Goal: Information Seeking & Learning: Find specific fact

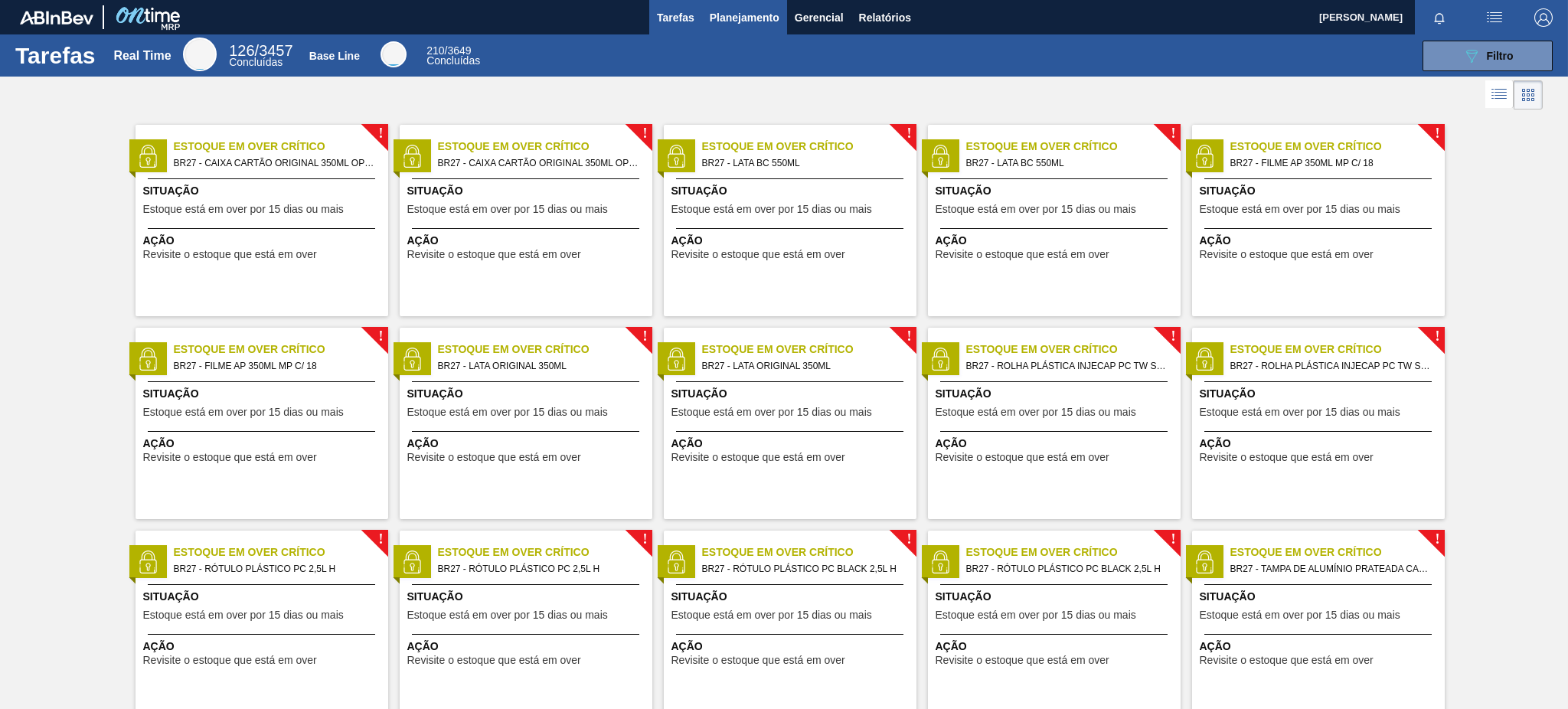
click at [754, 9] on span "Planejamento" at bounding box center [744, 17] width 70 height 18
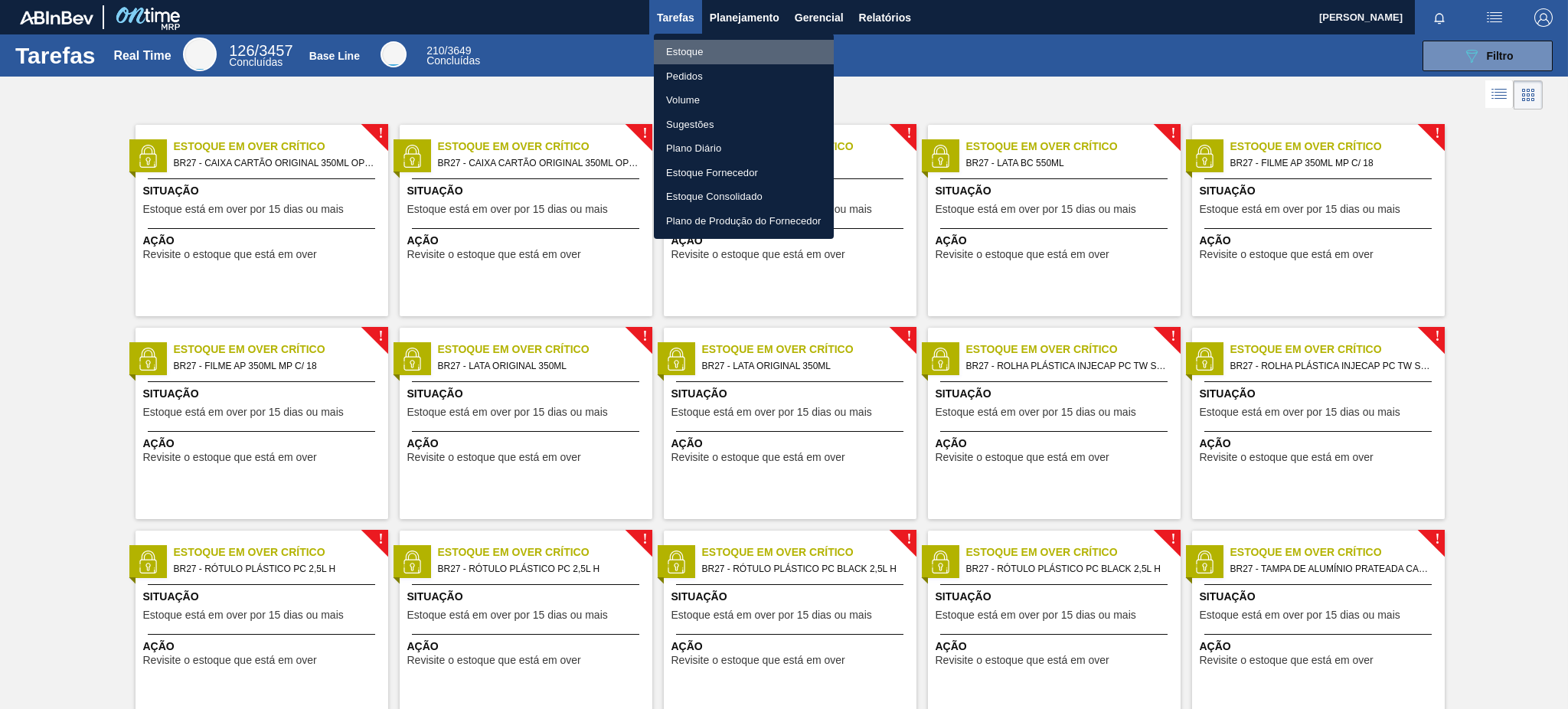
click at [765, 53] on li "Estoque" at bounding box center [744, 52] width 180 height 25
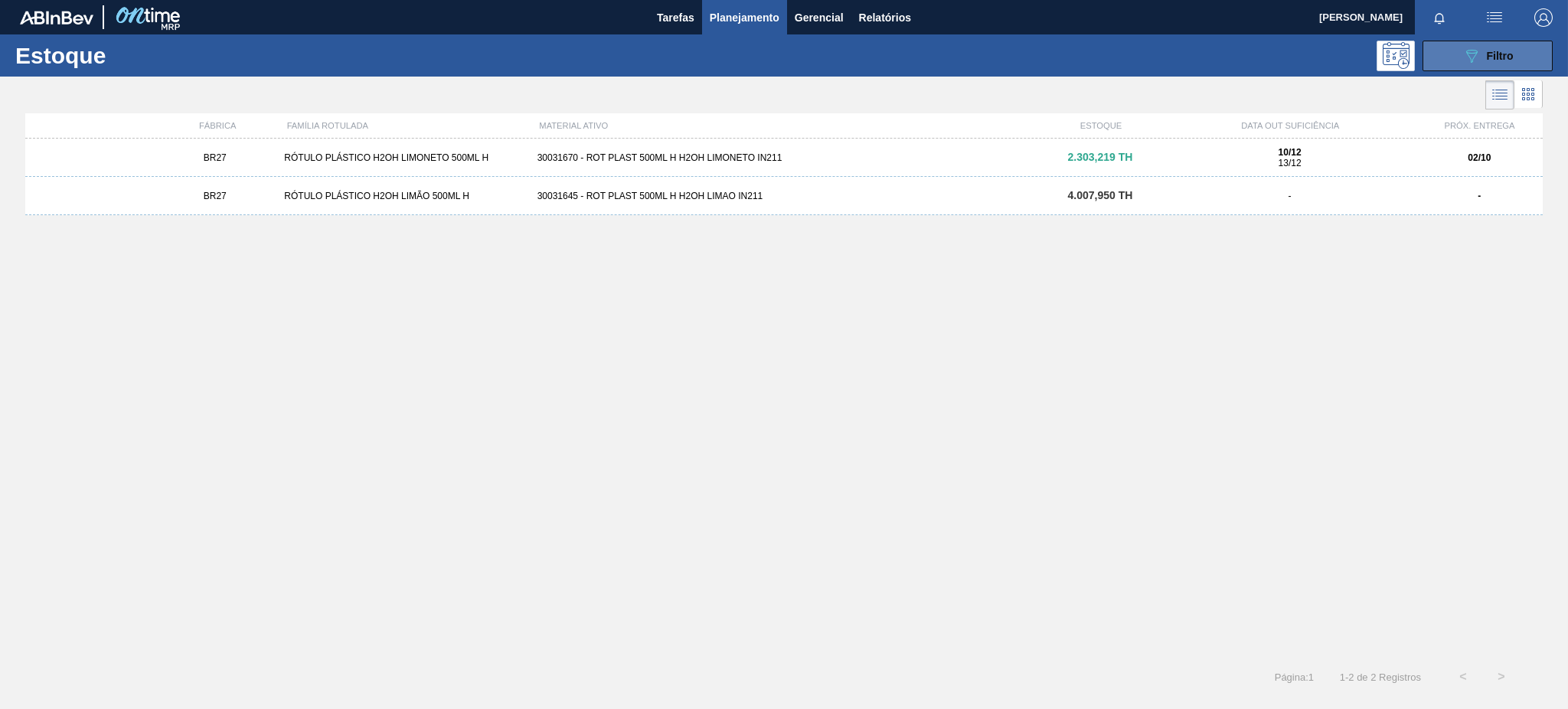
click at [1508, 58] on span "Filtro" at bounding box center [1500, 56] width 27 height 12
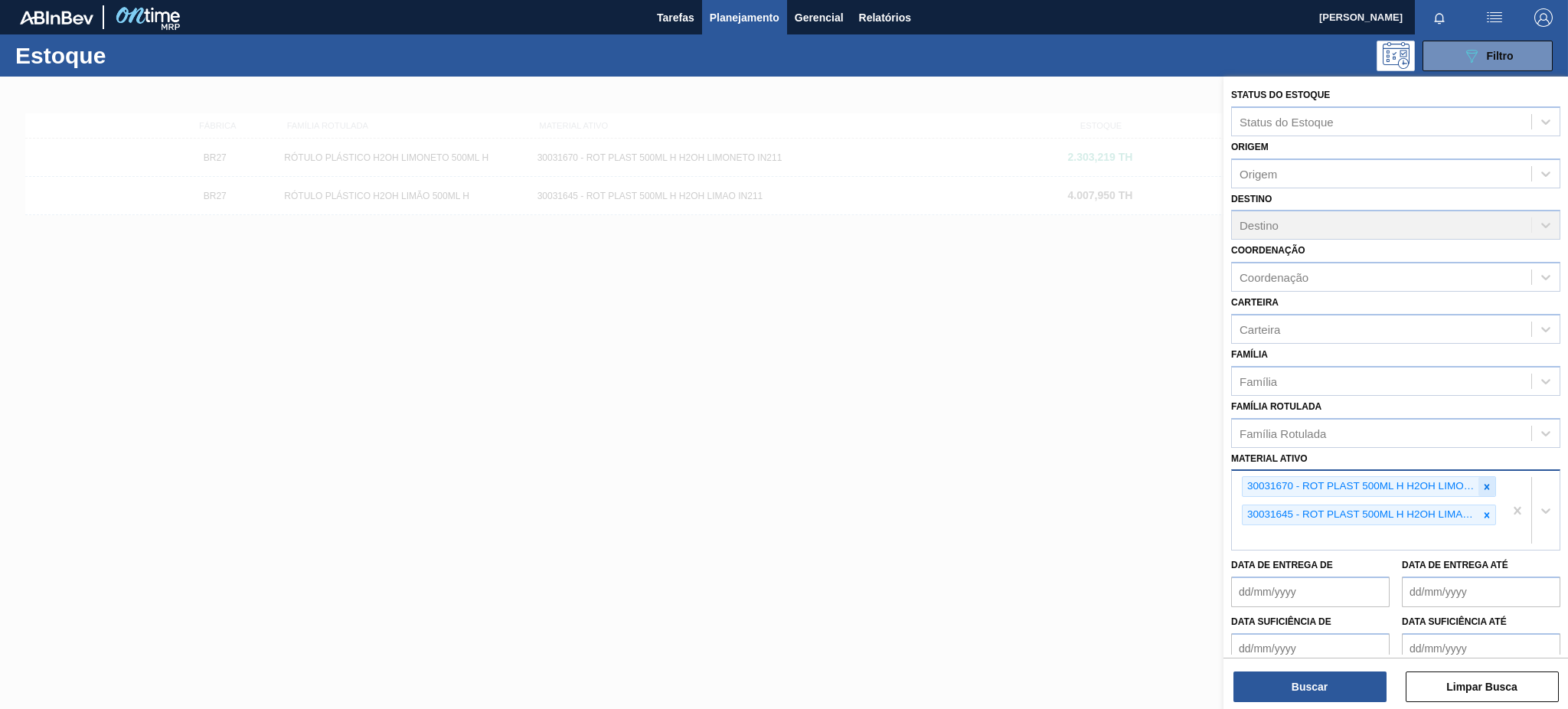
click at [1479, 483] on div at bounding box center [1487, 487] width 17 height 19
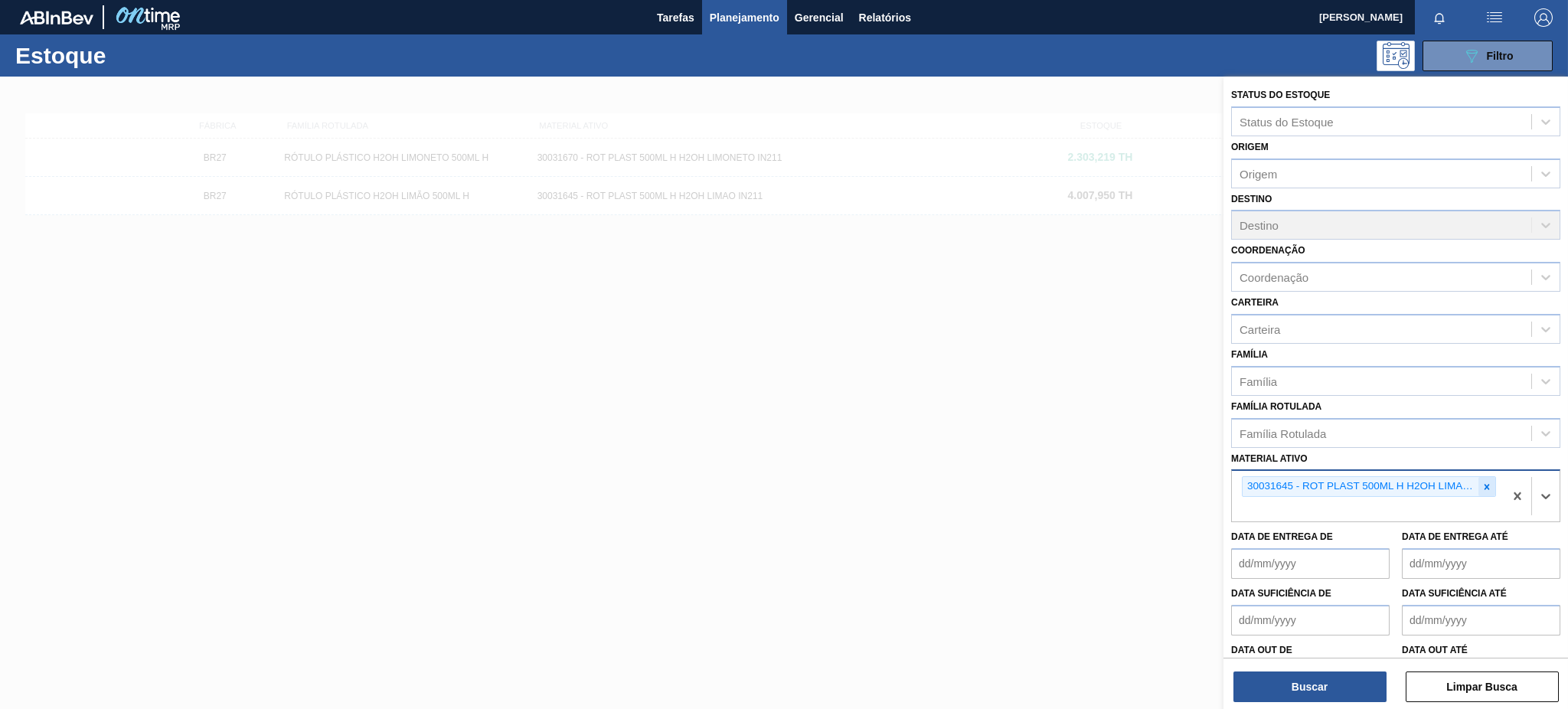
click at [1486, 483] on icon at bounding box center [1487, 487] width 10 height 10
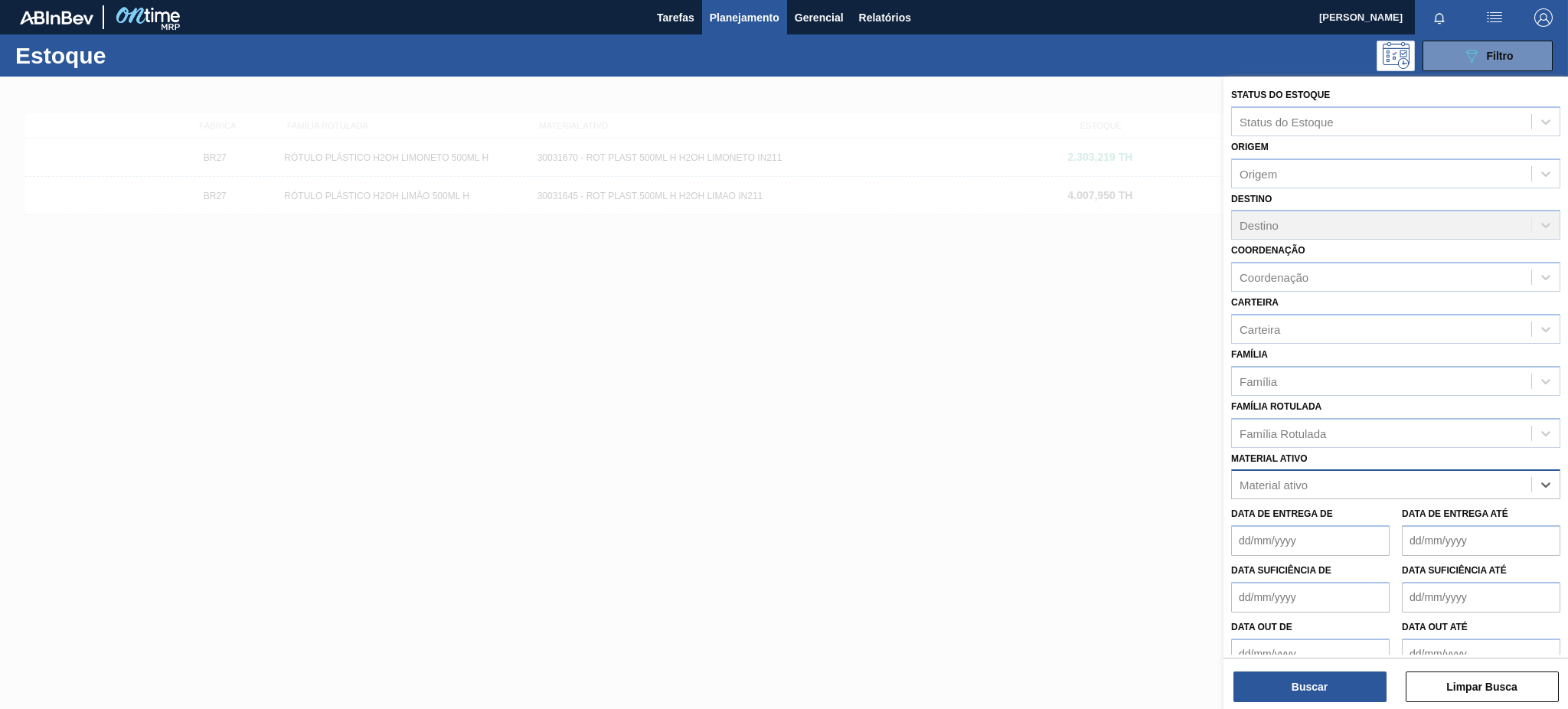
paste ativo "20002047"
type ativo "20002047"
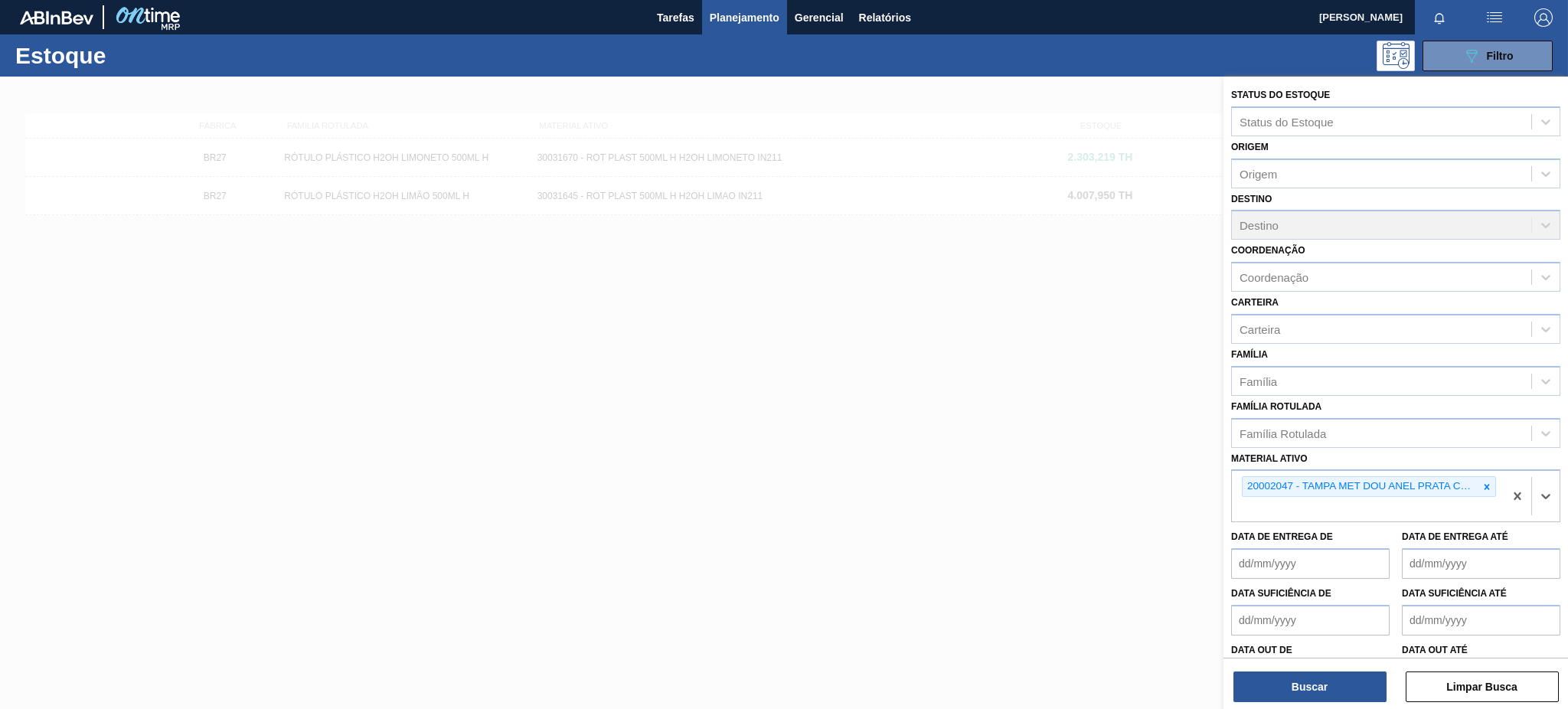
paste ativo "20002048"
type ativo "20002048"
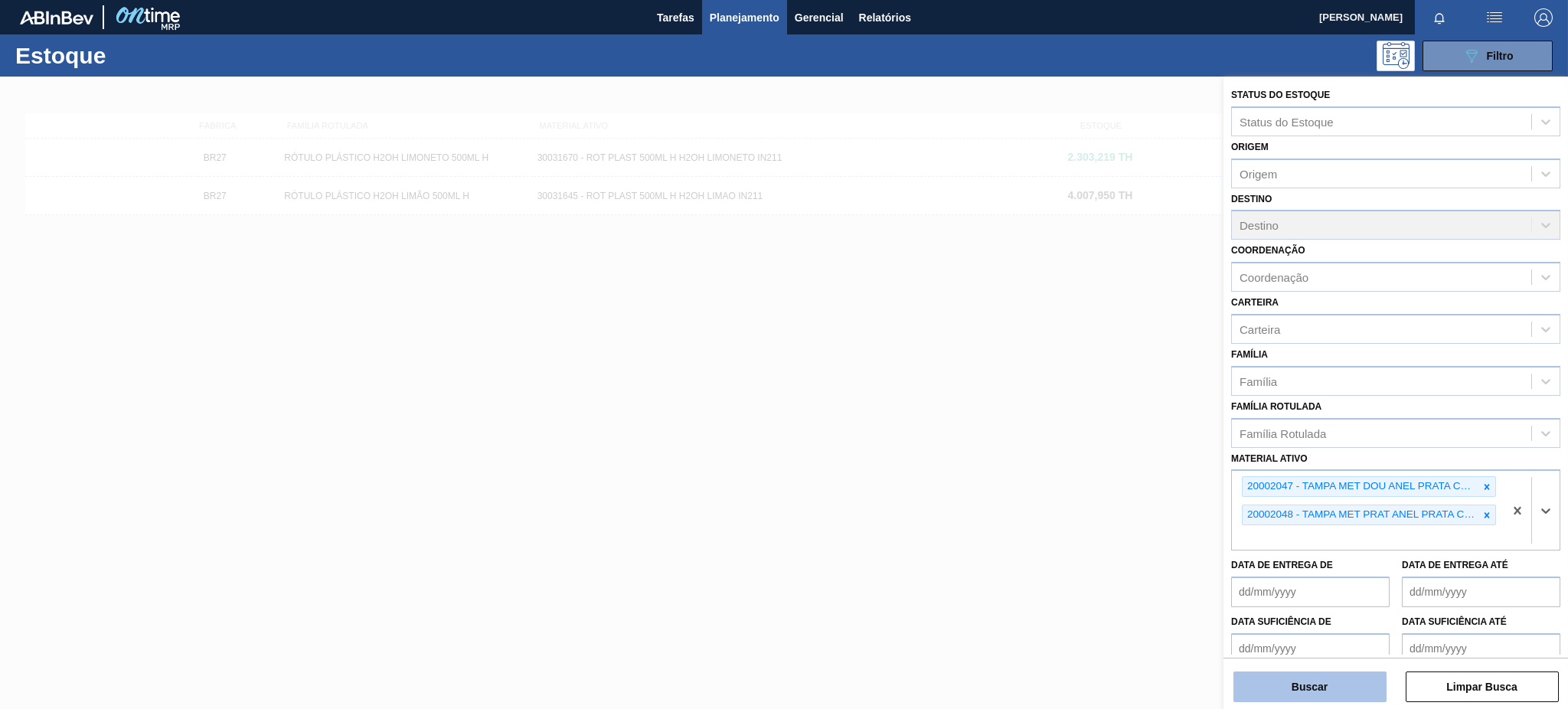
click at [1344, 682] on button "Buscar" at bounding box center [1310, 688] width 153 height 31
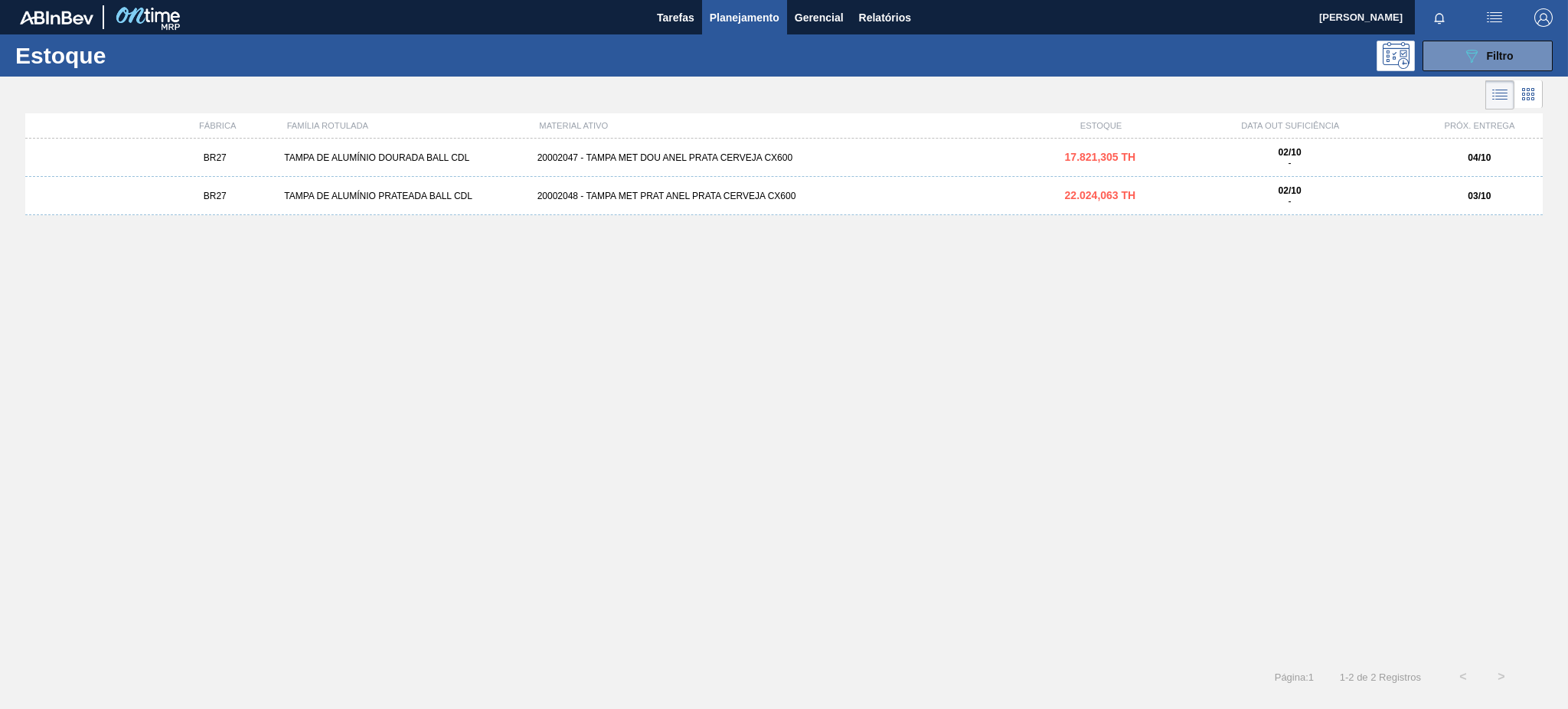
click at [707, 160] on div "20002047 - TAMPA MET DOU ANEL PRATA CERVEJA CX600" at bounding box center [784, 158] width 506 height 10
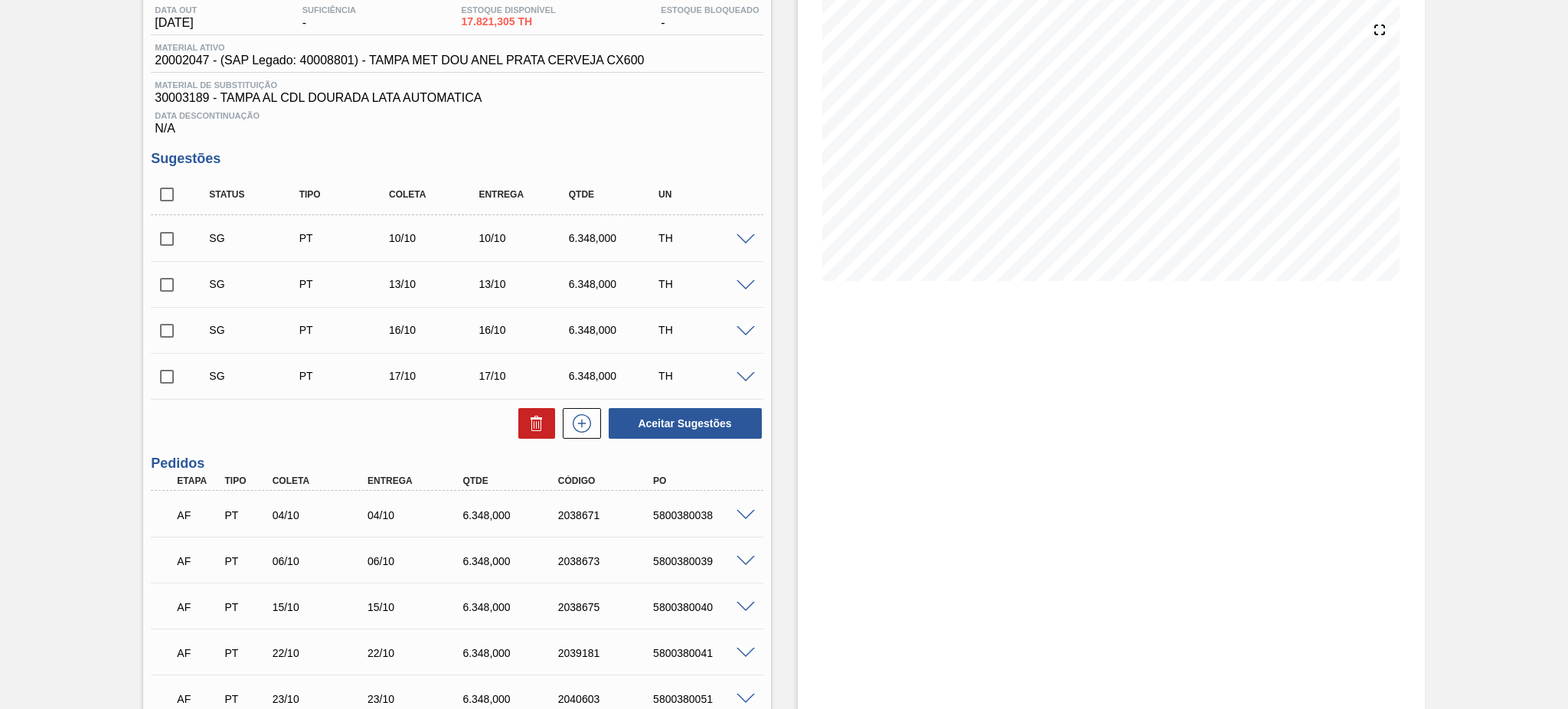
scroll to position [292, 0]
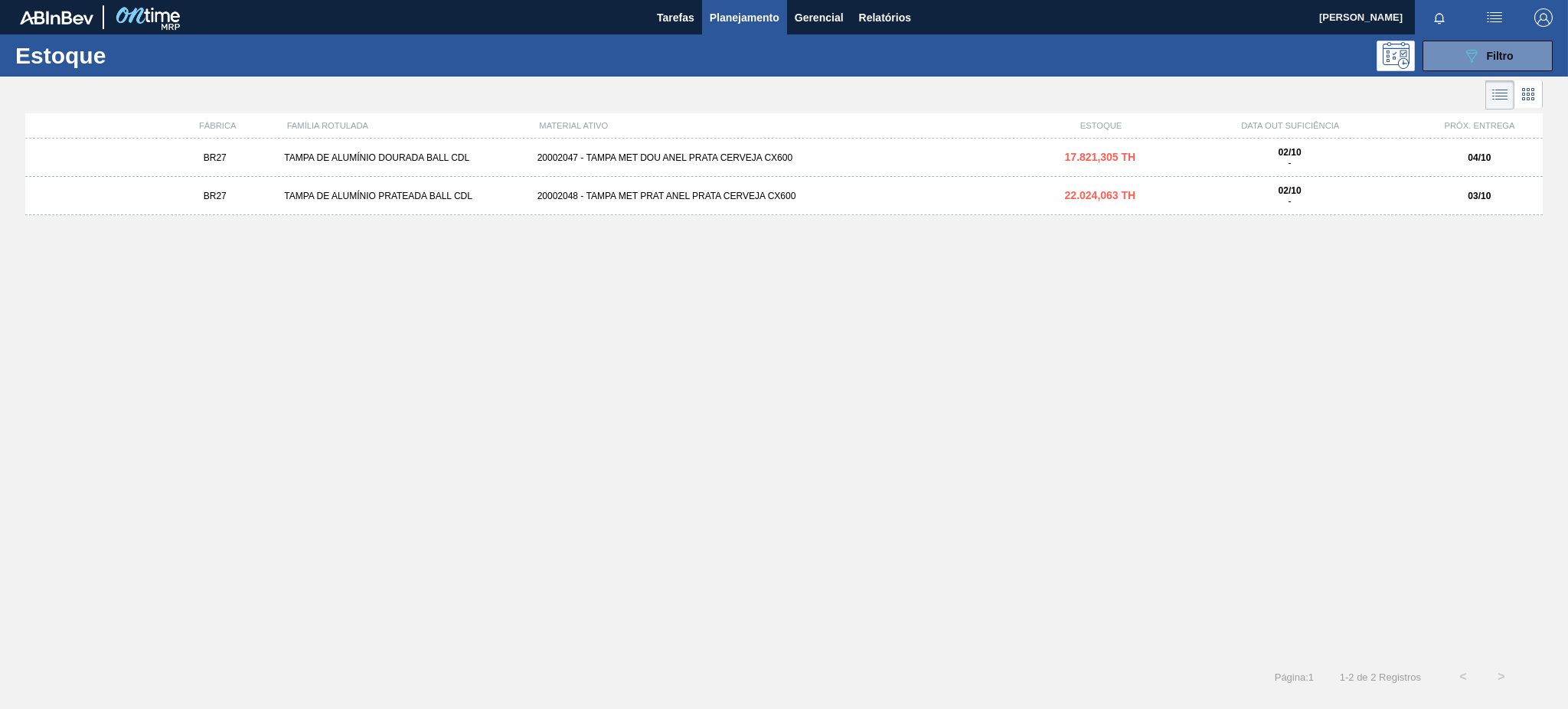
click at [714, 199] on div "20002048 - TAMPA MET PRAT ANEL PRATA CERVEJA CX600" at bounding box center [784, 196] width 506 height 10
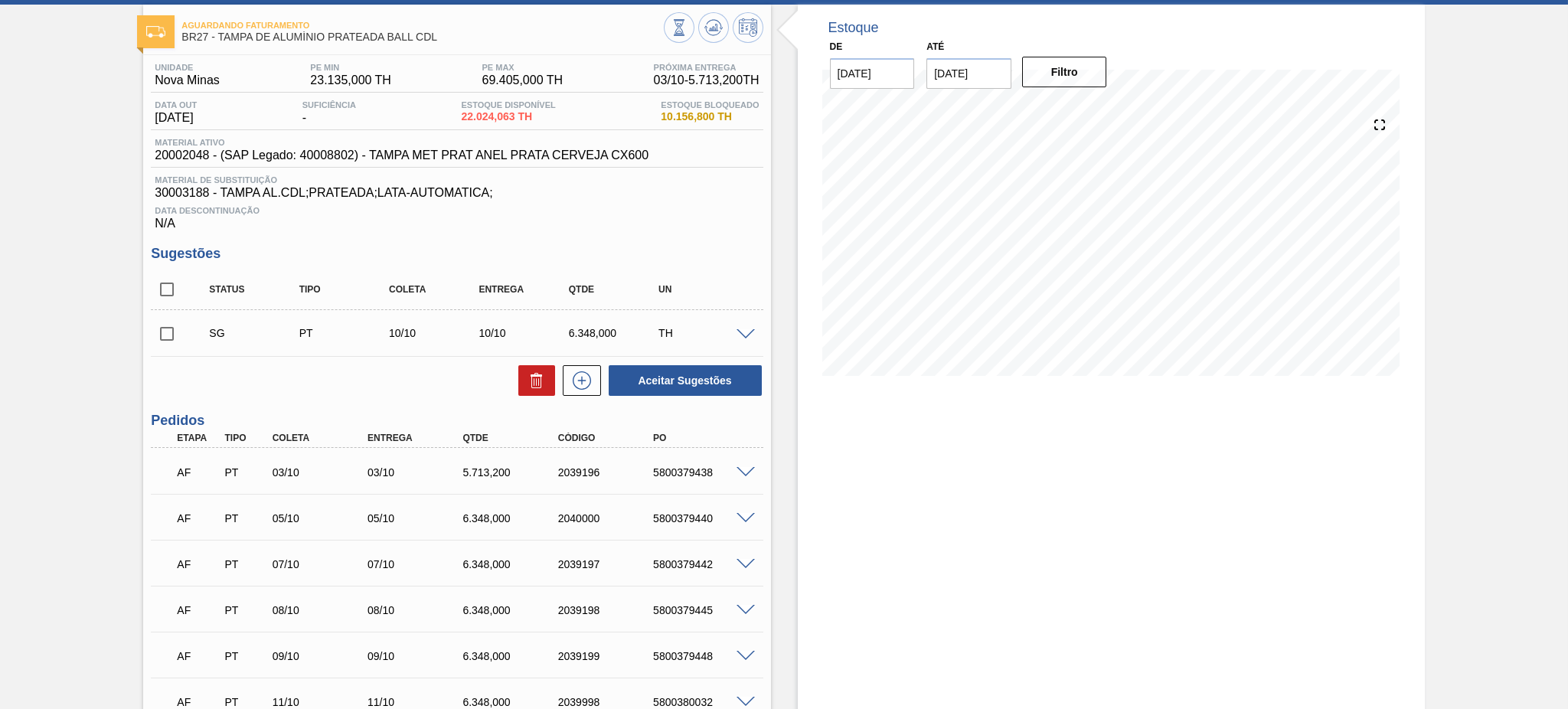
scroll to position [203, 0]
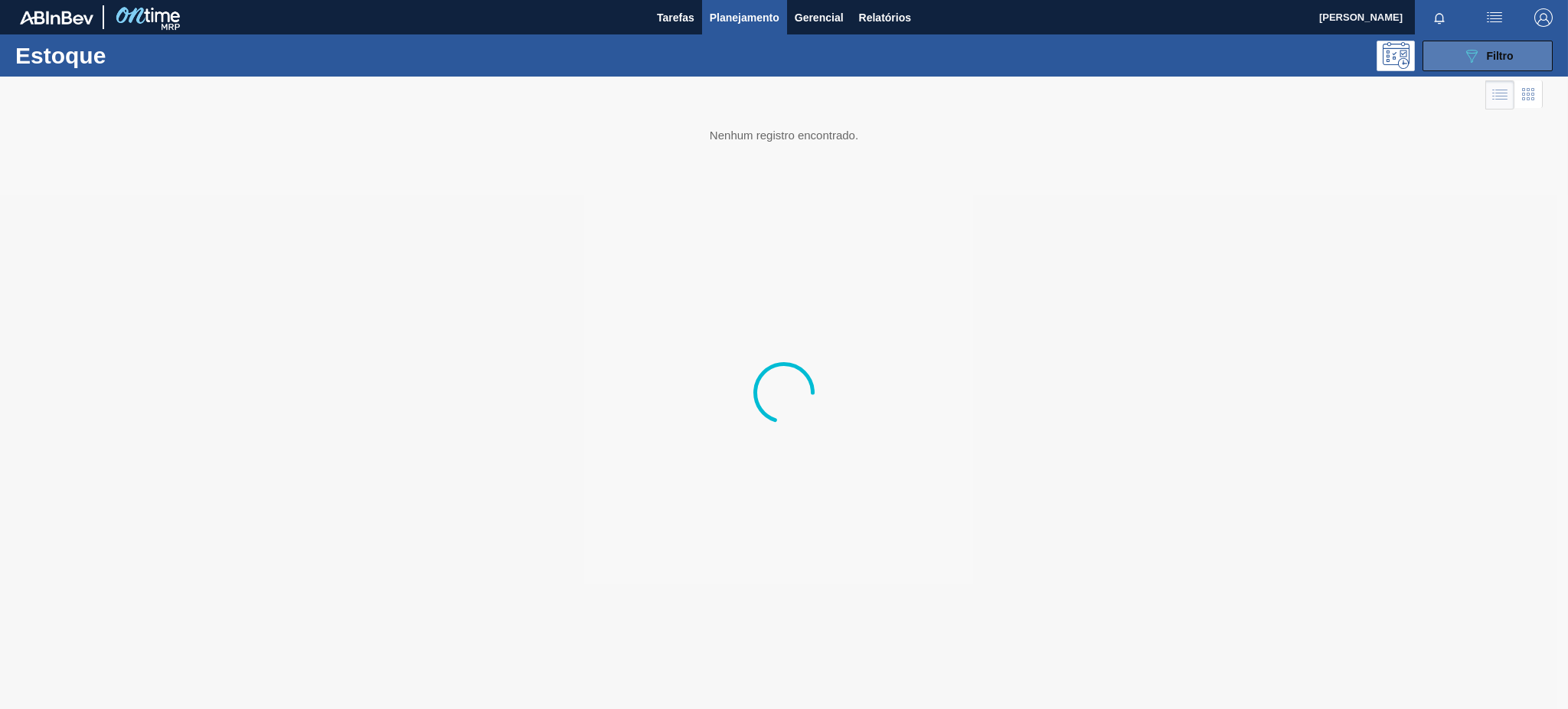
click at [1459, 68] on button "089F7B8B-B2A5-4AFE-B5C0-19BA573D28AC Filtro" at bounding box center [1488, 56] width 130 height 31
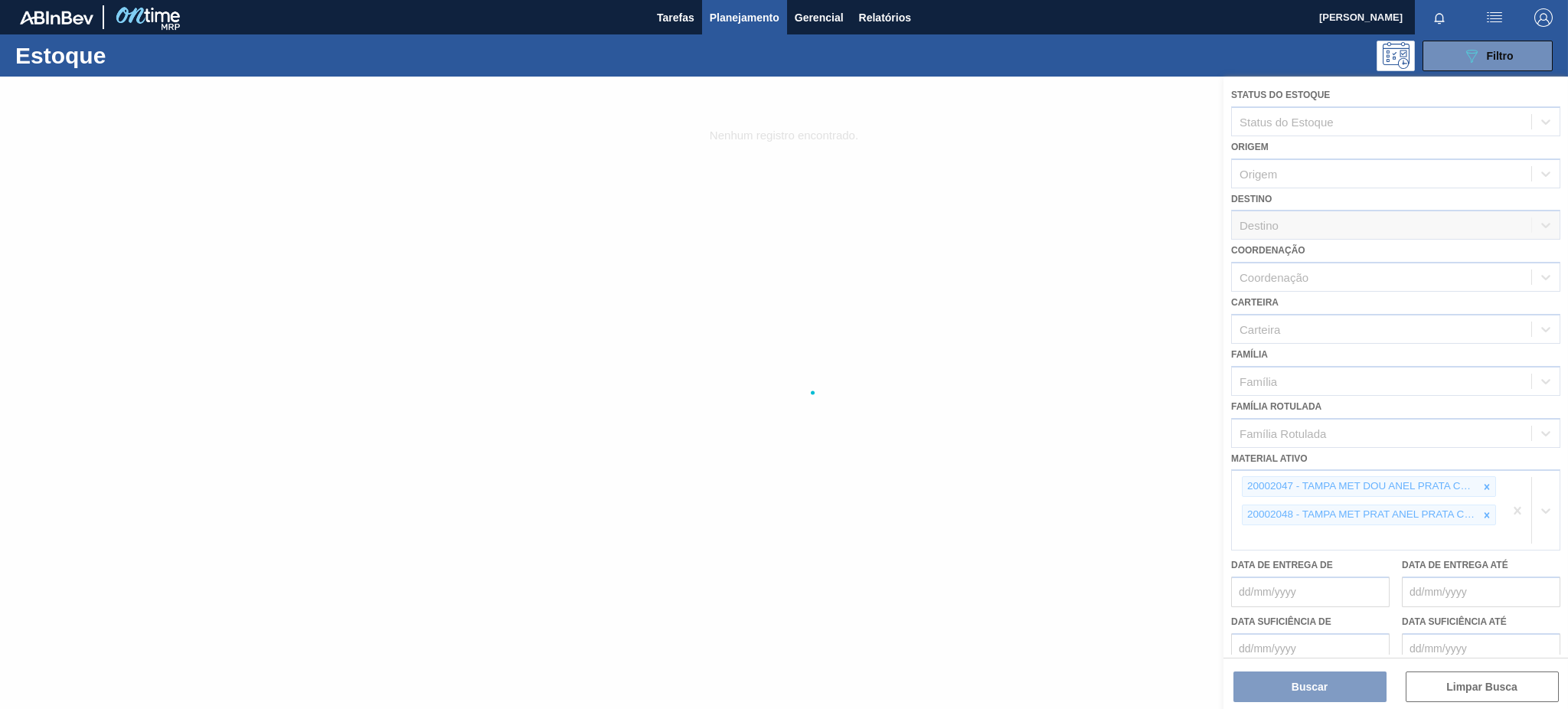
click at [1480, 481] on div at bounding box center [784, 392] width 1568 height 633
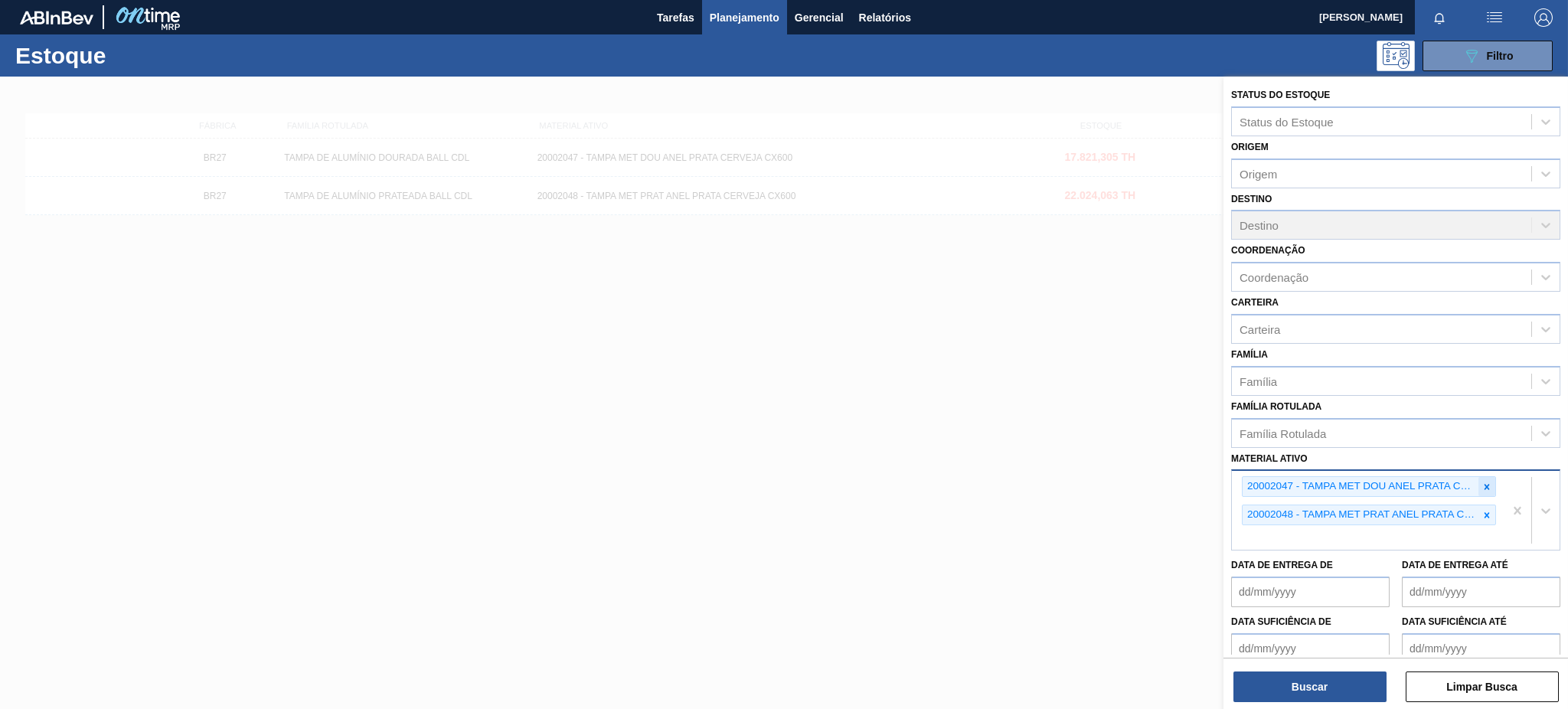
click at [1490, 482] on icon at bounding box center [1487, 487] width 10 height 10
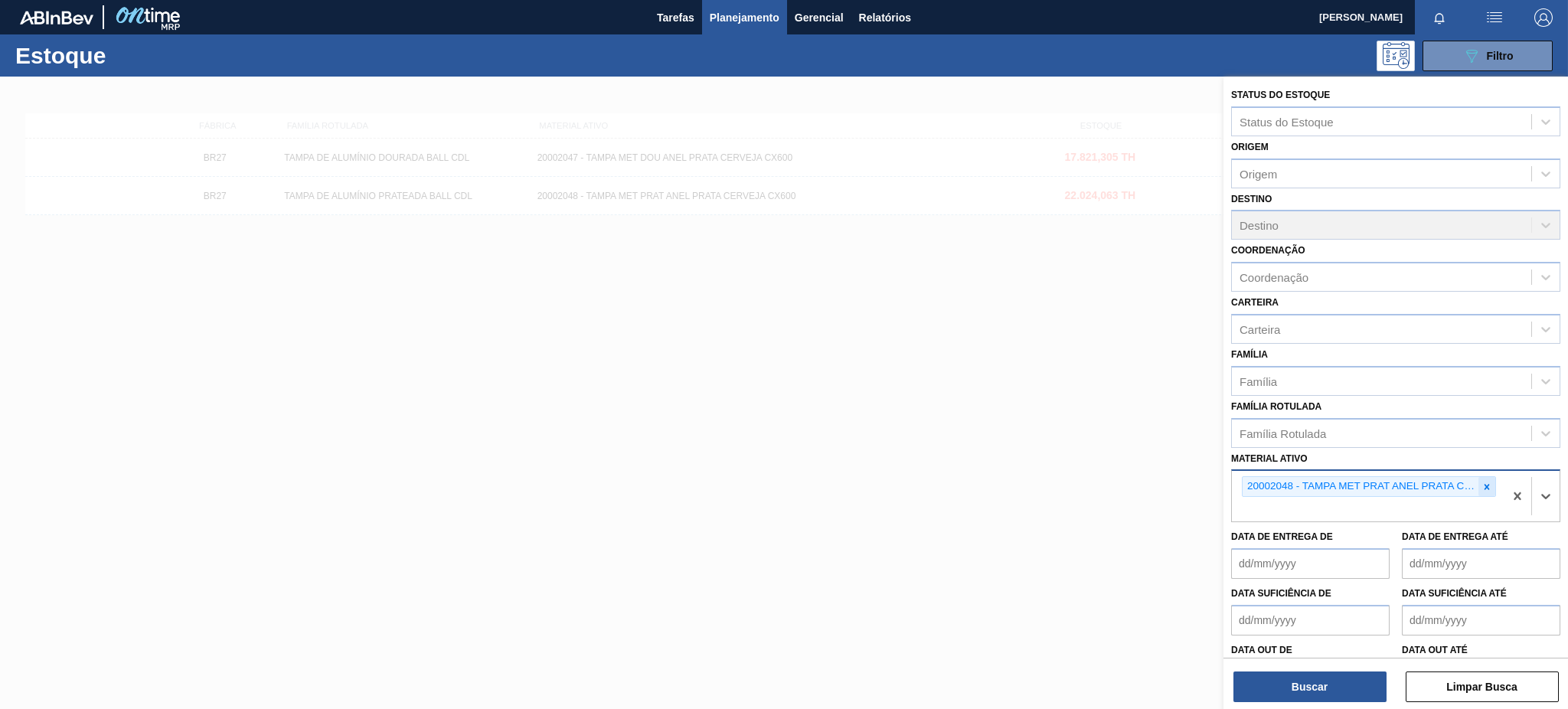
click at [1488, 482] on icon at bounding box center [1487, 487] width 10 height 10
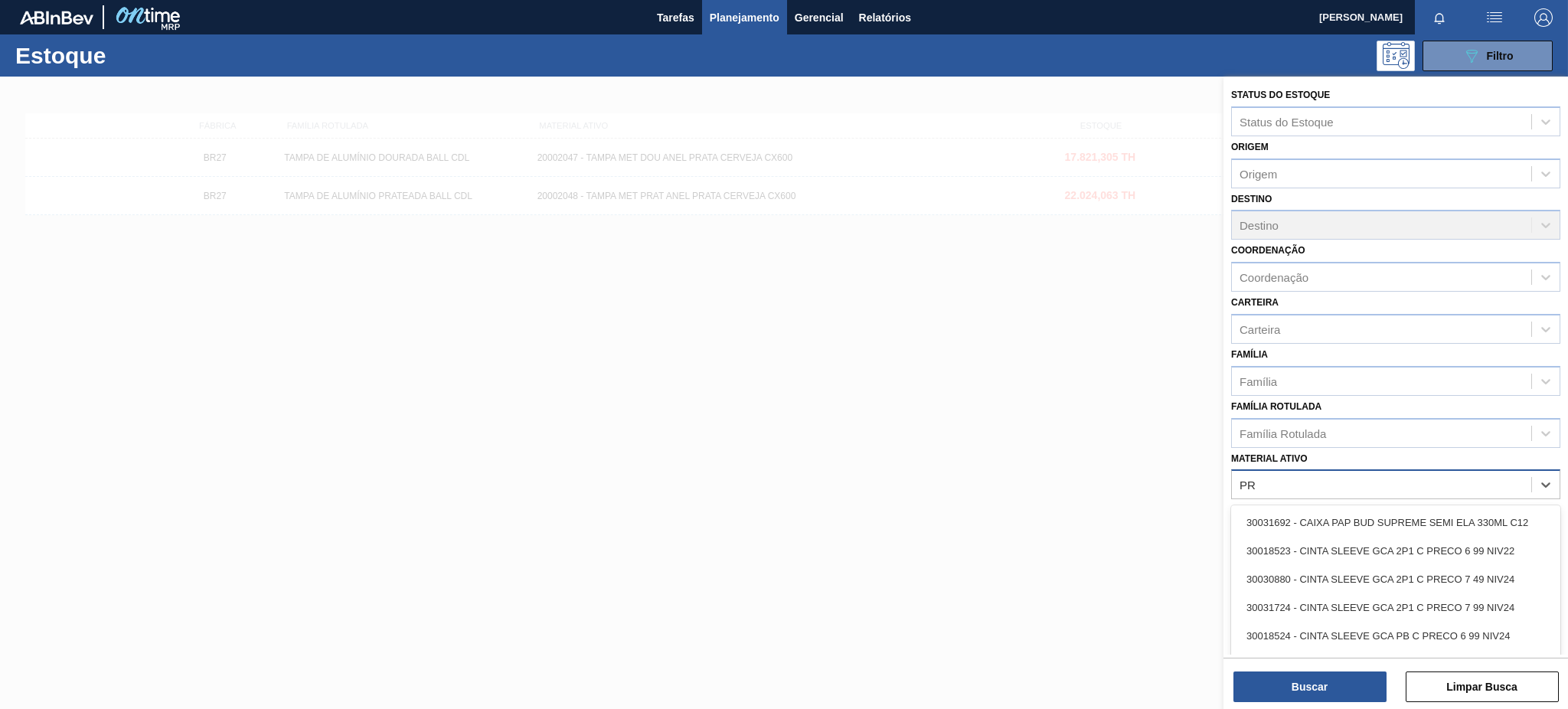
type ativo "P"
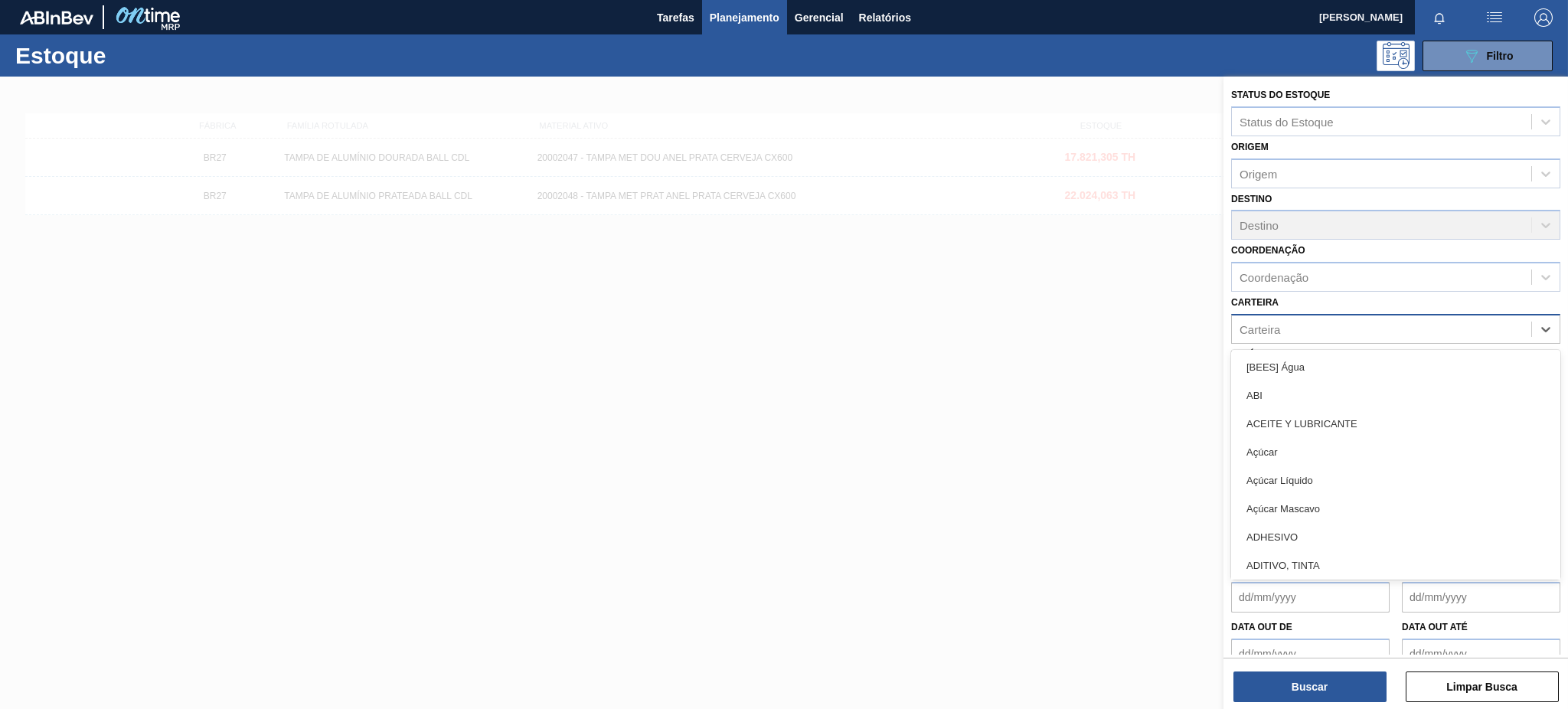
click at [1295, 325] on div "Carteira" at bounding box center [1382, 329] width 300 height 22
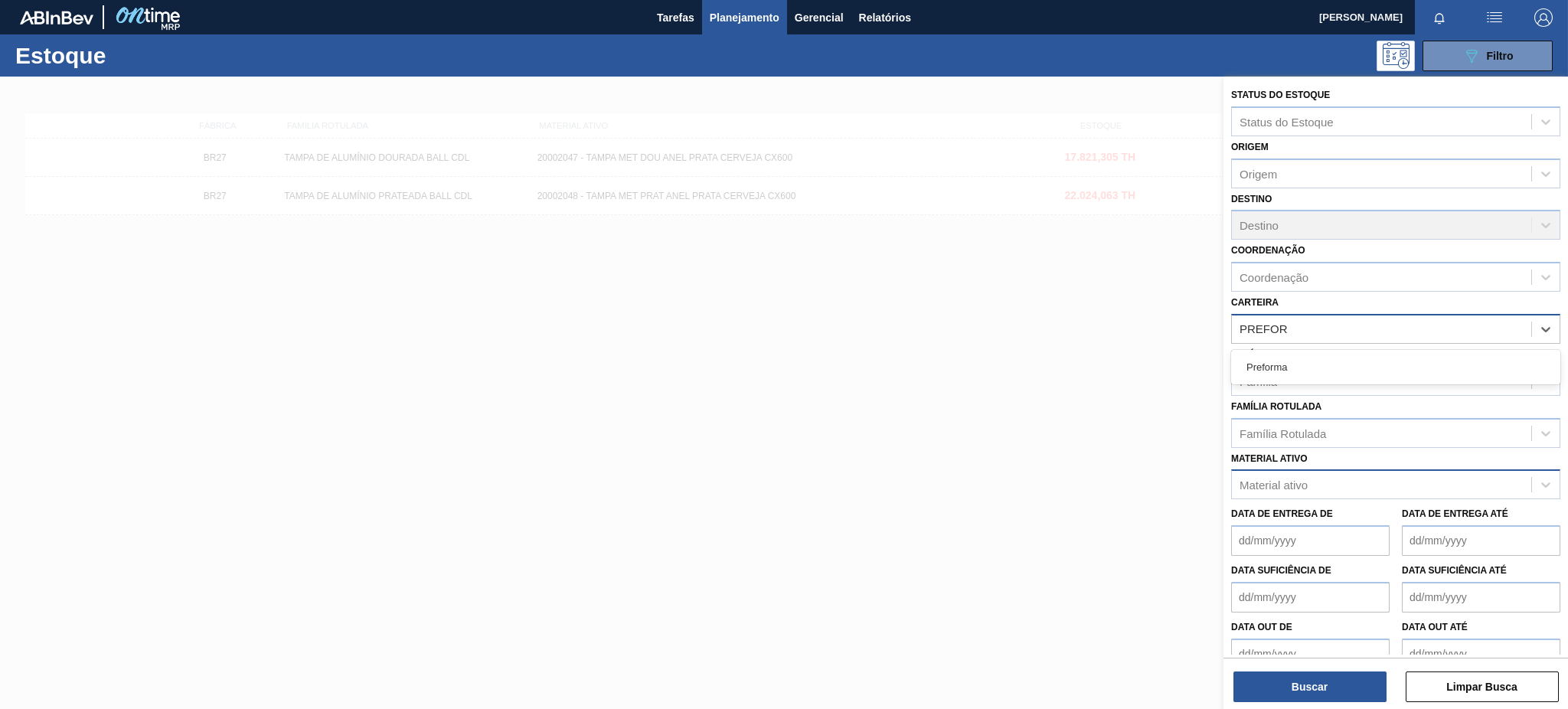
type input "PREFORM"
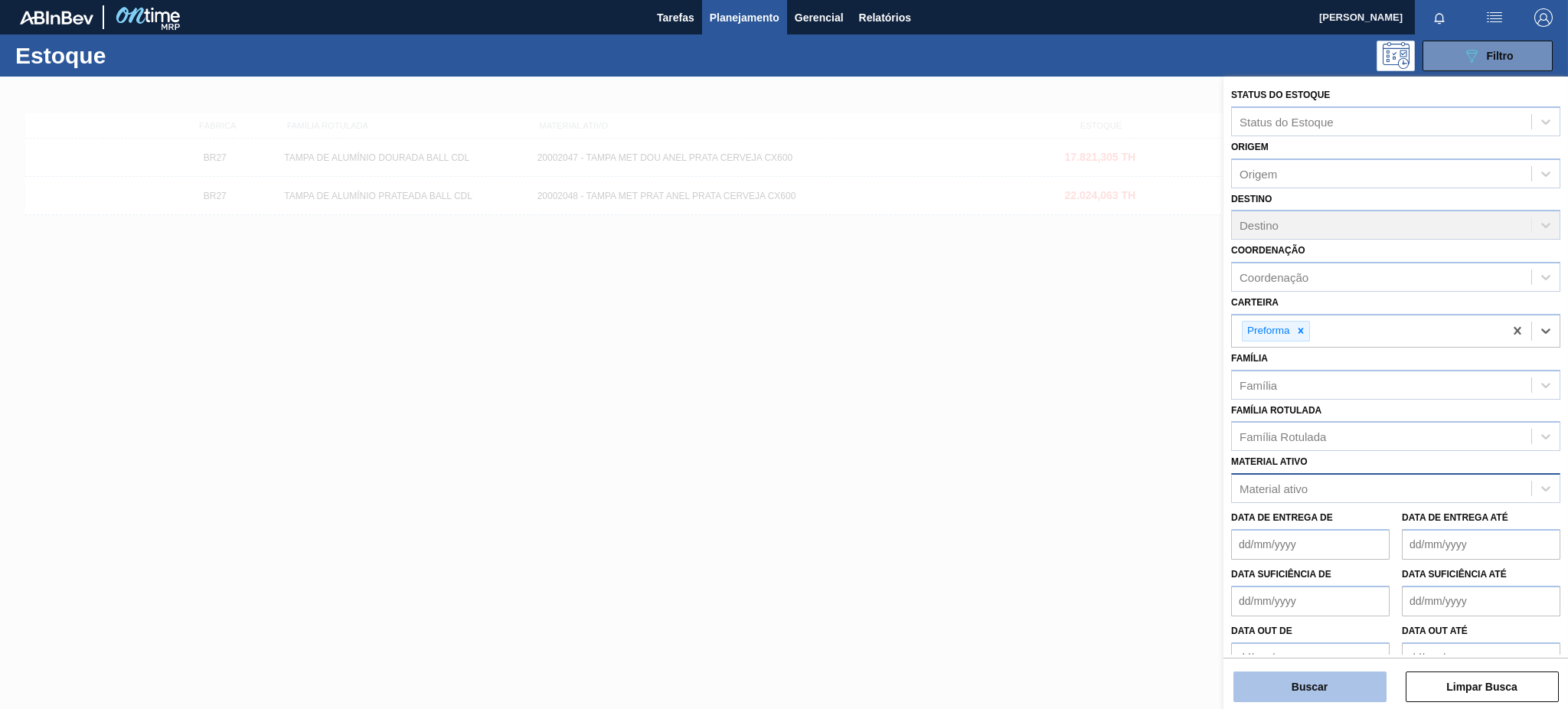
click at [1354, 697] on button "Buscar" at bounding box center [1310, 688] width 153 height 31
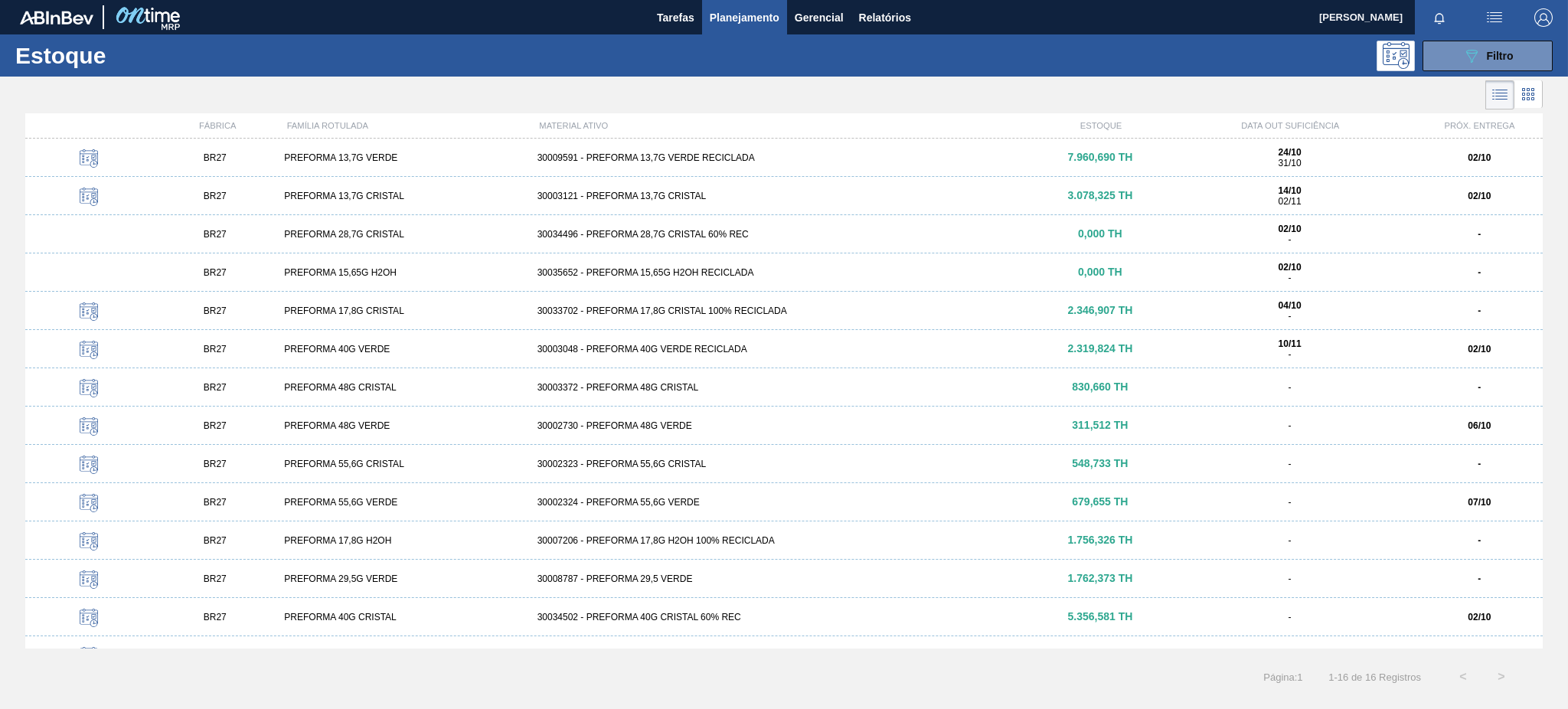
click at [689, 159] on div "30009591 - PREFORMA 13,7G VERDE RECICLADA" at bounding box center [784, 158] width 506 height 10
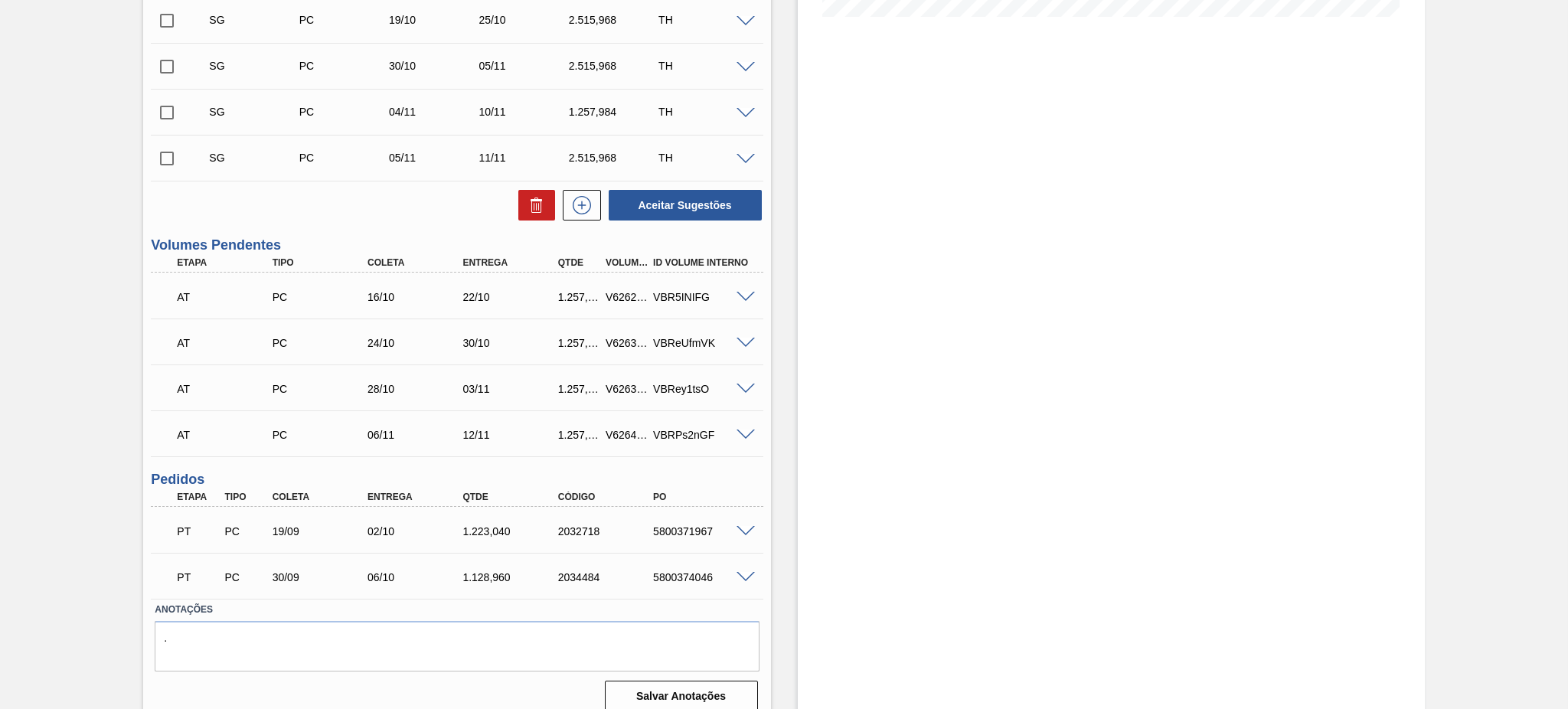
scroll to position [445, 0]
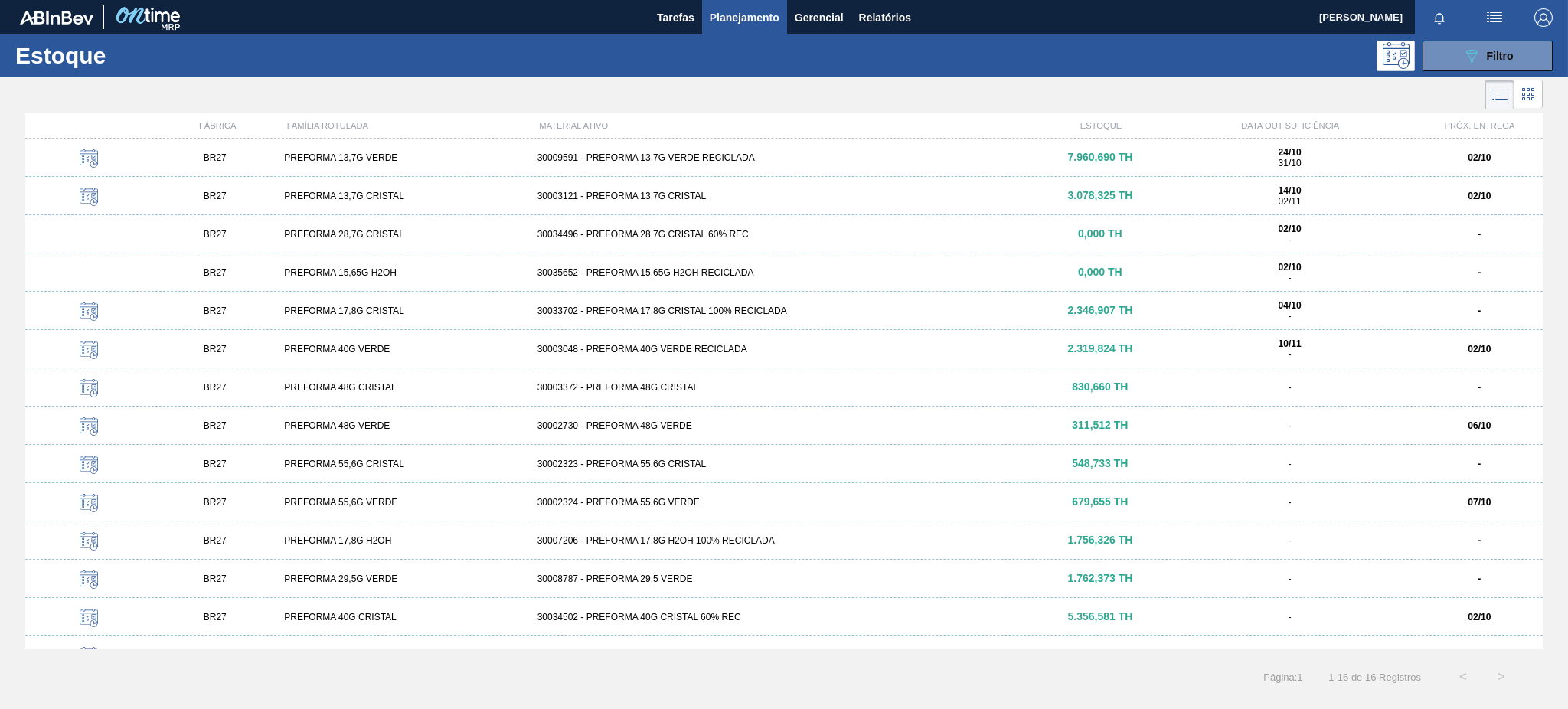
click at [742, 200] on div "30003121 - PREFORMA 13,7G CRISTAL" at bounding box center [784, 196] width 506 height 10
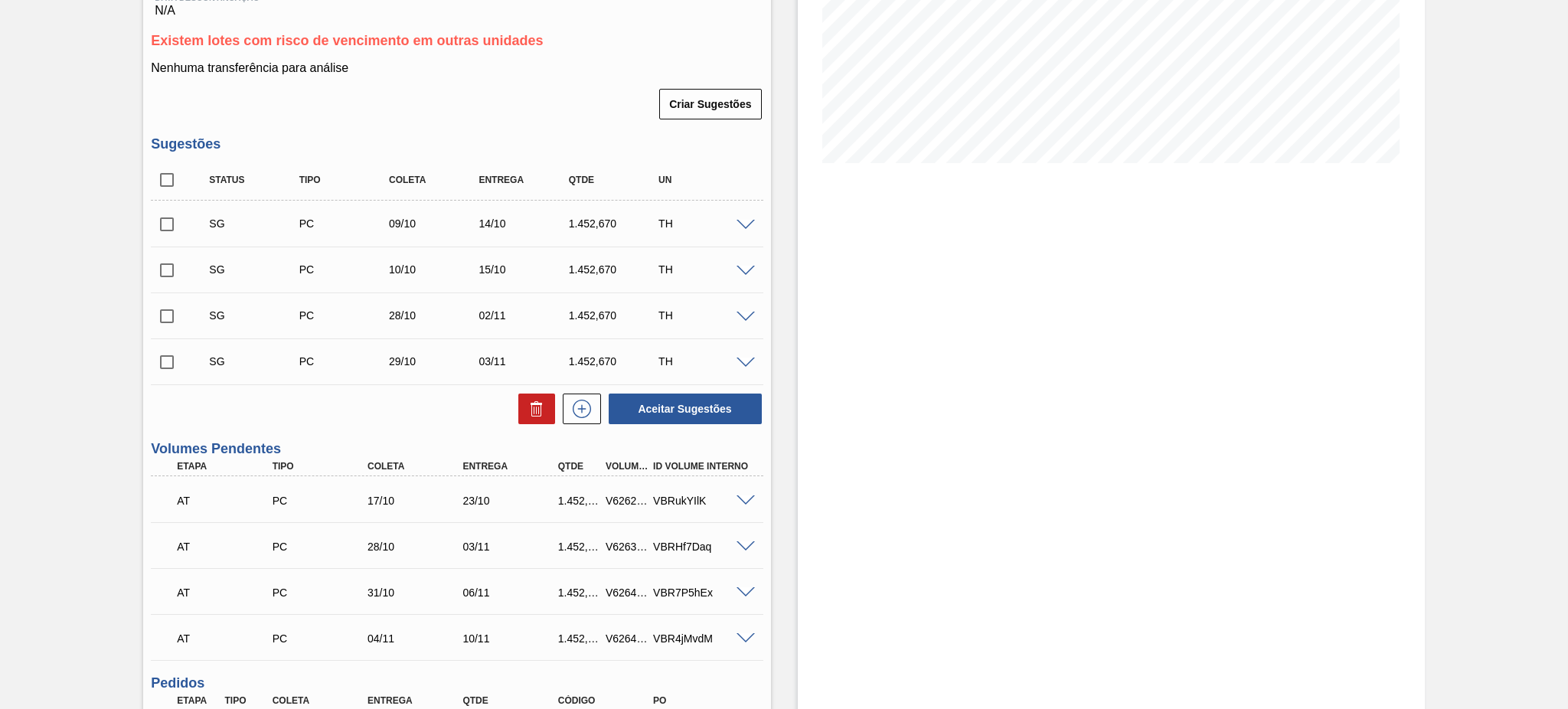
scroll to position [548, 0]
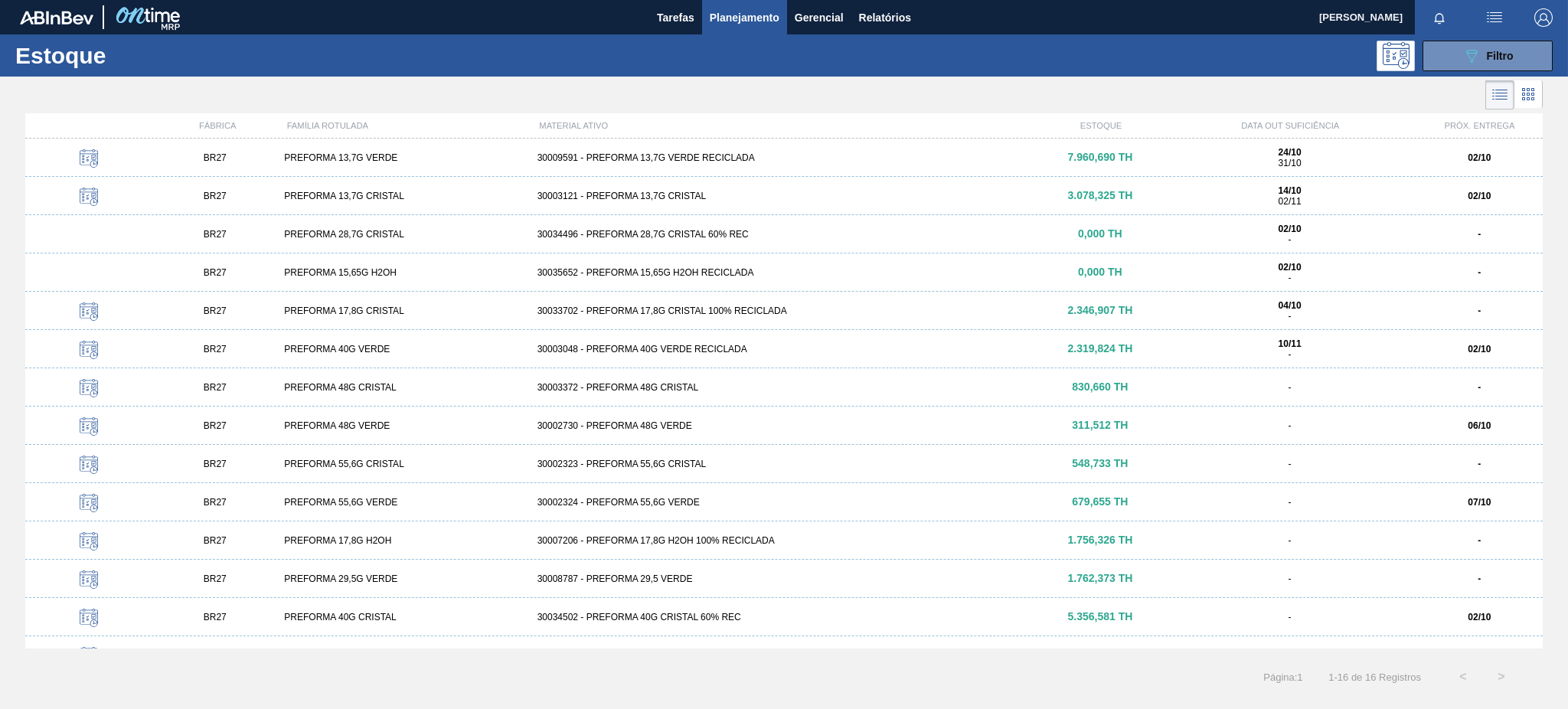
click at [739, 319] on div "BR27 PREFORMA 17,8G CRISTAL 30033702 - PREFORMA 17,8G CRISTAL 100% RECICLADA 2.…" at bounding box center [784, 311] width 1517 height 39
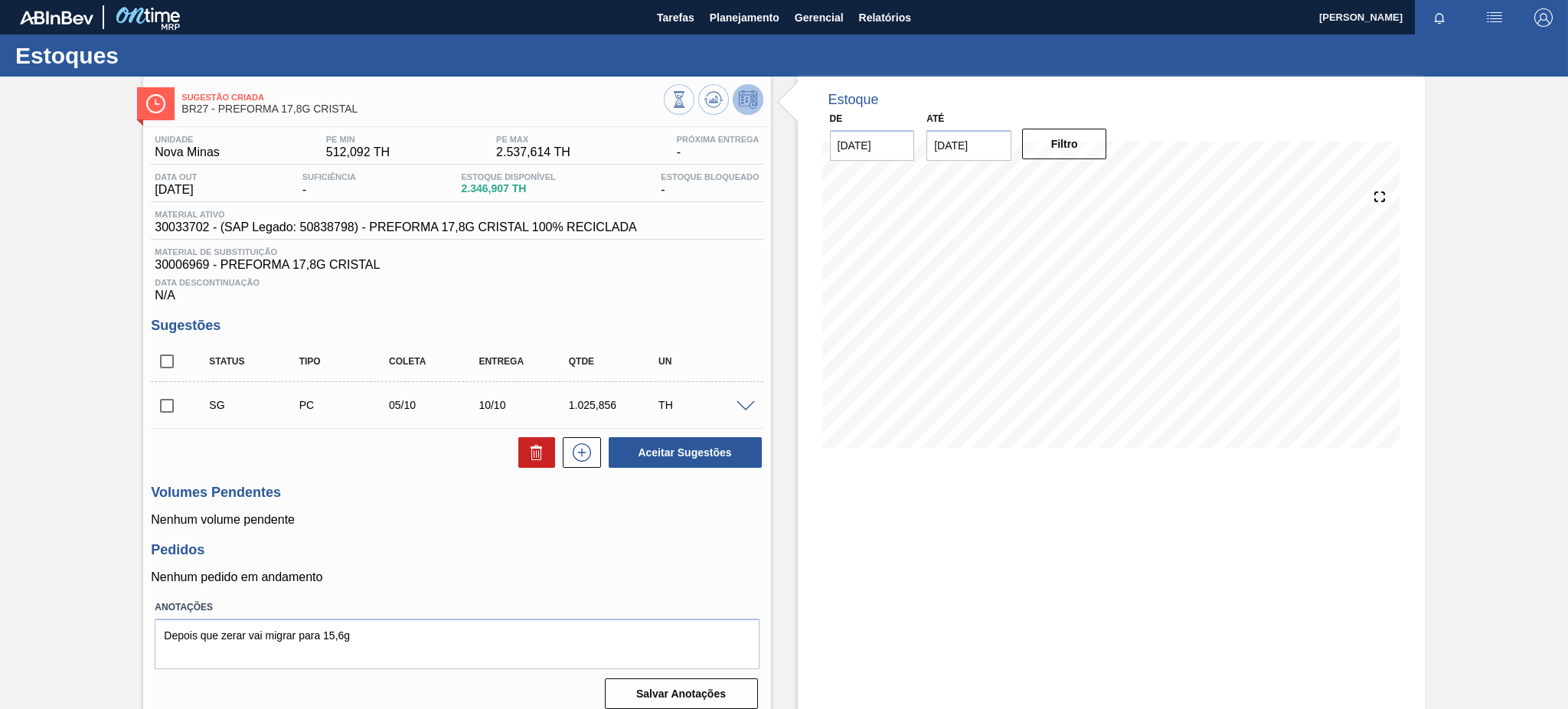
click at [1030, 591] on div "Estoque De [DATE] Até [DATE] Filtro 05/10 Projeção de Estoque 146.911 [DOMAIN_N…" at bounding box center [1111, 399] width 627 height 645
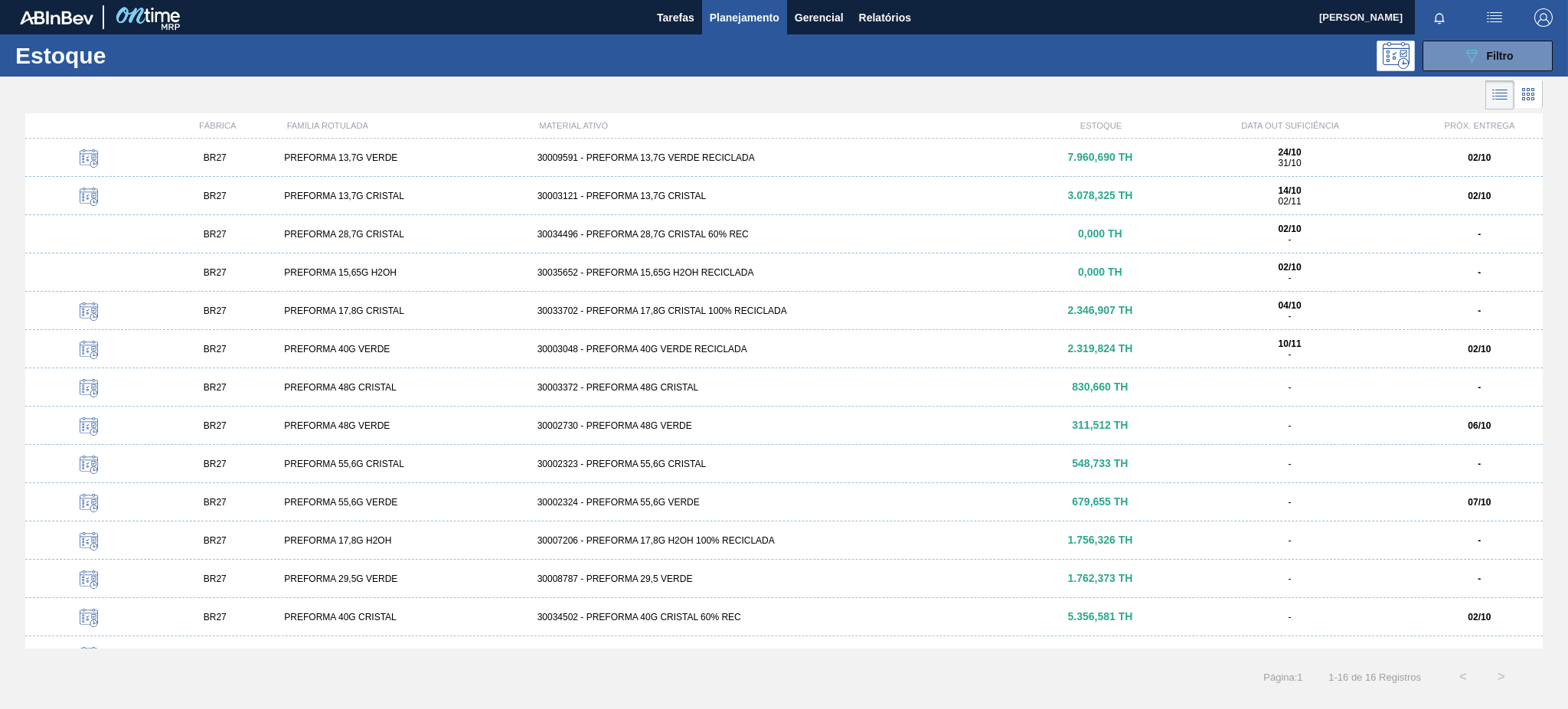
click at [761, 350] on div "30003048 - PREFORMA 40G VERDE RECICLADA" at bounding box center [784, 349] width 506 height 10
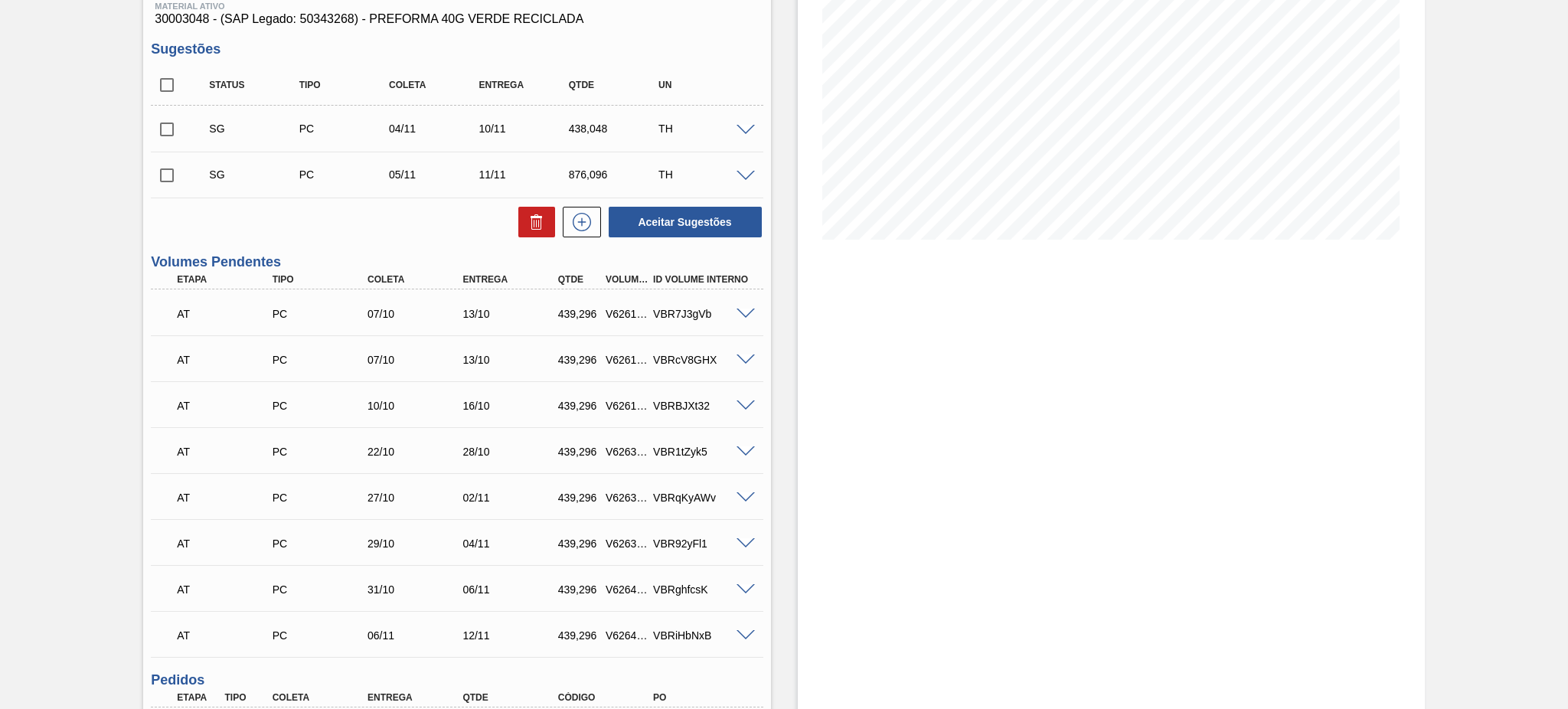
scroll to position [422, 0]
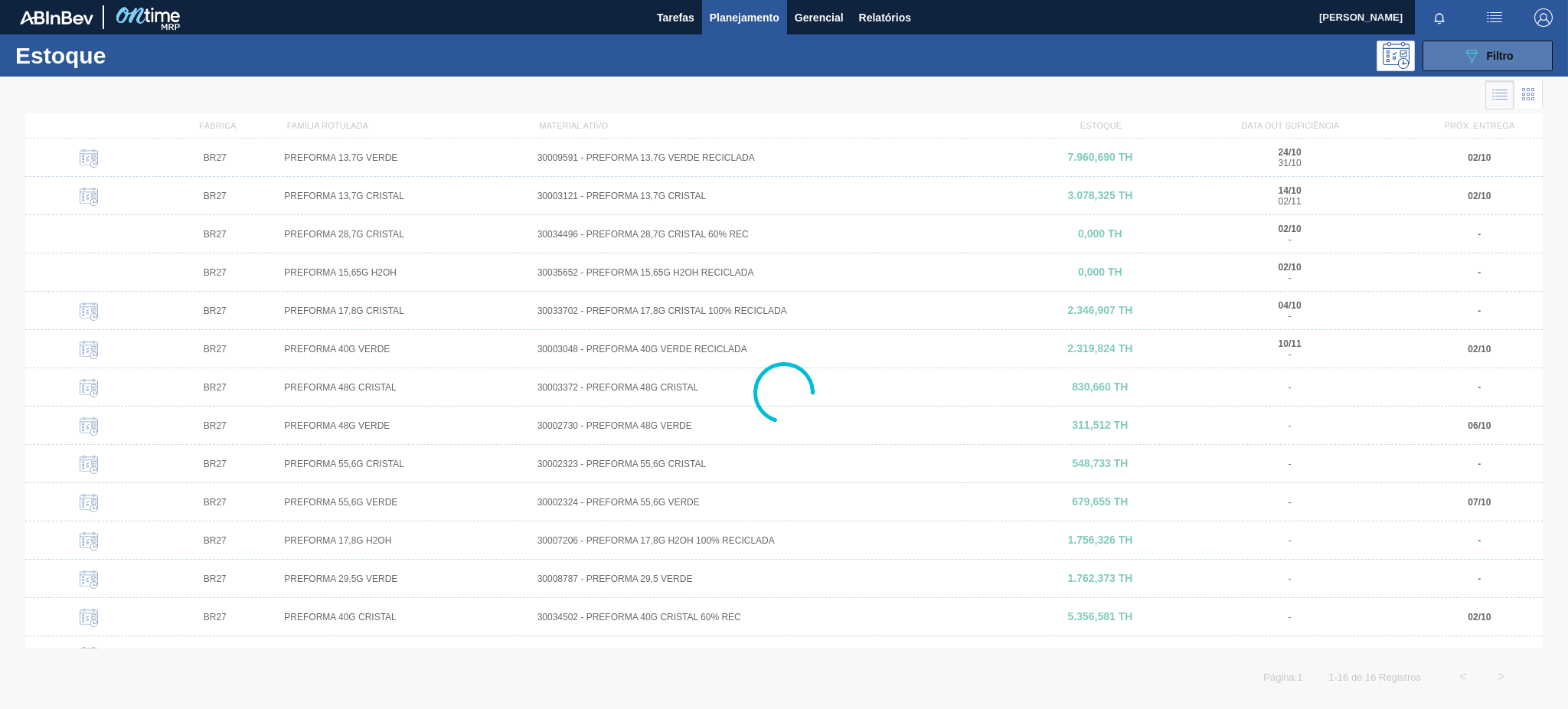
click at [1511, 57] on span "Filtro" at bounding box center [1500, 56] width 27 height 12
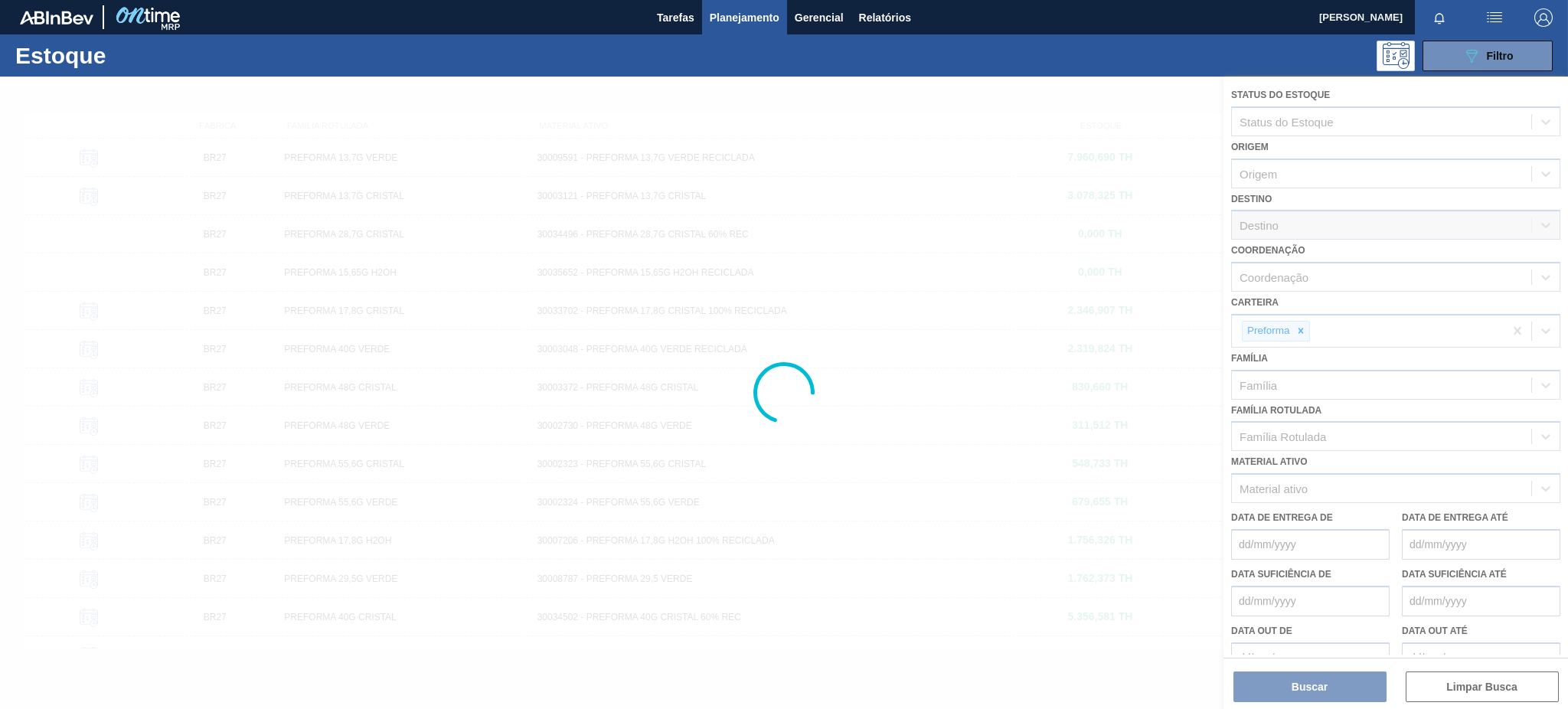
click at [1294, 326] on div at bounding box center [784, 392] width 1568 height 633
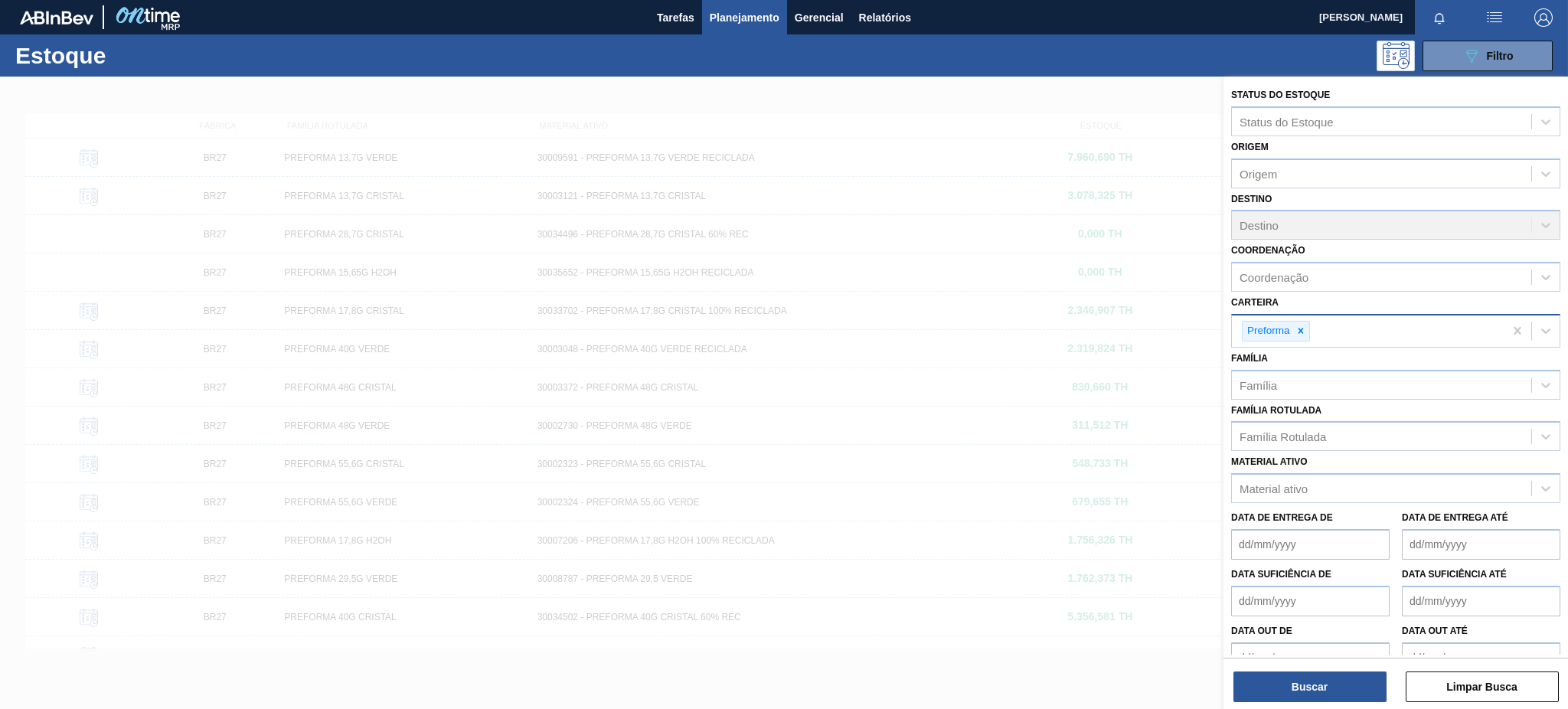
click at [1305, 321] on div "Preforma" at bounding box center [1275, 331] width 68 height 21
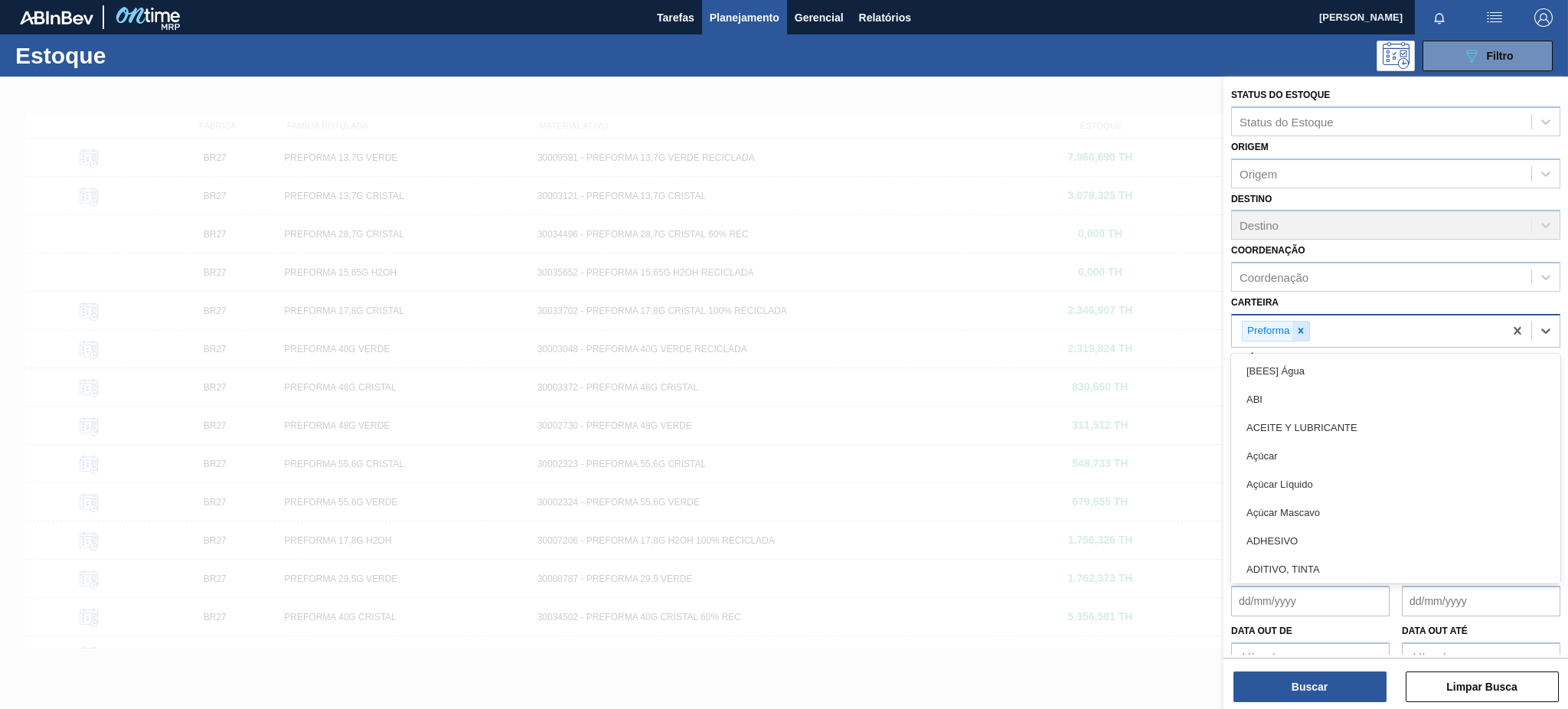
click at [1298, 322] on div at bounding box center [1301, 331] width 17 height 19
click at [1095, 405] on div at bounding box center [784, 431] width 1568 height 709
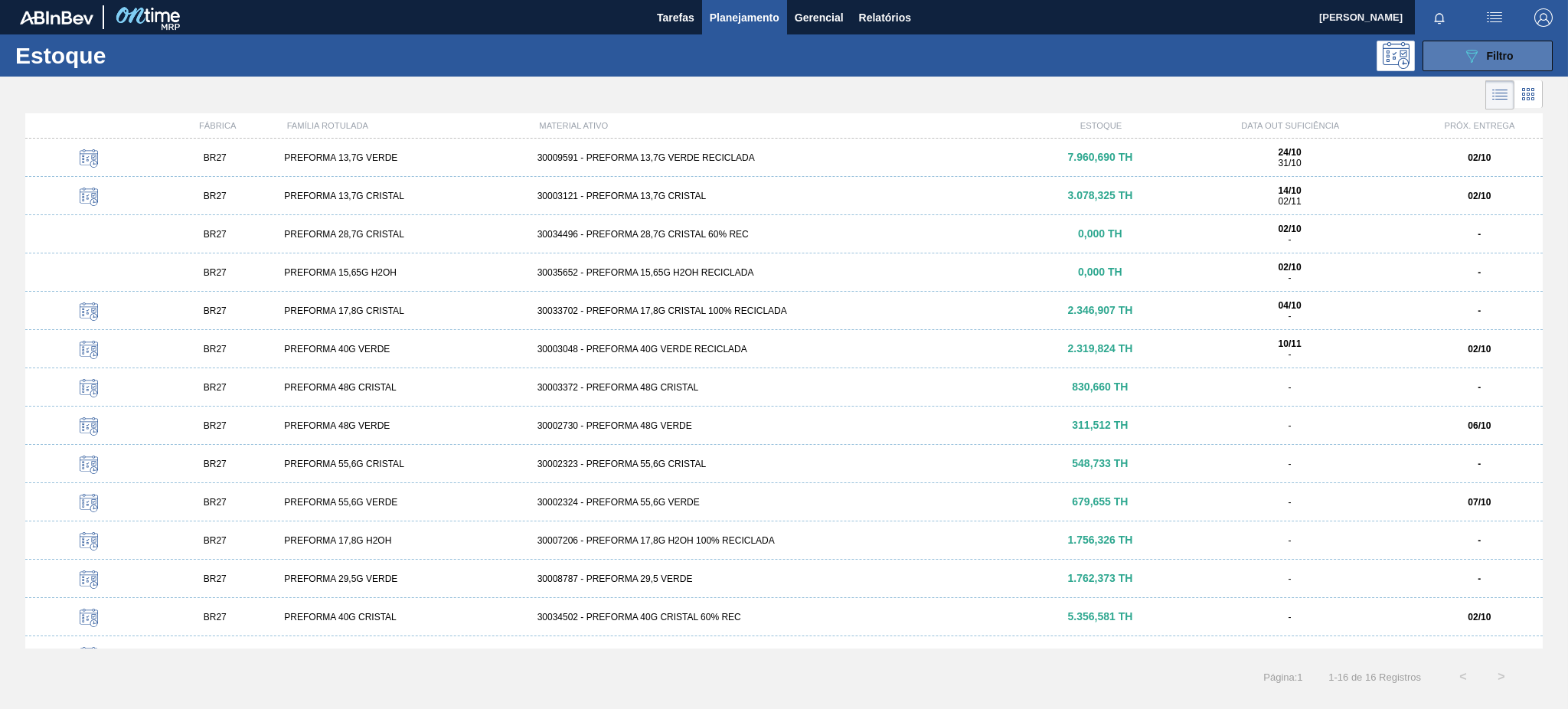
click at [1464, 65] on button "089F7B8B-B2A5-4AFE-B5C0-19BA573D28AC Filtro" at bounding box center [1488, 56] width 130 height 31
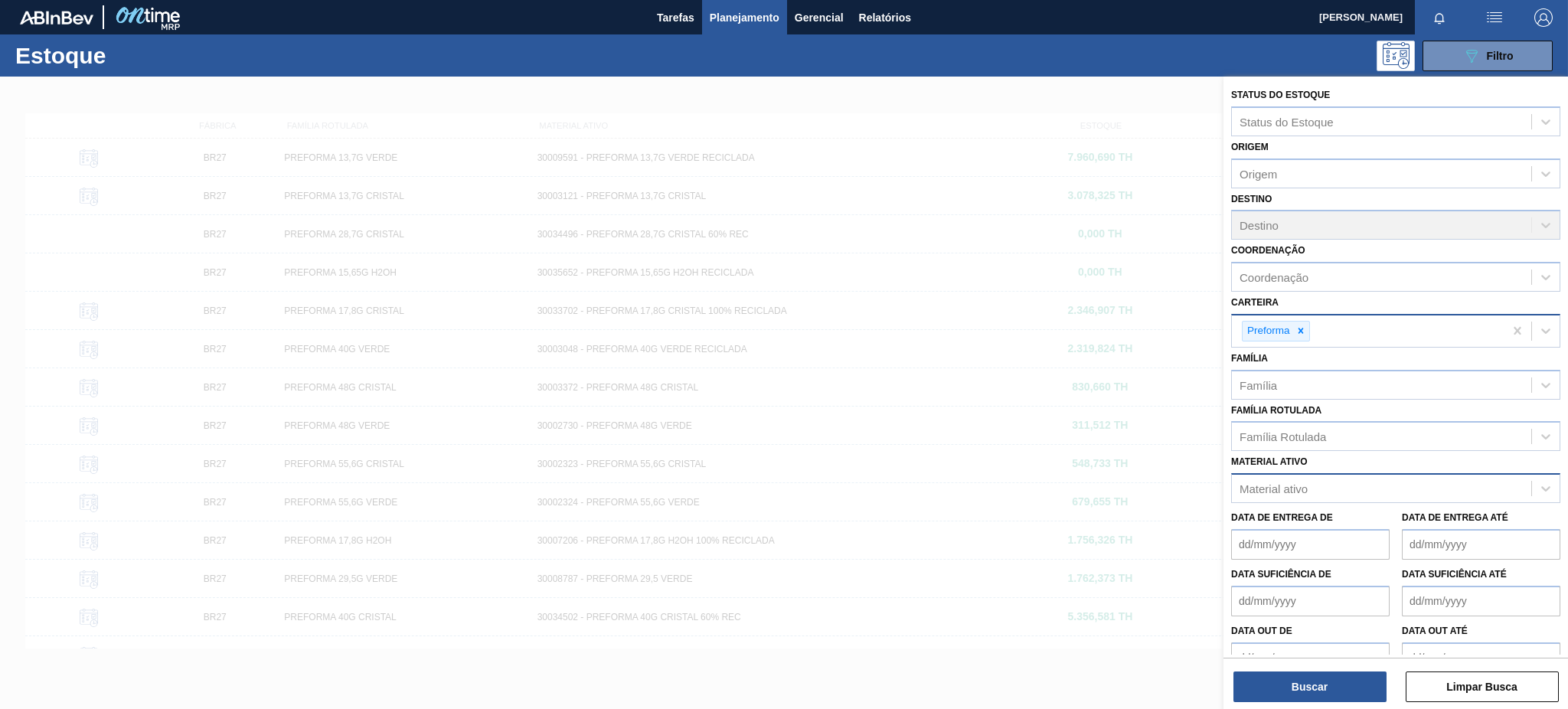
click at [1350, 473] on div "Material ativo" at bounding box center [1396, 488] width 330 height 30
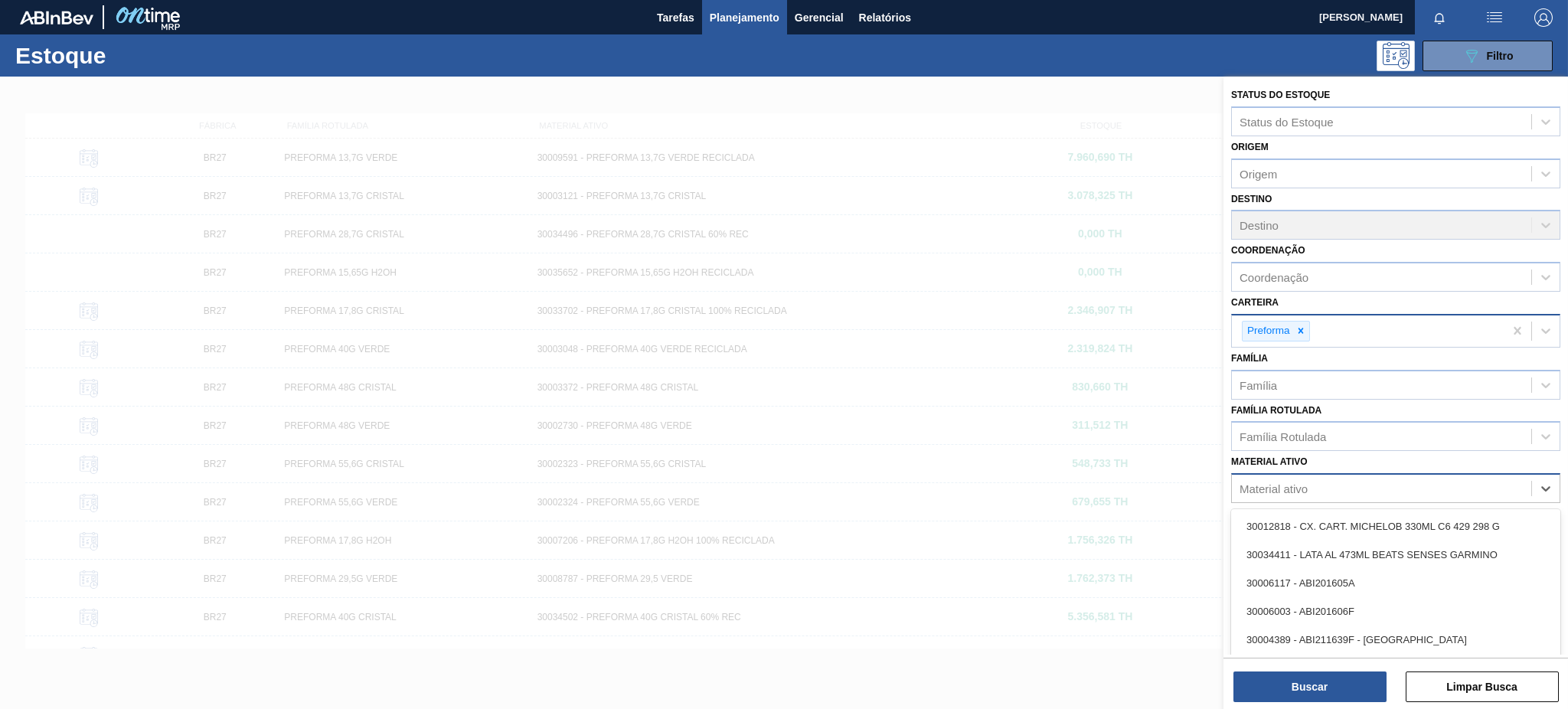
paste ativo "30033805"
type ativo "30033805"
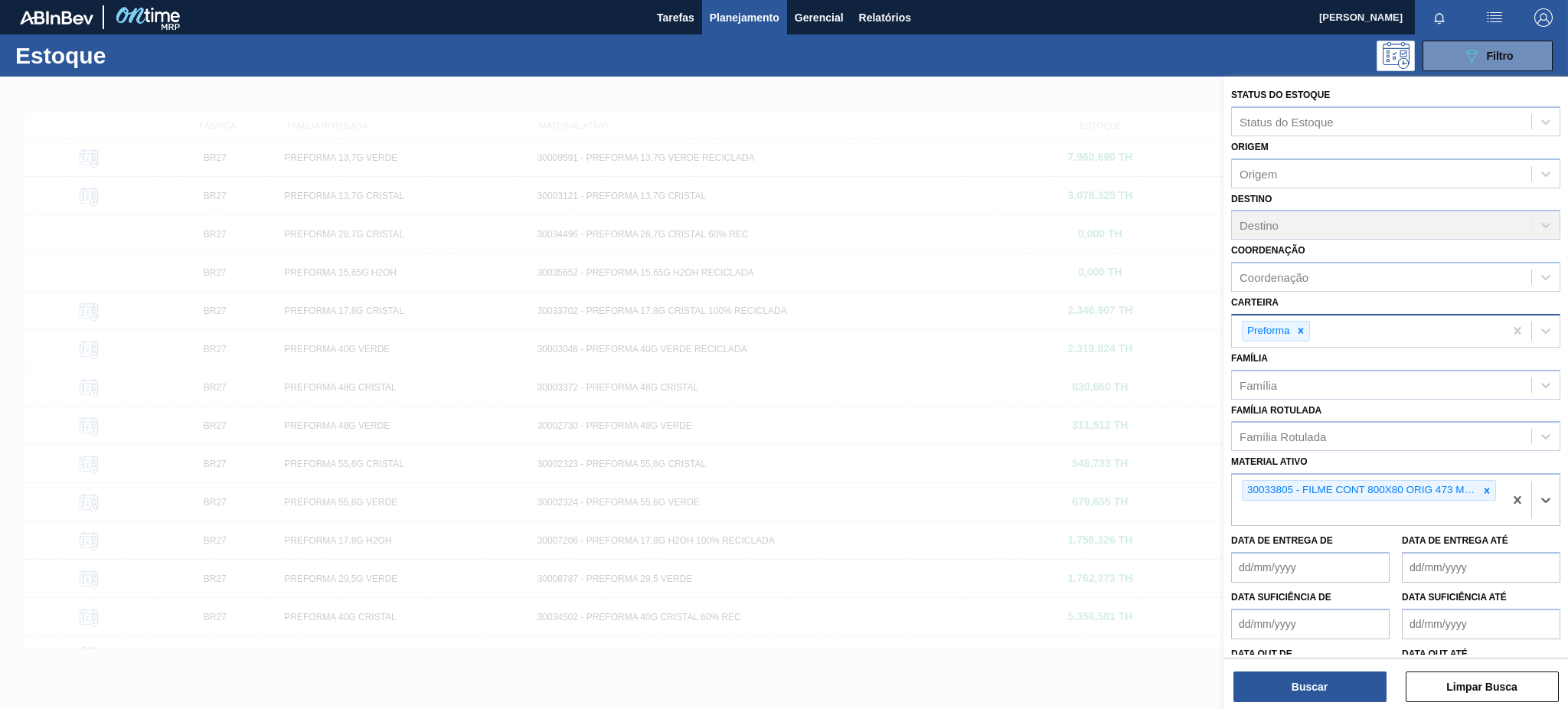
paste ativo "30003071"
type ativo "30003071"
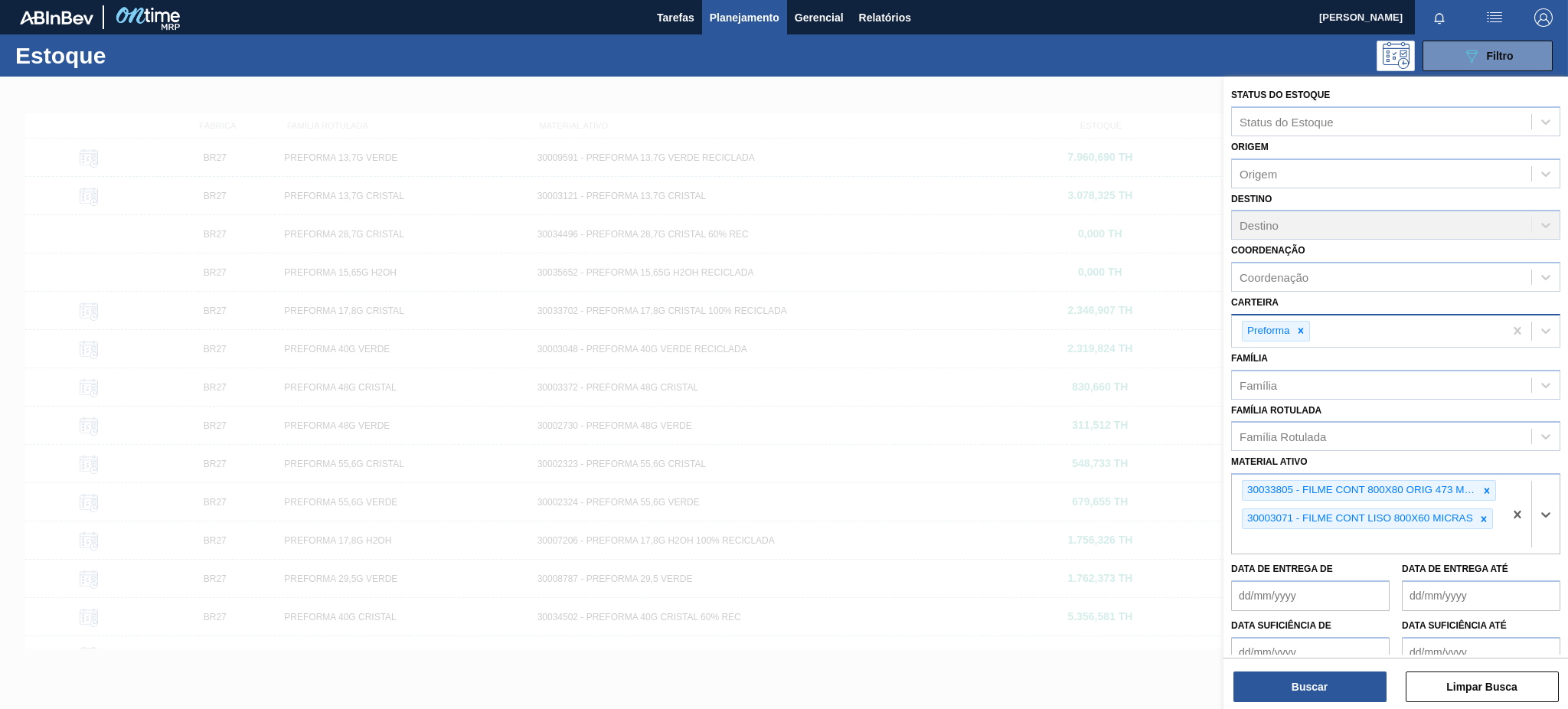
paste ativo "30004672"
type ativo "30004672"
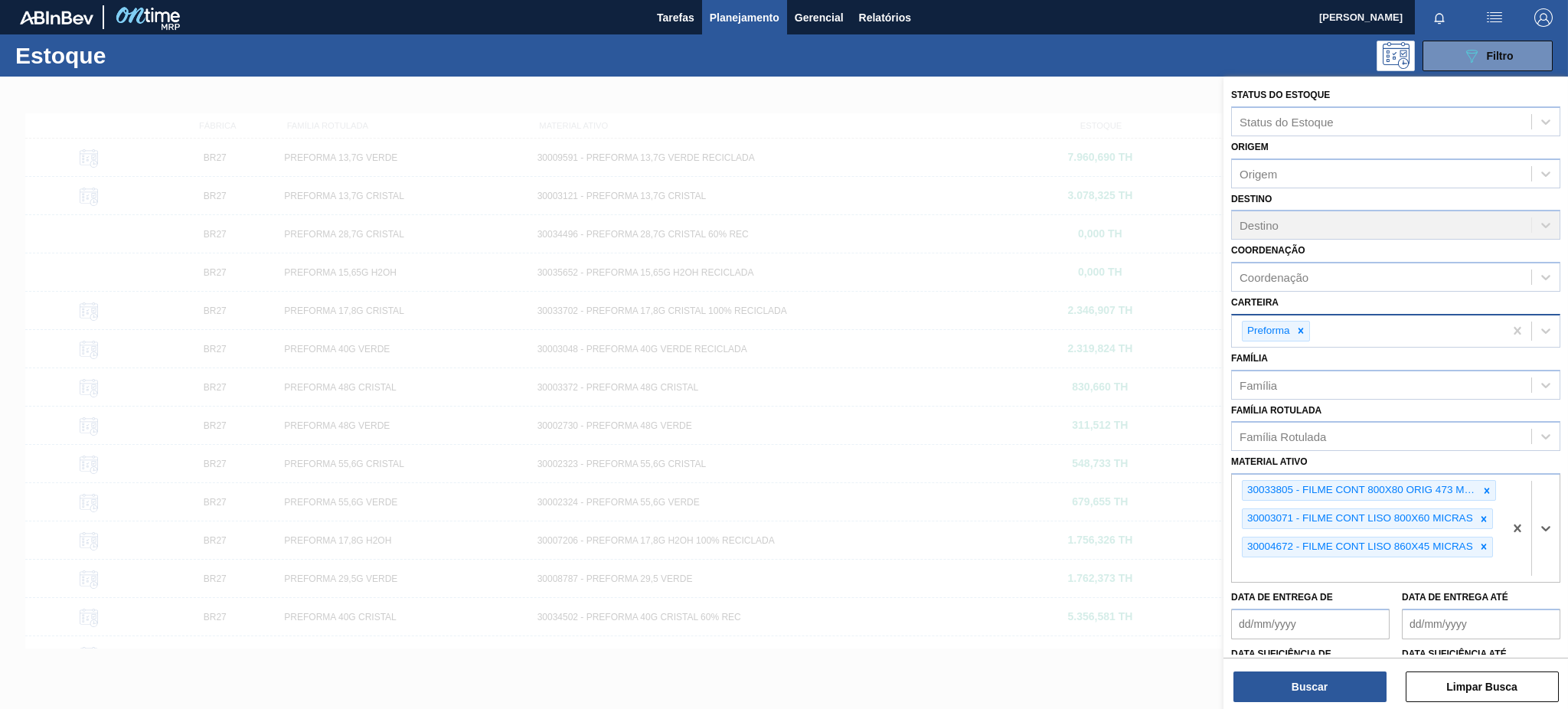
paste ativo "30003607"
type ativo "30003607"
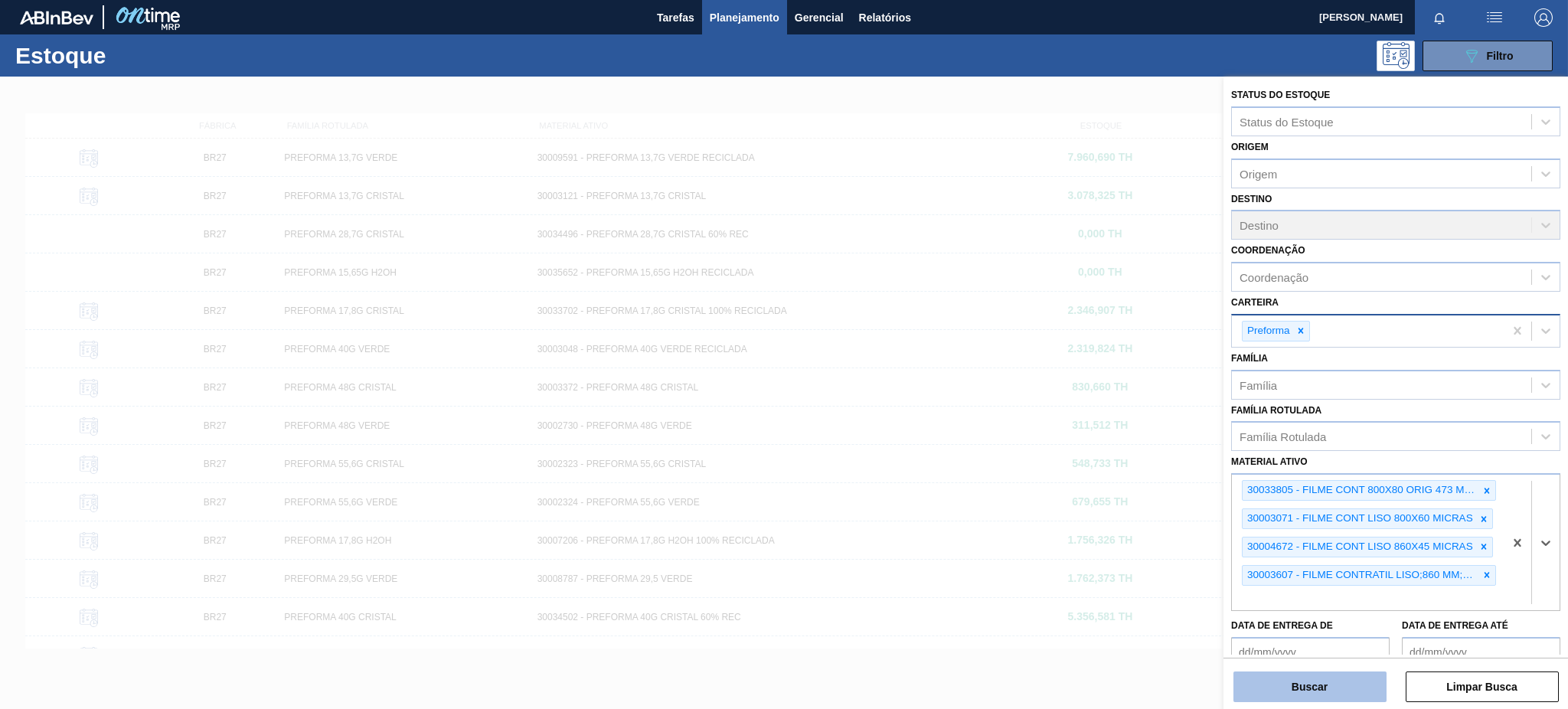
click at [1361, 692] on button "Buscar" at bounding box center [1310, 688] width 153 height 31
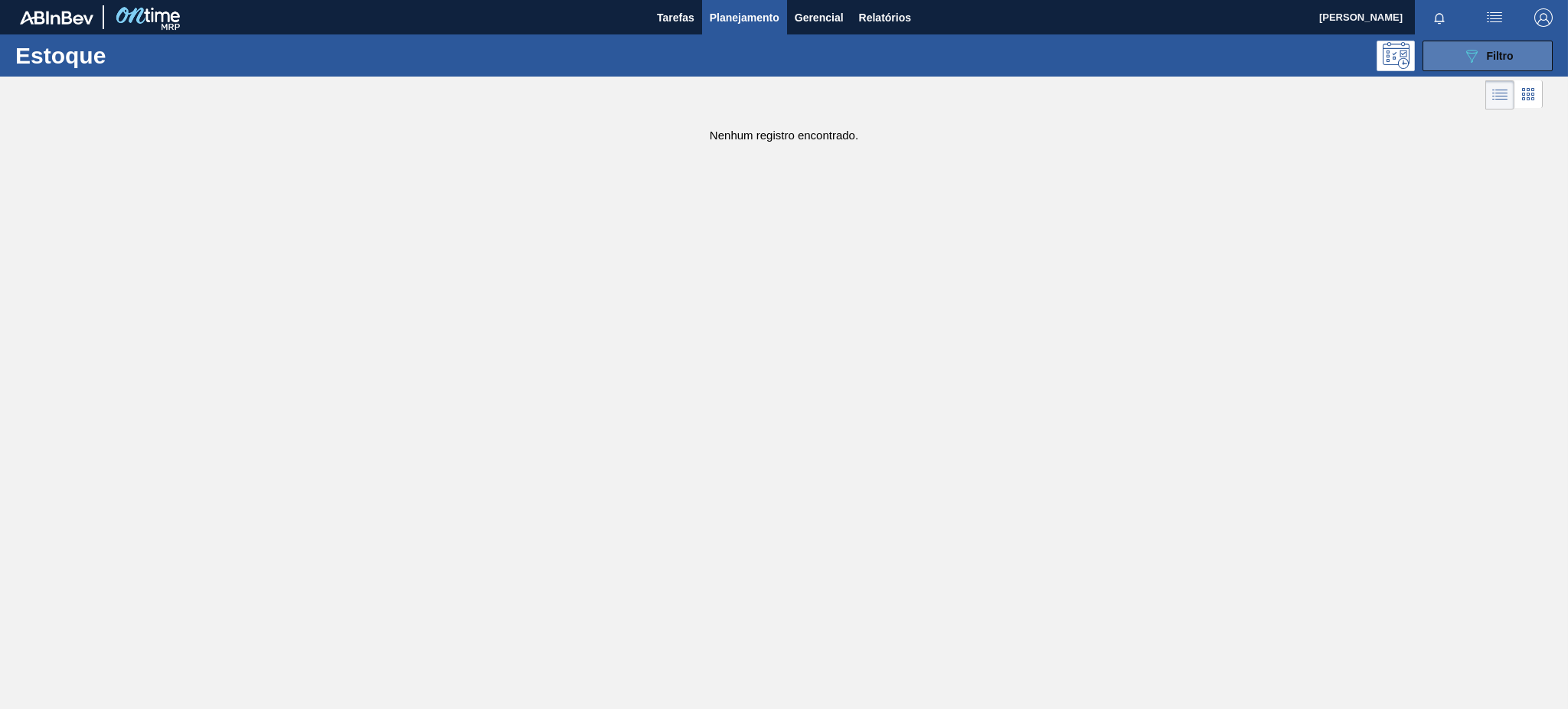
click at [1523, 54] on button "089F7B8B-B2A5-4AFE-B5C0-19BA573D28AC Filtro" at bounding box center [1488, 56] width 130 height 31
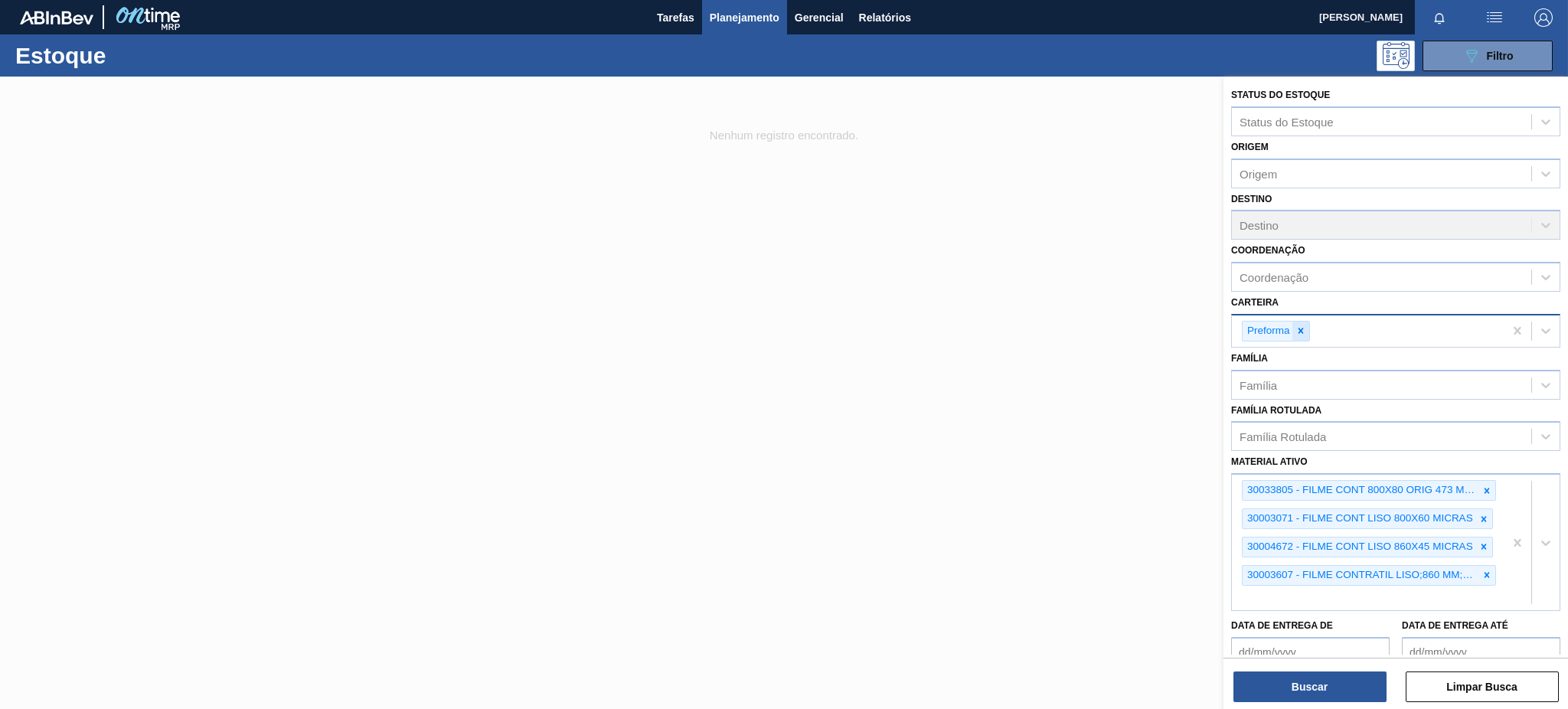
click at [1308, 330] on div at bounding box center [1301, 331] width 17 height 19
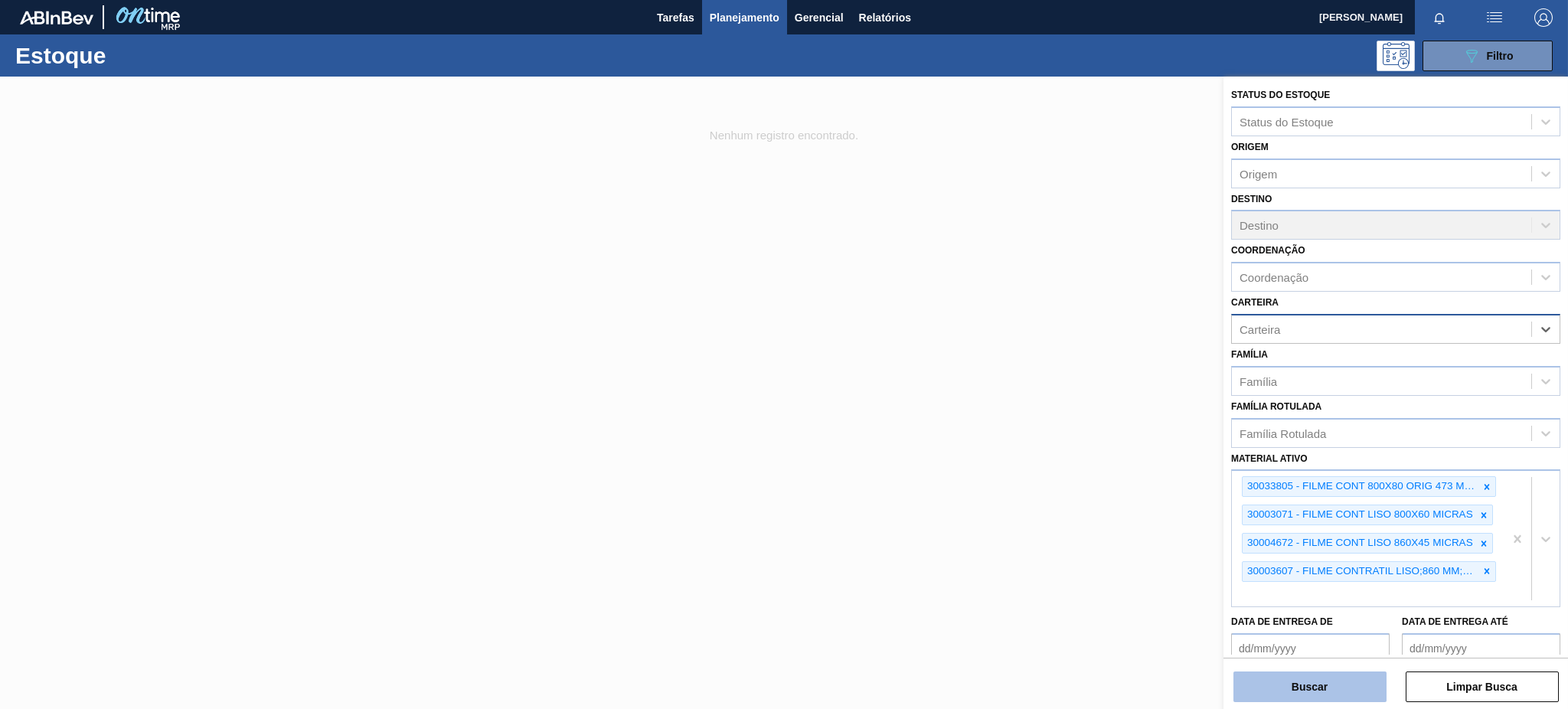
click at [1344, 693] on button "Buscar" at bounding box center [1310, 688] width 153 height 31
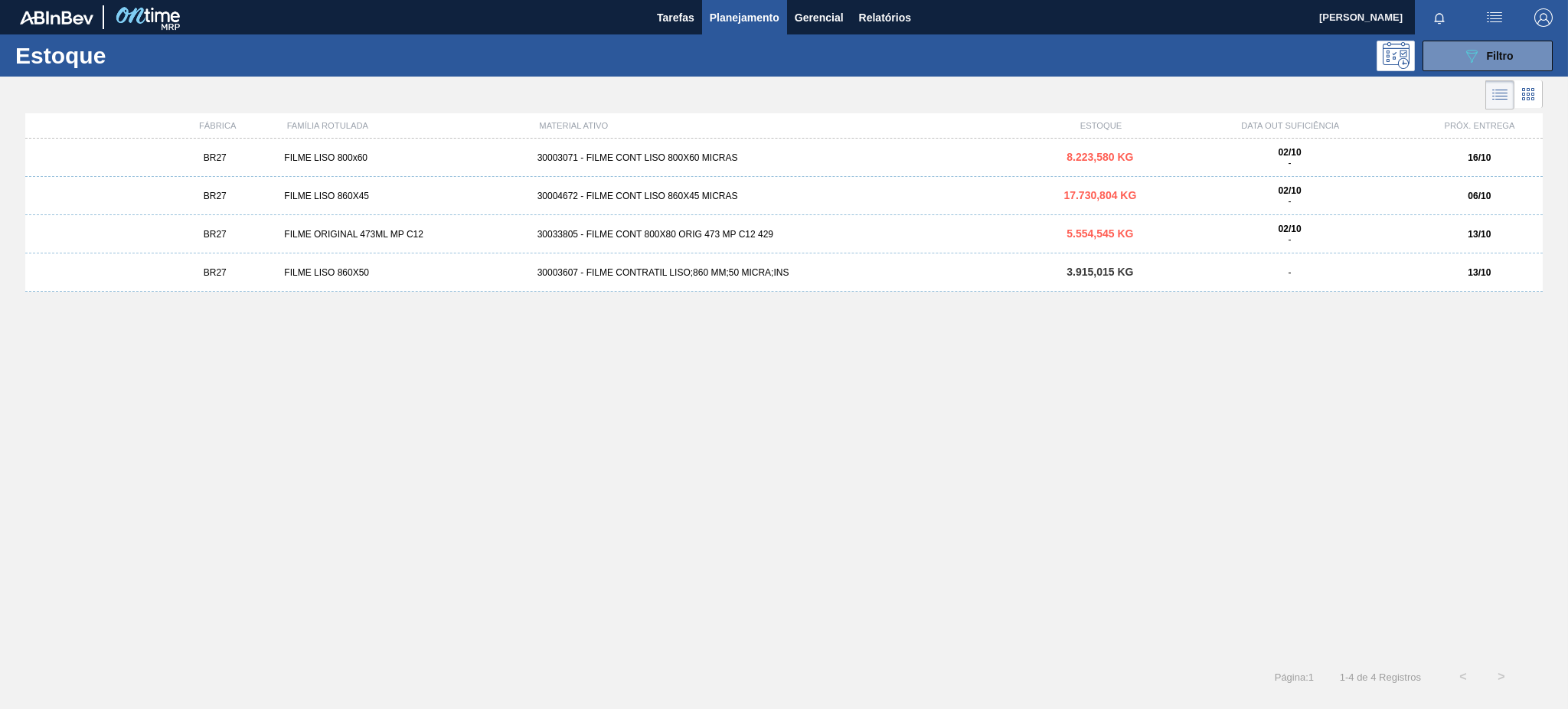
click at [1465, 160] on div "16/10" at bounding box center [1480, 158] width 126 height 10
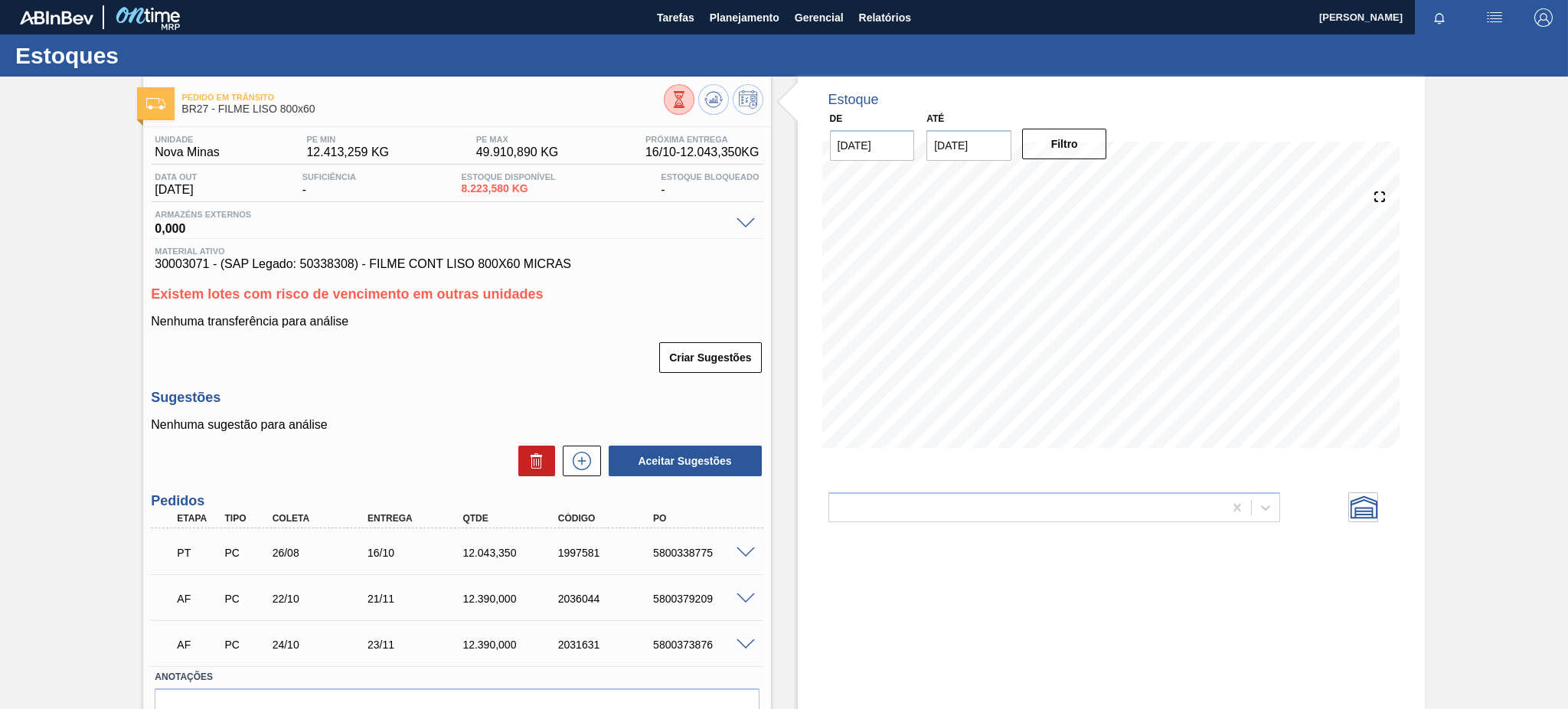
click at [494, 188] on span "8.223,580 KG" at bounding box center [508, 188] width 94 height 11
click at [675, 94] on icon at bounding box center [680, 100] width 17 height 17
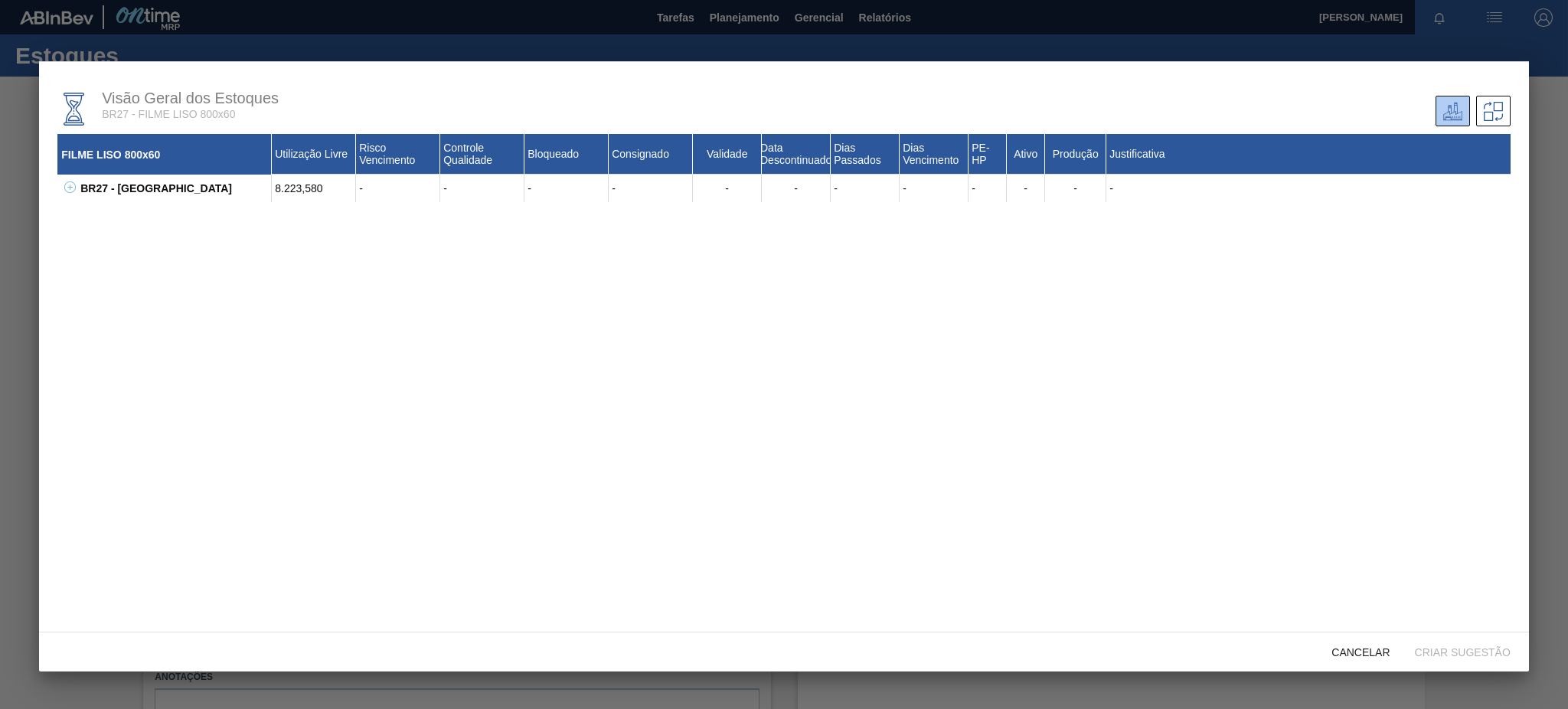
click at [69, 185] on icon at bounding box center [70, 186] width 11 height 11
click at [1377, 657] on span "Cancelar" at bounding box center [1360, 652] width 82 height 12
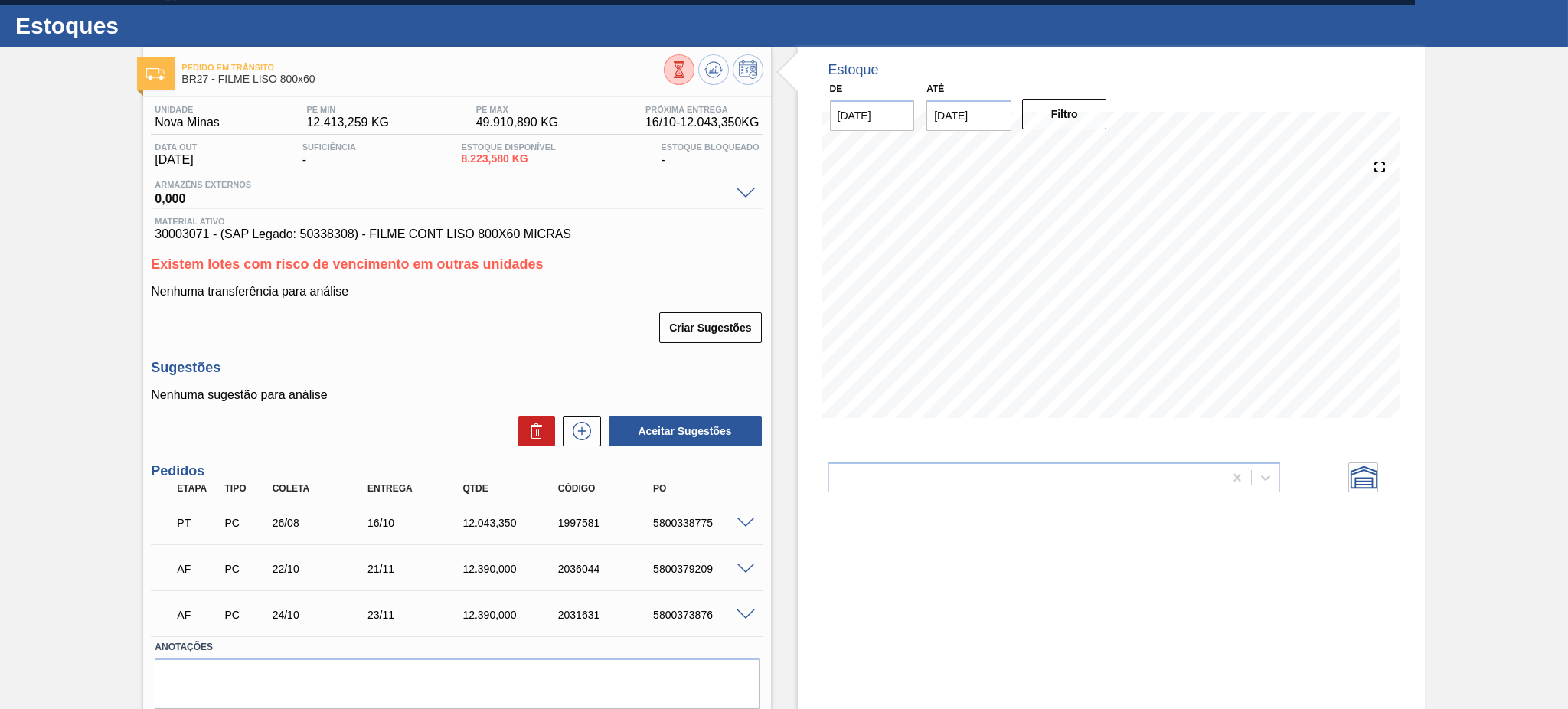
scroll to position [82, 0]
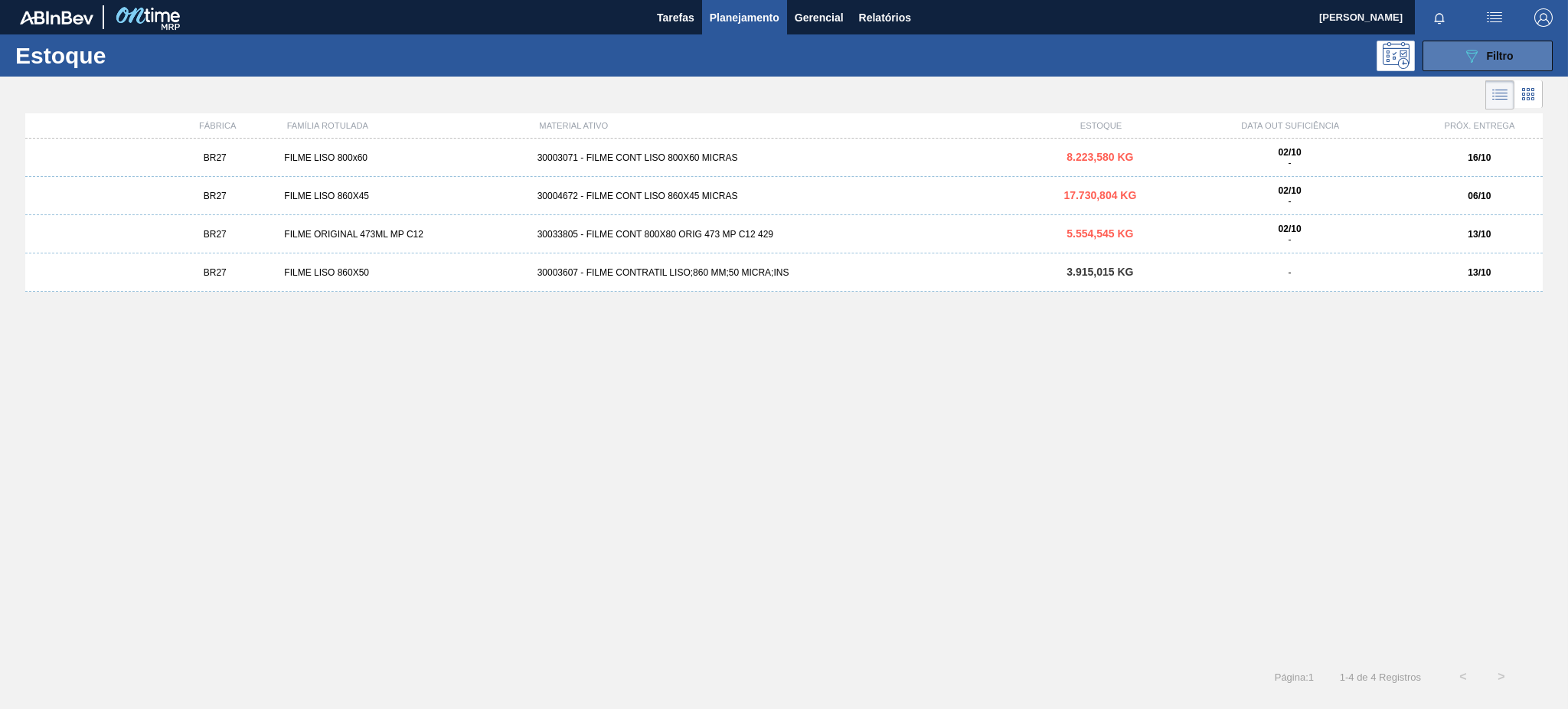
click at [1475, 64] on icon "089F7B8B-B2A5-4AFE-B5C0-19BA573D28AC" at bounding box center [1471, 55] width 18 height 18
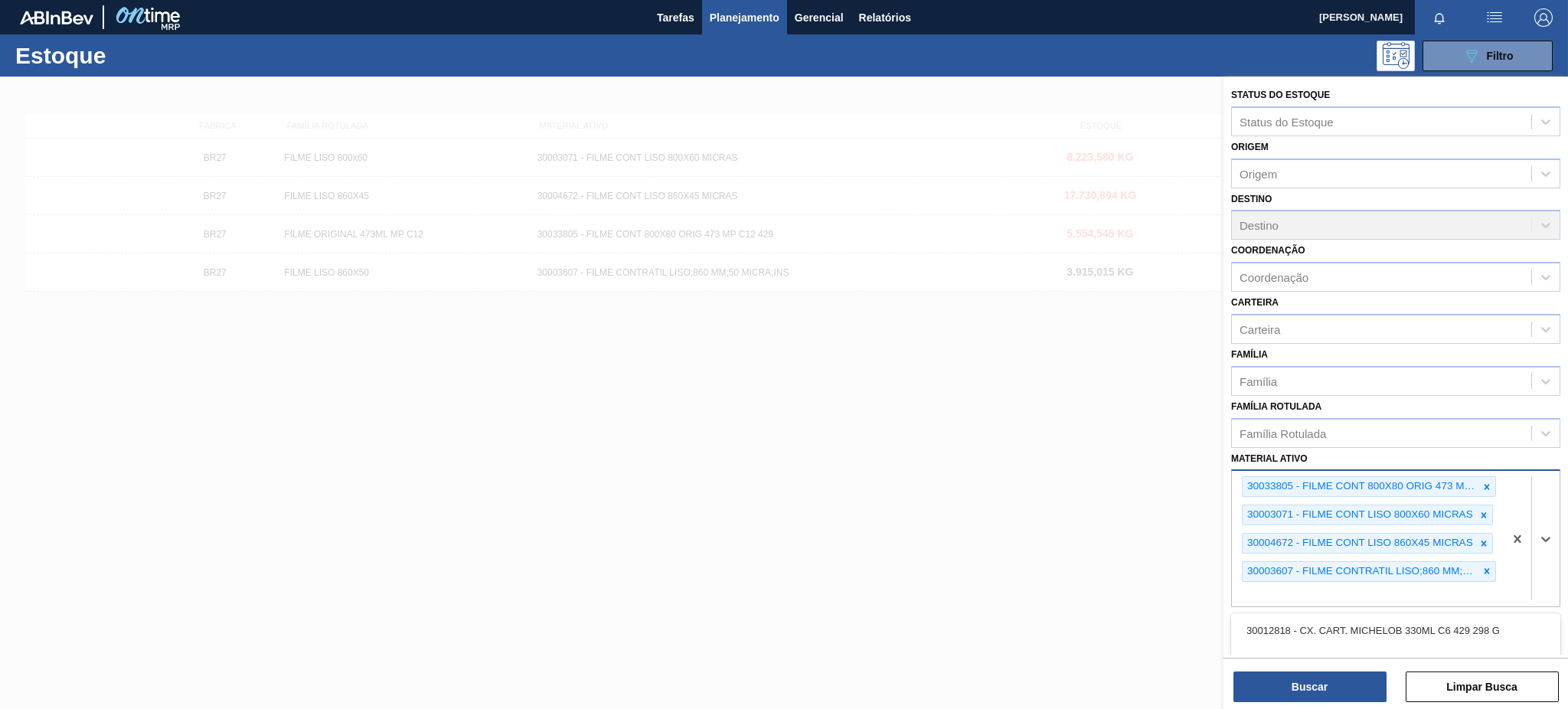
click at [1435, 594] on div "30033805 - FILME CONT 800X80 ORIG 473 MP C12 429 30003071 - FILME CONT LISO 800…" at bounding box center [1368, 539] width 272 height 136
type ativo "780x"
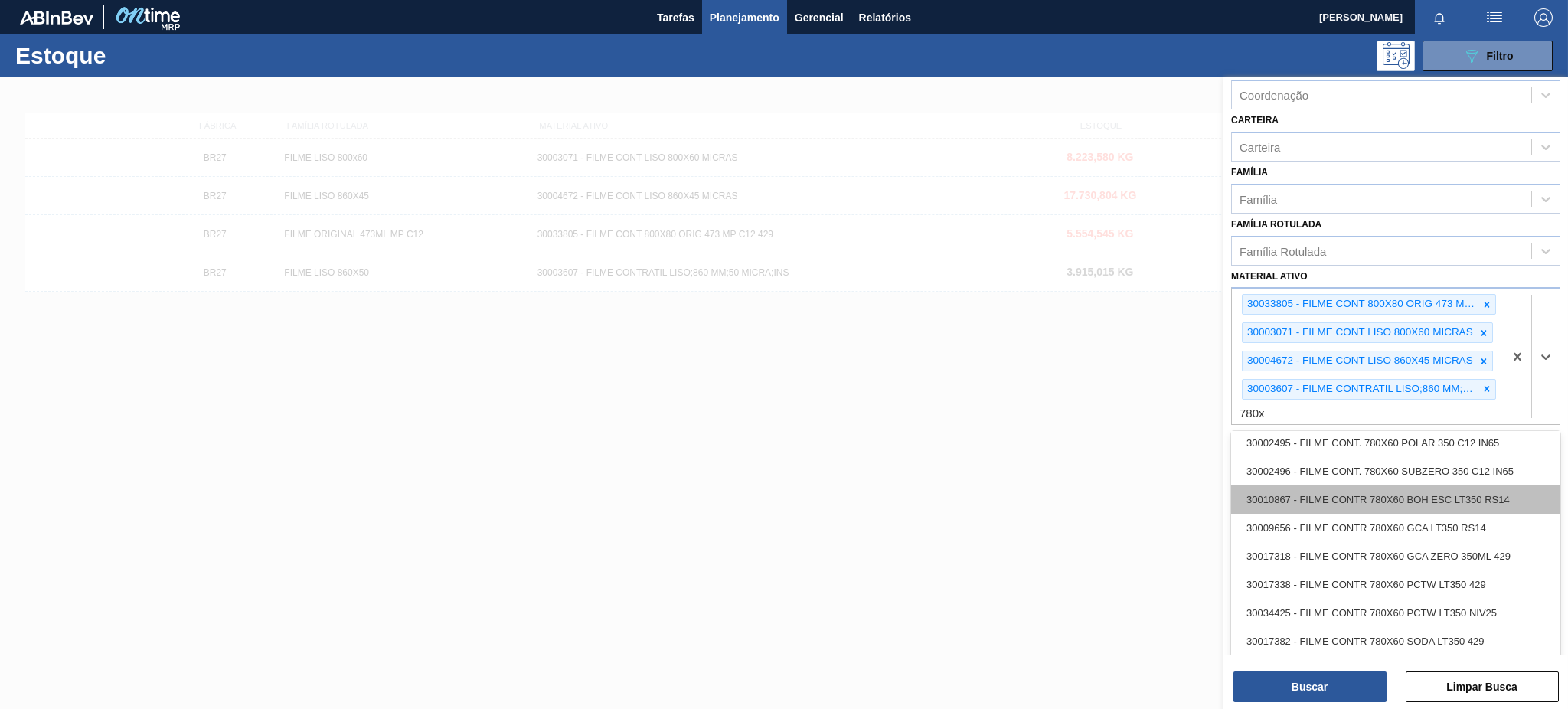
scroll to position [343, 0]
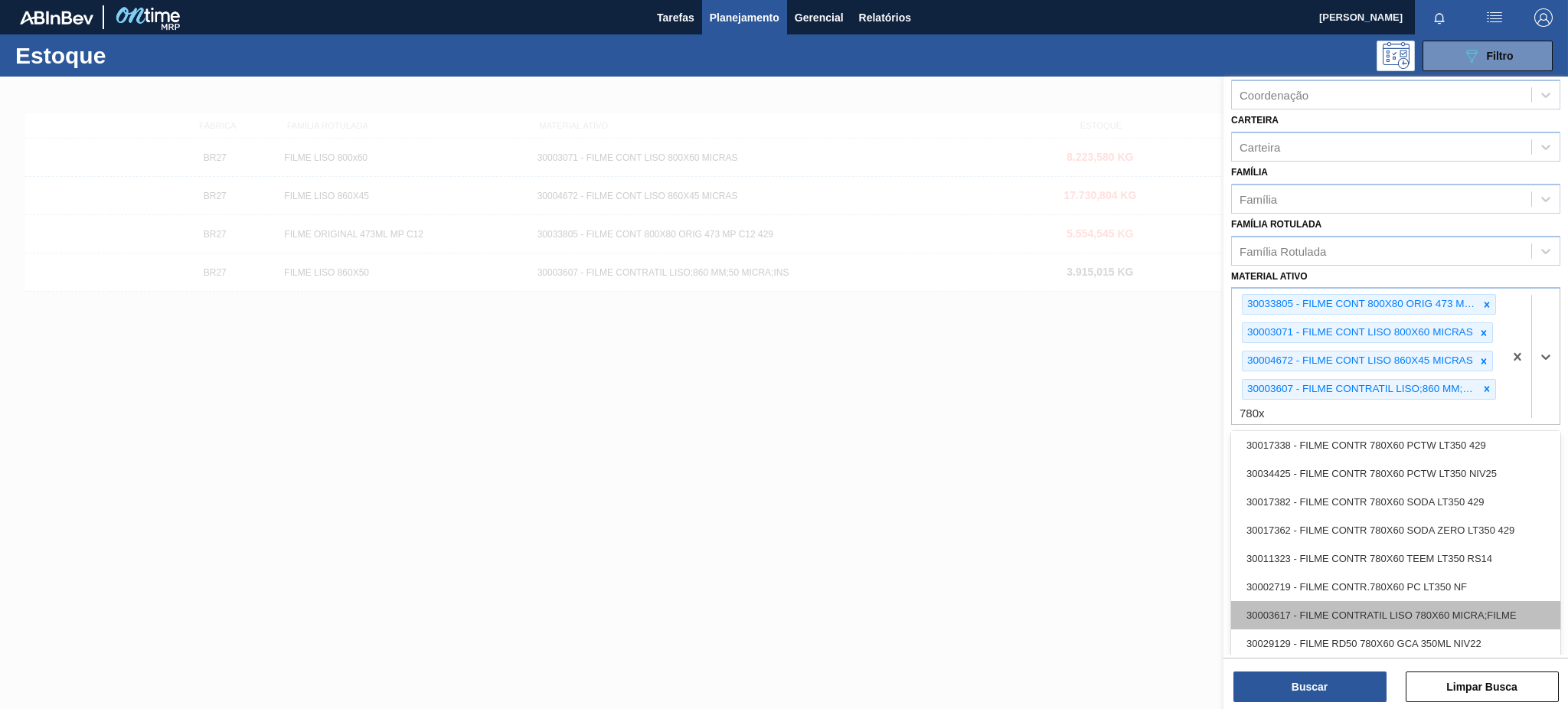
click at [1452, 601] on div "30003617 - FILME CONTRATIL LISO 780X60 MICRA;FILME" at bounding box center [1396, 615] width 330 height 28
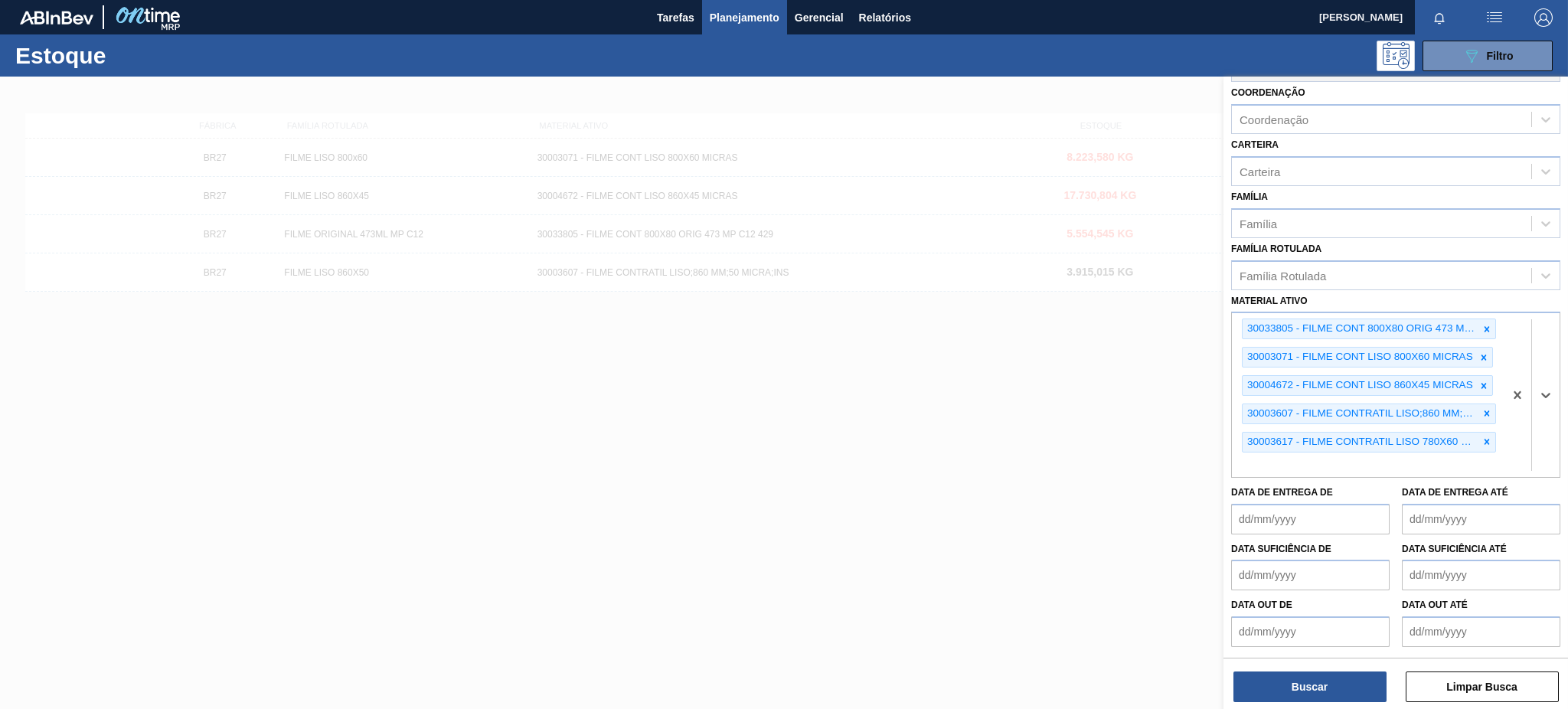
scroll to position [152, 0]
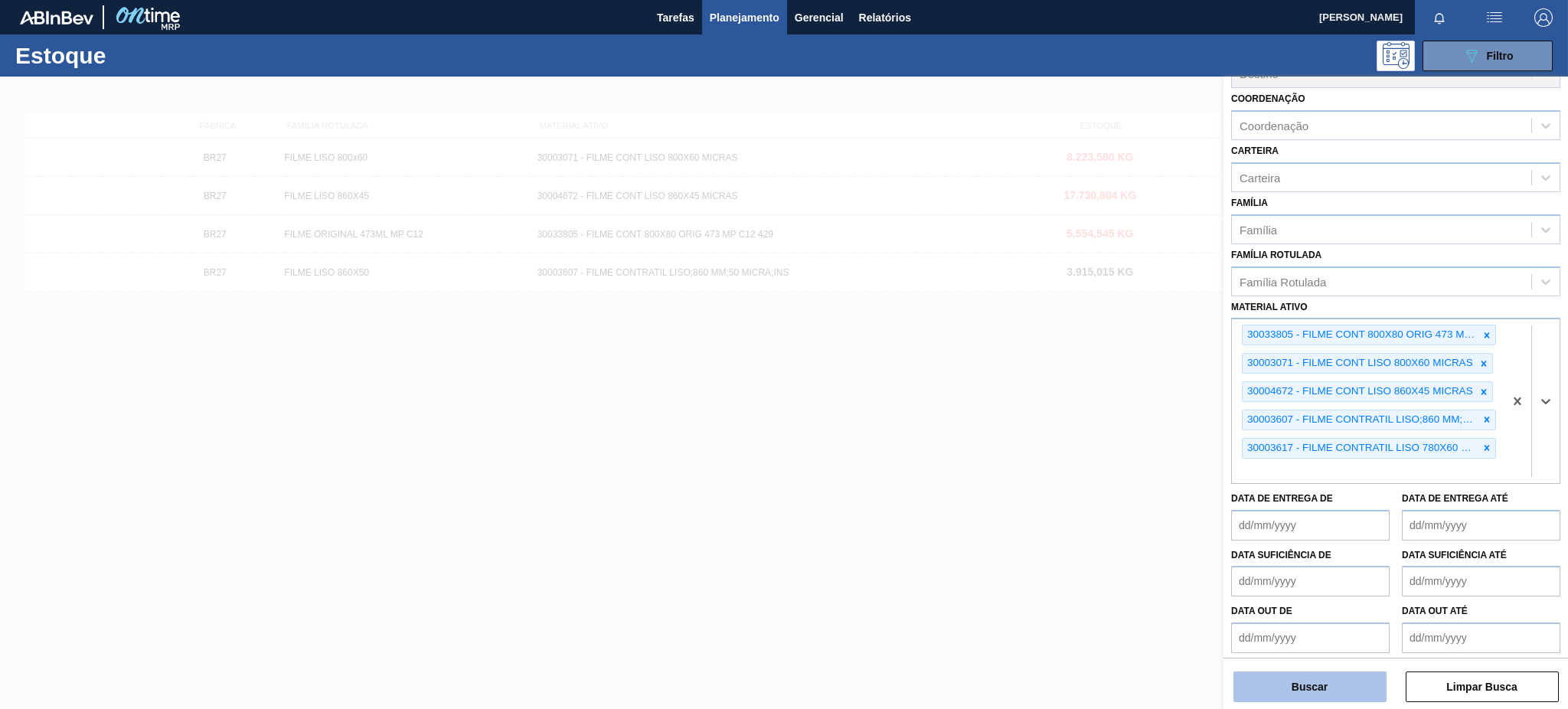
click at [1352, 682] on button "Buscar" at bounding box center [1310, 688] width 153 height 31
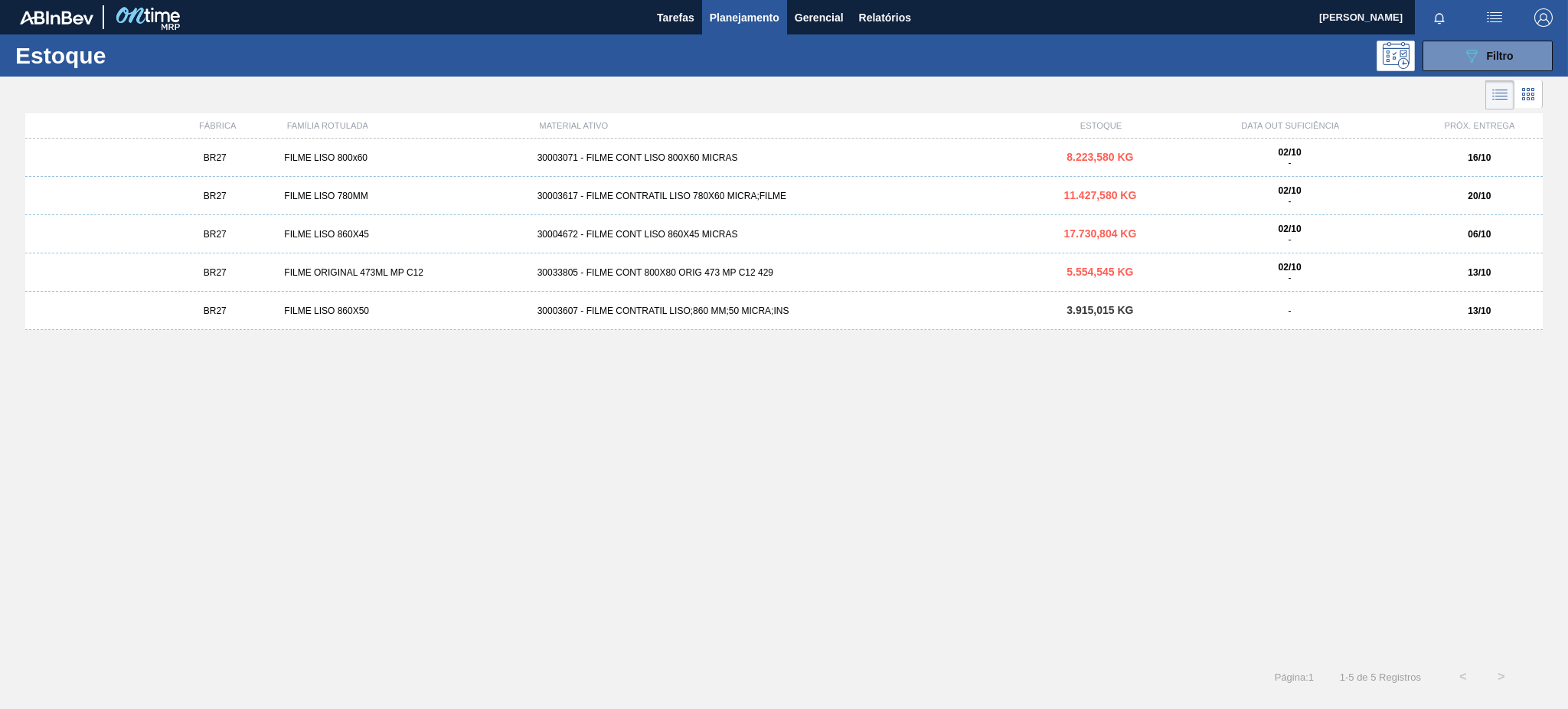
click at [1330, 254] on div "BR27 FILME ORIGINAL 473ML MP C12 30033805 - FILME CONT 800X80 ORIG 473 MP C12 4…" at bounding box center [784, 272] width 1517 height 39
click at [750, 243] on div "BR27 FILME LISO 860X45 30004672 - FILME CONT LISO 860X45 MICRAS 17.730,804 KG 0…" at bounding box center [784, 234] width 1517 height 39
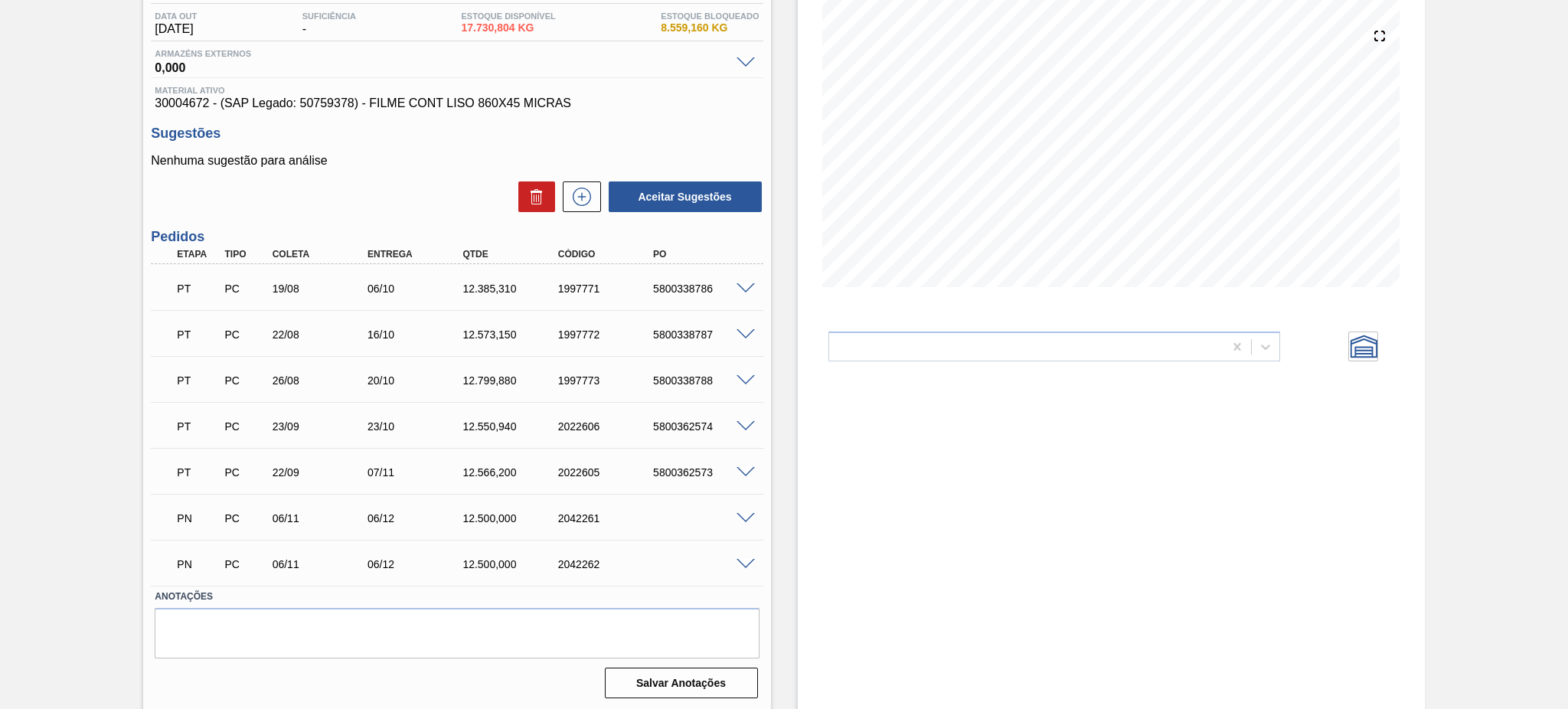
scroll to position [161, 0]
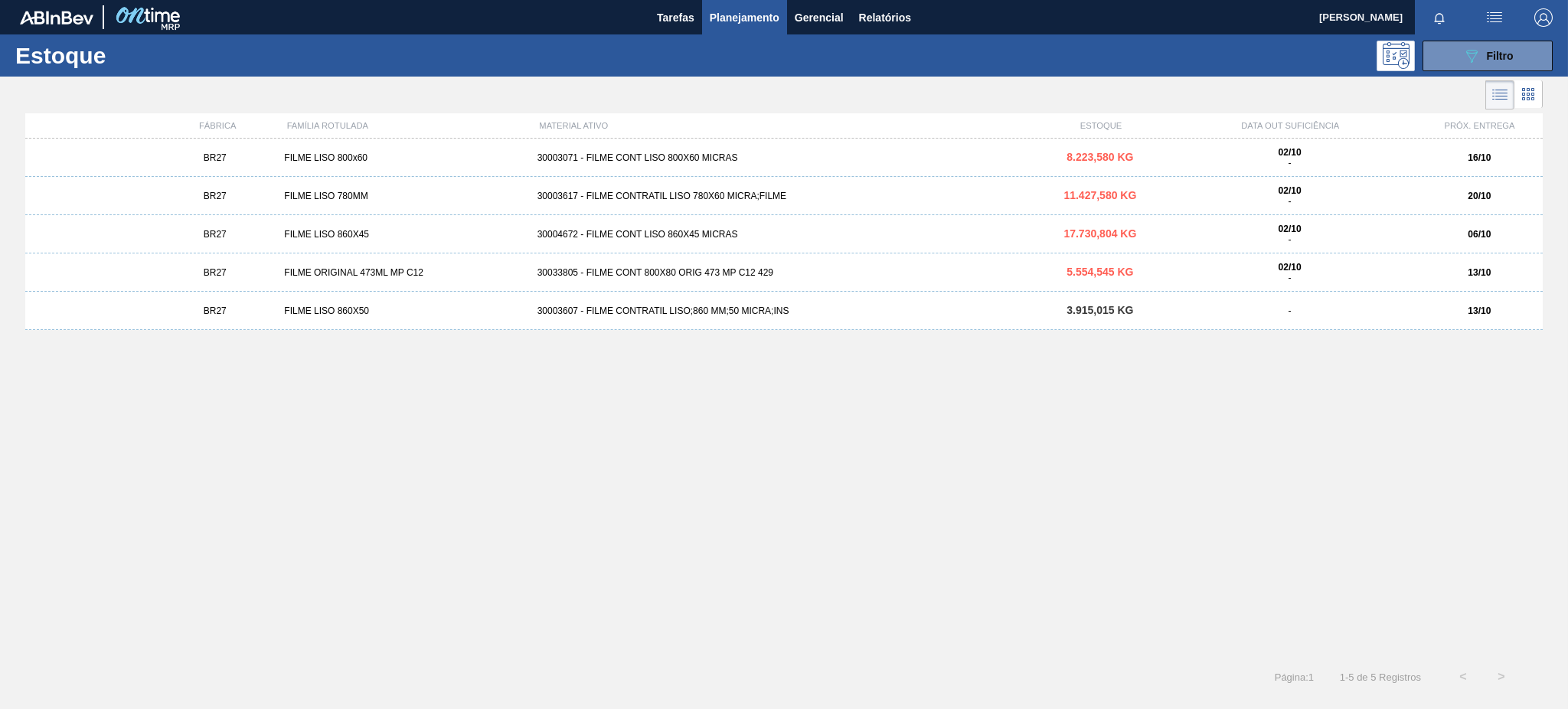
click at [865, 312] on div "30003607 - FILME CONTRATIL LISO;860 MM;50 MICRA;INS" at bounding box center [784, 311] width 506 height 10
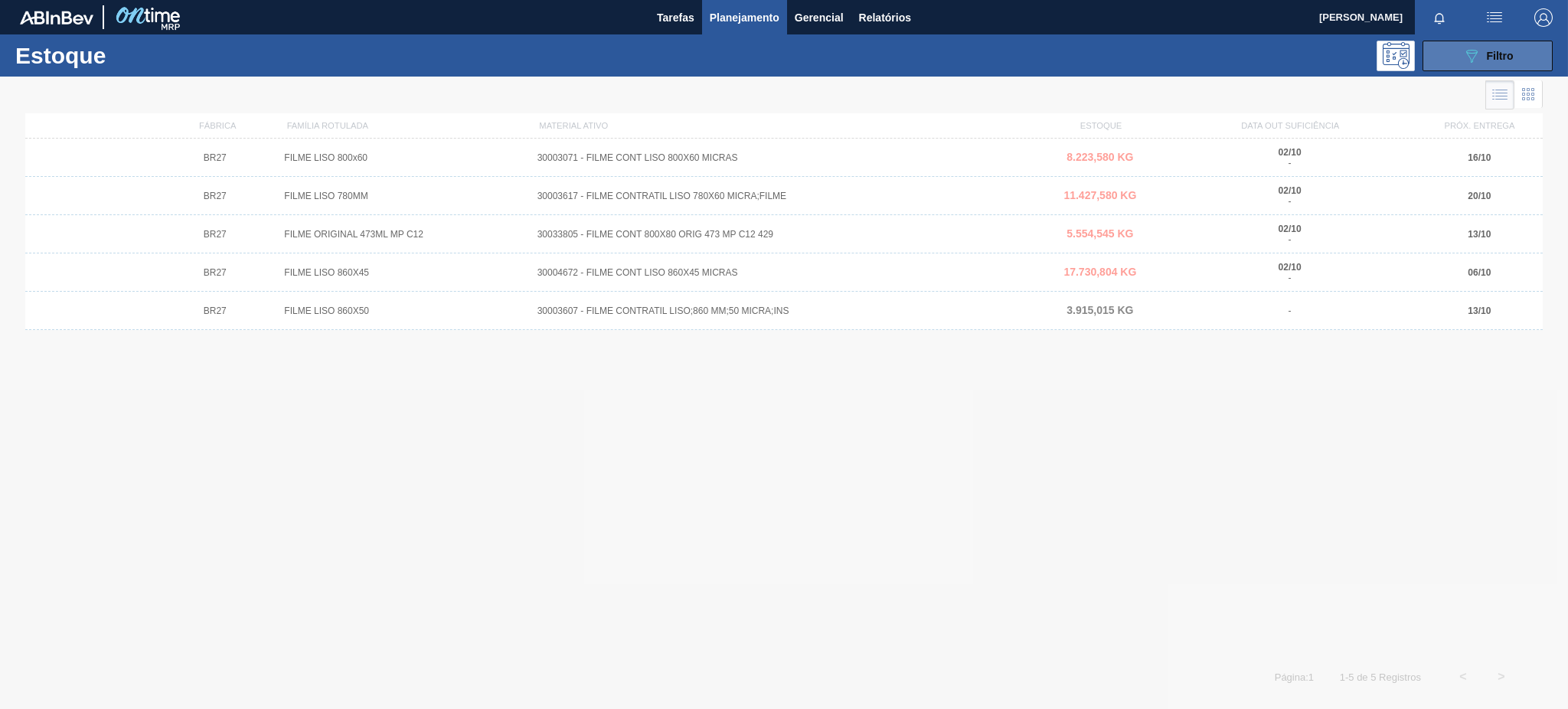
click at [1439, 58] on button "089F7B8B-B2A5-4AFE-B5C0-19BA573D28AC Filtro" at bounding box center [1488, 56] width 130 height 31
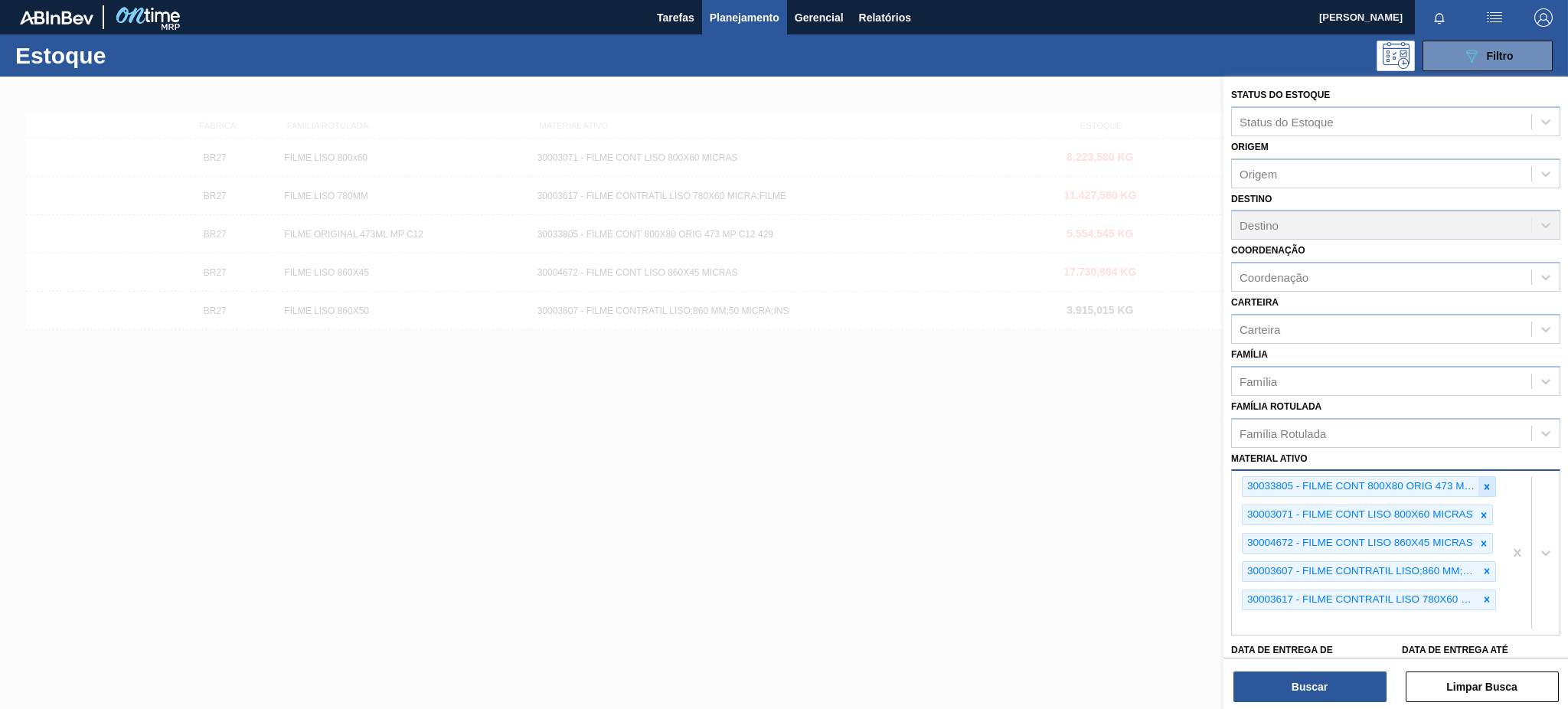
click at [1486, 484] on icon at bounding box center [1487, 487] width 5 height 5
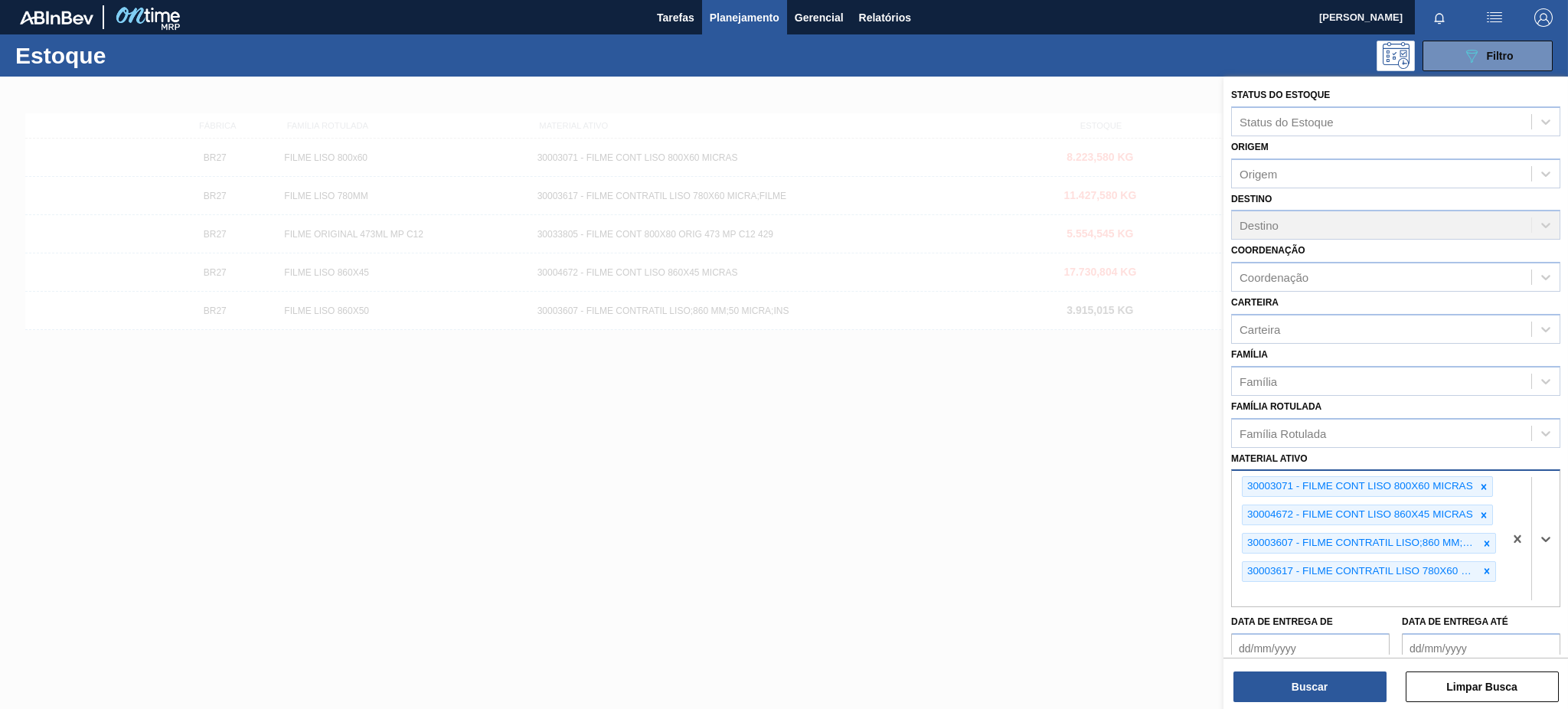
click at [1486, 482] on icon at bounding box center [1484, 487] width 10 height 10
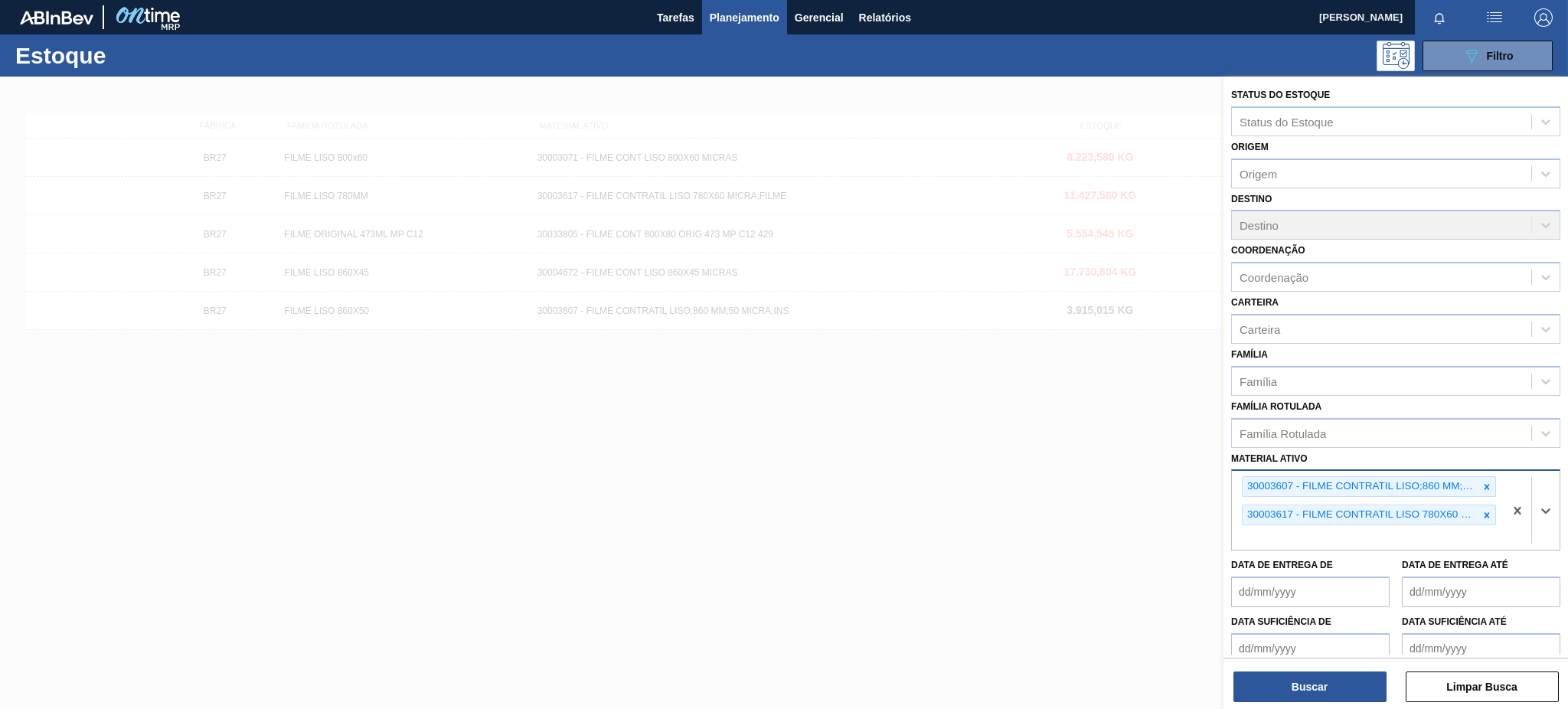
click at [1486, 484] on icon at bounding box center [1487, 487] width 5 height 5
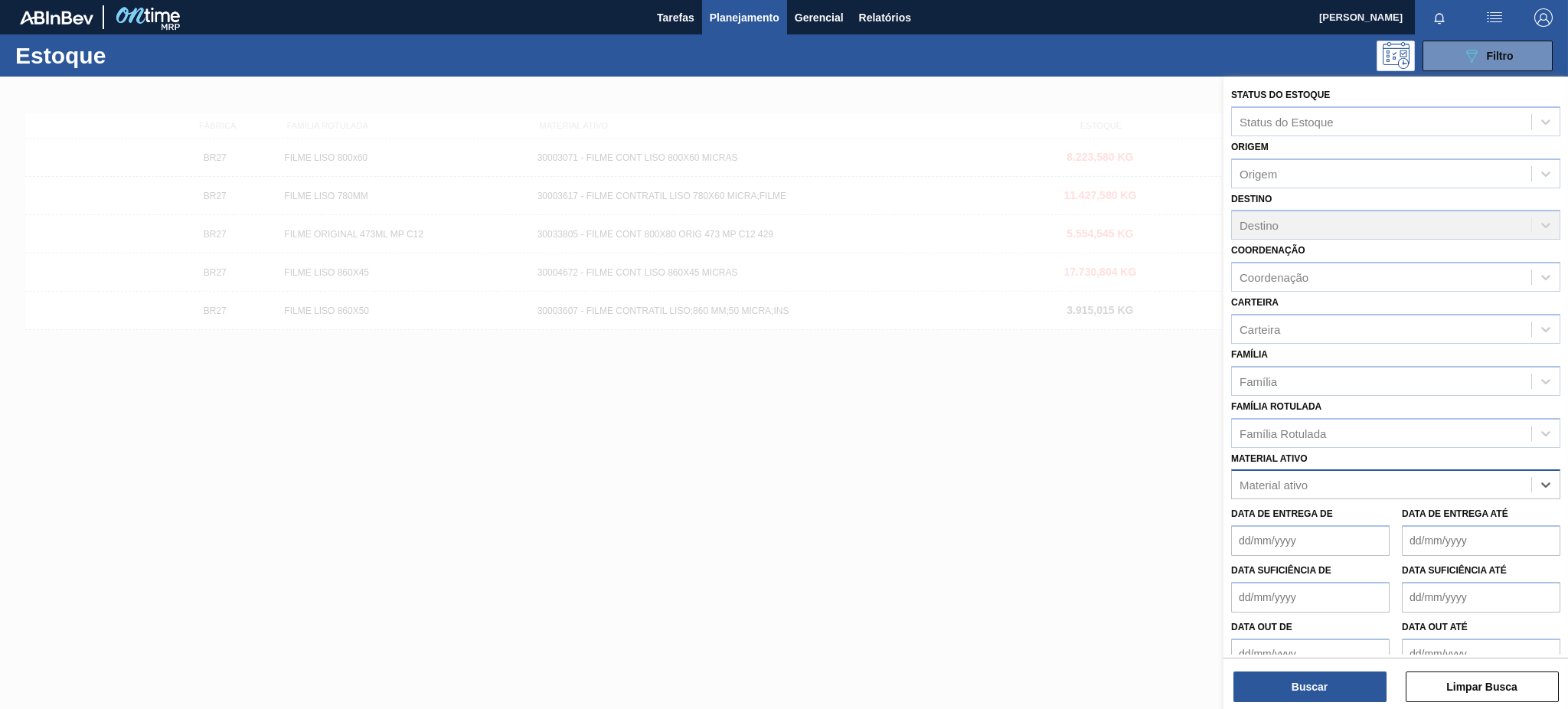
paste ativo "30002876"
type ativo "30002876"
paste ativo "30003175"
type ativo "30003175"
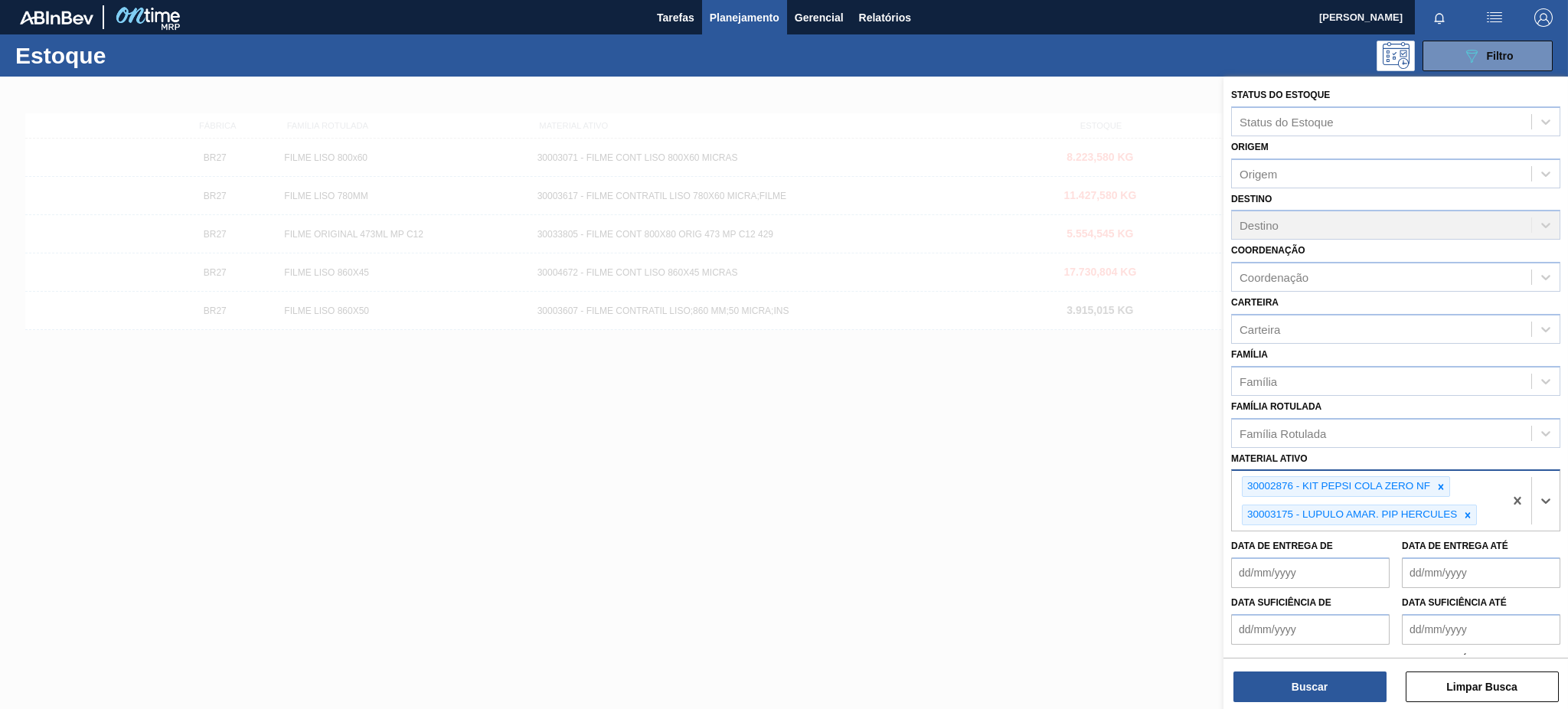
paste ativo "30003535"
type ativo "30003535"
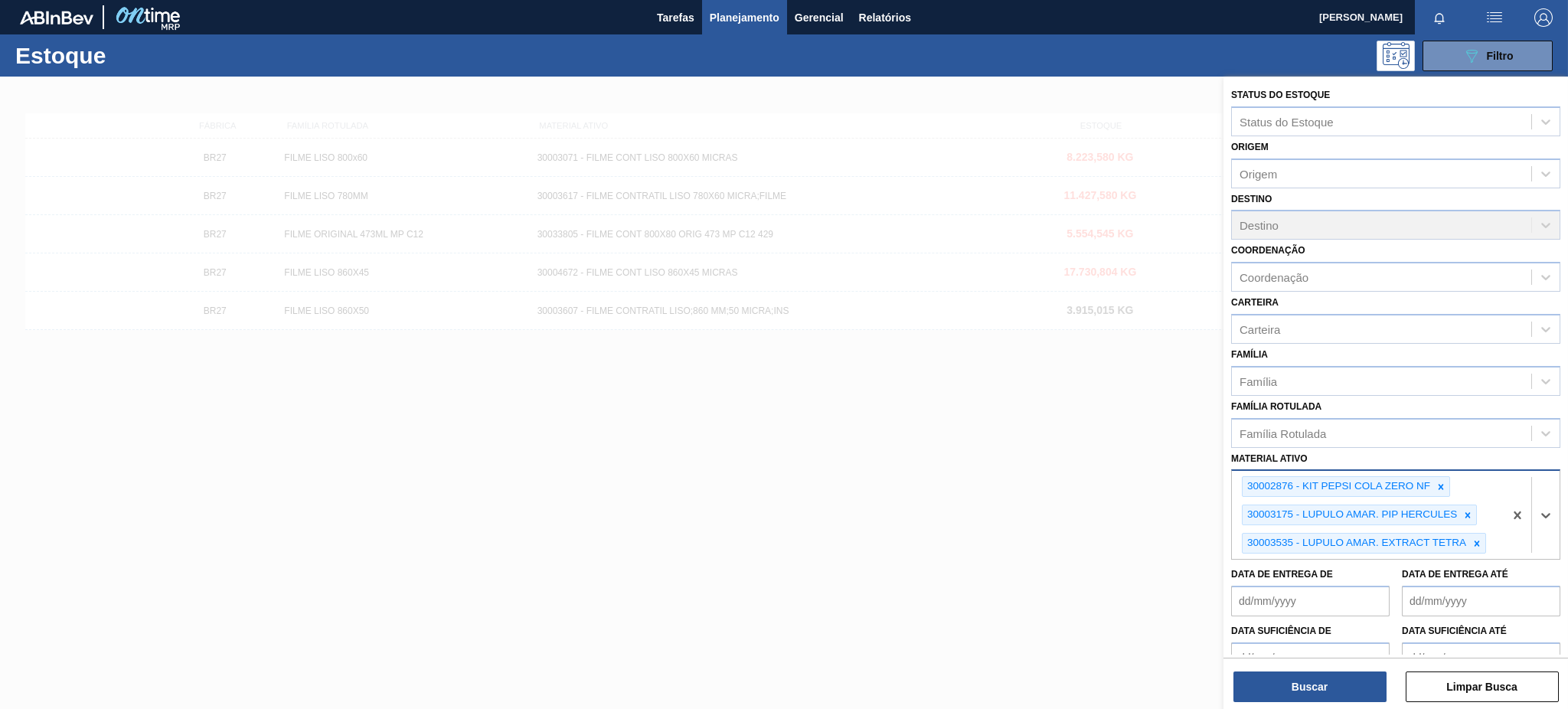
paste ativo "41119"
type ativo "41119"
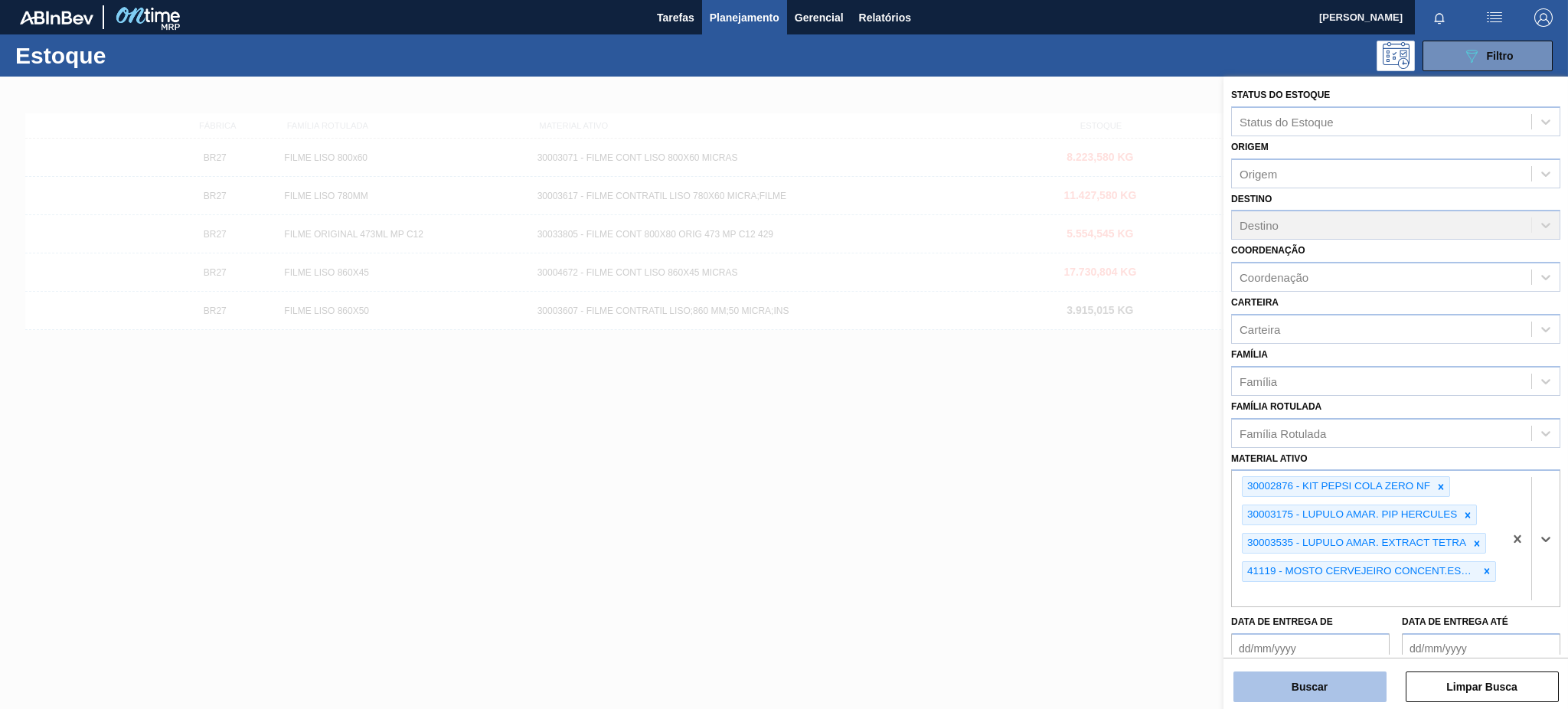
click at [1365, 689] on button "Buscar" at bounding box center [1310, 688] width 153 height 31
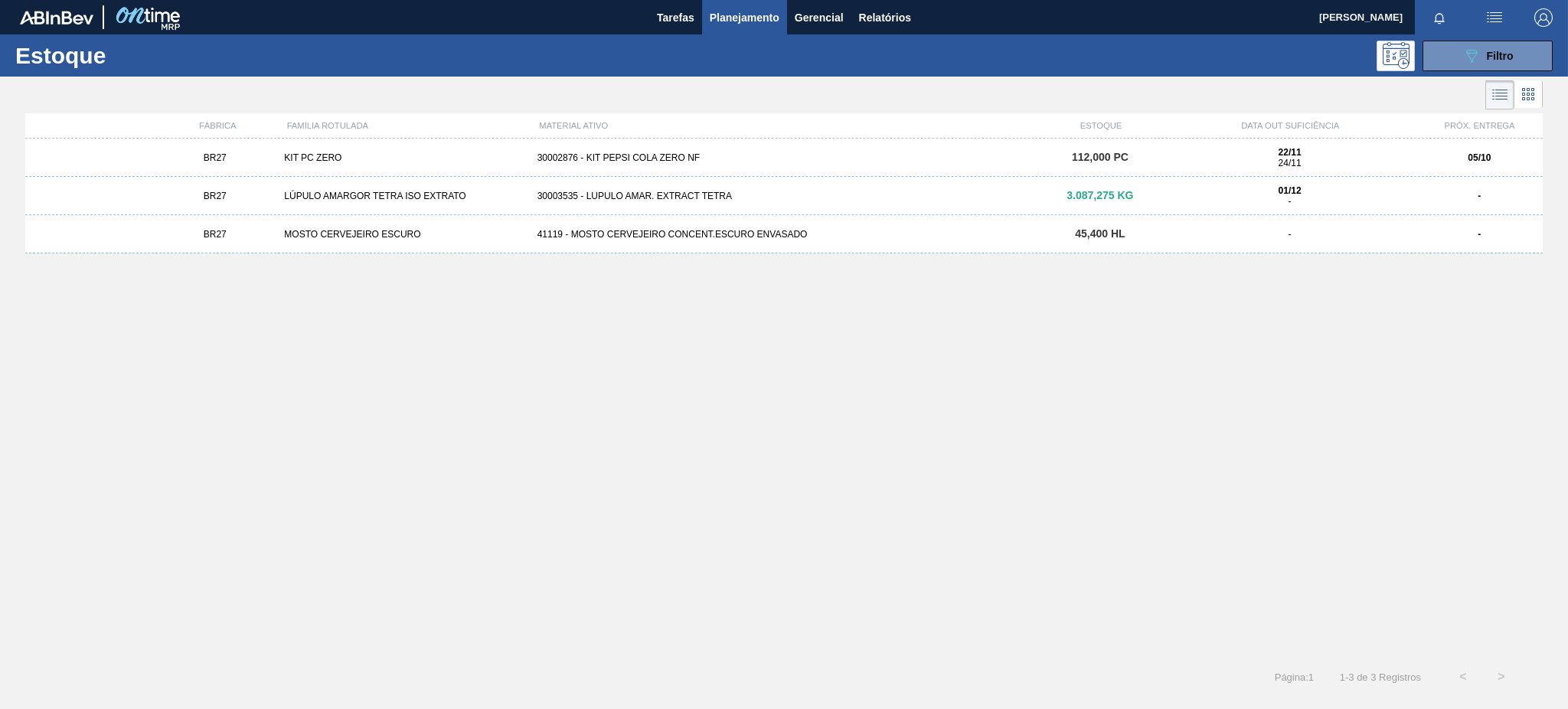
drag, startPoint x: 1480, startPoint y: 58, endPoint x: 1462, endPoint y: 38, distance: 26.9
click at [1462, 40] on button "089F7B8B-B2A5-4AFE-B5C0-19BA573D28AC Filtro" at bounding box center [1488, 56] width 130 height 31
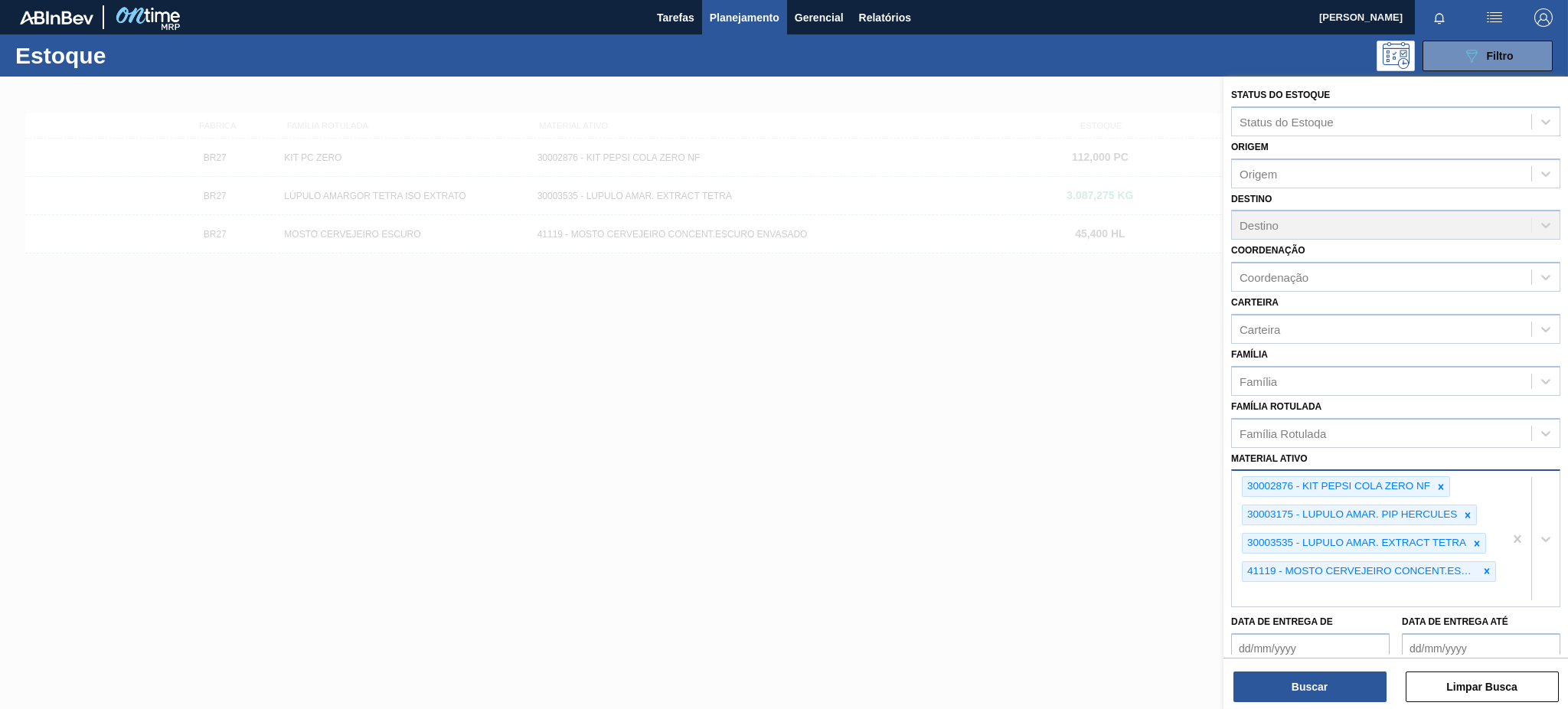
drag, startPoint x: 1444, startPoint y: 502, endPoint x: 1456, endPoint y: 494, distance: 14.4
click at [1456, 494] on div "30002876 - KIT PEPSI COLA ZERO NF 30003175 - LUPULO AMAR. PIP HERCULES 30003535…" at bounding box center [1368, 539] width 272 height 136
click at [1470, 510] on icon at bounding box center [1468, 515] width 10 height 10
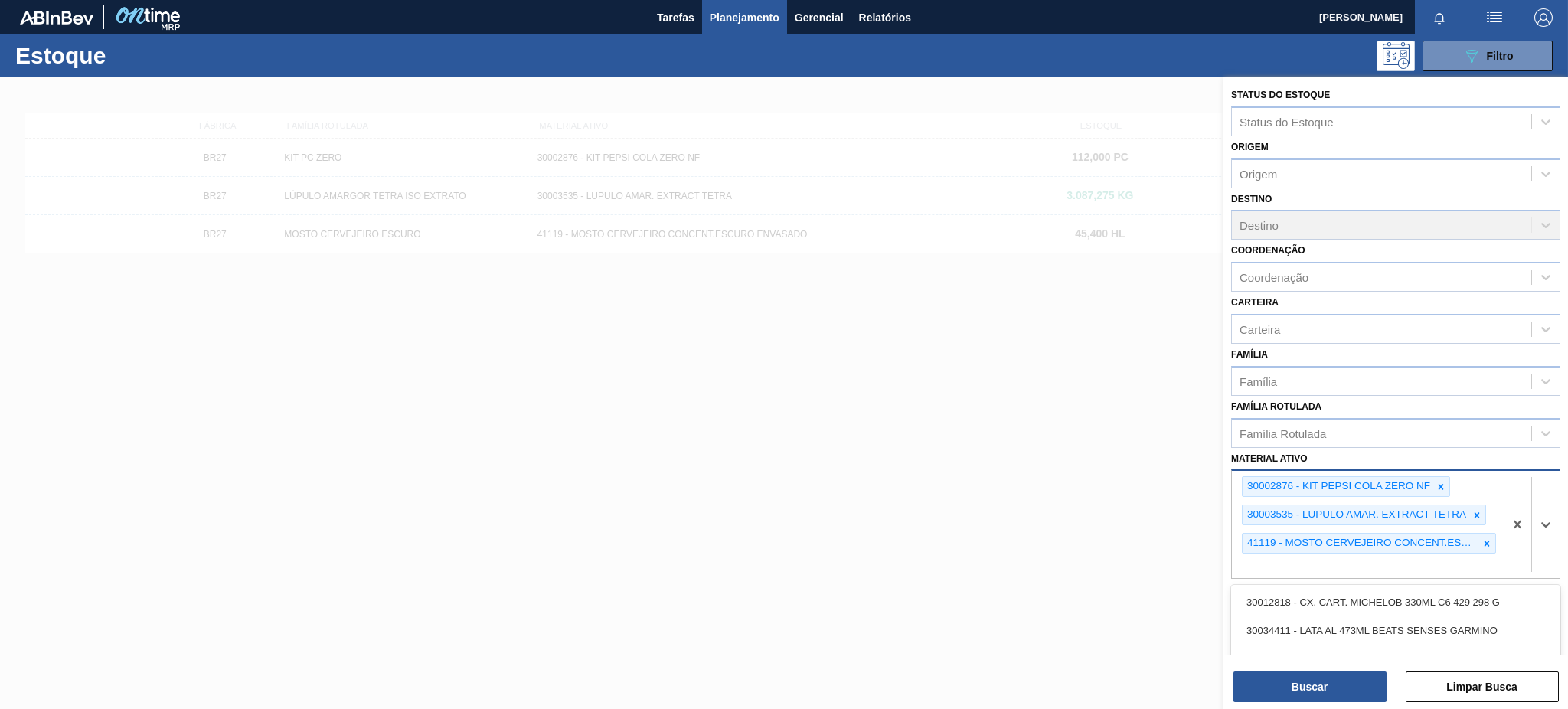
click at [1470, 506] on div at bounding box center [1477, 515] width 17 height 19
click at [1470, 506] on div "41119 - MOSTO CERVEJEIRO CONCENT.ESCURO ENVASADO" at bounding box center [1360, 515] width 236 height 19
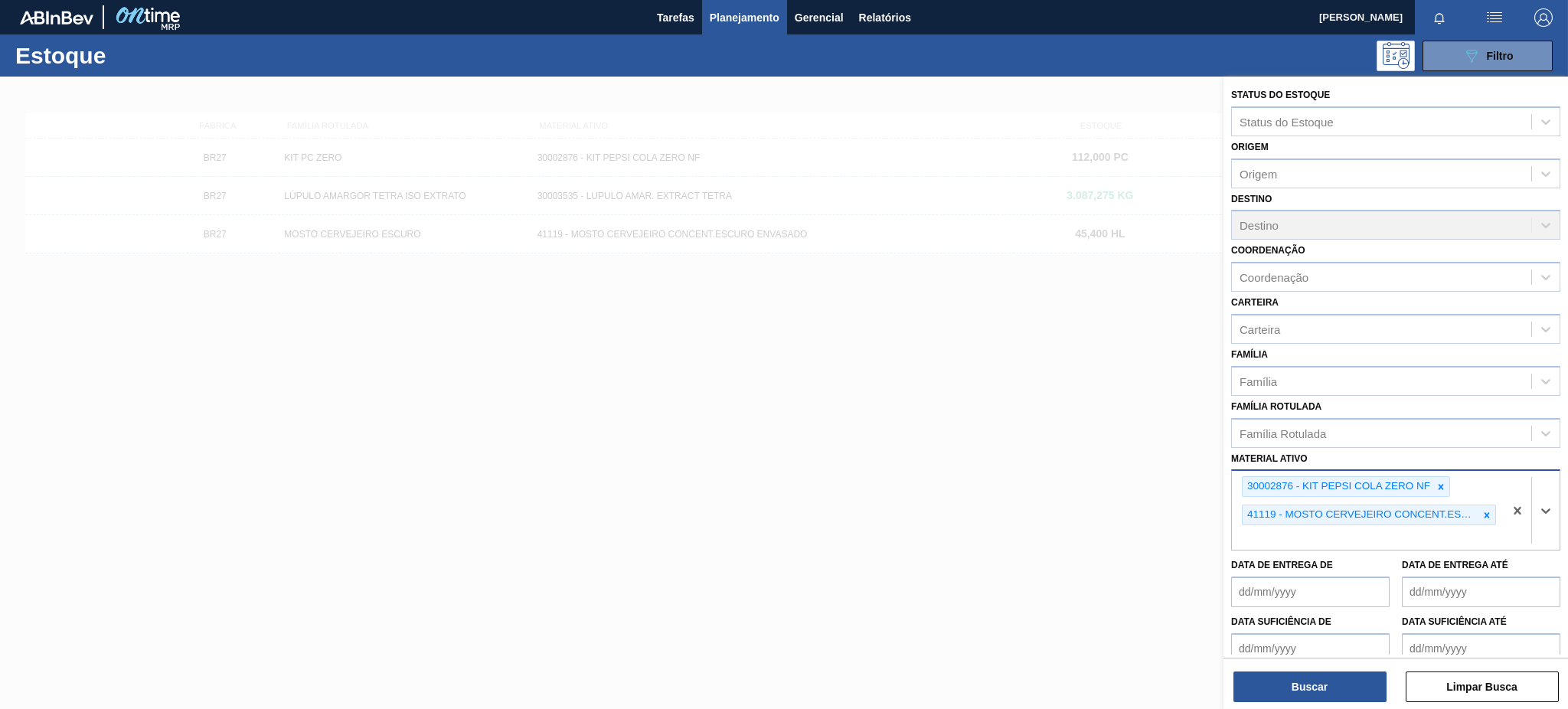
drag, startPoint x: 1490, startPoint y: 504, endPoint x: 1458, endPoint y: 488, distance: 35.8
click at [1489, 506] on div at bounding box center [1487, 515] width 17 height 19
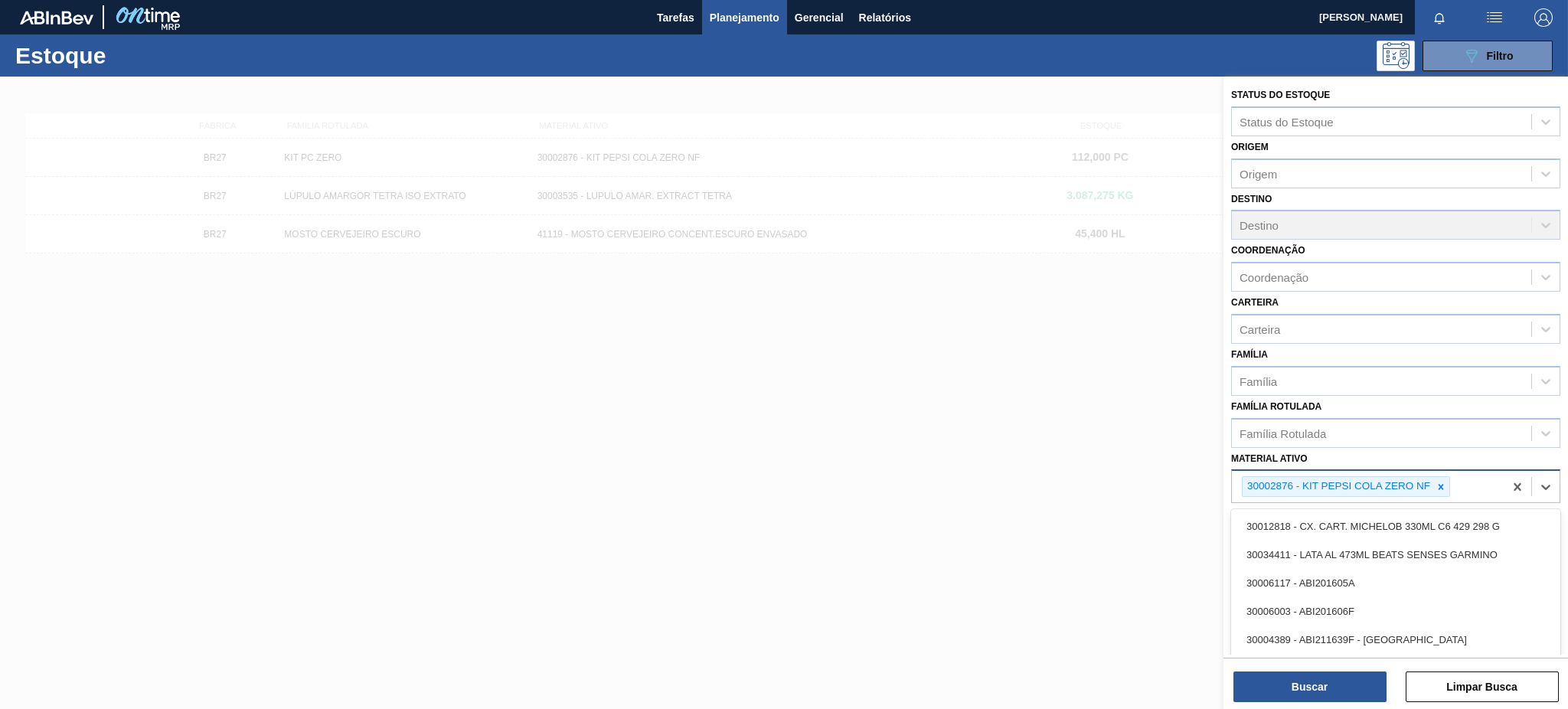
click at [1431, 482] on div "30002876 - KIT PEPSI COLA ZERO NF" at bounding box center [1337, 487] width 190 height 19
click at [1439, 482] on icon at bounding box center [1441, 487] width 10 height 10
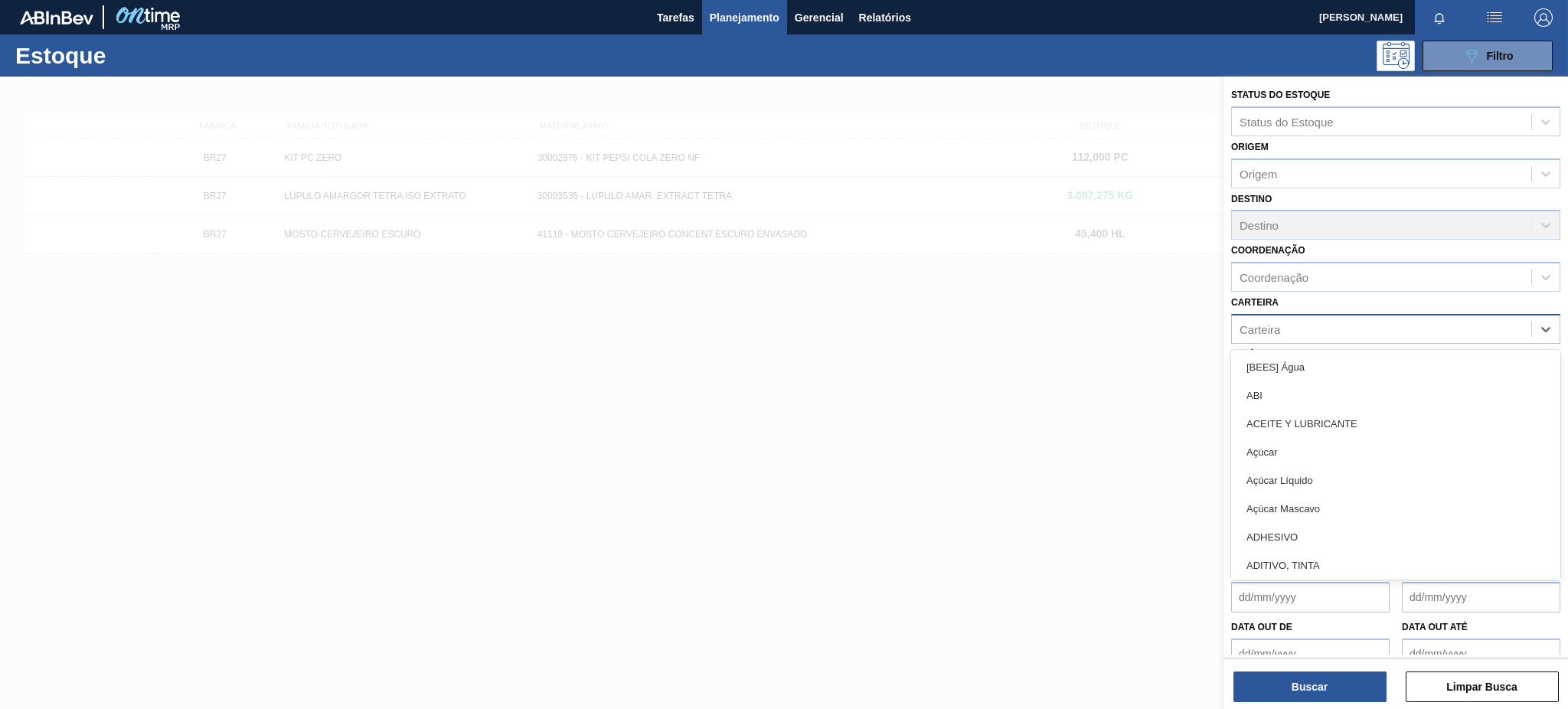
click at [1276, 332] on div "Carteira" at bounding box center [1382, 329] width 300 height 22
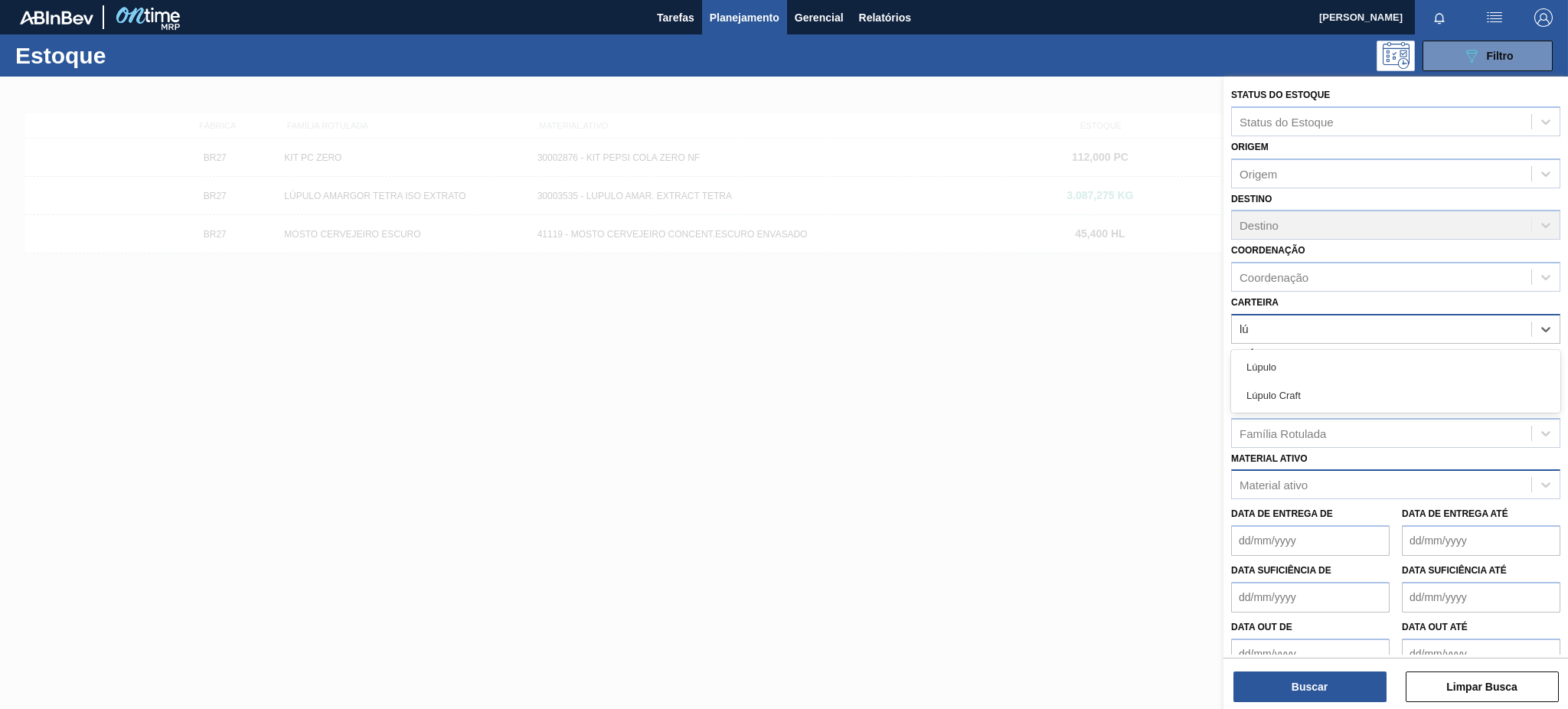
type input "lúp"
click at [1317, 331] on icon at bounding box center [1315, 330] width 10 height 10
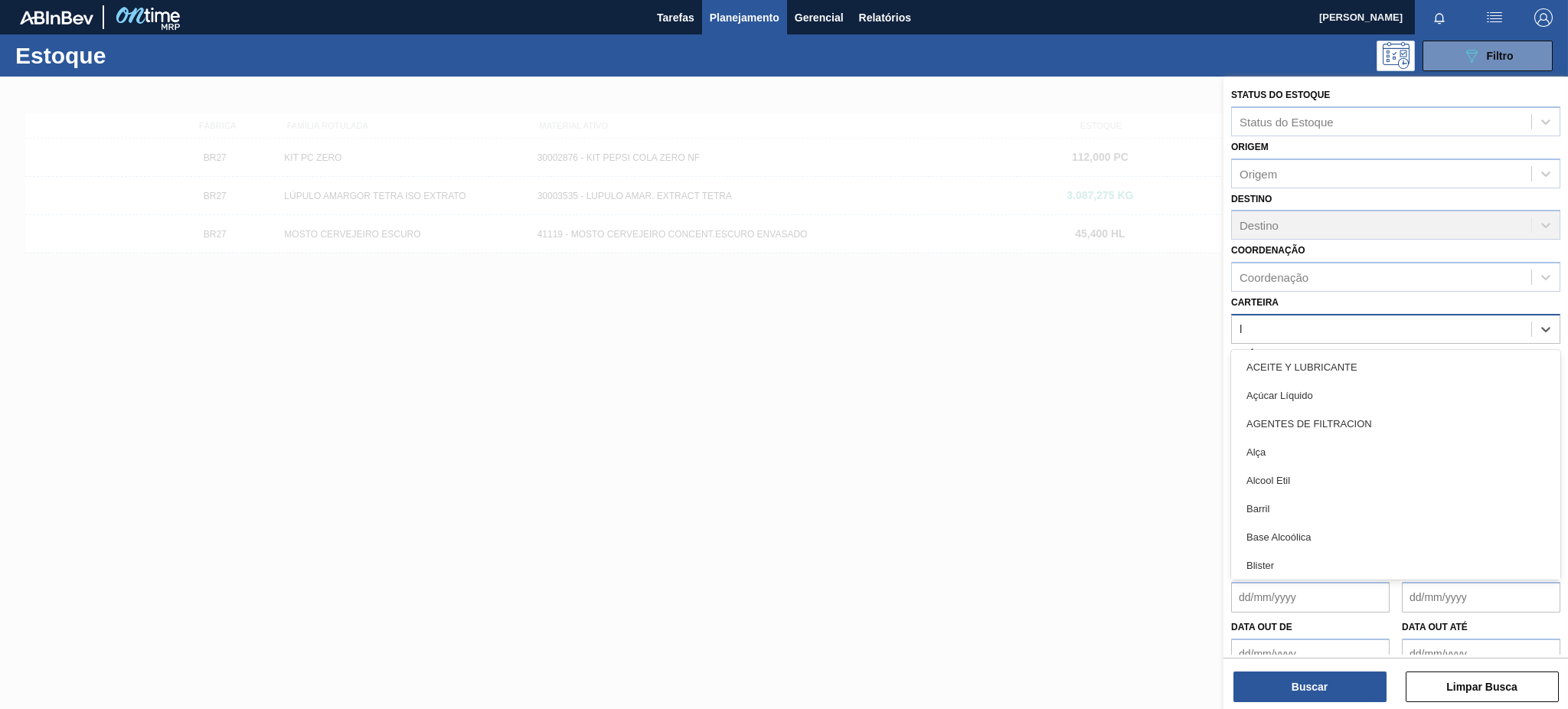
type input "lú"
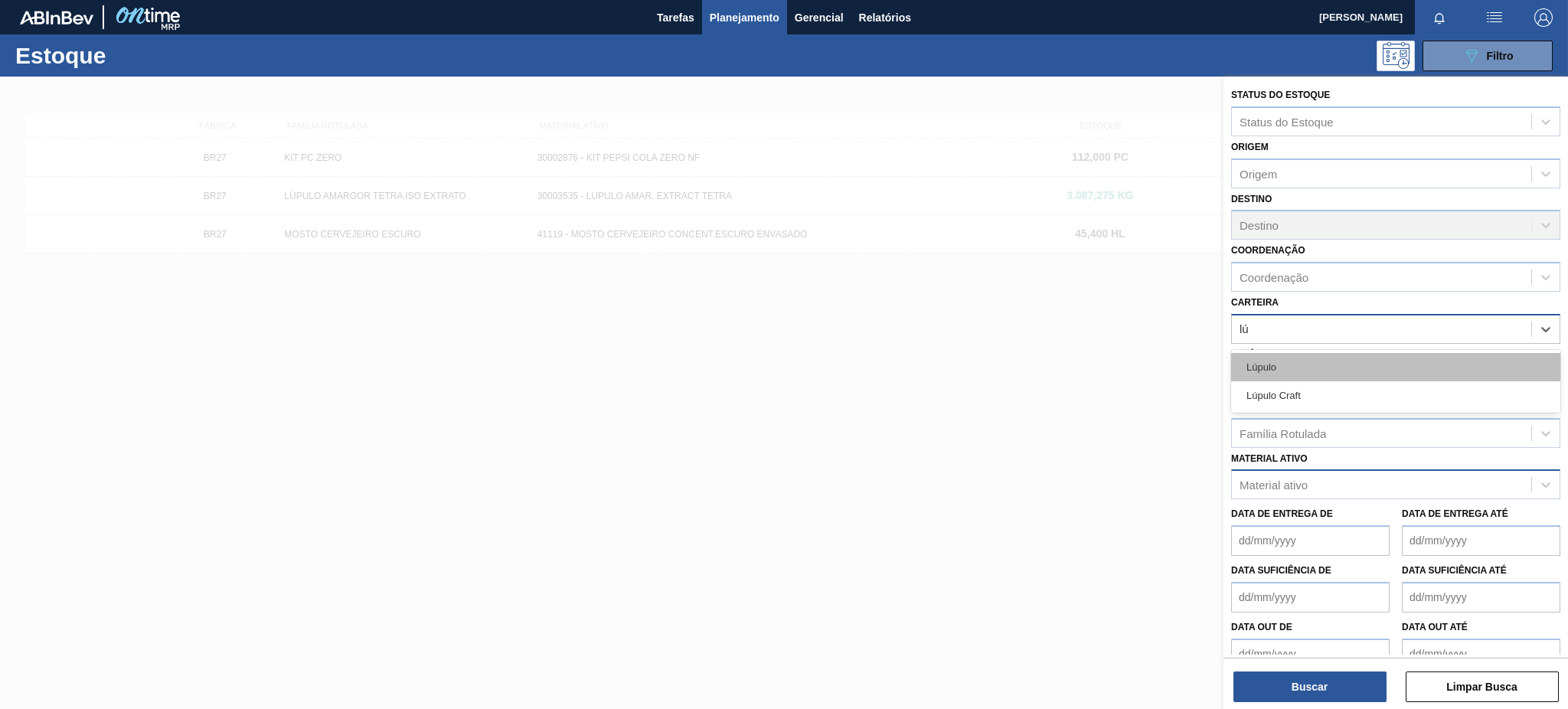
click at [1293, 363] on div "Lúpulo" at bounding box center [1396, 367] width 330 height 28
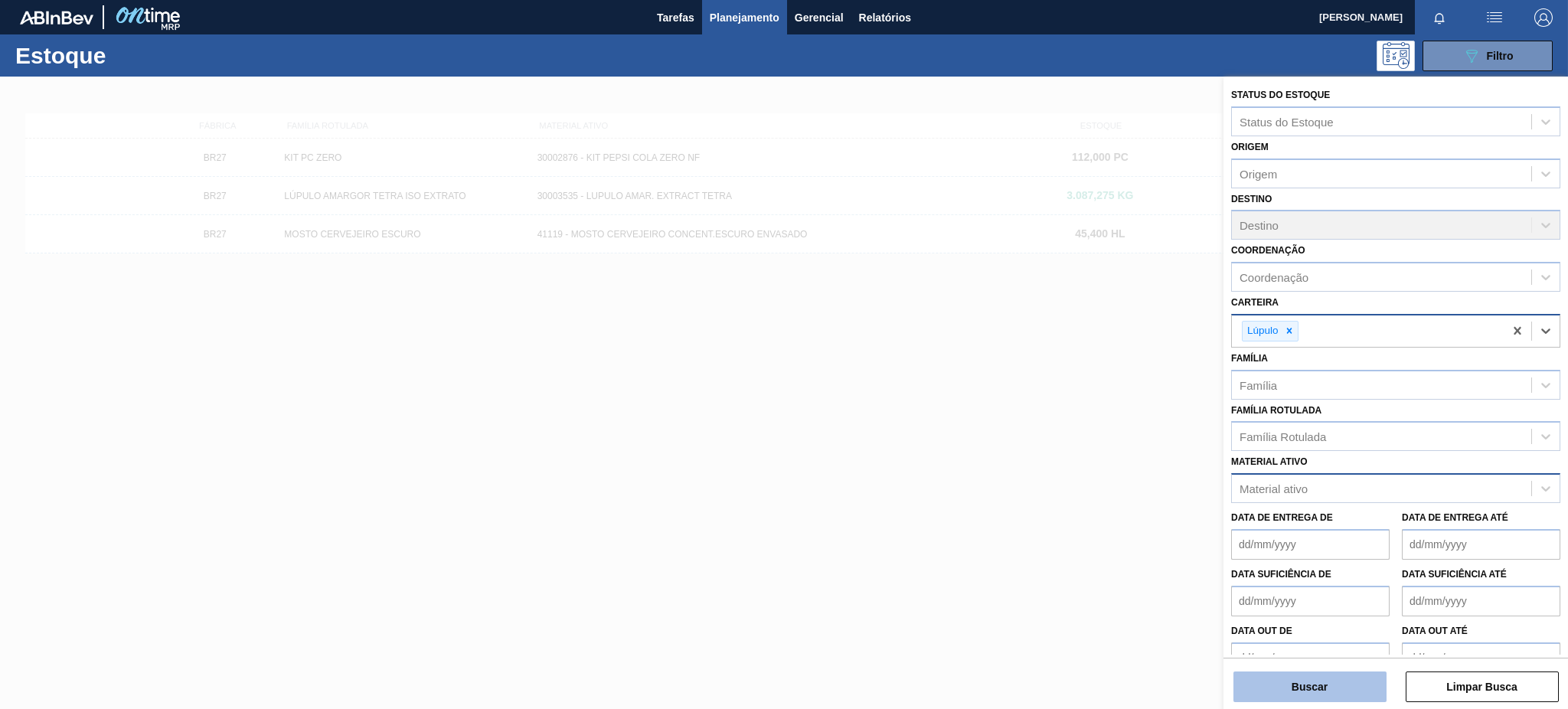
click at [1330, 691] on button "Buscar" at bounding box center [1310, 688] width 153 height 31
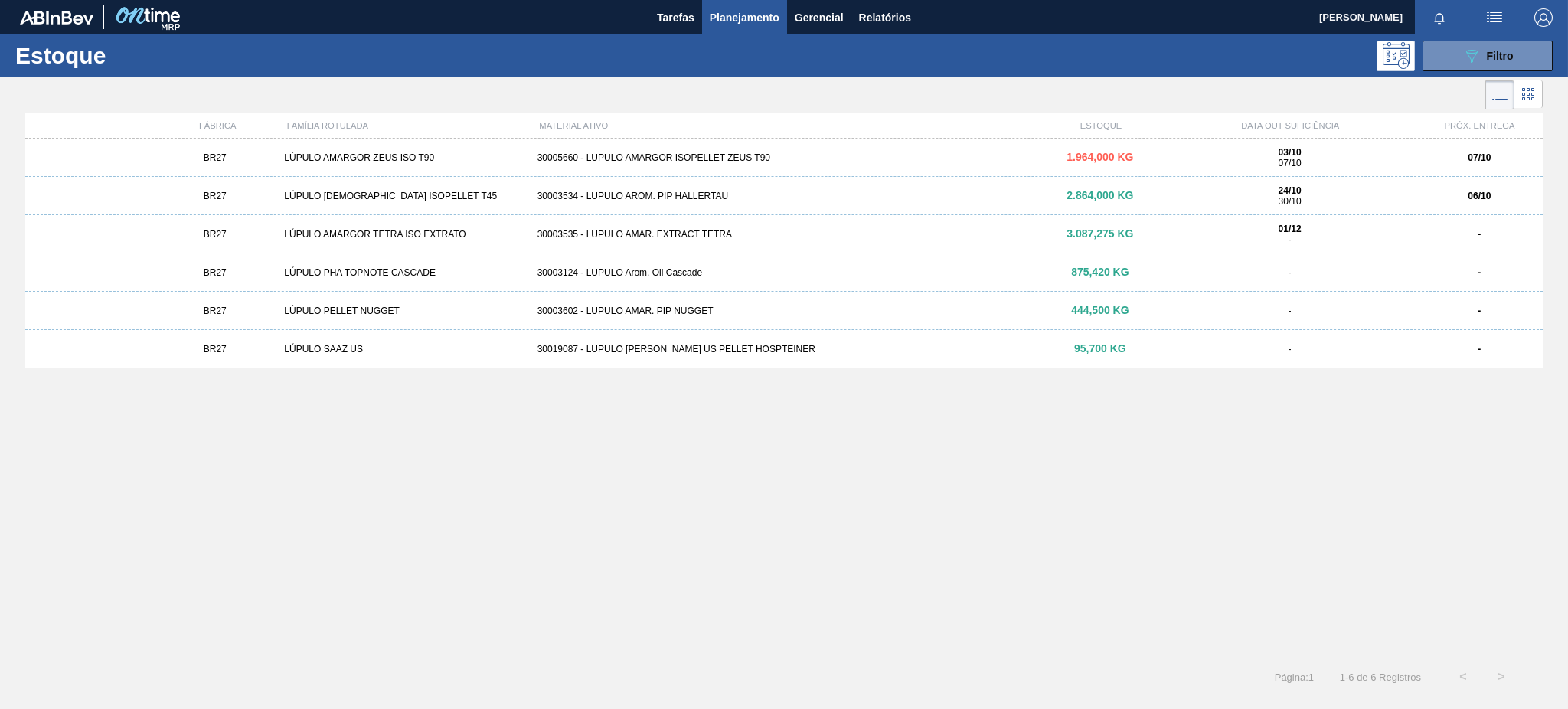
click at [833, 155] on div "30005660 - LUPULO AMARGOR ISOPELLET ZEUS T90" at bounding box center [784, 158] width 506 height 10
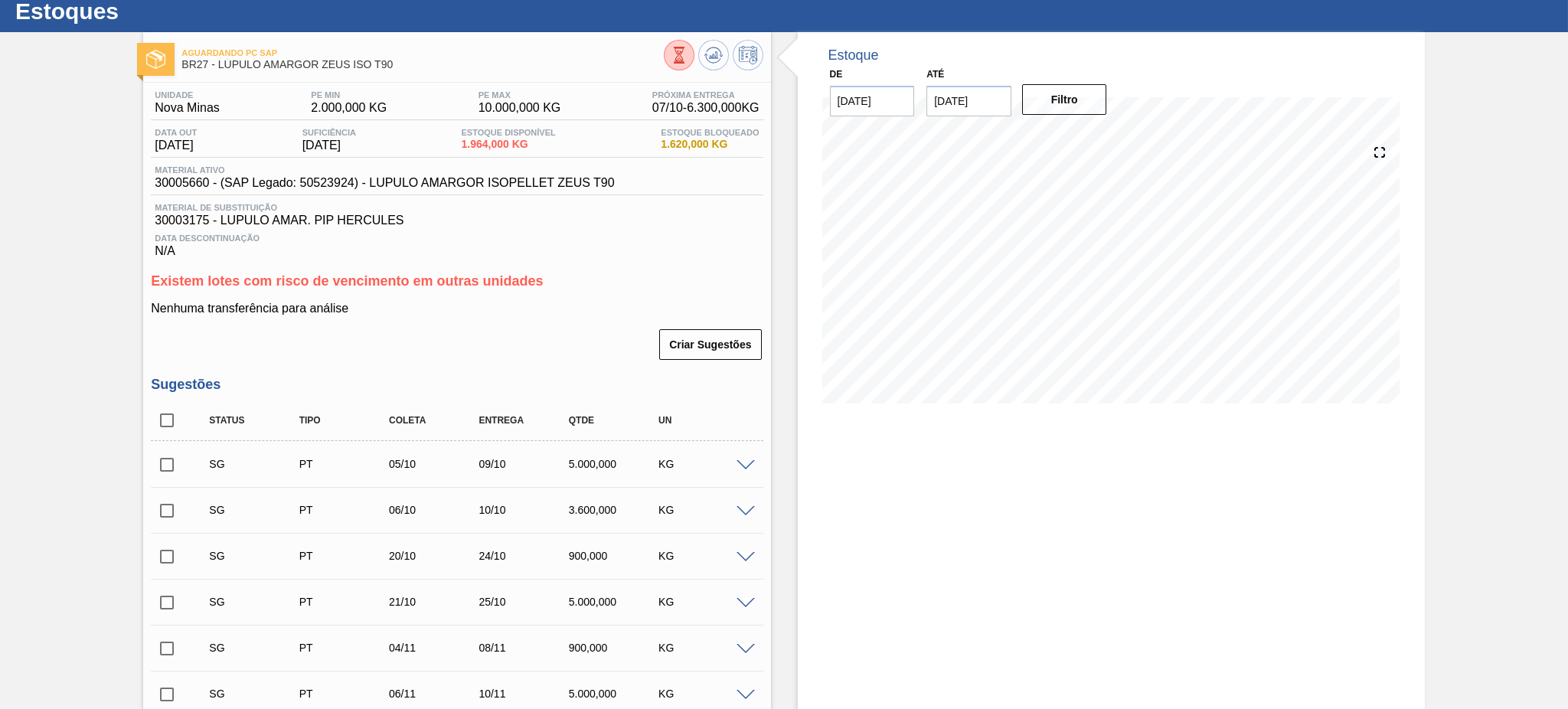
scroll to position [8, 0]
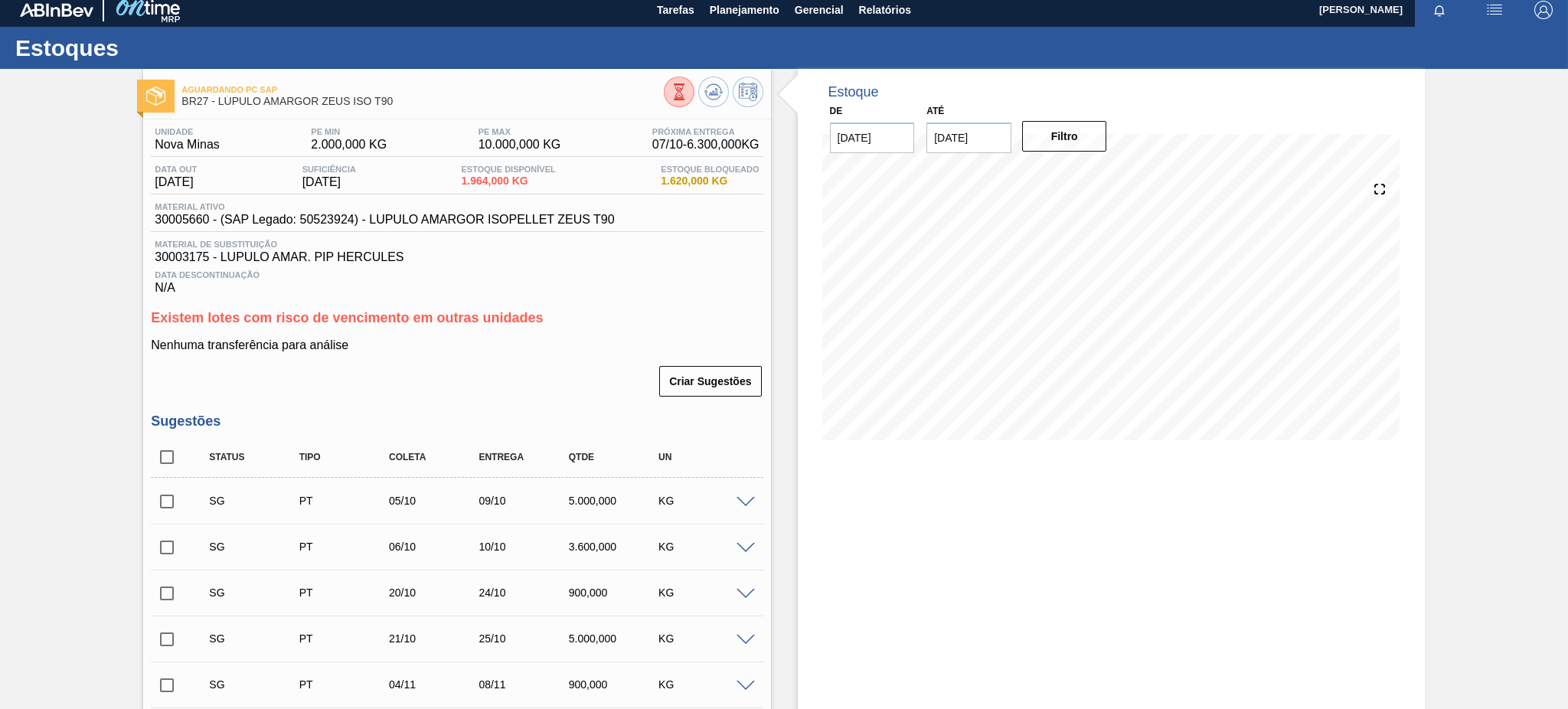
click at [681, 89] on icon at bounding box center [680, 92] width 17 height 17
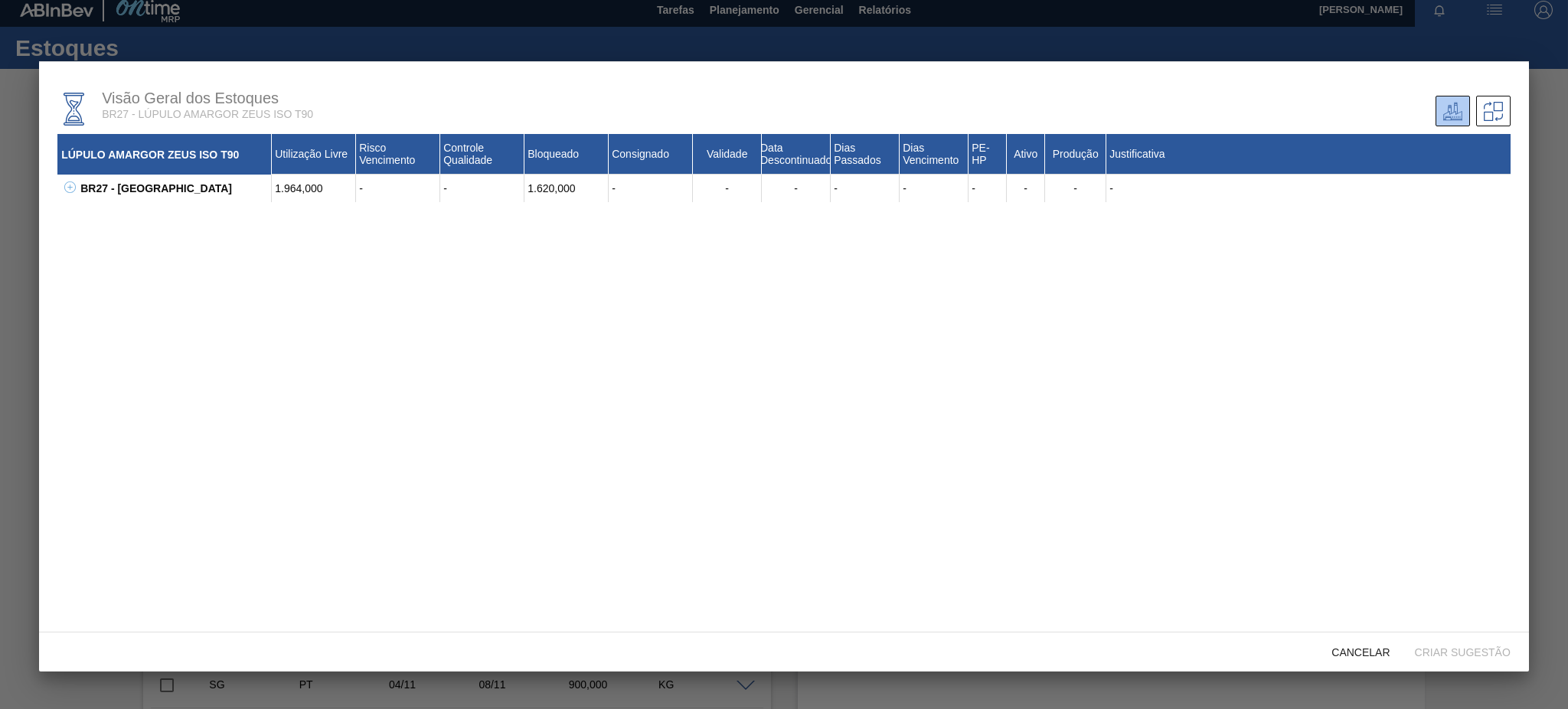
scroll to position [19, 0]
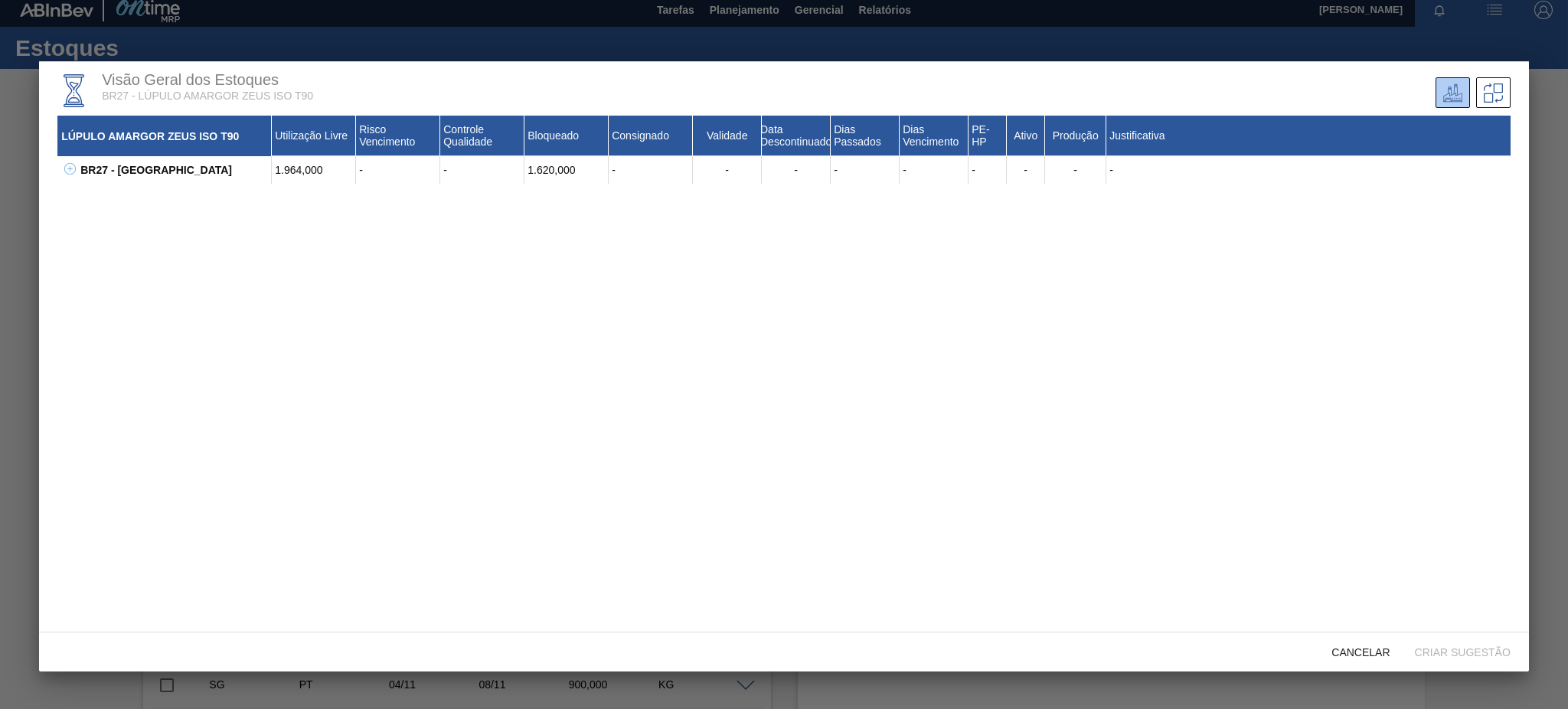
click at [64, 159] on div "BR27 - [GEOGRAPHIC_DATA] 1.964,000 - - 1.620,000 - - - - - - - - - 30003175 - L…" at bounding box center [784, 170] width 1454 height 27
click at [68, 166] on icon at bounding box center [70, 168] width 11 height 11
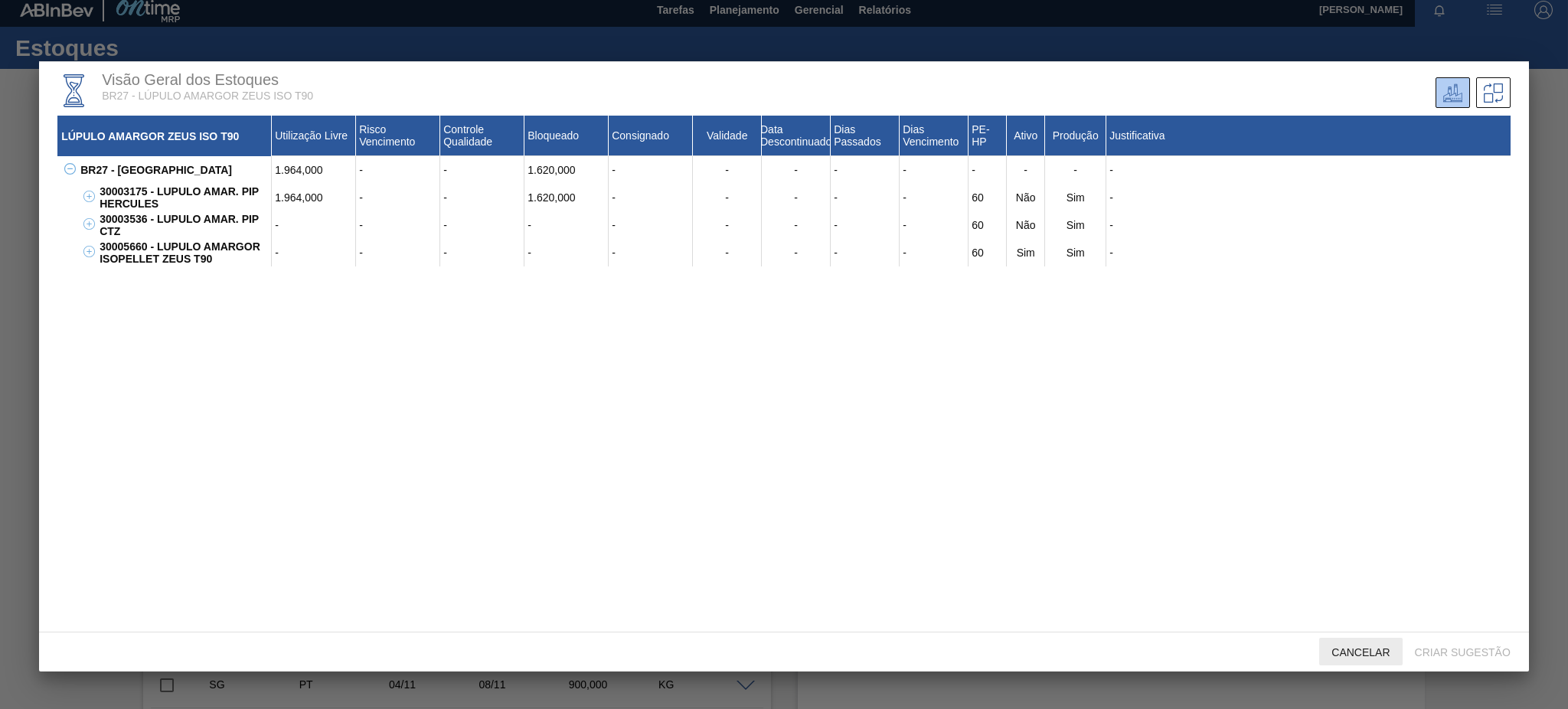
click at [1343, 657] on span "Cancelar" at bounding box center [1360, 652] width 82 height 12
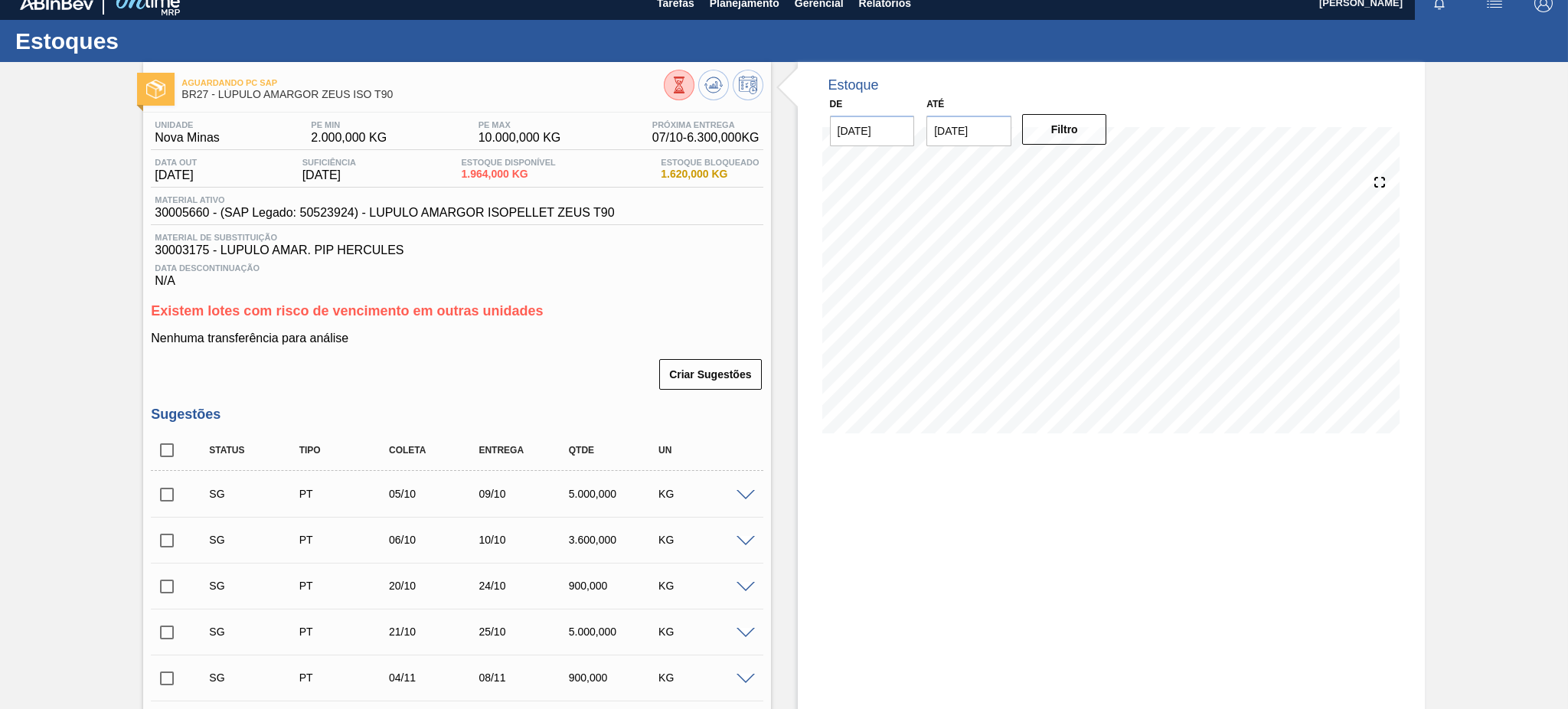
scroll to position [0, 0]
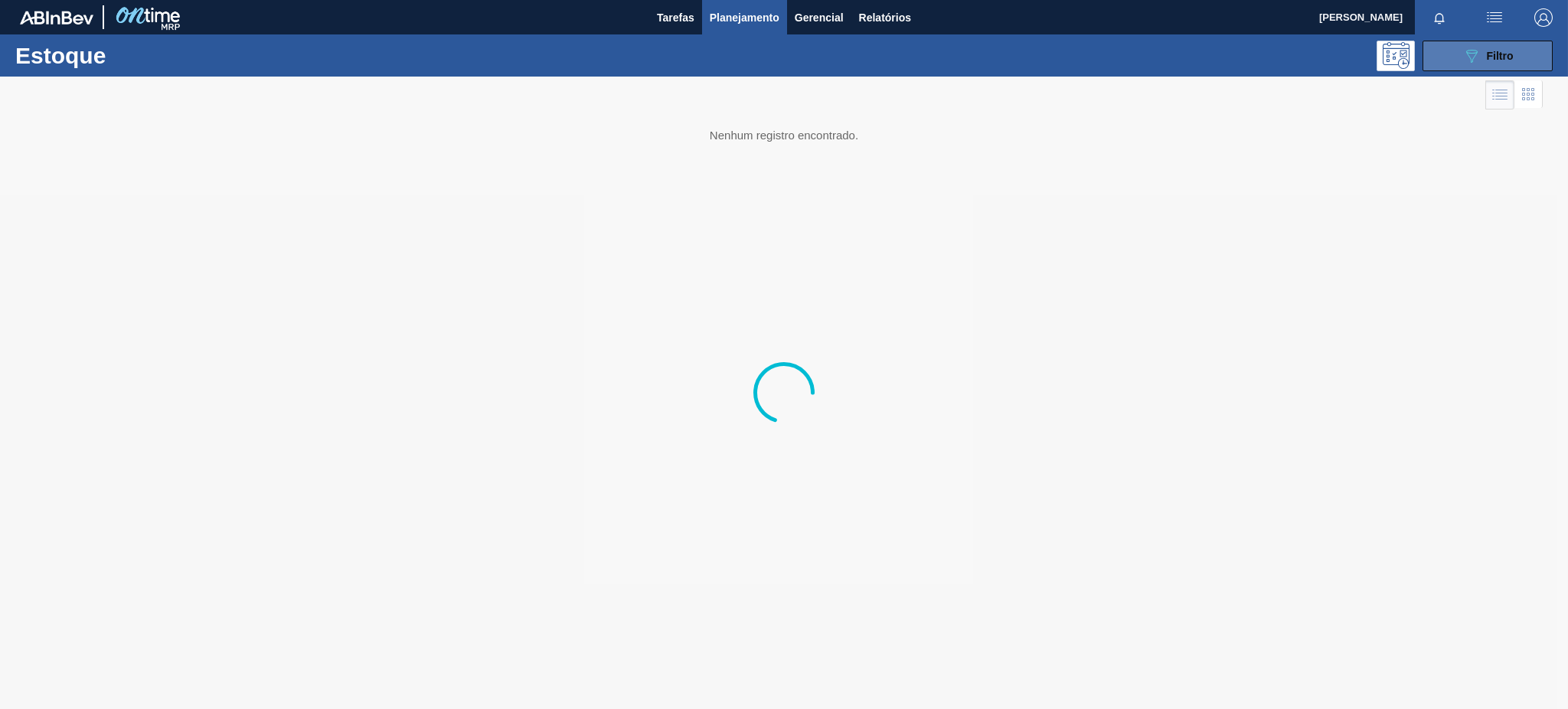
click at [1504, 56] on span "Filtro" at bounding box center [1500, 56] width 27 height 12
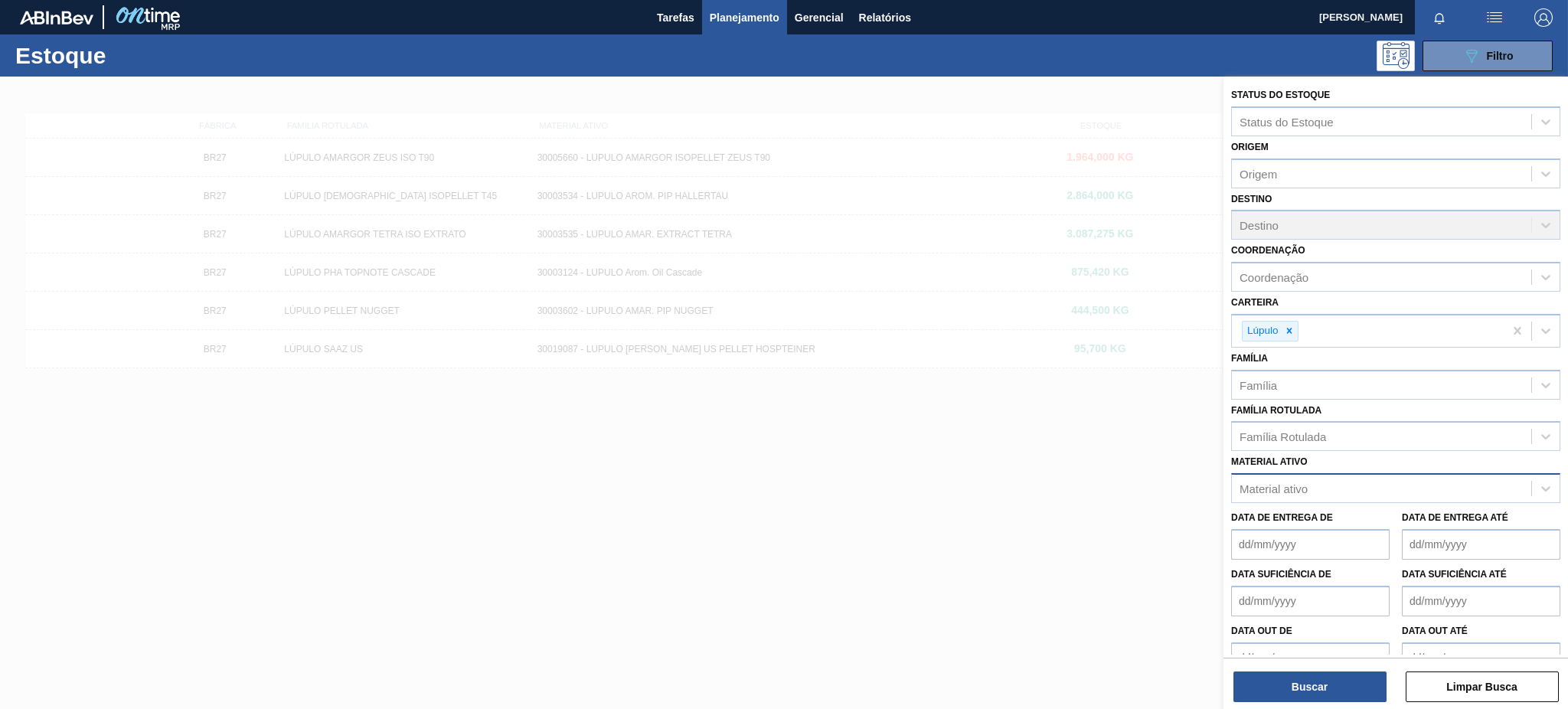
click at [1294, 482] on div "Material ativo" at bounding box center [1274, 488] width 68 height 13
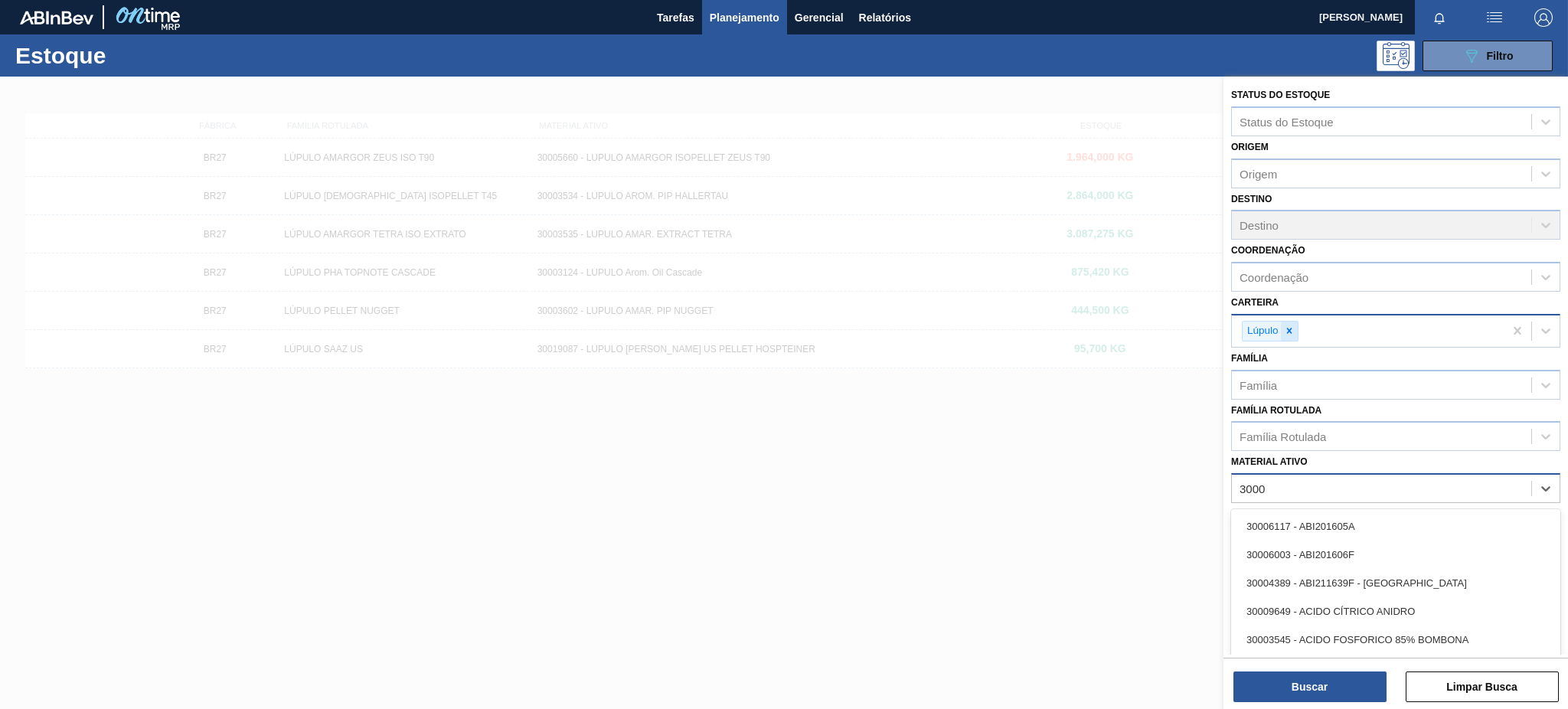
click at [1290, 330] on icon at bounding box center [1289, 330] width 10 height 10
type ativo "3000"
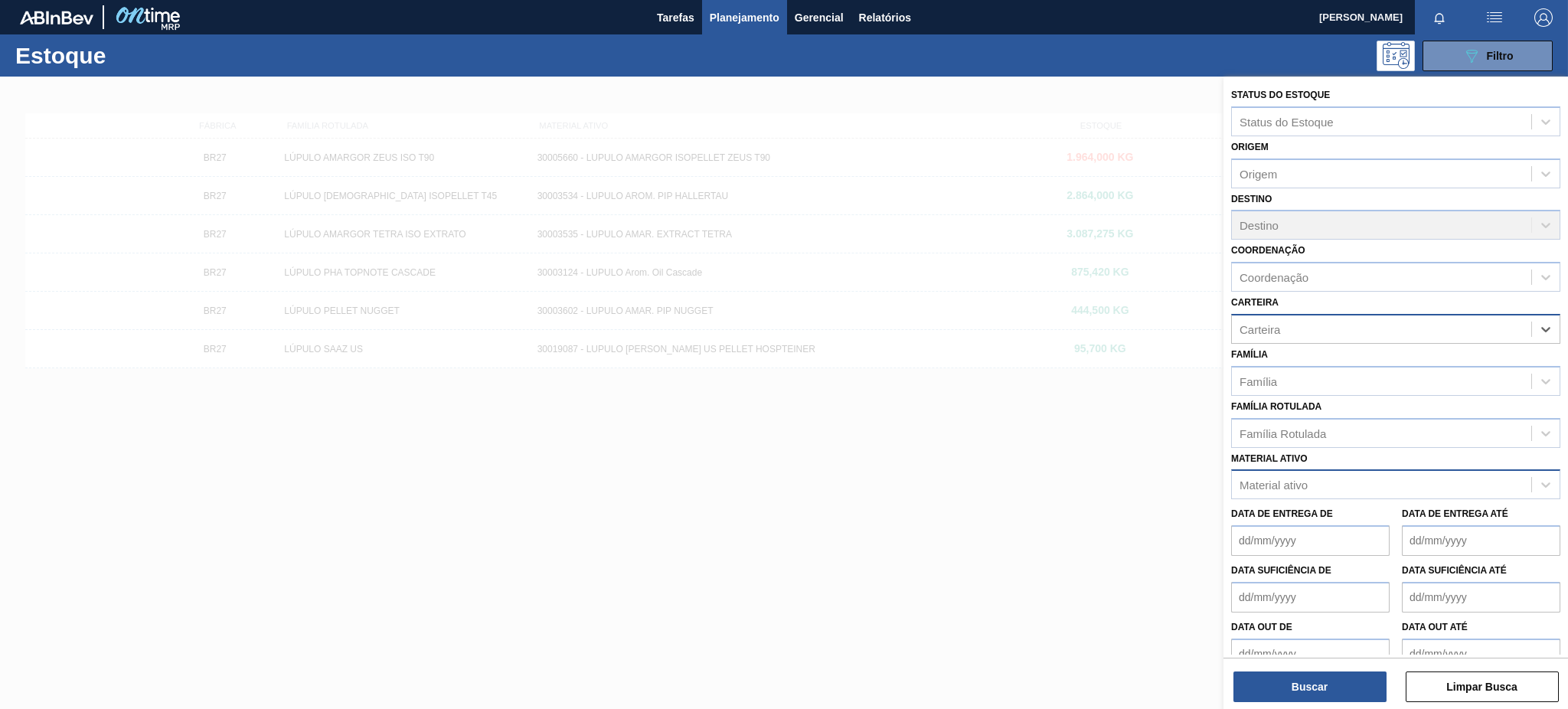
click at [1280, 481] on div "Material ativo" at bounding box center [1274, 485] width 68 height 13
type ativo "30005660"
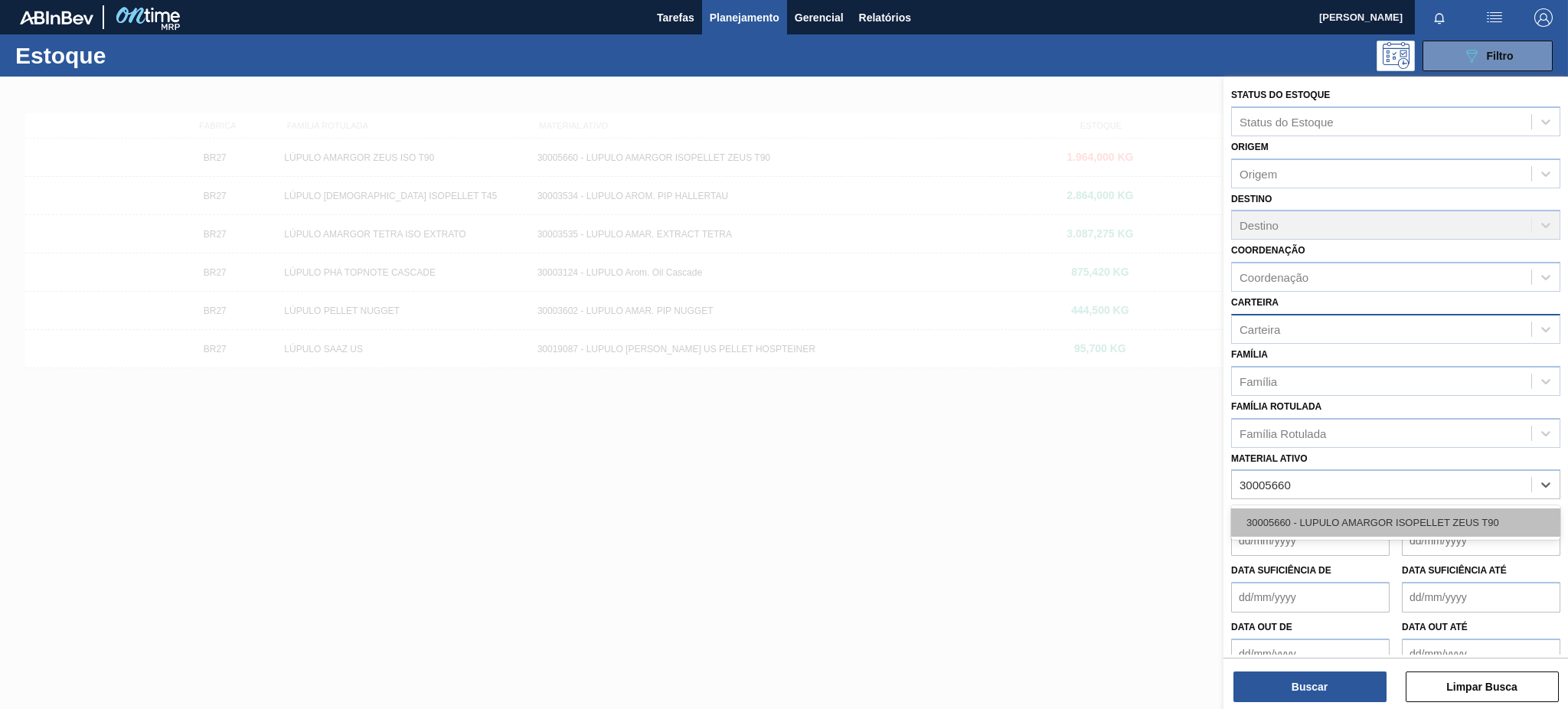
click at [1363, 519] on div "30005660 - LUPULO AMARGOR ISOPELLET ZEUS T90" at bounding box center [1396, 522] width 330 height 28
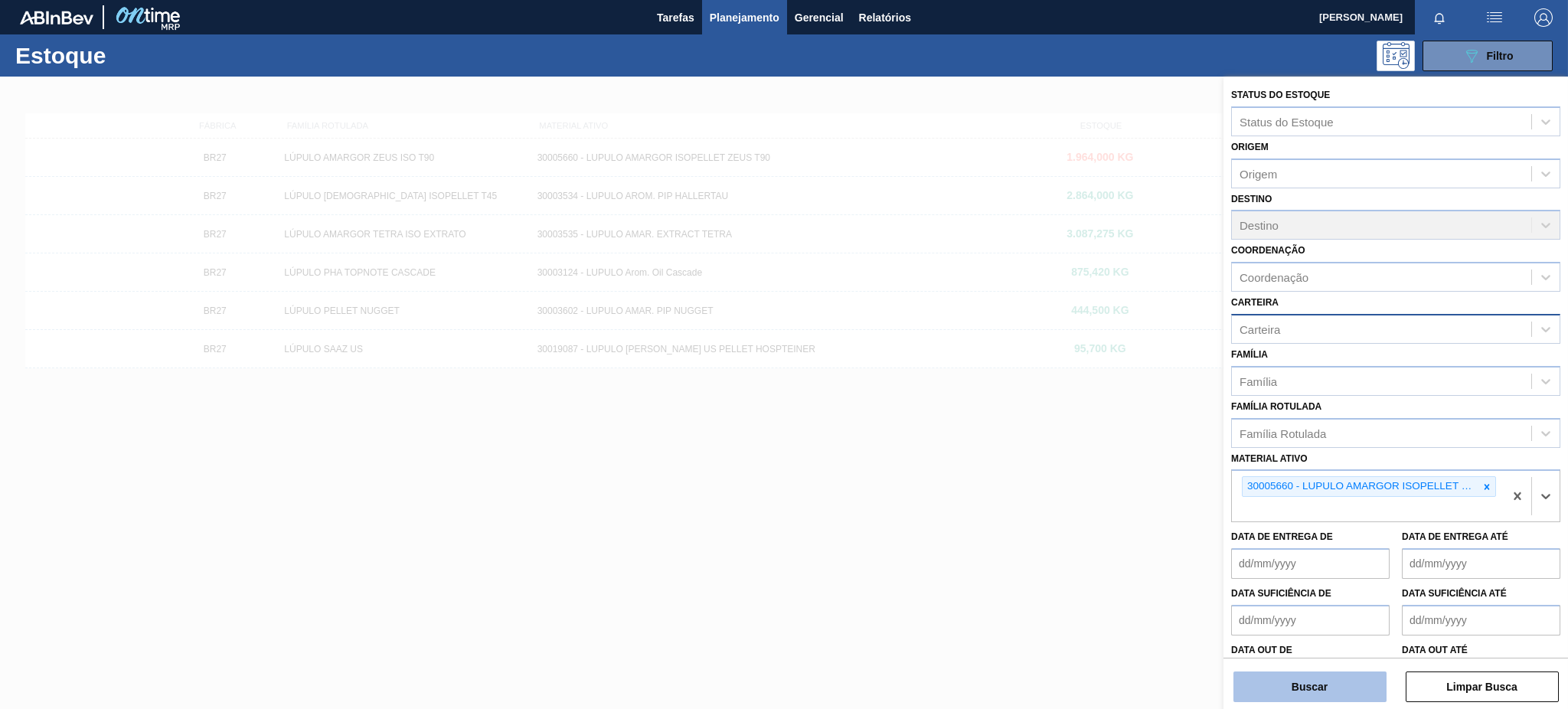
click at [1357, 689] on button "Buscar" at bounding box center [1310, 688] width 153 height 31
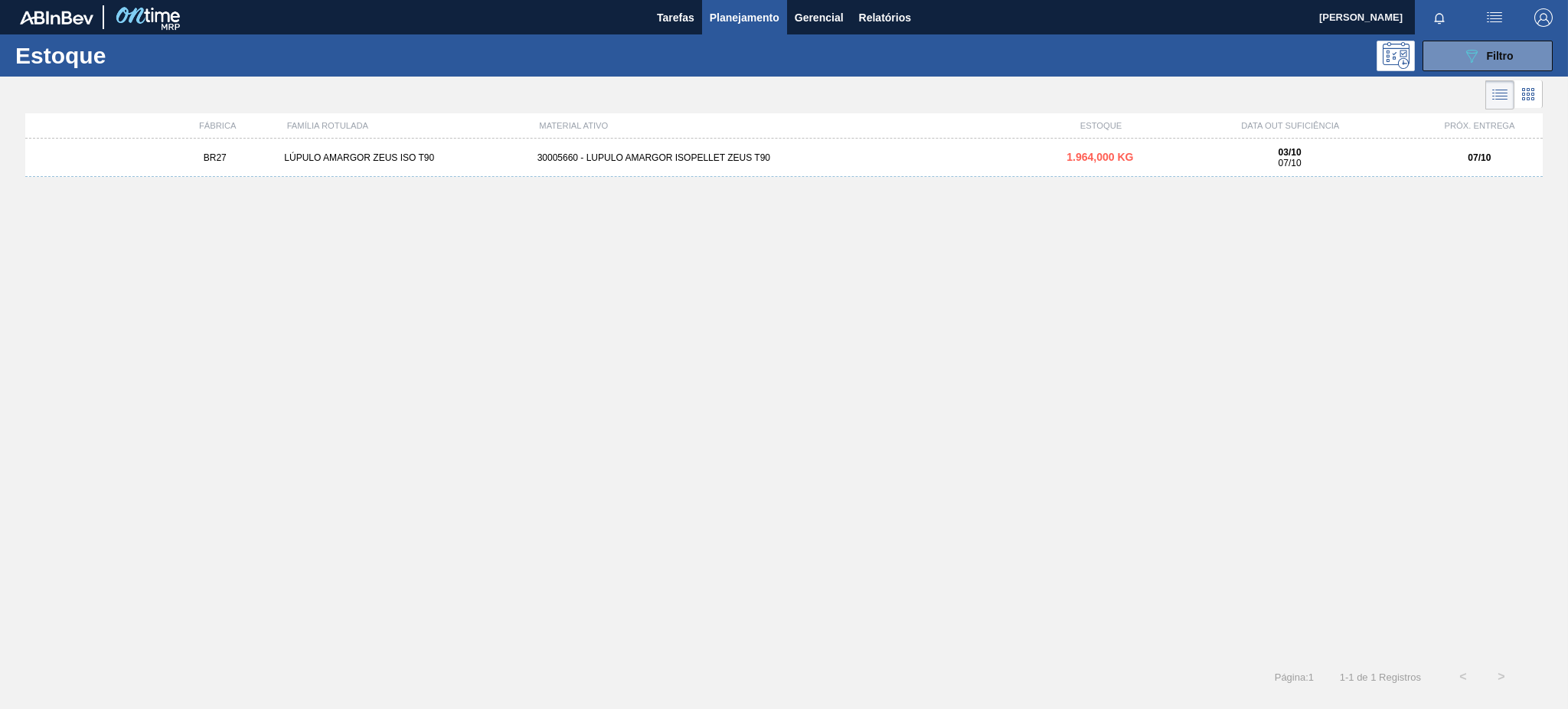
click at [1220, 175] on div "BR27 LÚPULO AMARGOR ZEUS ISO T90 30005660 - LUPULO AMARGOR ISOPELLET ZEUS T90 1…" at bounding box center [784, 158] width 1517 height 39
click at [1435, 56] on button "089F7B8B-B2A5-4AFE-B5C0-19BA573D28AC Filtro" at bounding box center [1488, 56] width 130 height 31
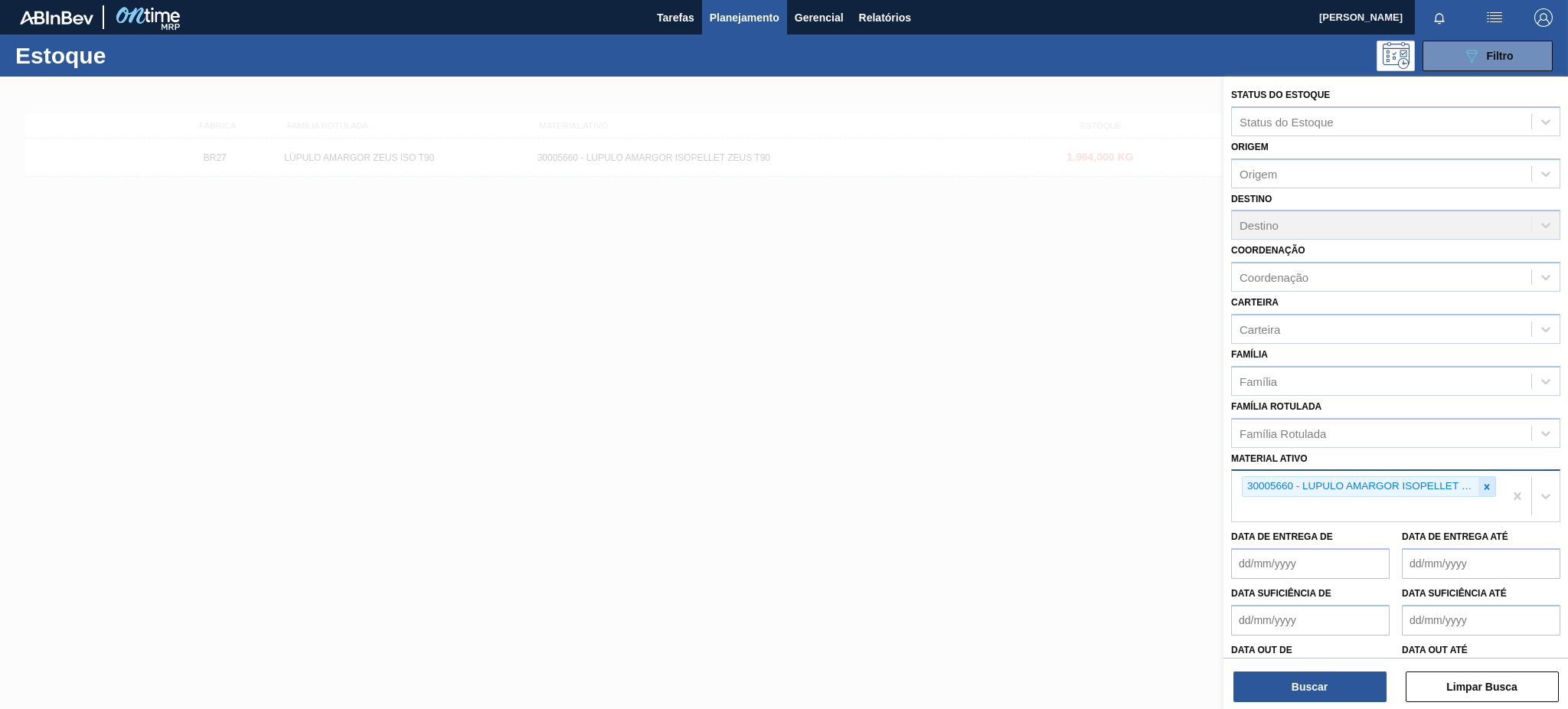
click at [1482, 482] on icon at bounding box center [1487, 487] width 10 height 10
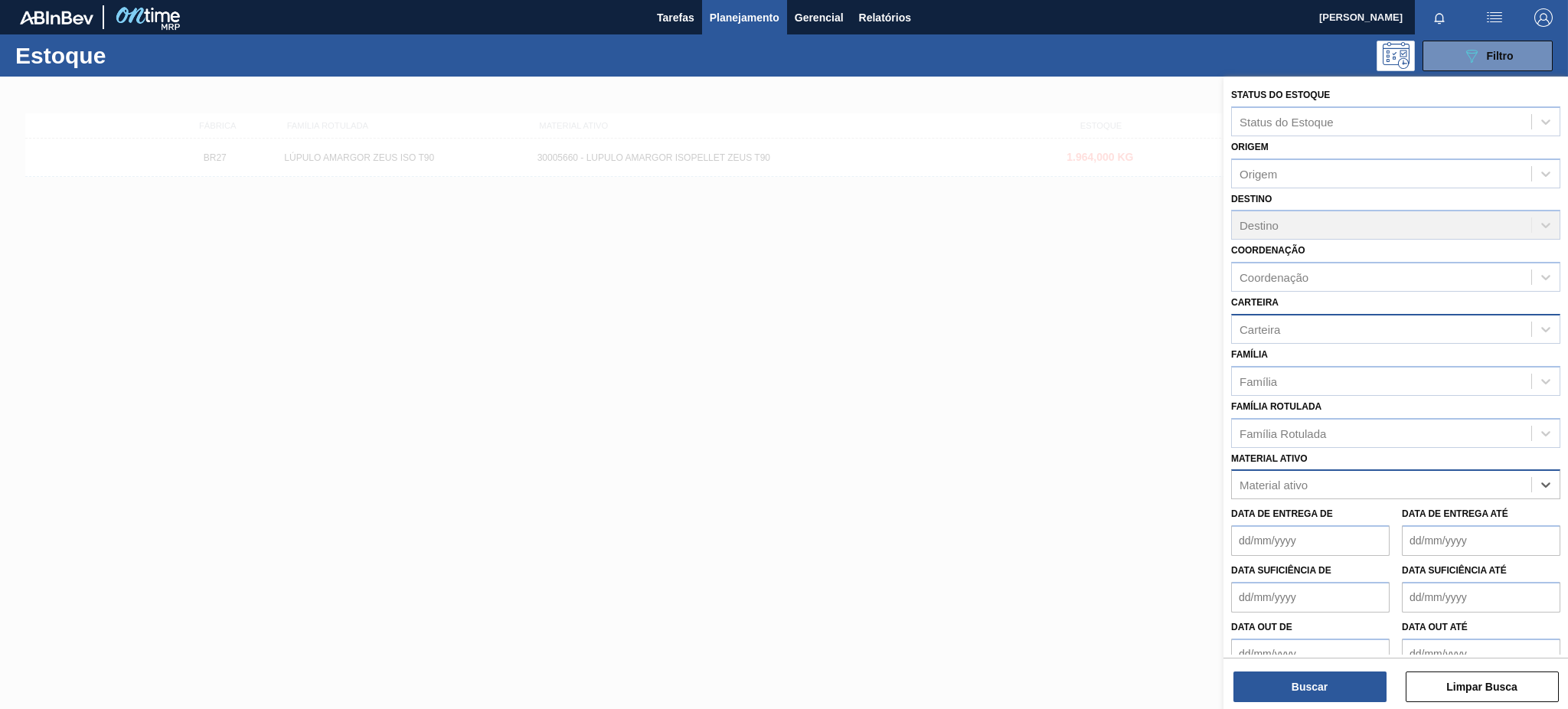
click at [1291, 322] on div "Carteira" at bounding box center [1382, 329] width 300 height 22
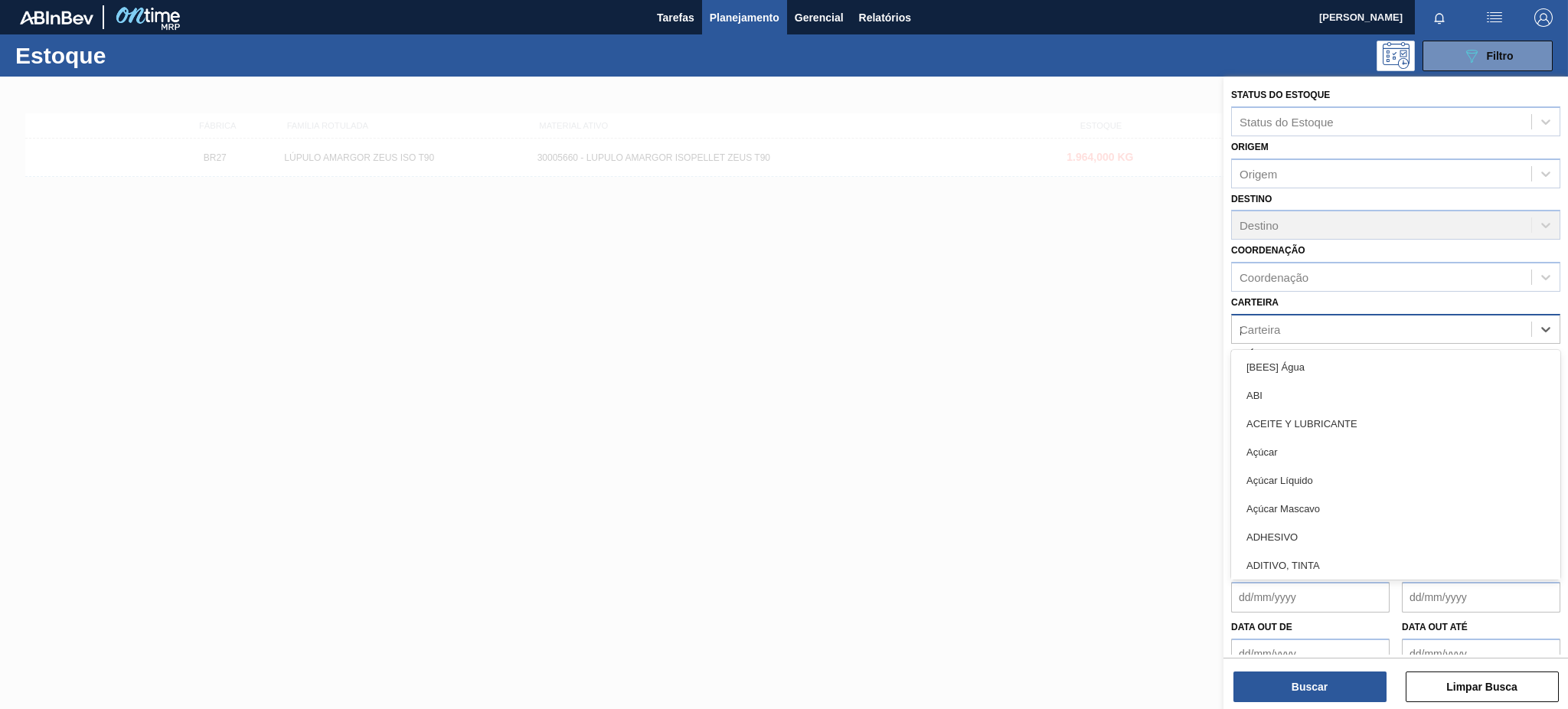
type input "pl"
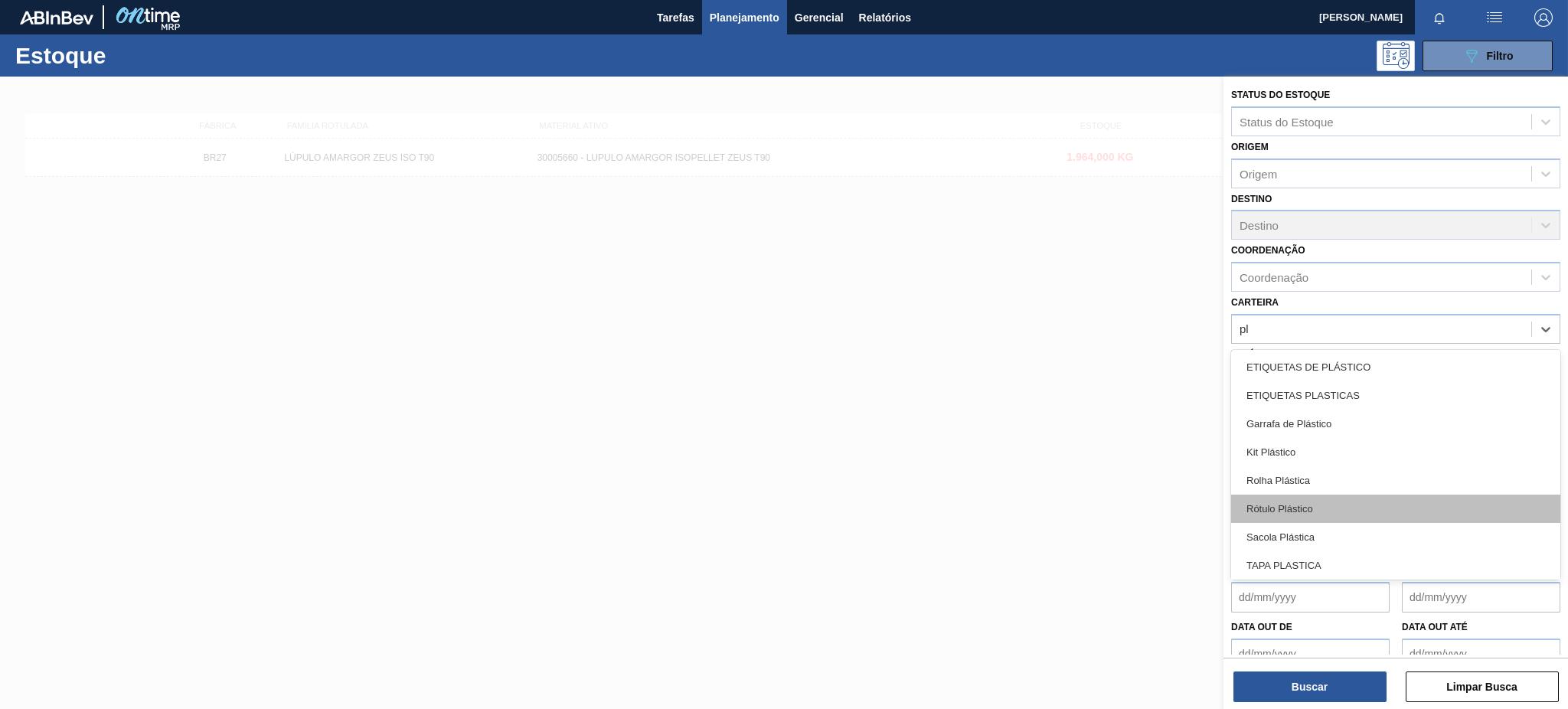
click at [1338, 501] on div "Rótulo Plástico" at bounding box center [1396, 508] width 330 height 28
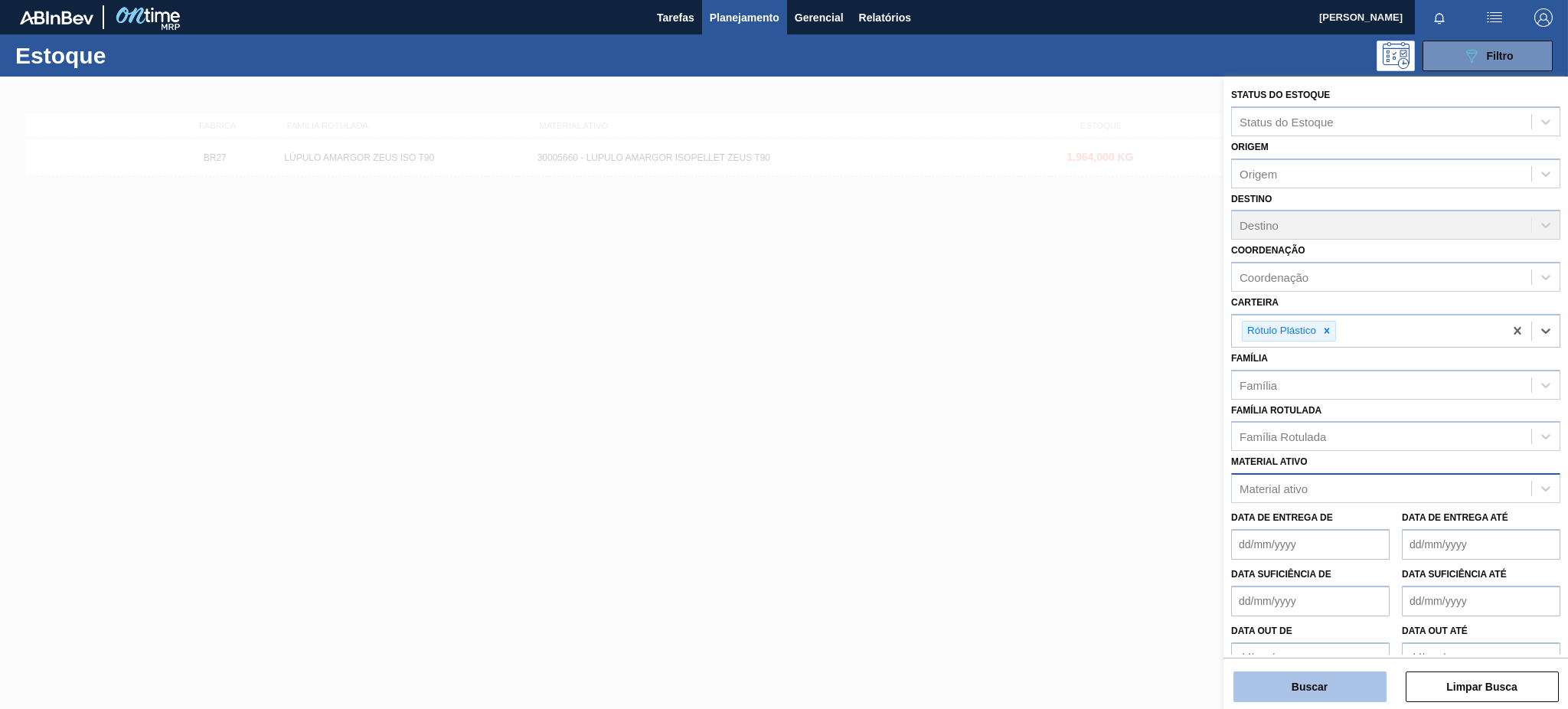
click at [1318, 679] on button "Buscar" at bounding box center [1310, 688] width 153 height 31
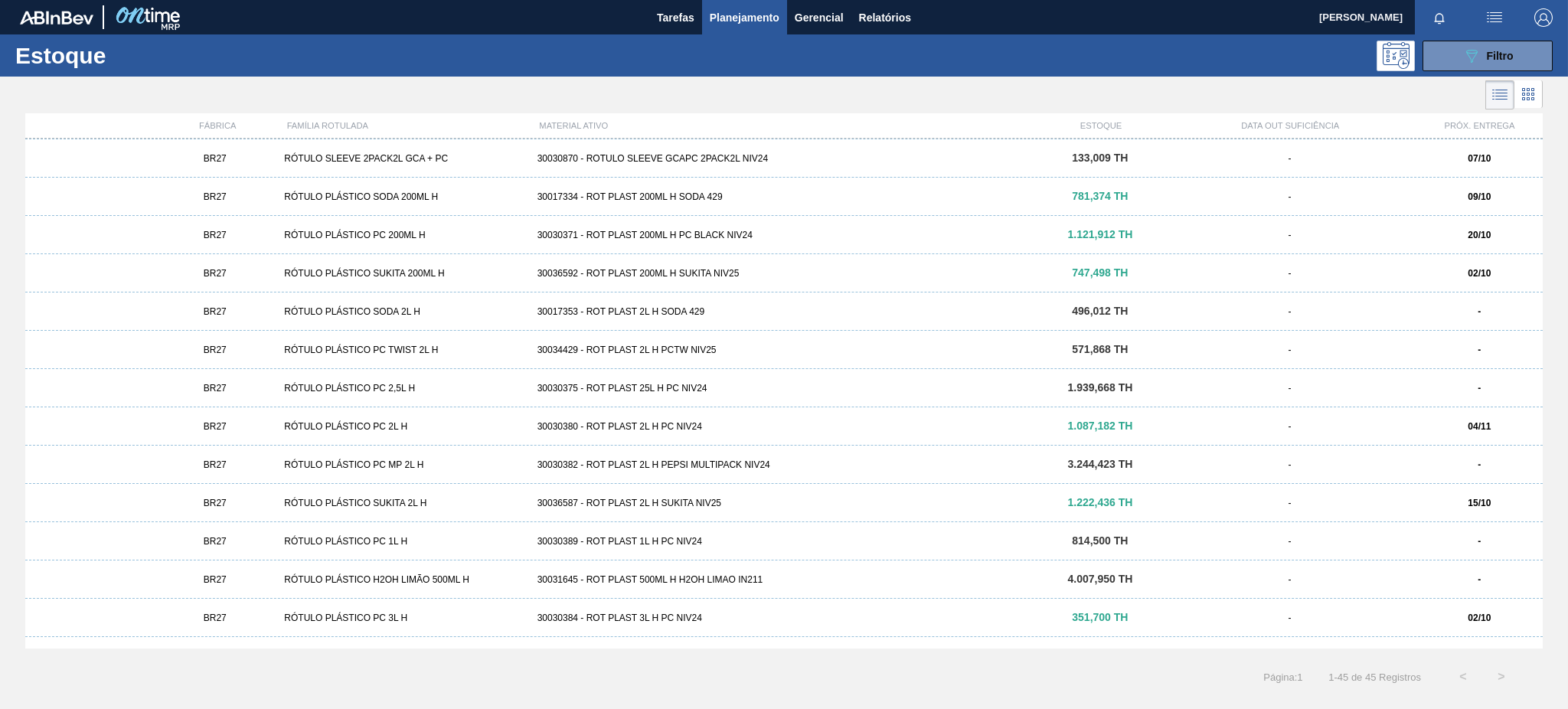
scroll to position [701, 0]
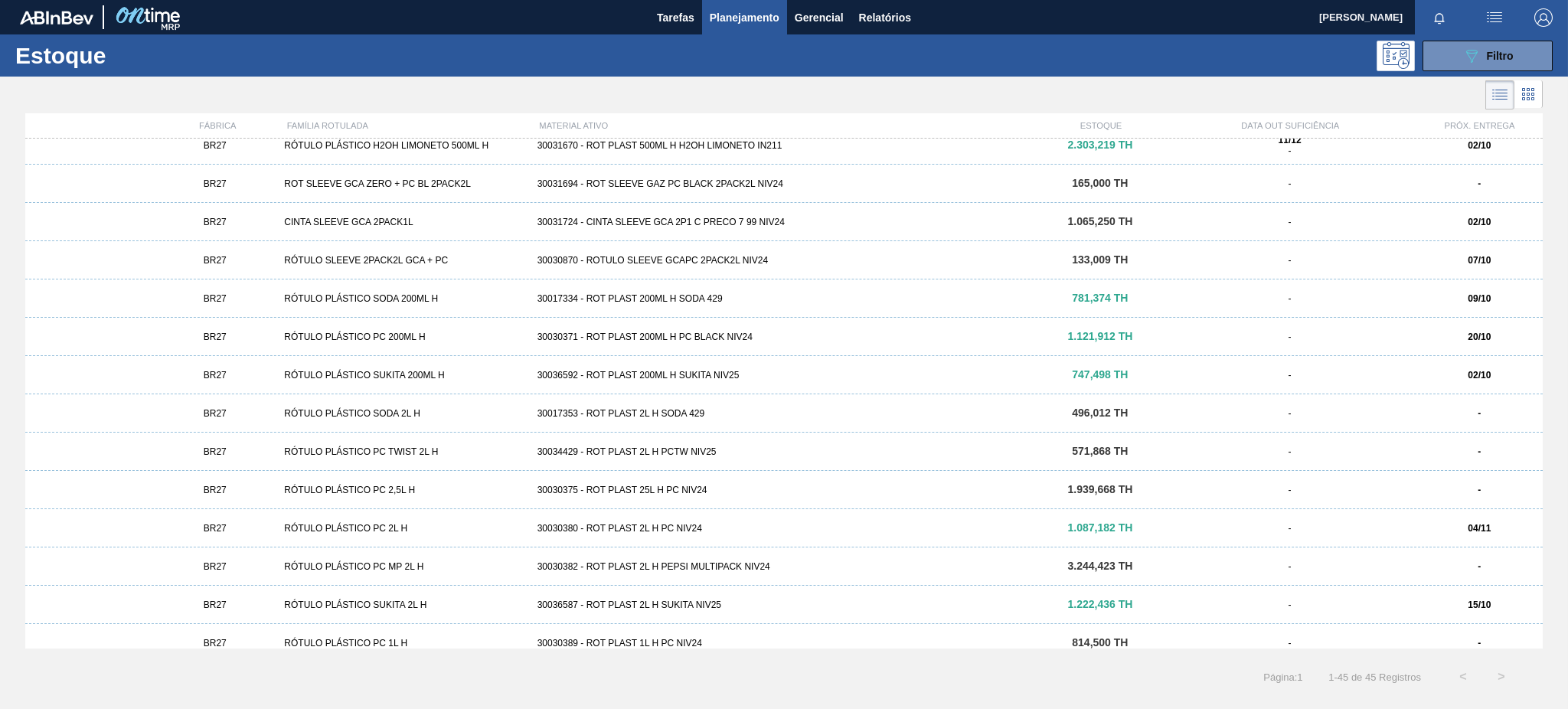
click at [460, 265] on div "RÓTULO SLEEVE 2PACK2L GCA + PC" at bounding box center [404, 260] width 252 height 10
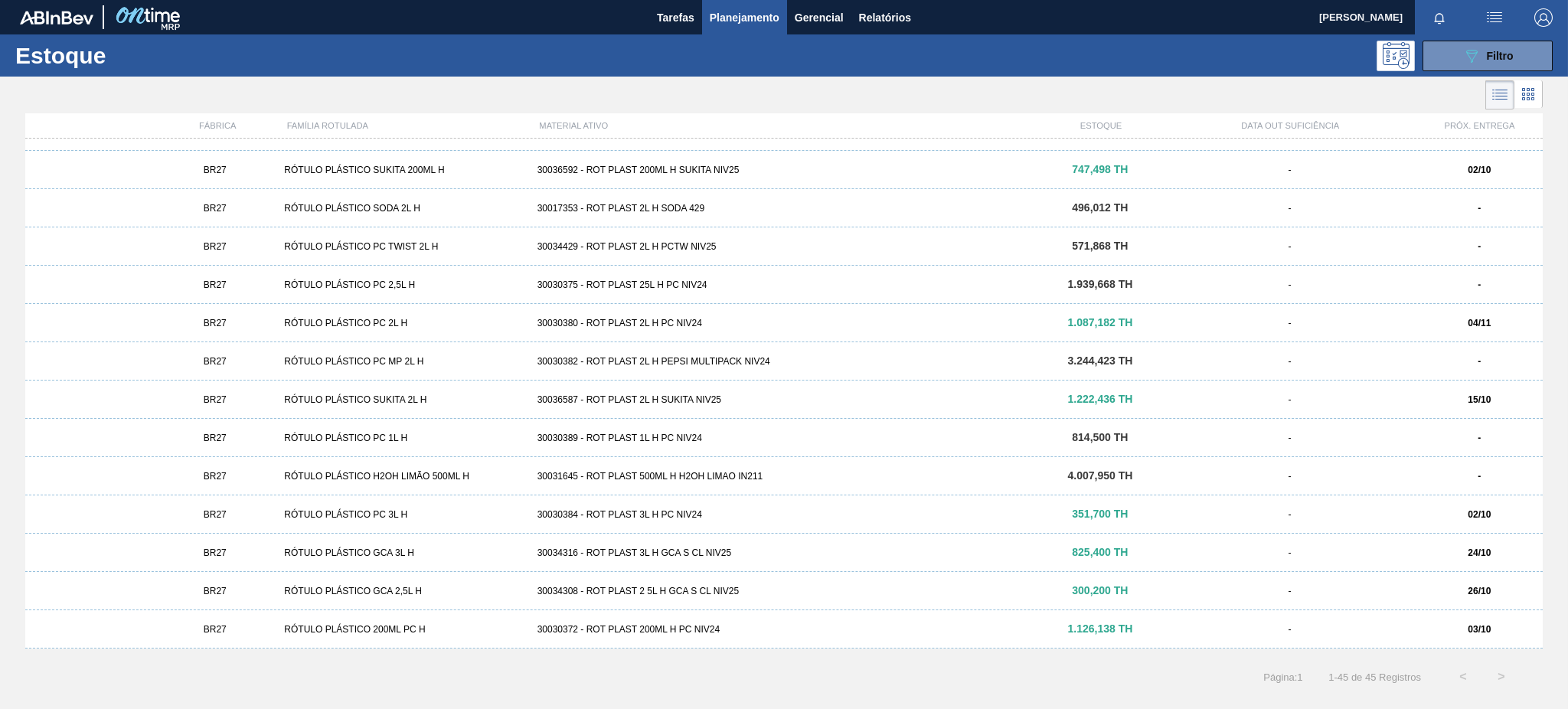
scroll to position [906, 0]
click at [466, 557] on div "RÓTULO PLÁSTICO GCA 3L H" at bounding box center [404, 554] width 252 height 10
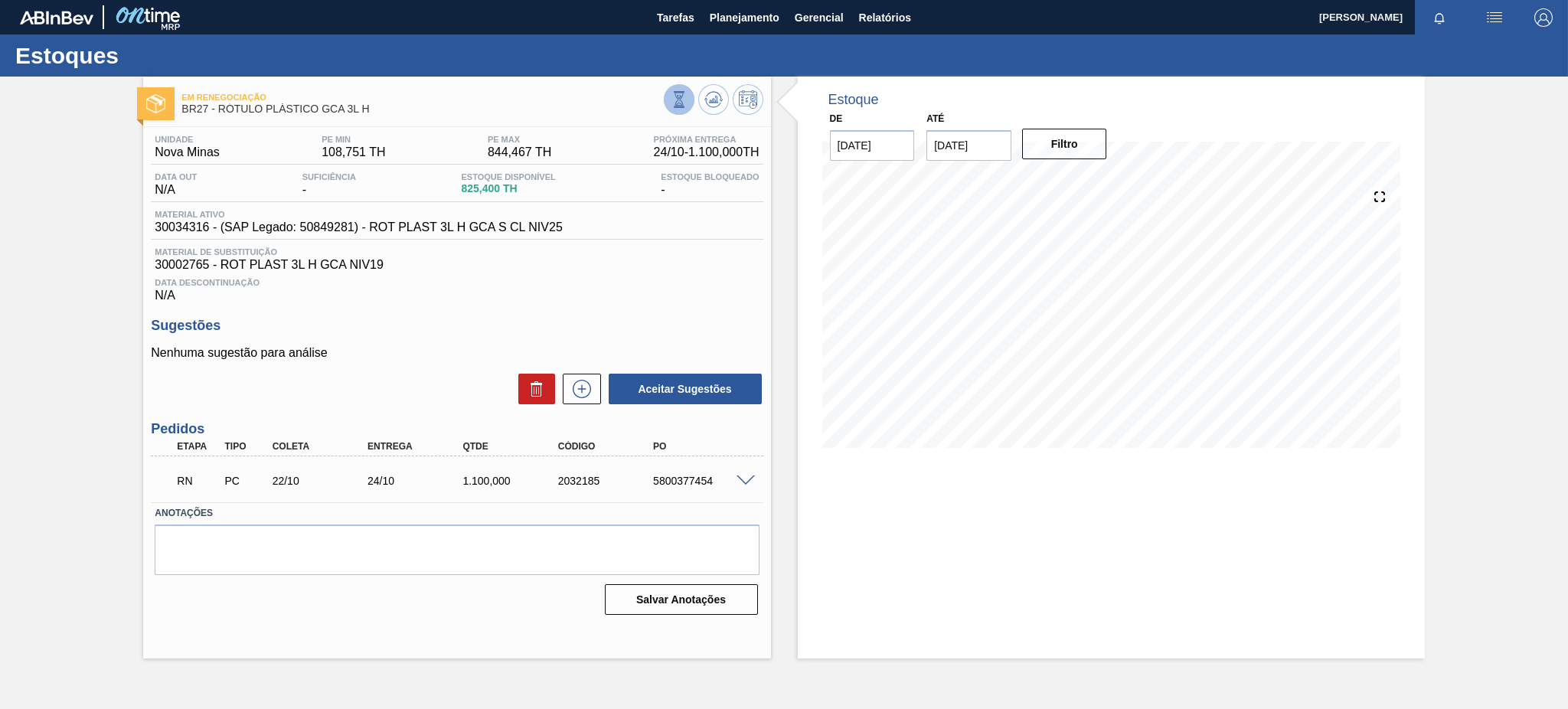
click at [668, 97] on button at bounding box center [680, 100] width 31 height 31
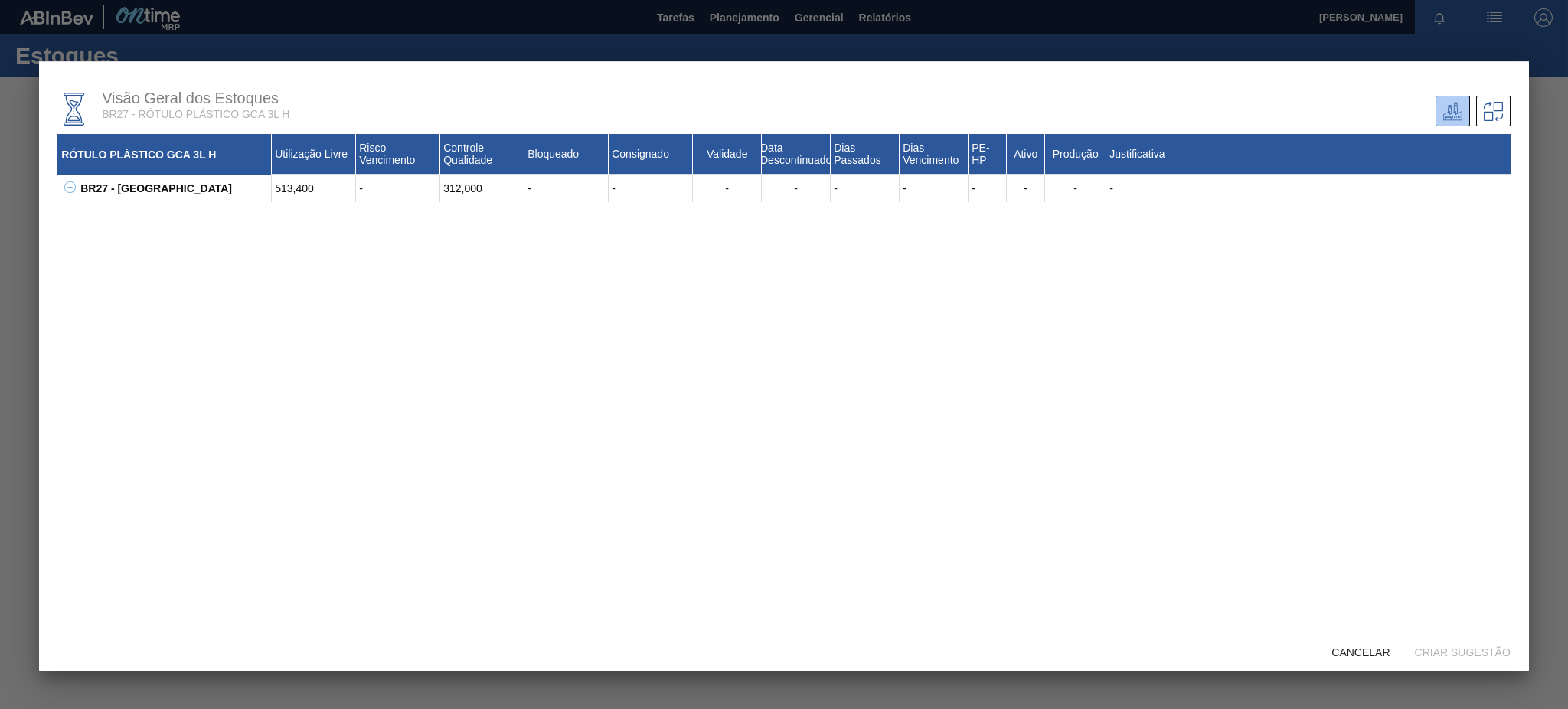
click at [64, 181] on icon at bounding box center [70, 186] width 11 height 11
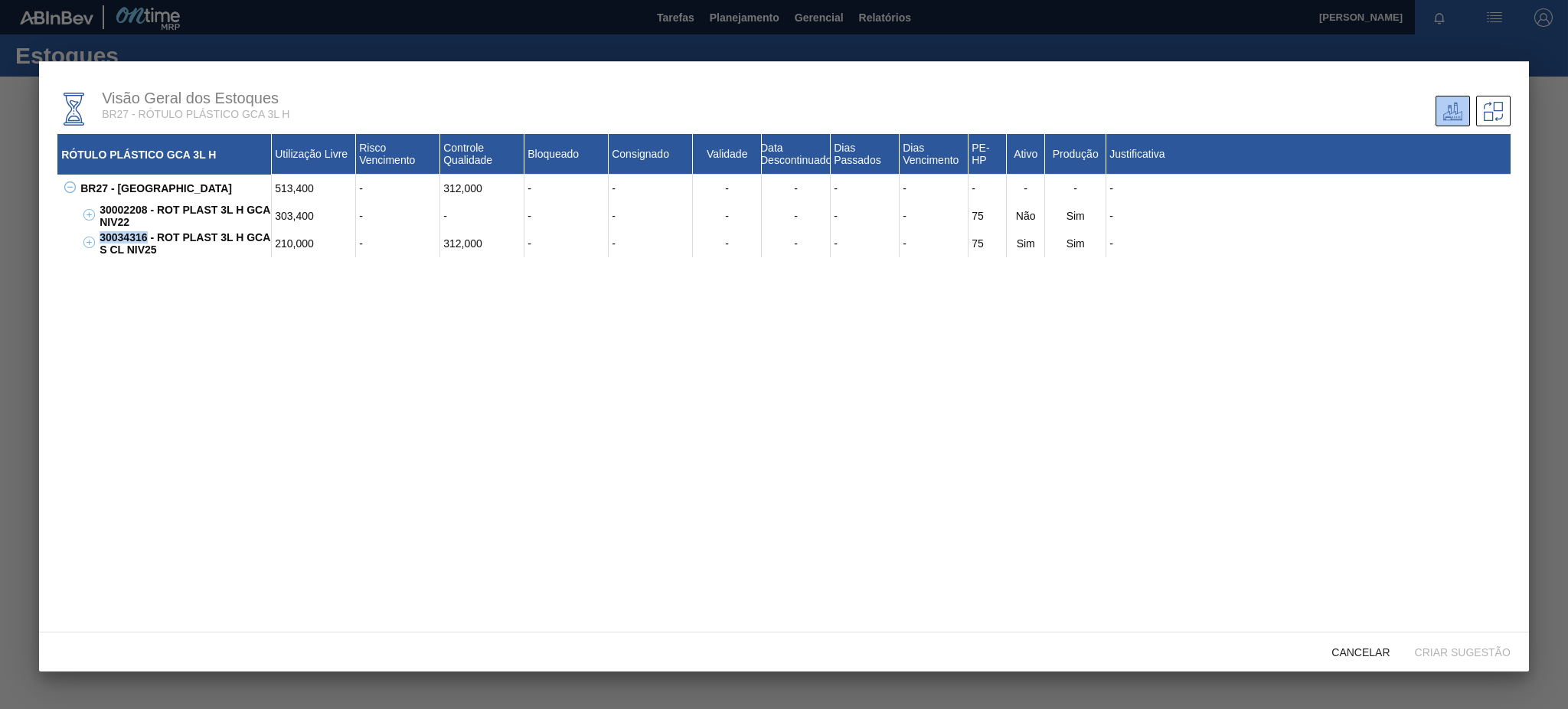
drag, startPoint x: 96, startPoint y: 237, endPoint x: 148, endPoint y: 237, distance: 52.0
click at [148, 237] on div "30034316 - ROT PLAST 3L H GCA S CL NIV25" at bounding box center [184, 244] width 176 height 27
copy div "30034316"
click at [1369, 658] on div "Cancelar" at bounding box center [1360, 651] width 82 height 28
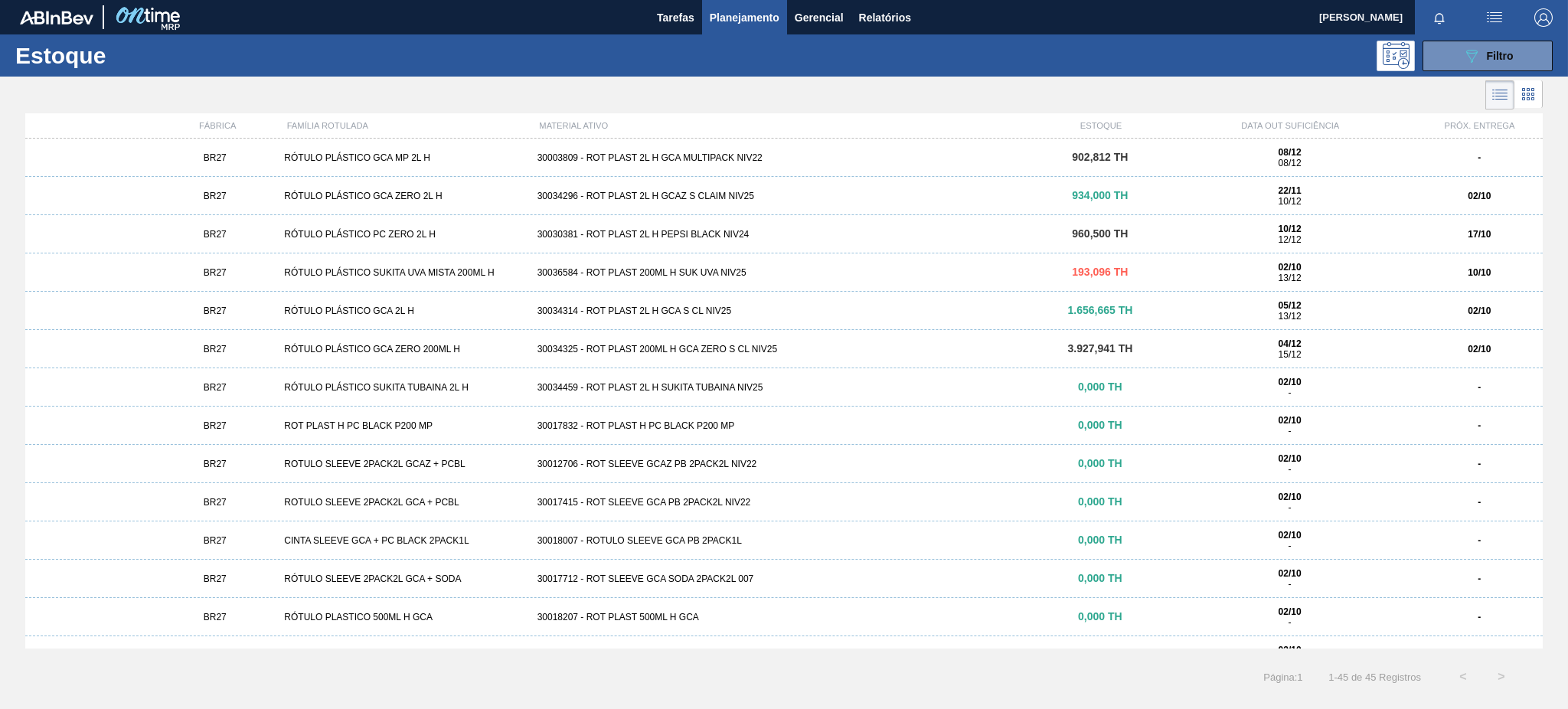
click at [423, 437] on div "BR27 ROT PLAST H PC BLACK P200 MP 30017832 - ROT PLAST H PC BLACK P200 MP 0,000…" at bounding box center [784, 426] width 1517 height 39
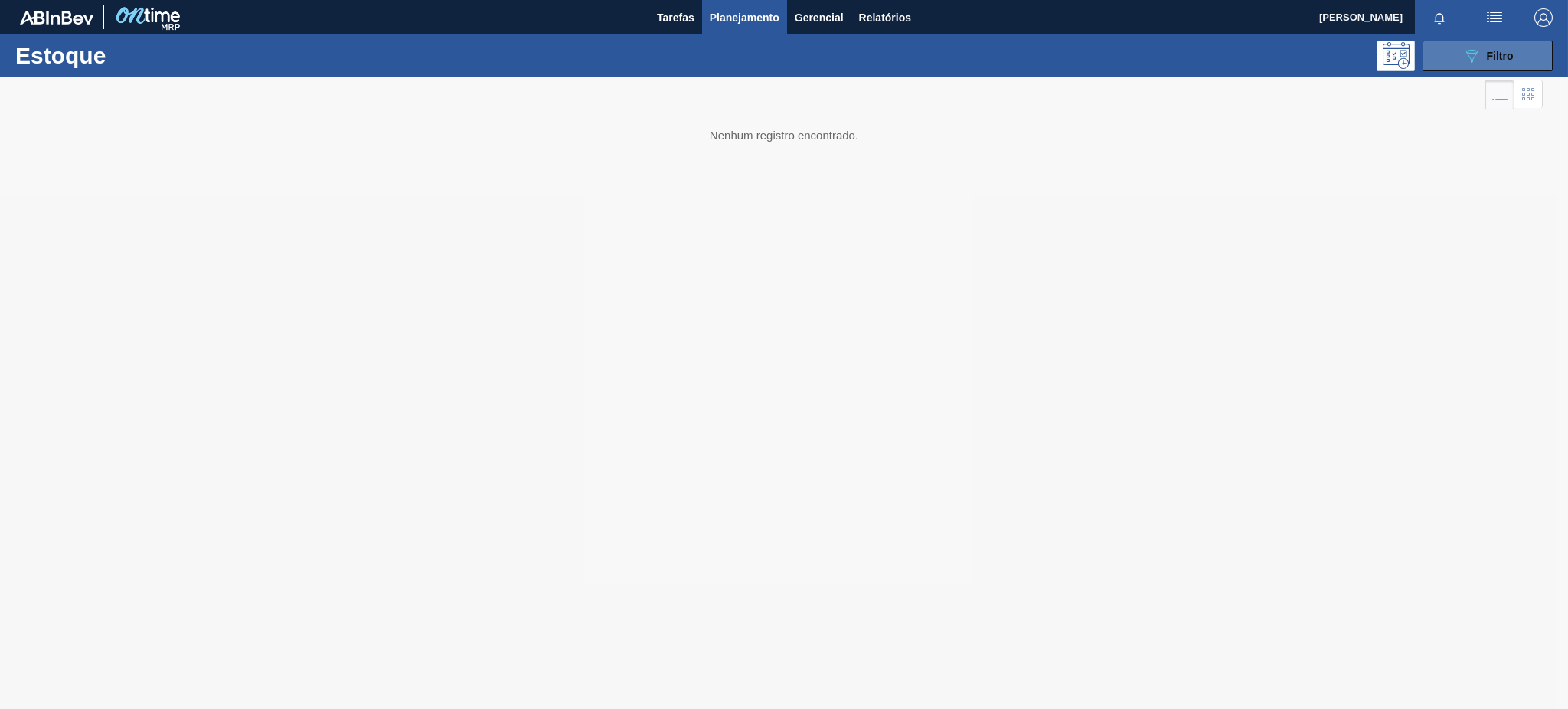
click at [1448, 57] on button "089F7B8B-B2A5-4AFE-B5C0-19BA573D28AC Filtro" at bounding box center [1488, 56] width 130 height 31
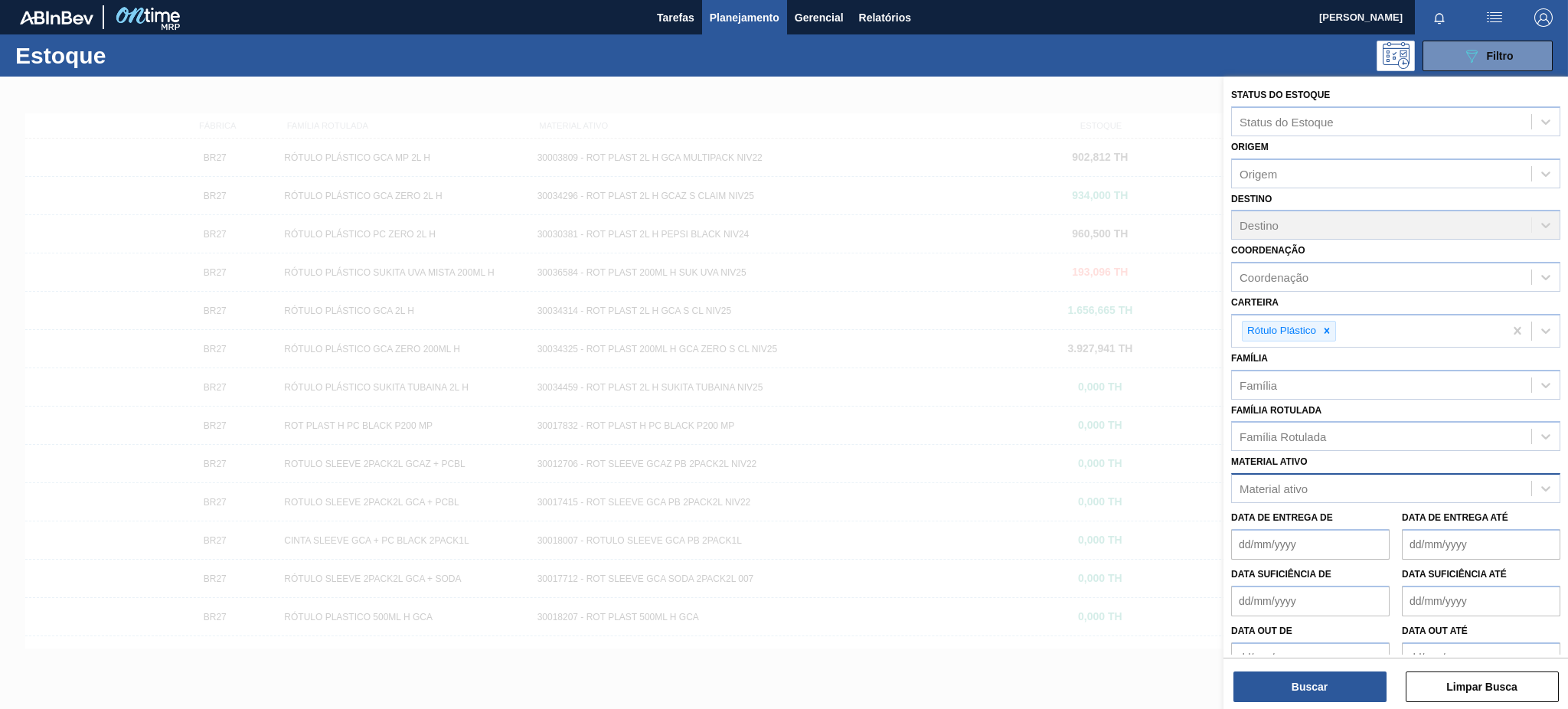
click at [1305, 482] on div "Material ativo" at bounding box center [1274, 488] width 68 height 13
click at [1276, 482] on div "Material ativo" at bounding box center [1274, 488] width 68 height 13
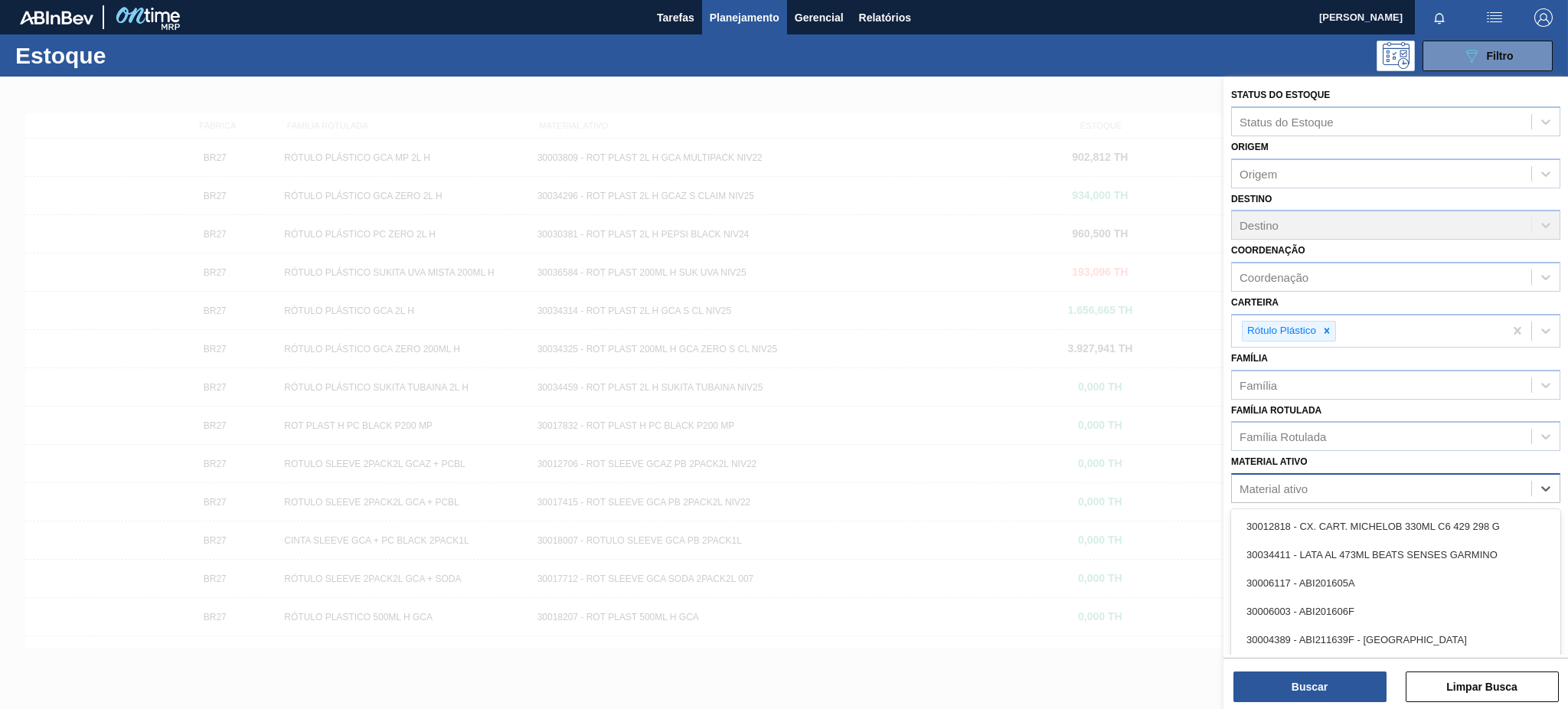
paste ativo "30030371"
type ativo "30030371"
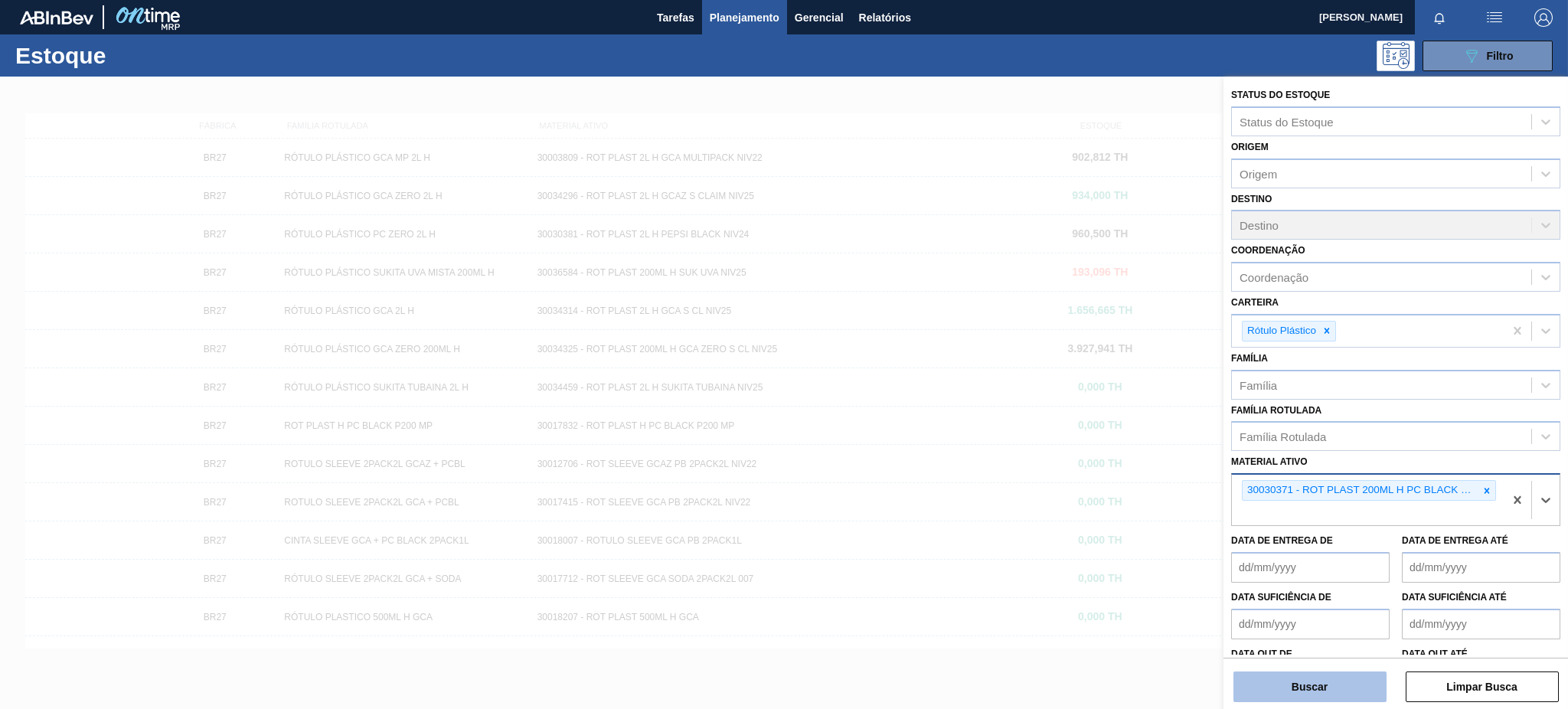
click at [1366, 691] on button "Buscar" at bounding box center [1310, 688] width 153 height 31
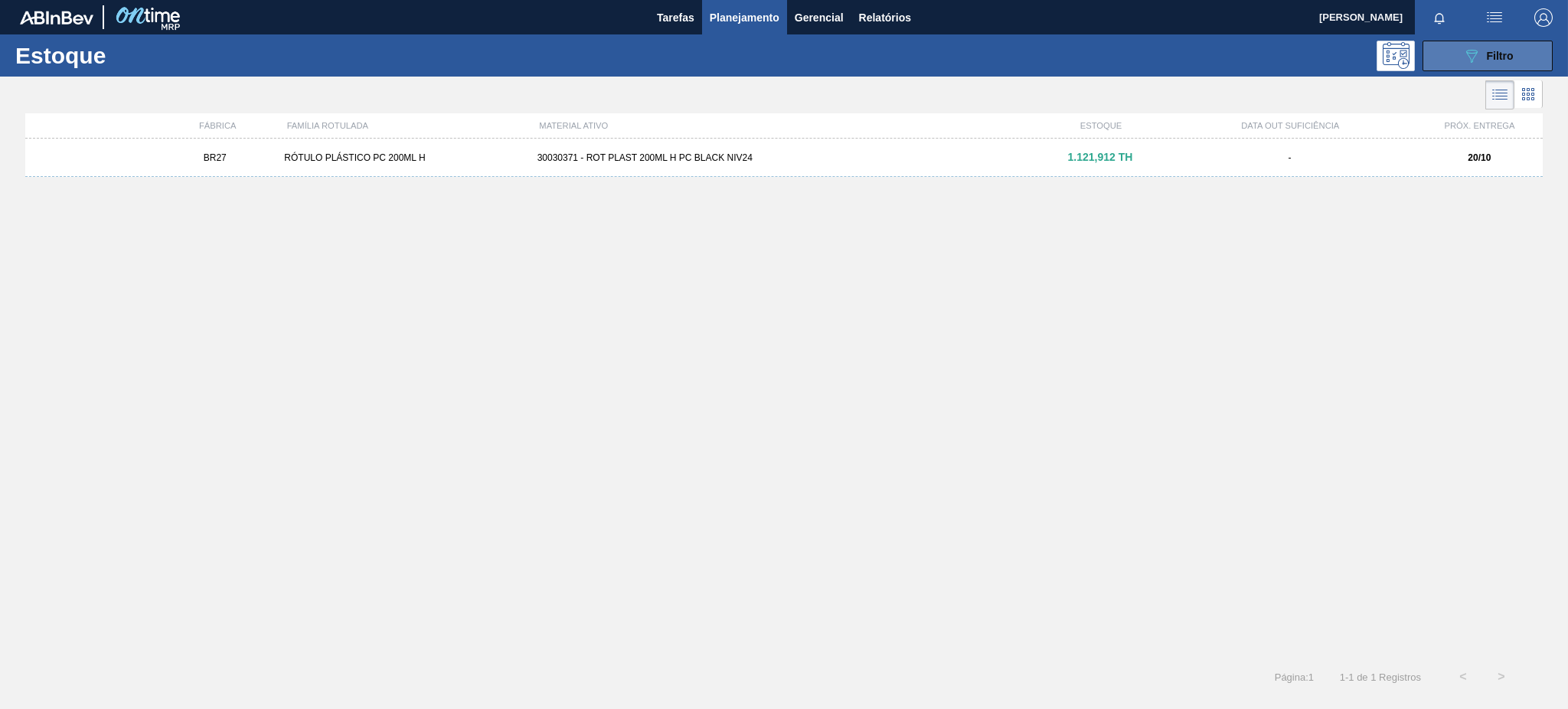
click at [1427, 58] on button "089F7B8B-B2A5-4AFE-B5C0-19BA573D28AC Filtro" at bounding box center [1488, 56] width 130 height 31
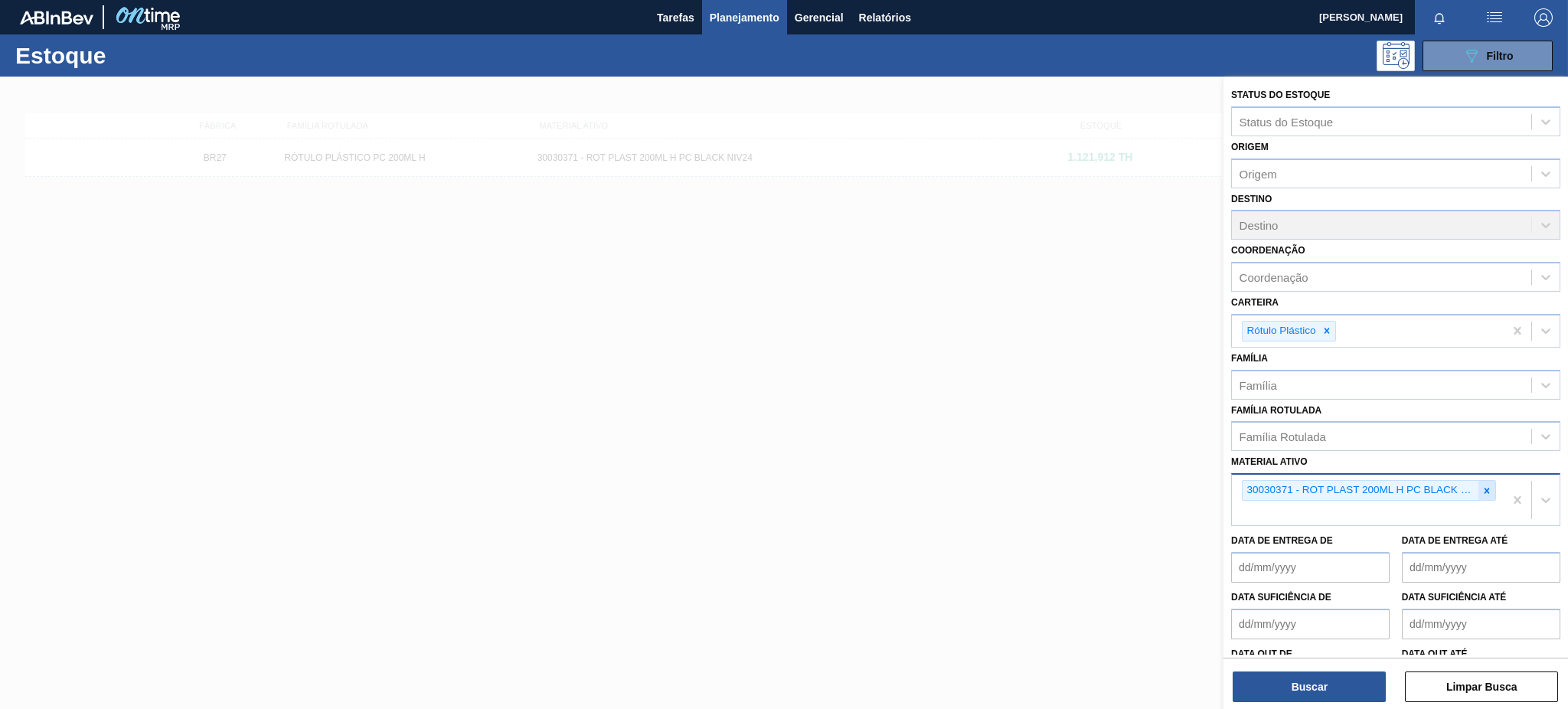
click at [1488, 488] on icon at bounding box center [1487, 491] width 10 height 10
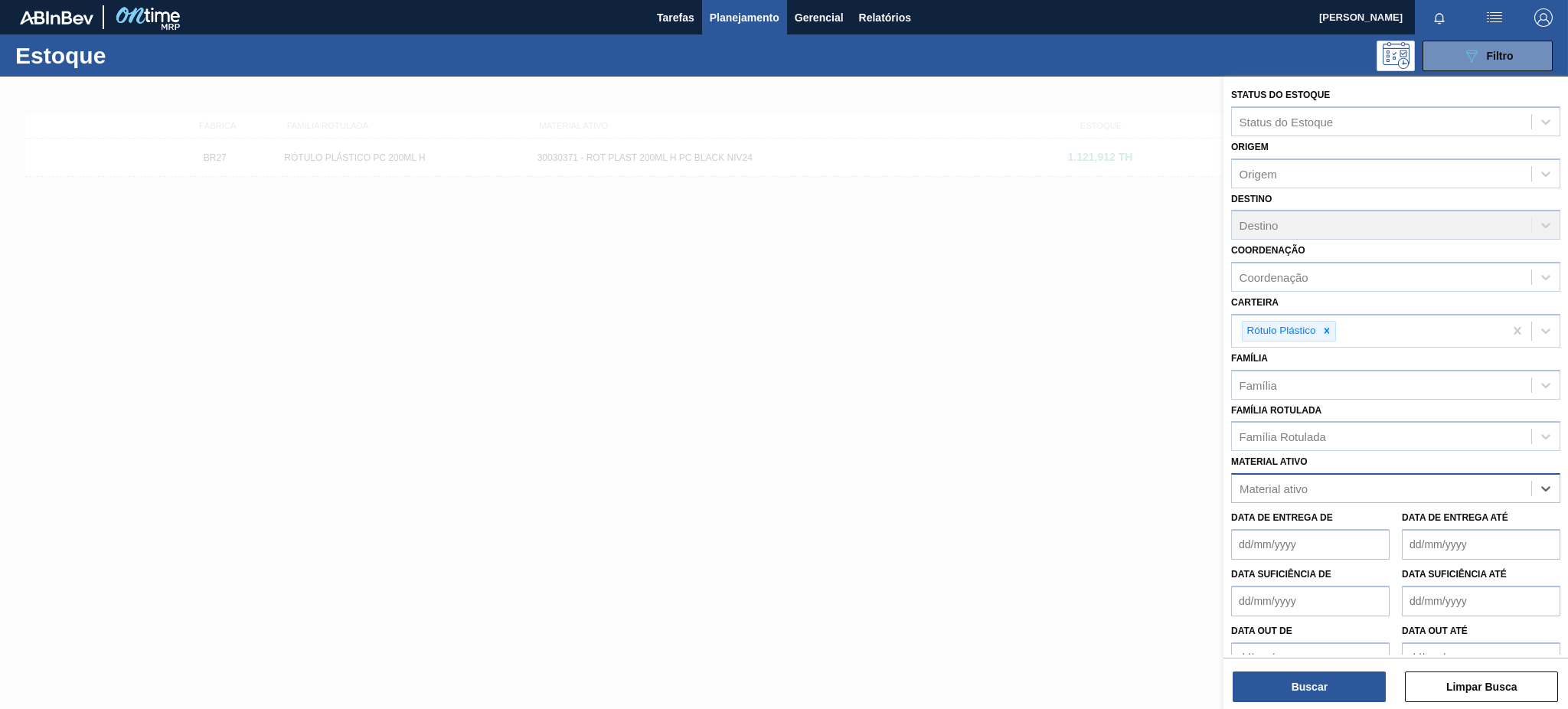
paste ativo "30030372"
type ativo "30030372"
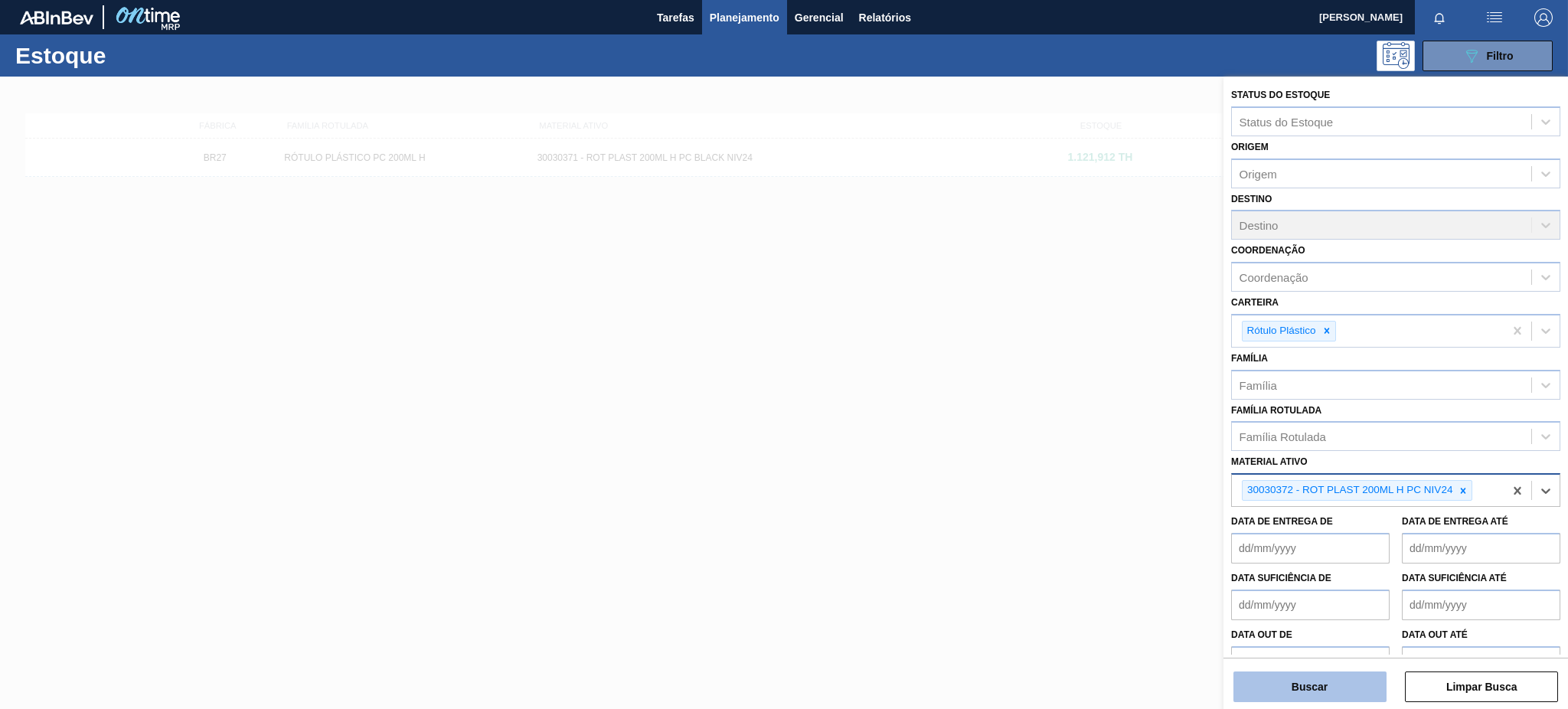
click at [1358, 692] on button "Buscar" at bounding box center [1310, 688] width 153 height 31
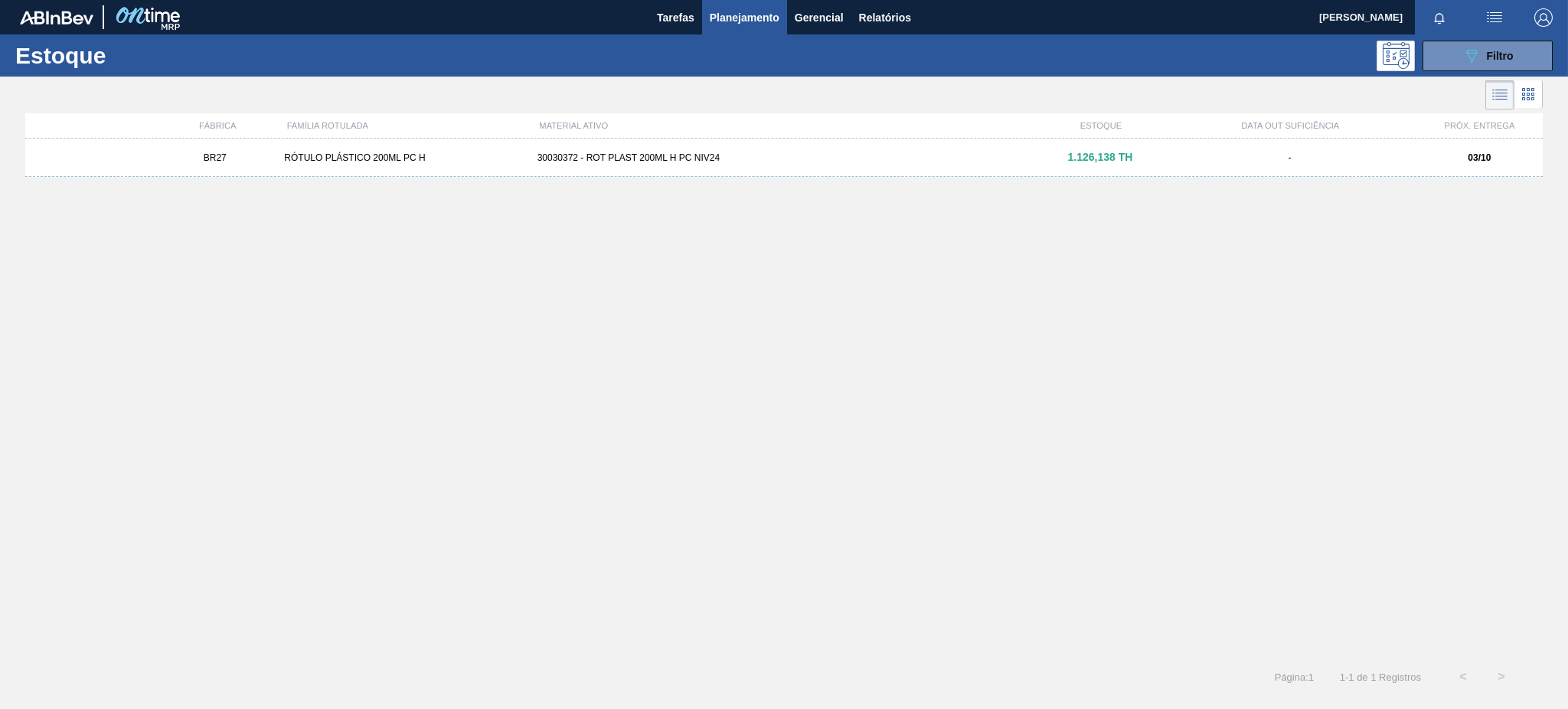
click at [1137, 166] on div "BR27 RÓTULO PLÁSTICO 200ML PC H 30030372 - ROT PLAST 200ML H PC NIV24 1.126,138…" at bounding box center [784, 158] width 1517 height 39
click at [1475, 63] on icon "089F7B8B-B2A5-4AFE-B5C0-19BA573D28AC" at bounding box center [1471, 55] width 18 height 18
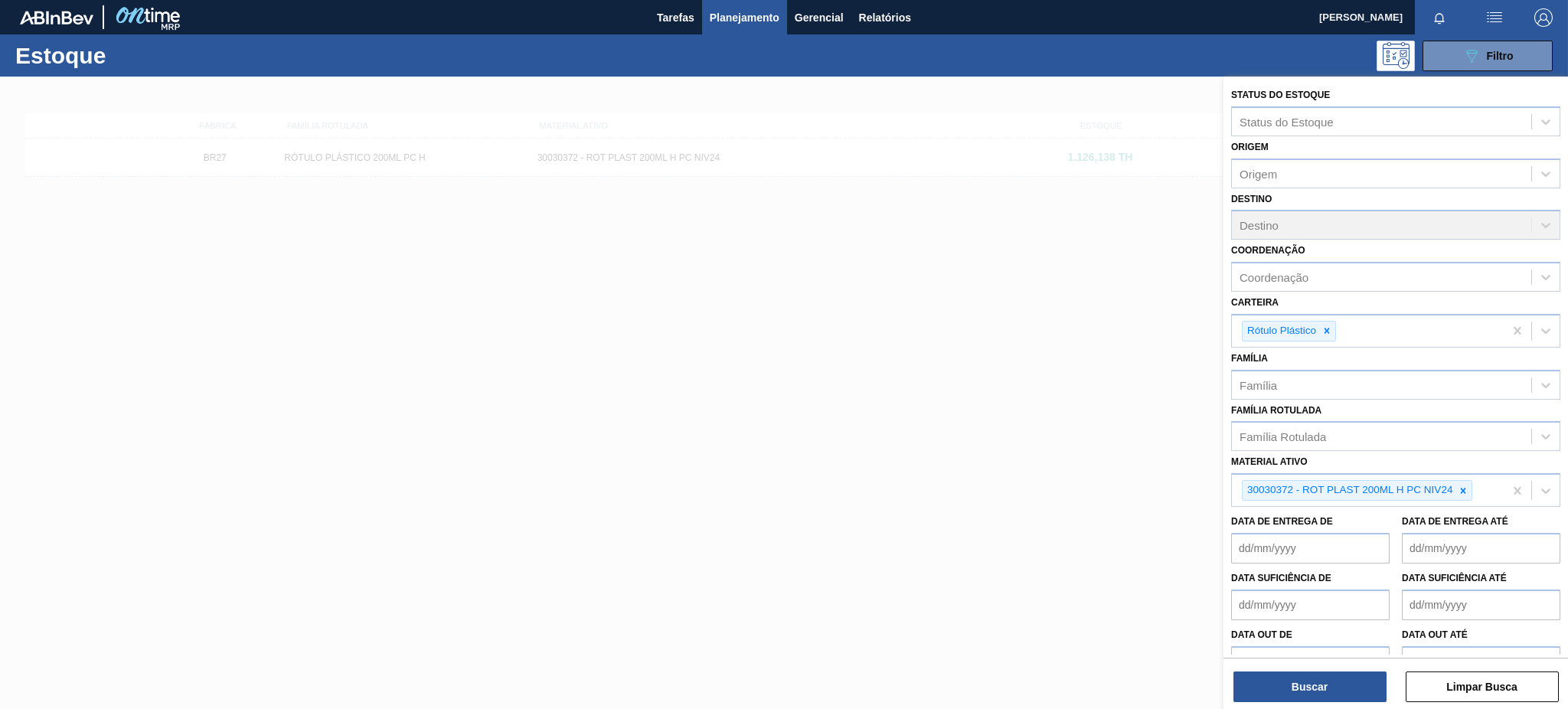
drag, startPoint x: 1456, startPoint y: 487, endPoint x: 1374, endPoint y: 554, distance: 105.9
click at [1456, 487] on div at bounding box center [1463, 490] width 17 height 19
click at [1333, 441] on div "Família Rotulada" at bounding box center [1382, 437] width 300 height 22
click at [1137, 448] on div at bounding box center [784, 431] width 1568 height 709
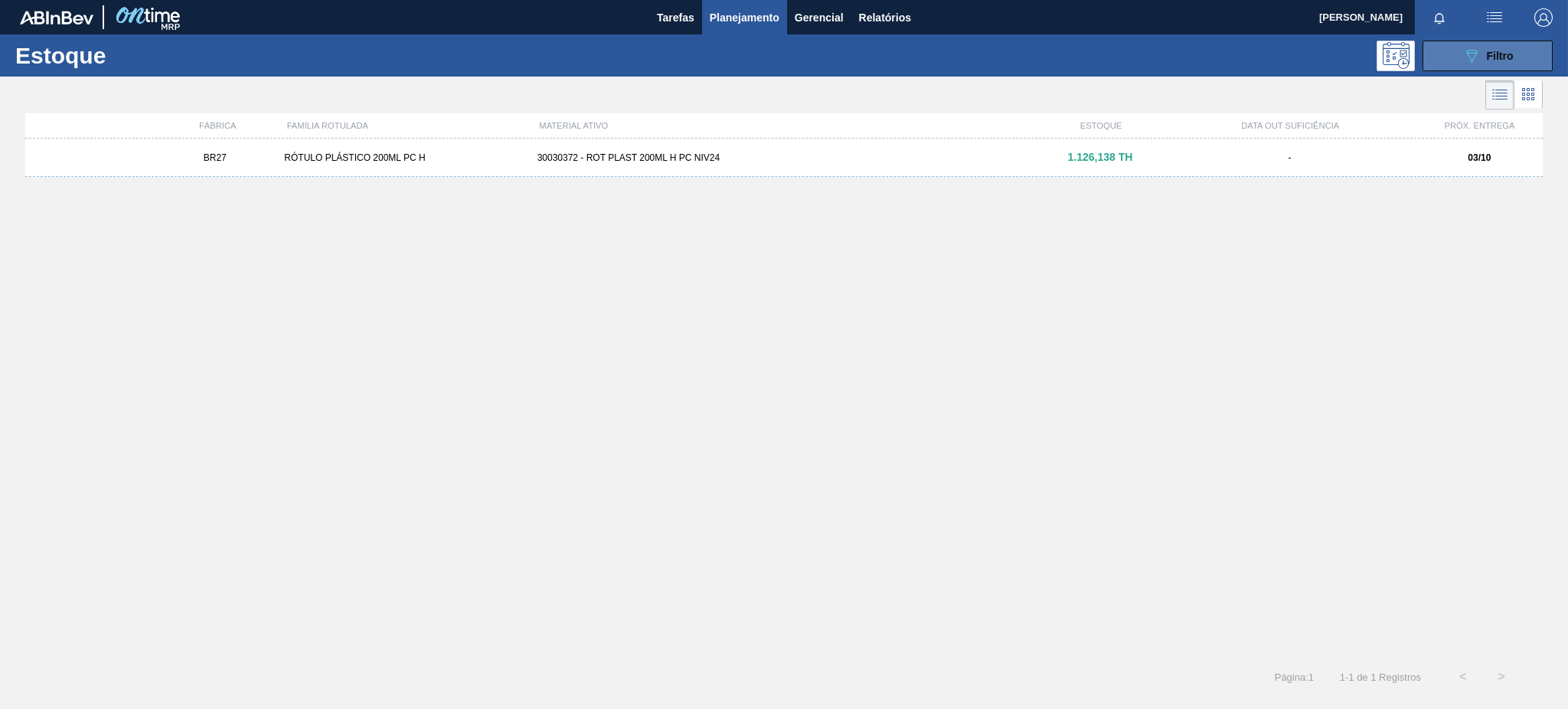
click at [1453, 60] on button "089F7B8B-B2A5-4AFE-B5C0-19BA573D28AC Filtro" at bounding box center [1488, 56] width 130 height 31
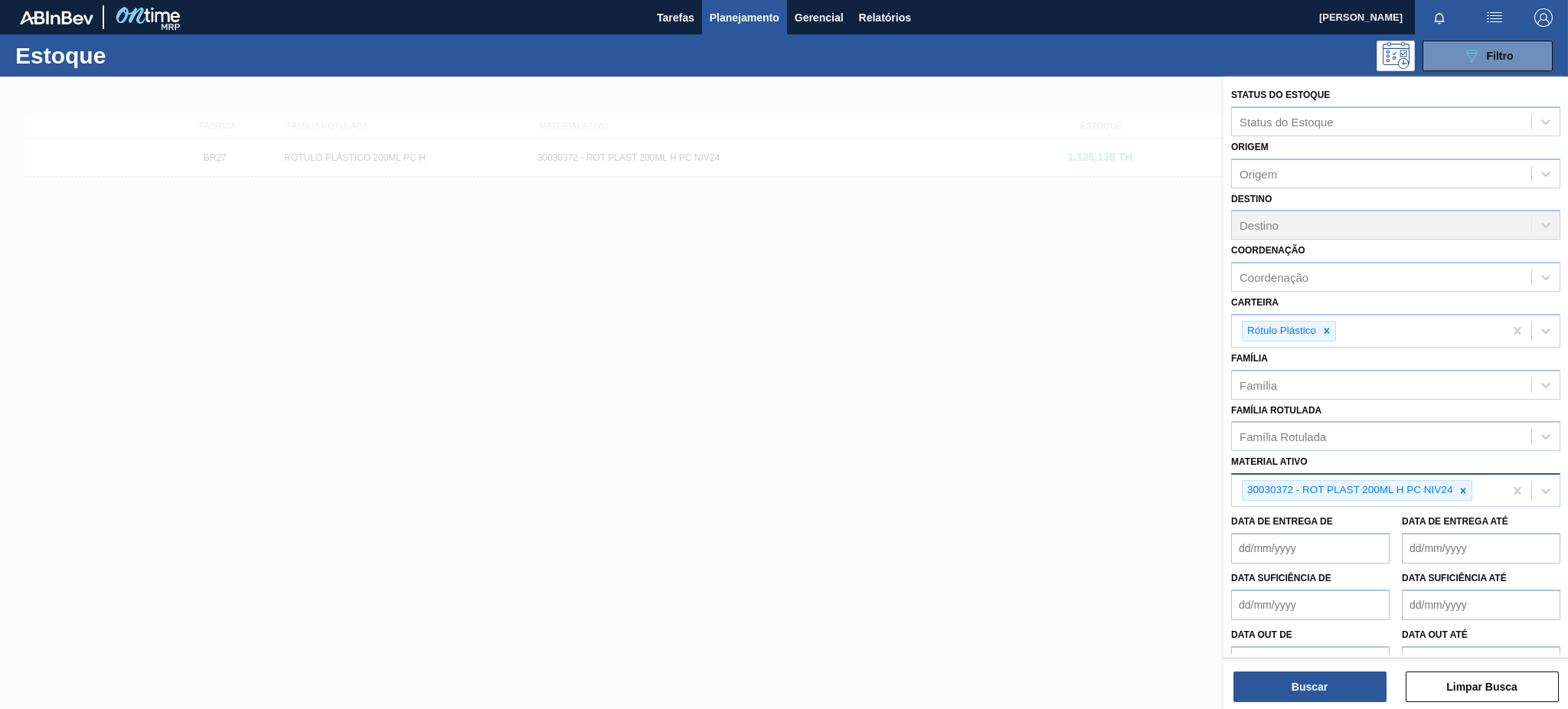
click at [1467, 487] on icon at bounding box center [1463, 491] width 10 height 10
paste ativo "30017334"
type ativo "30017334"
click at [1346, 689] on button "Buscar" at bounding box center [1310, 688] width 153 height 31
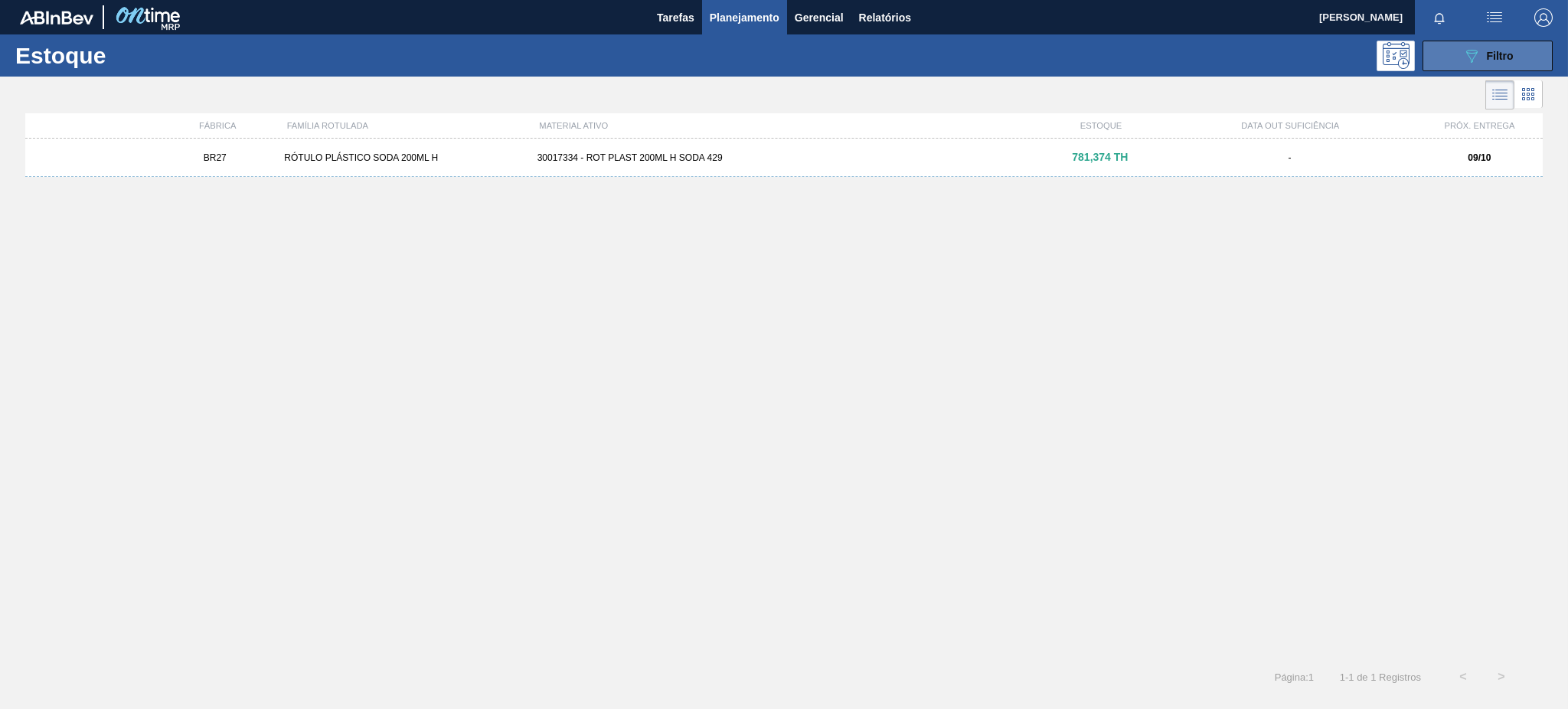
click at [1444, 59] on button "089F7B8B-B2A5-4AFE-B5C0-19BA573D28AC Filtro" at bounding box center [1488, 56] width 130 height 31
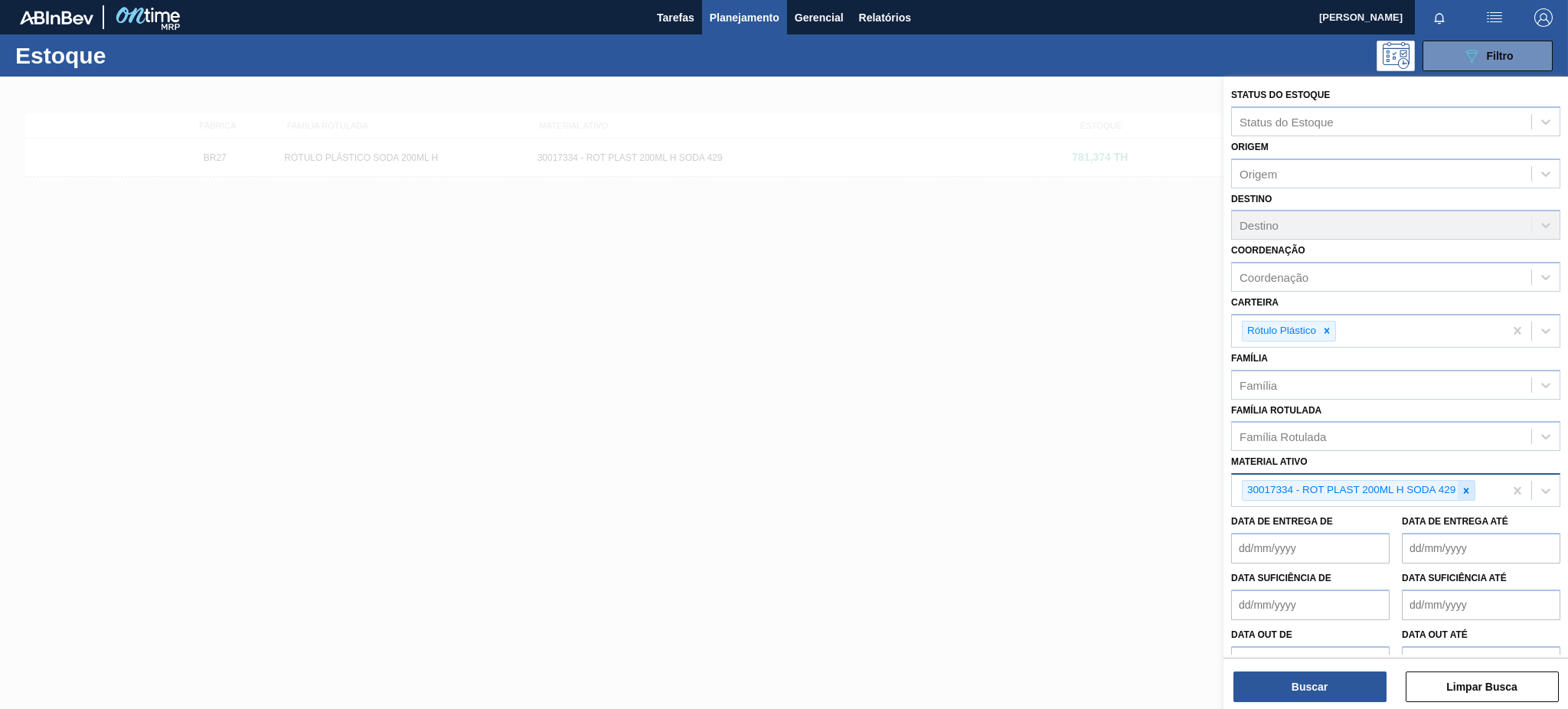
click at [1466, 486] on icon at bounding box center [1466, 491] width 10 height 10
paste ativo "30030778"
type ativo "30030778"
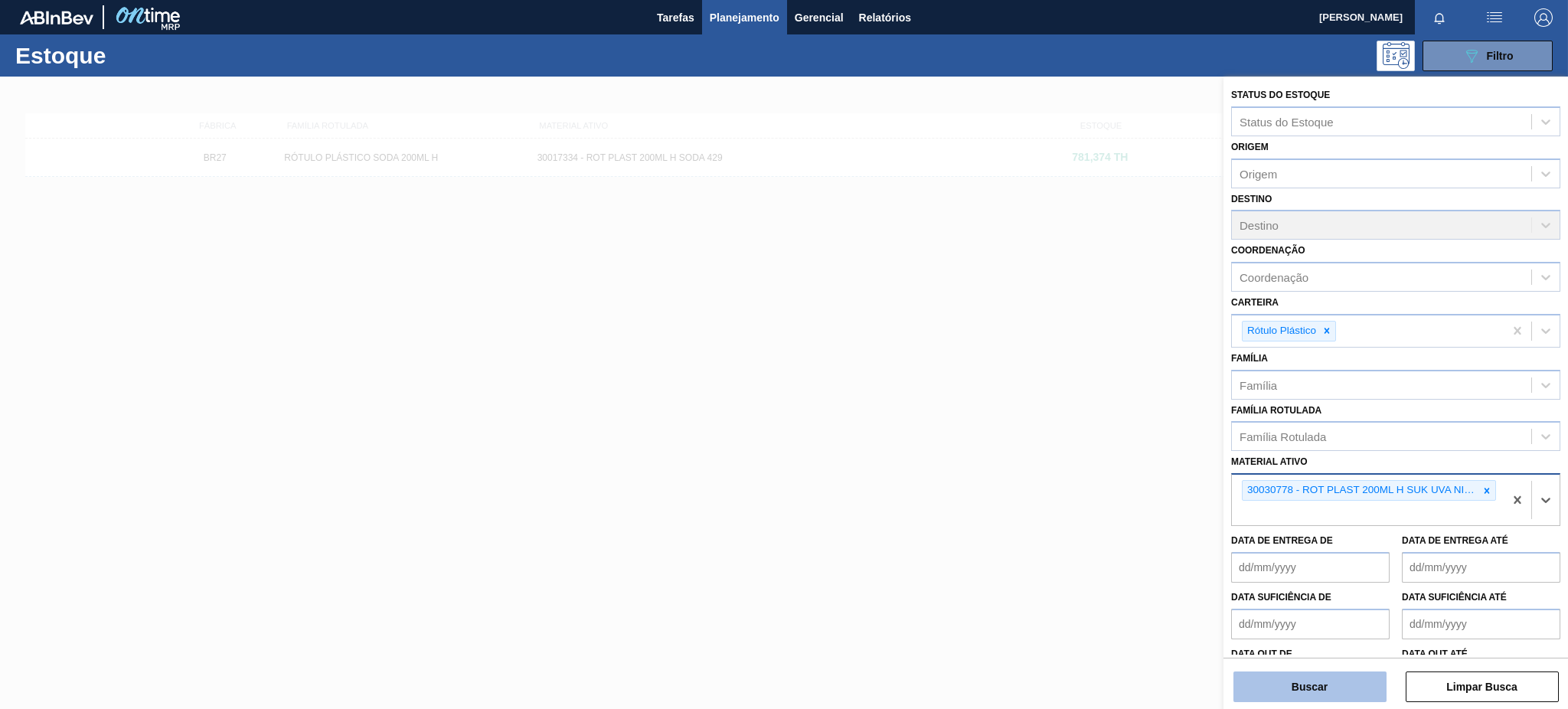
click at [1354, 688] on button "Buscar" at bounding box center [1310, 688] width 153 height 31
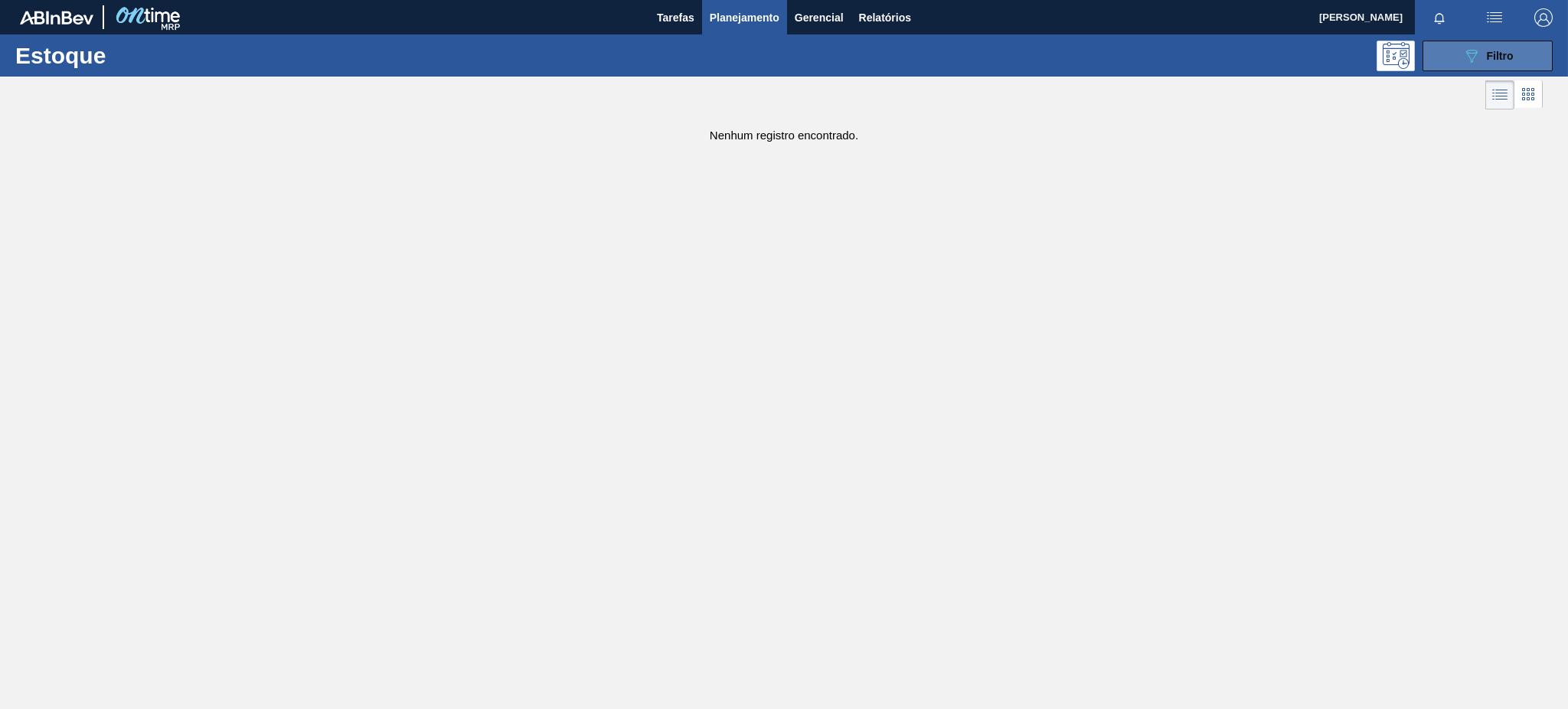
click at [1481, 44] on button "089F7B8B-B2A5-4AFE-B5C0-19BA573D28AC Filtro" at bounding box center [1488, 56] width 130 height 31
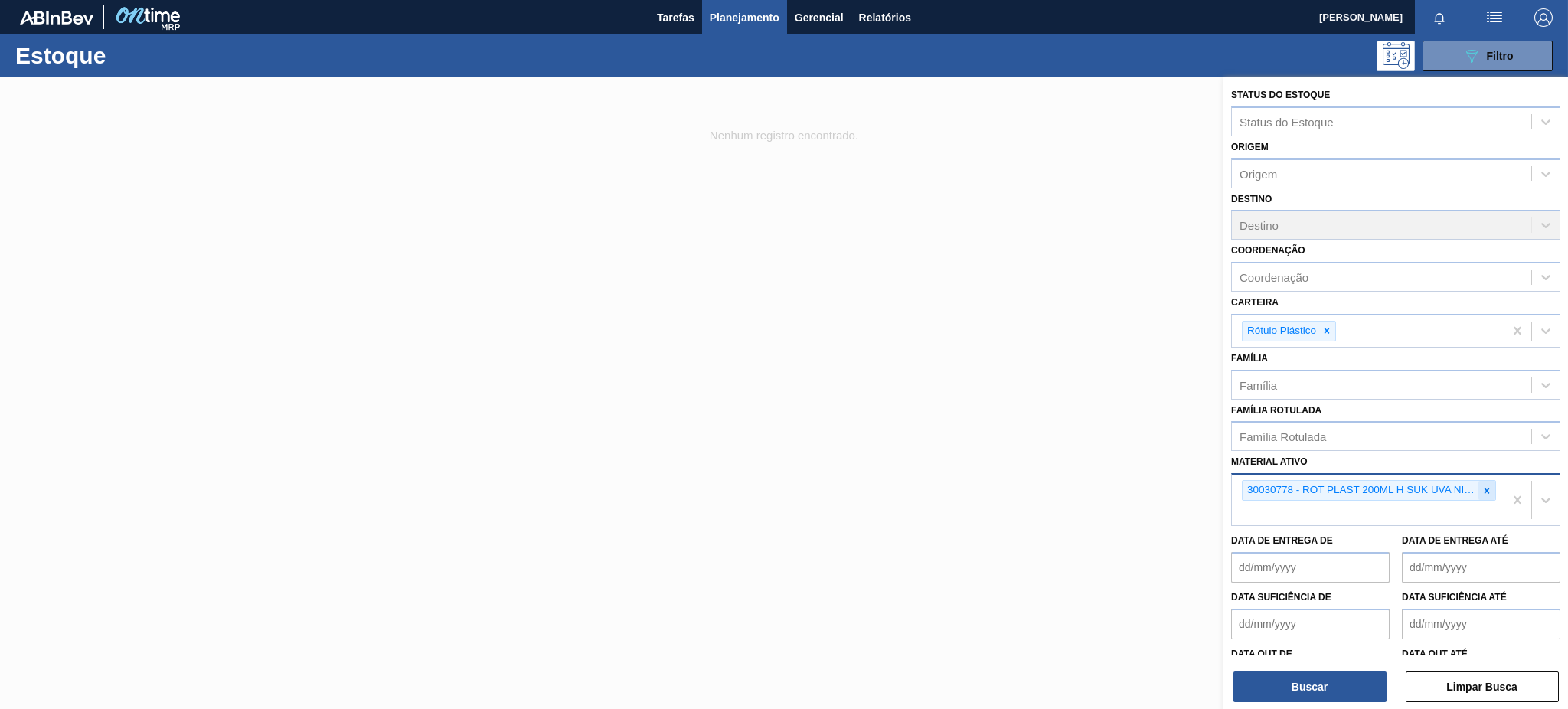
click at [1482, 487] on icon at bounding box center [1487, 491] width 10 height 10
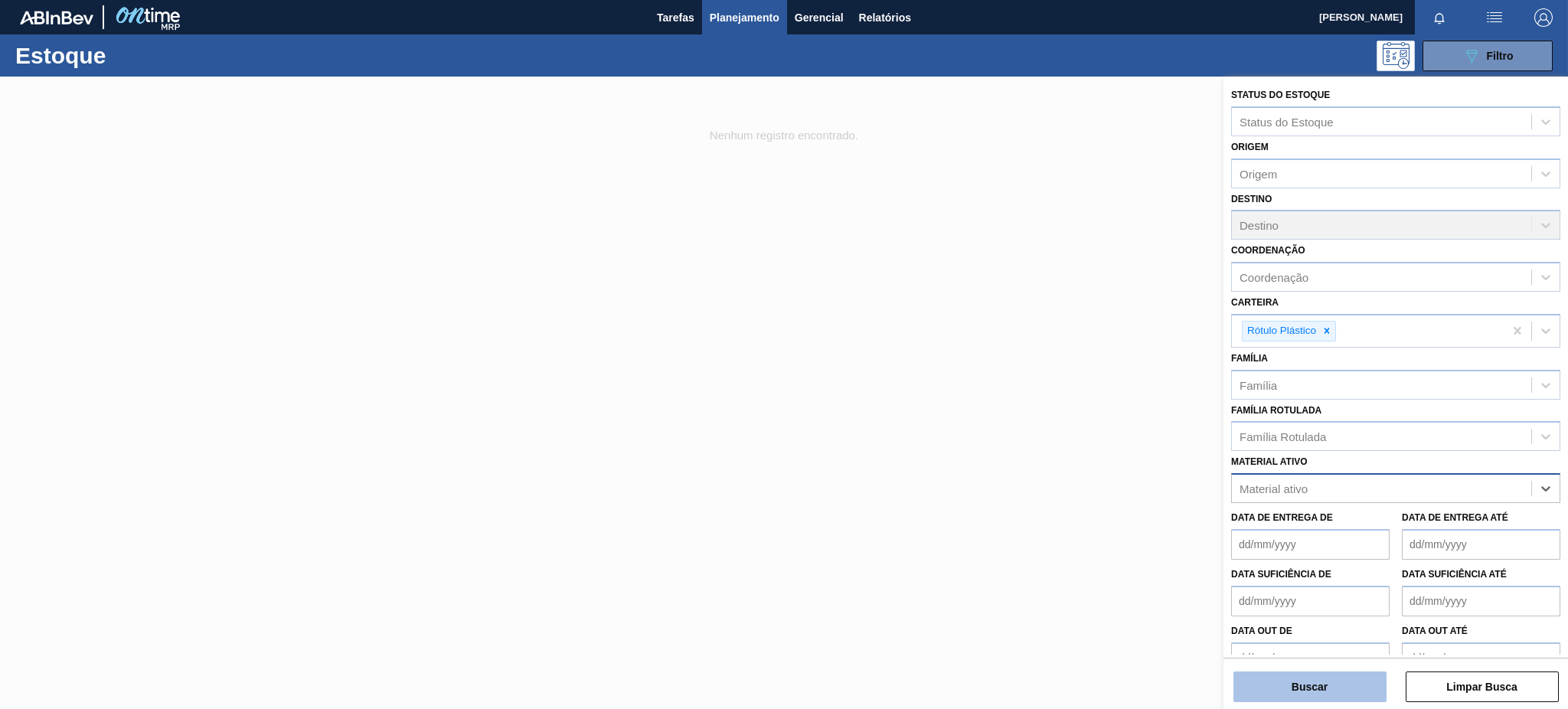
click at [1311, 682] on button "Buscar" at bounding box center [1310, 688] width 153 height 31
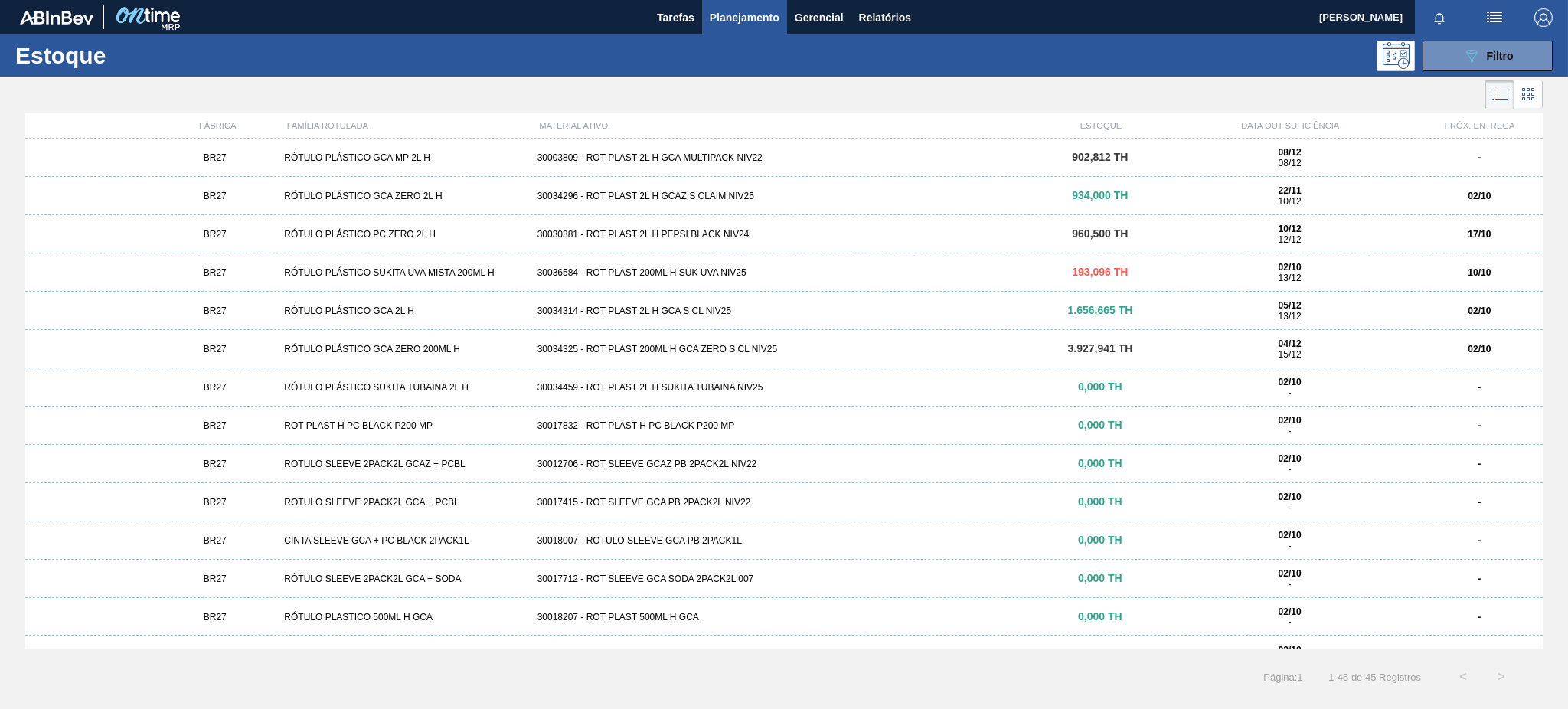
click at [750, 275] on div "30036584 - ROT PLAST 200ML H SUK UVA NIV25" at bounding box center [784, 272] width 506 height 10
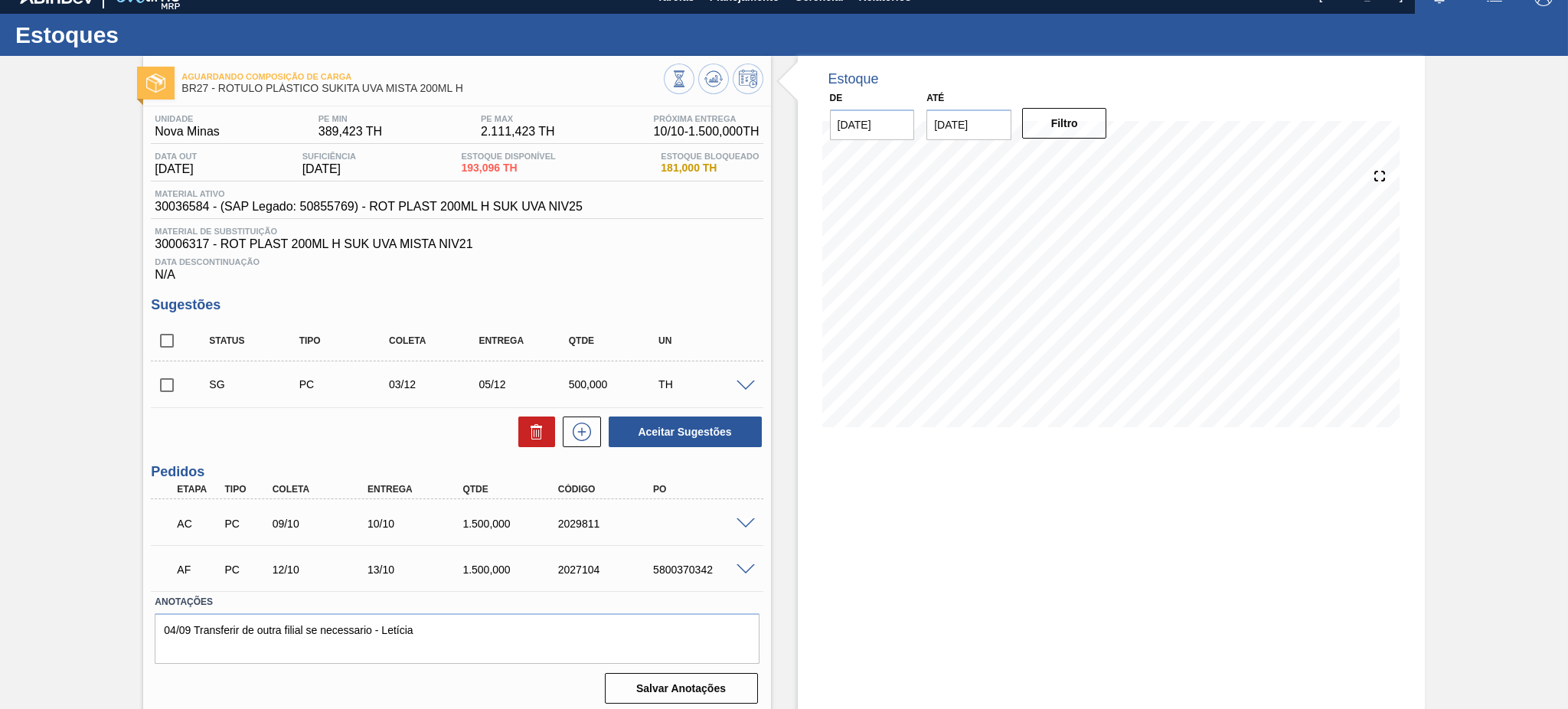
scroll to position [27, 0]
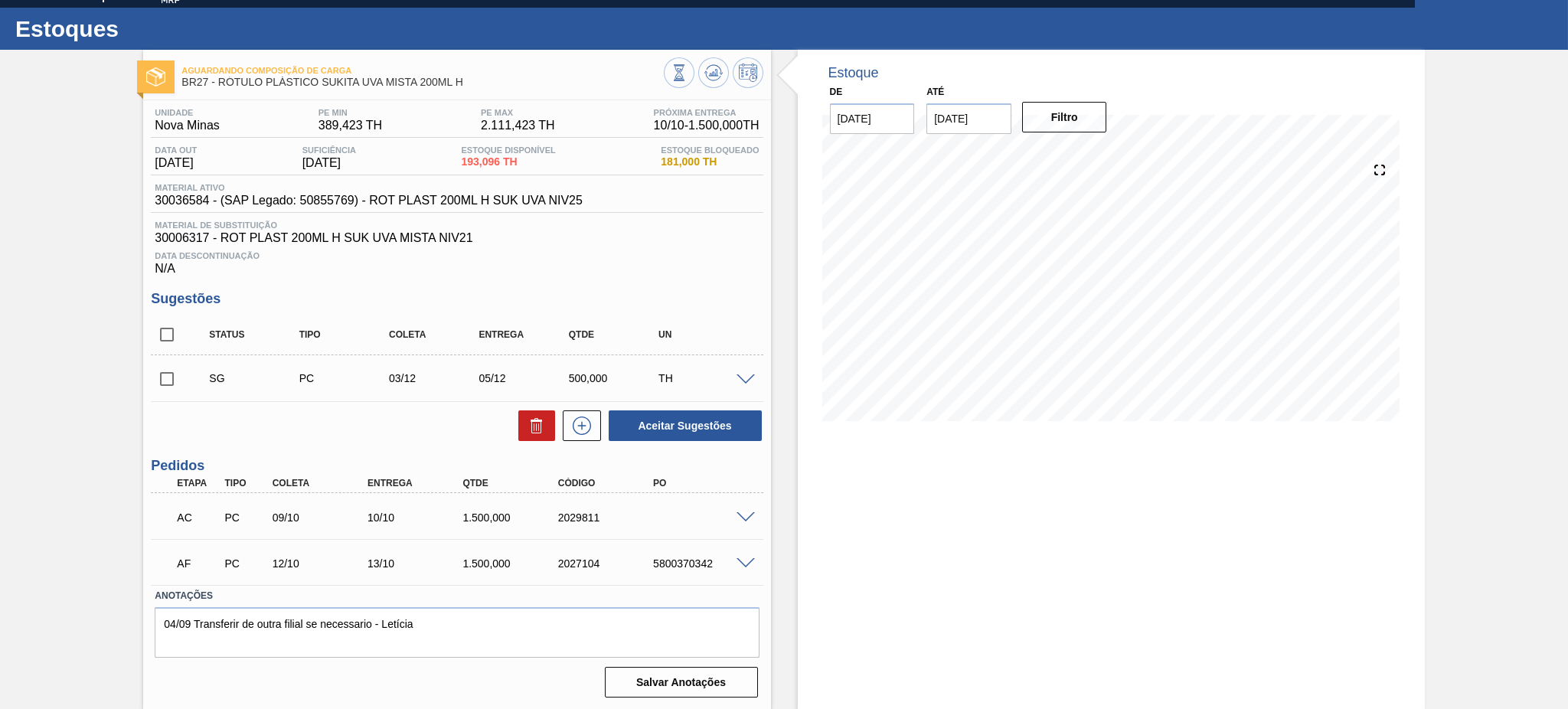
click at [742, 512] on span at bounding box center [745, 518] width 18 height 11
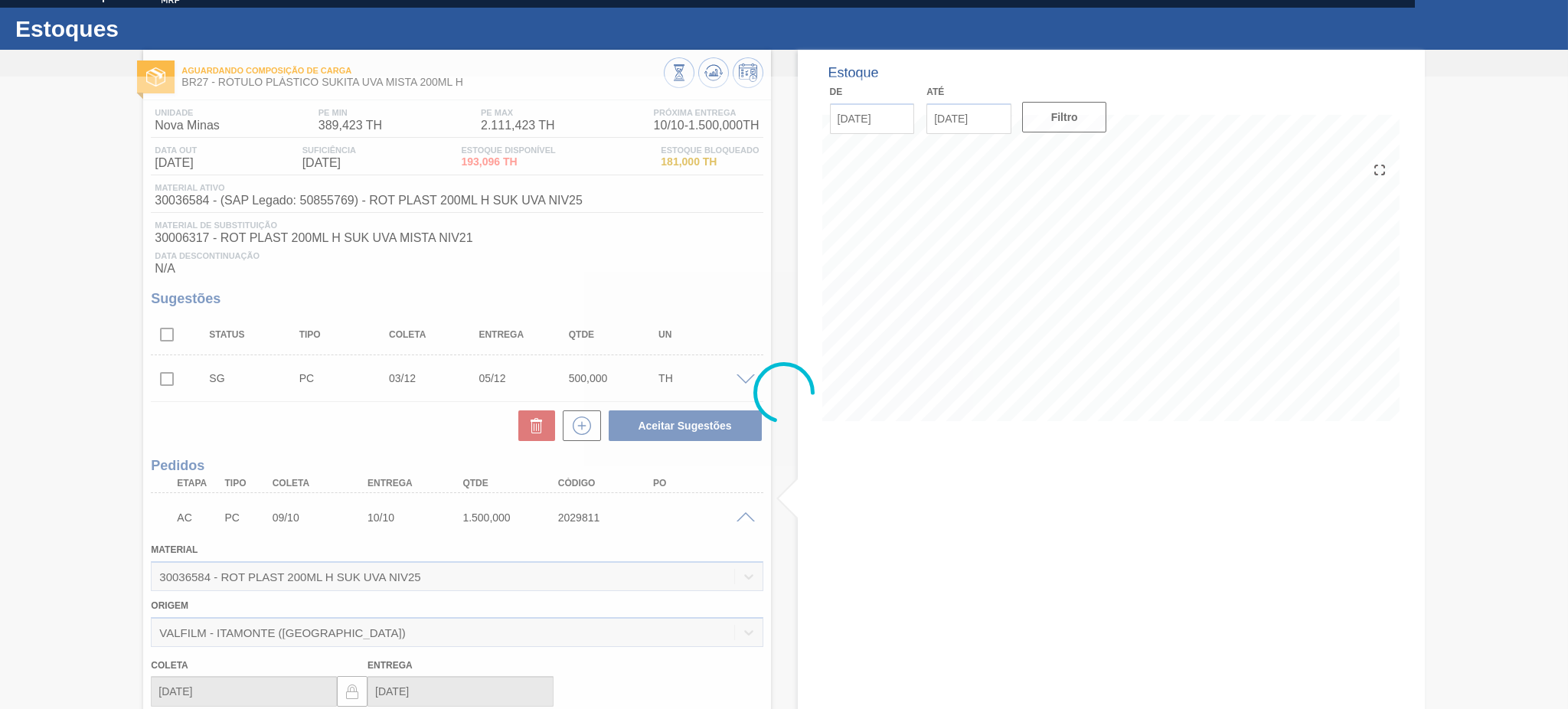
click at [748, 515] on div at bounding box center [784, 392] width 1568 height 633
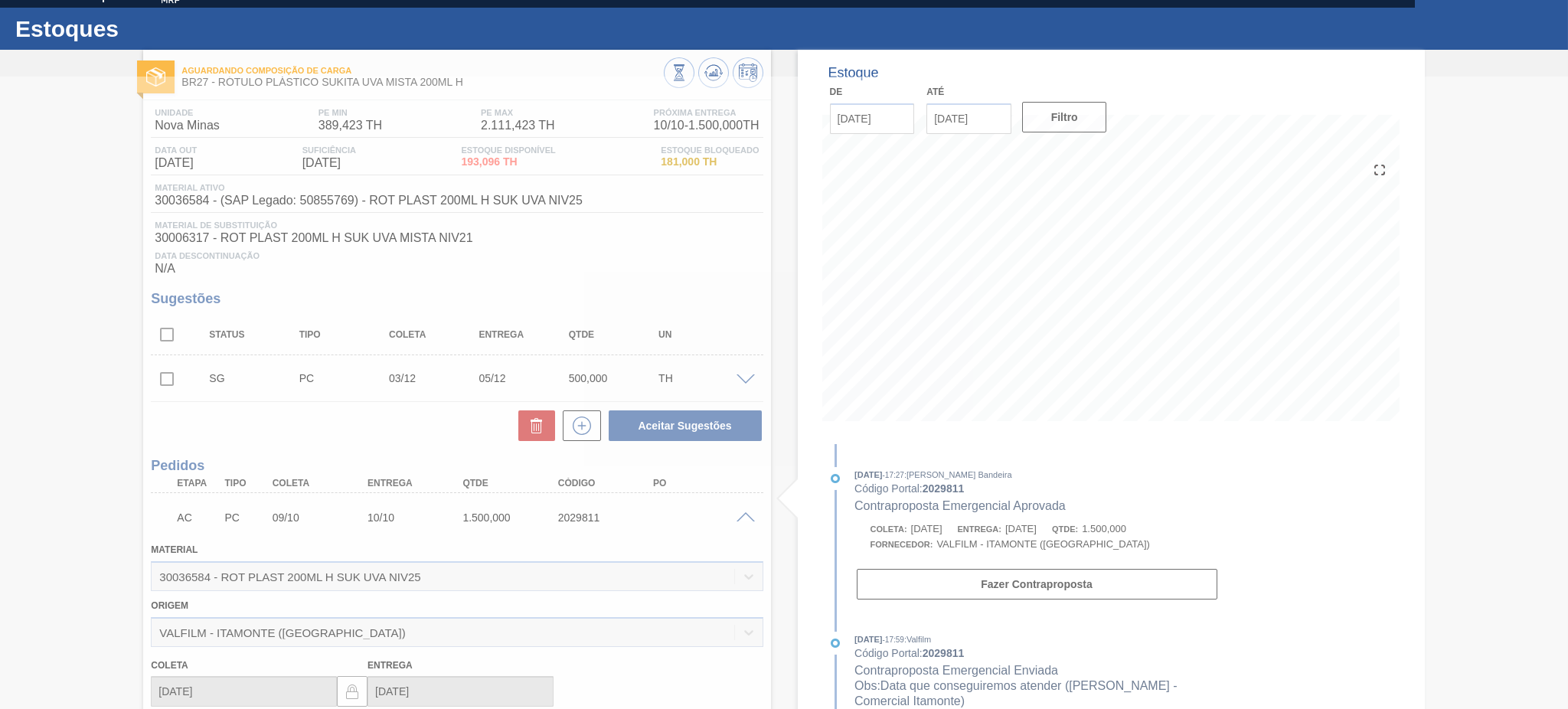
click at [742, 512] on div at bounding box center [784, 392] width 1568 height 633
click at [742, 521] on div at bounding box center [784, 392] width 1568 height 633
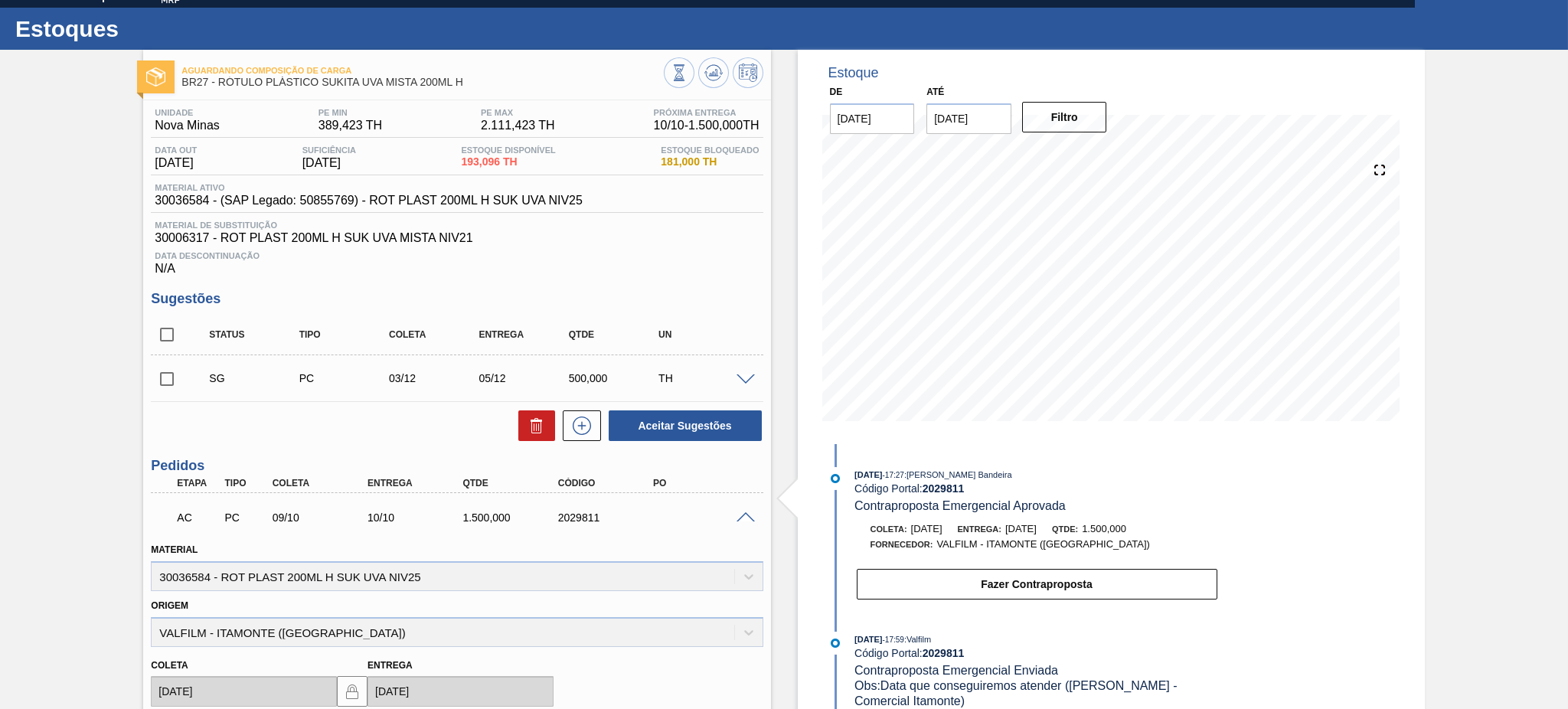
click at [743, 522] on div "AC PC 09/10 10/10 1.500,000 2029811" at bounding box center [457, 516] width 612 height 39
click at [743, 515] on span at bounding box center [745, 518] width 18 height 11
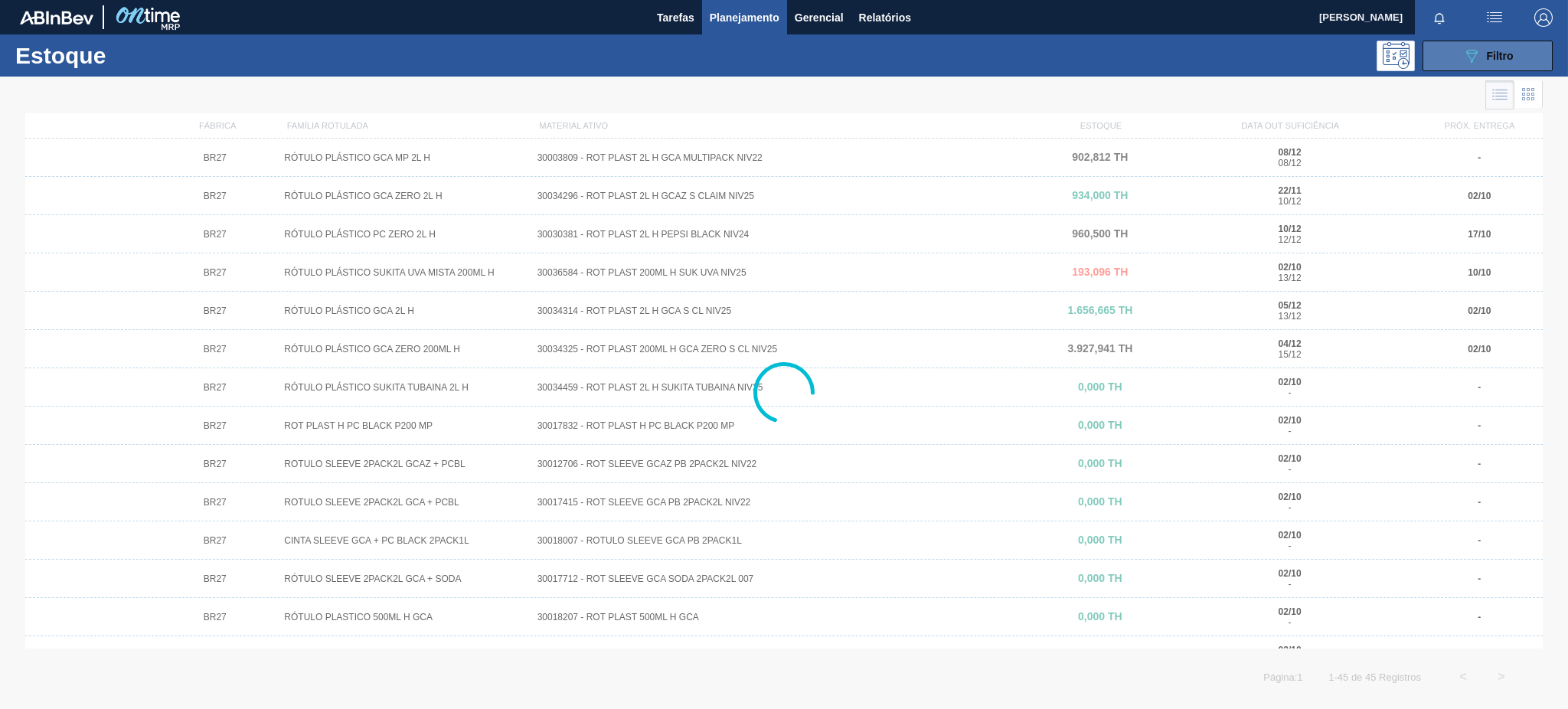
click at [1447, 56] on button "089F7B8B-B2A5-4AFE-B5C0-19BA573D28AC Filtro" at bounding box center [1488, 56] width 130 height 31
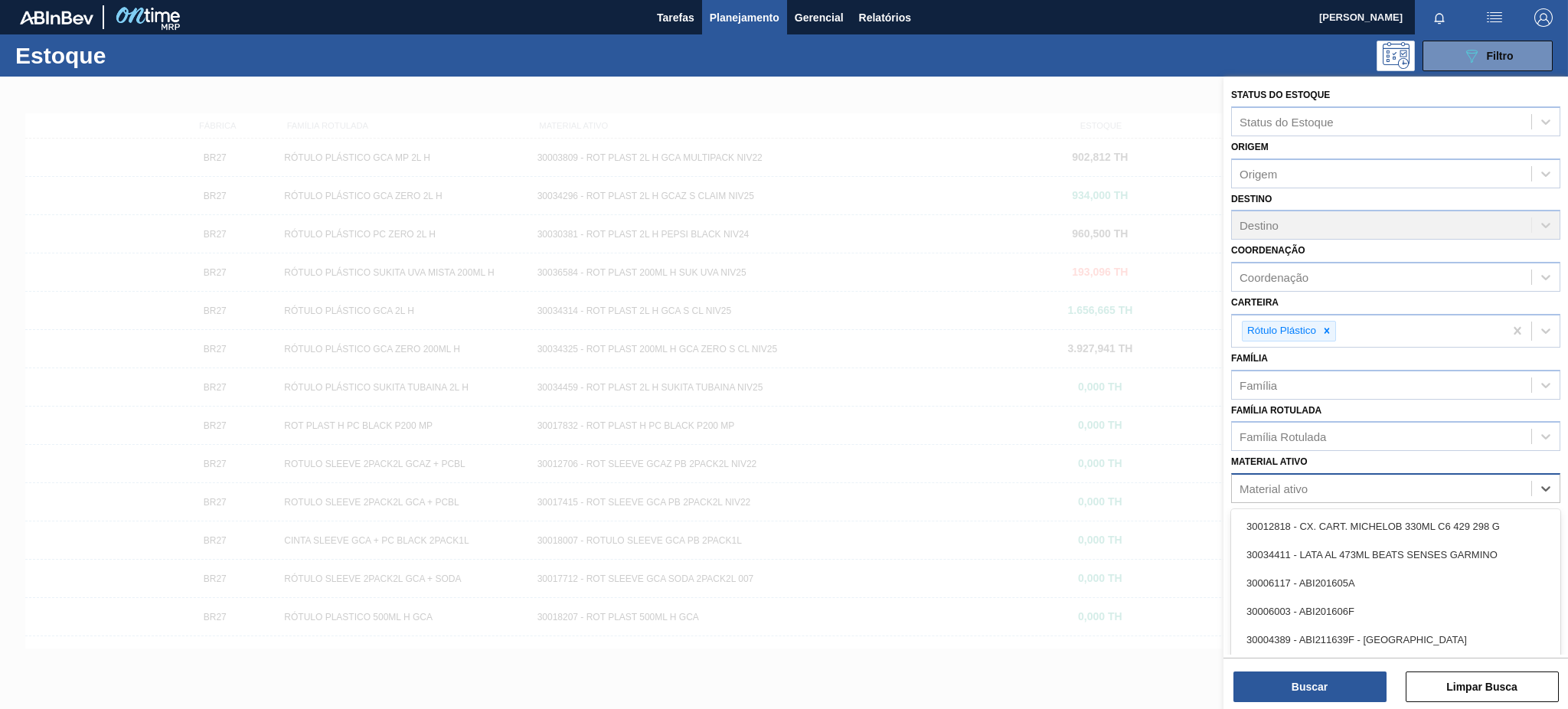
click at [1299, 482] on div "Material ativo" at bounding box center [1274, 488] width 68 height 13
paste ativo "30034296"
type ativo "30034296"
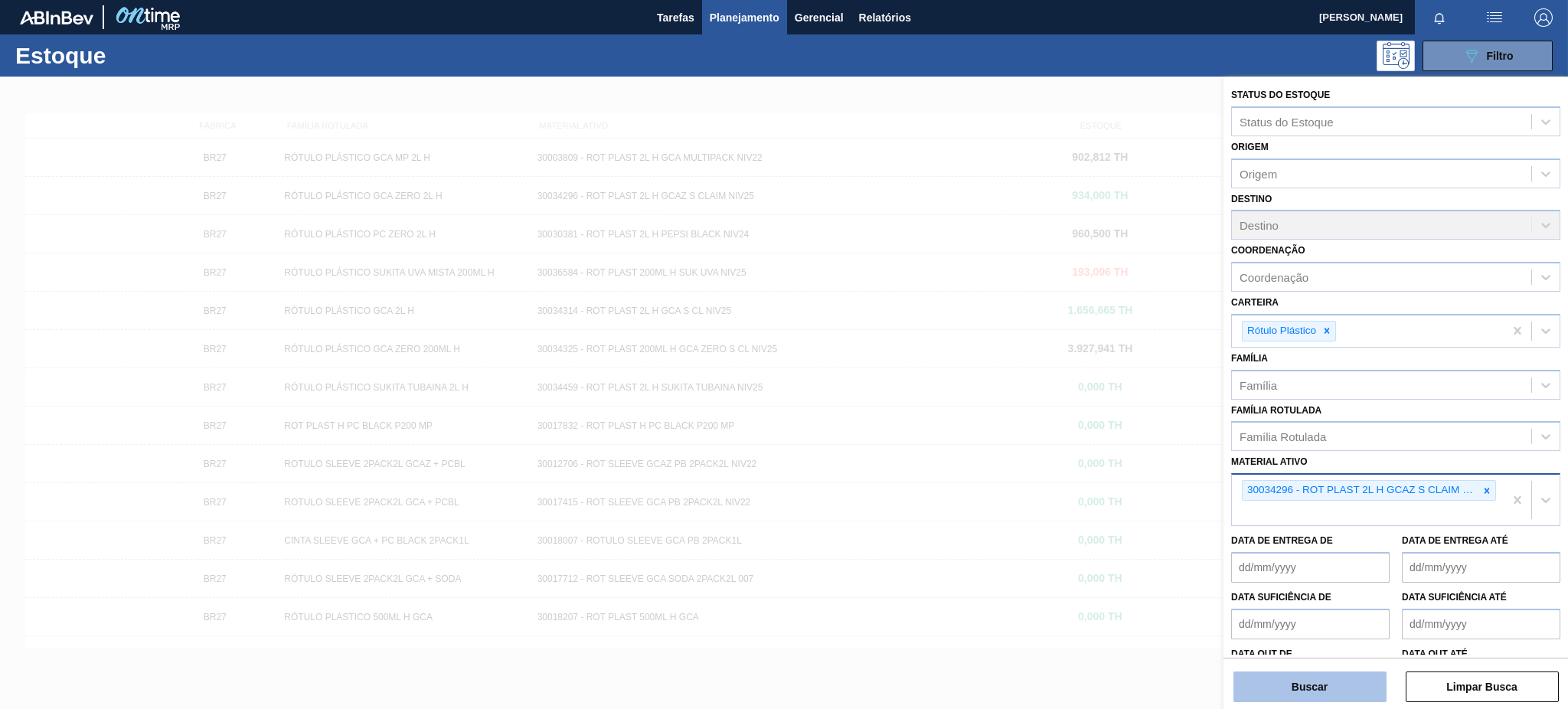
click at [1314, 680] on button "Buscar" at bounding box center [1310, 688] width 153 height 31
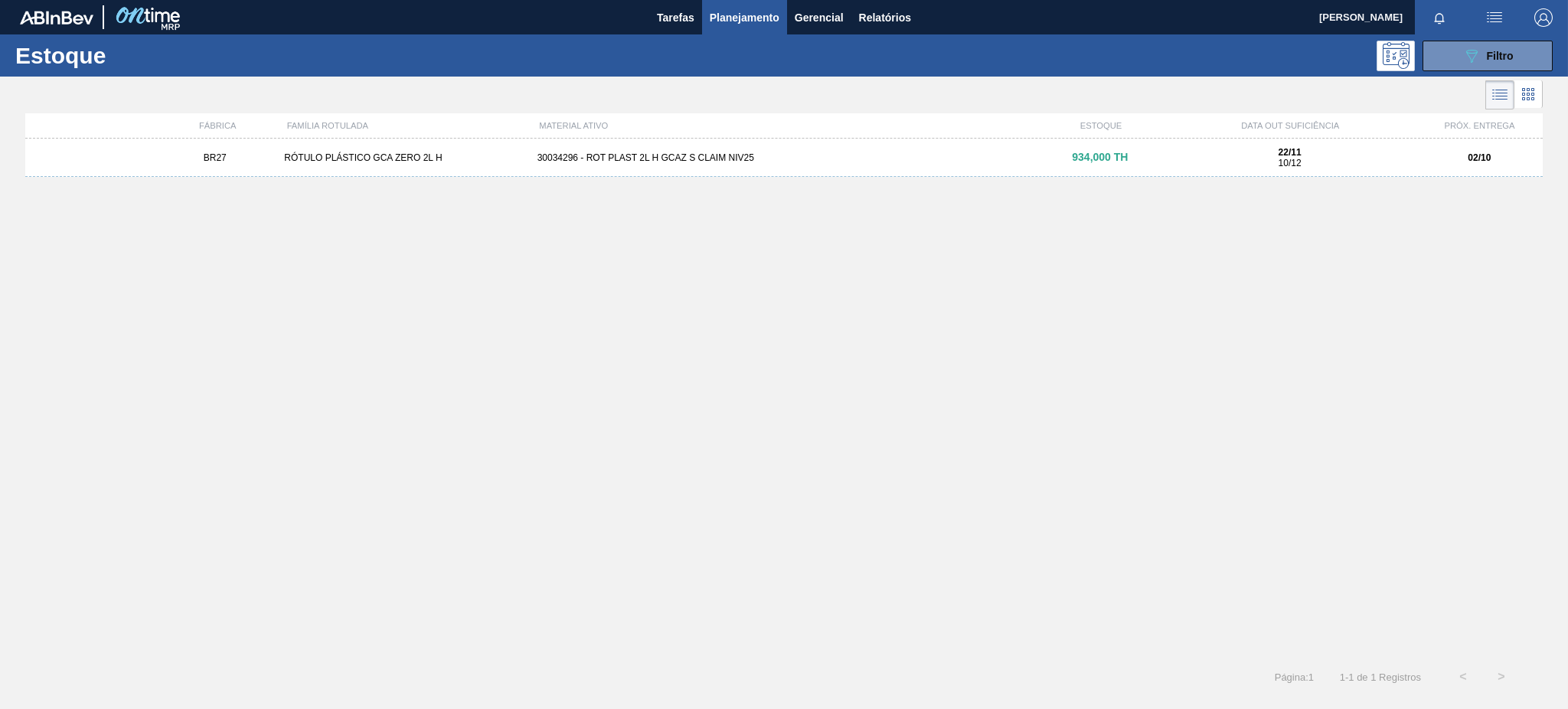
click at [1326, 172] on div "BR27 RÓTULO PLÁSTICO GCA ZERO 2L H 30034296 - ROT PLAST 2L H GCAZ S CLAIM NIV25…" at bounding box center [784, 158] width 1517 height 39
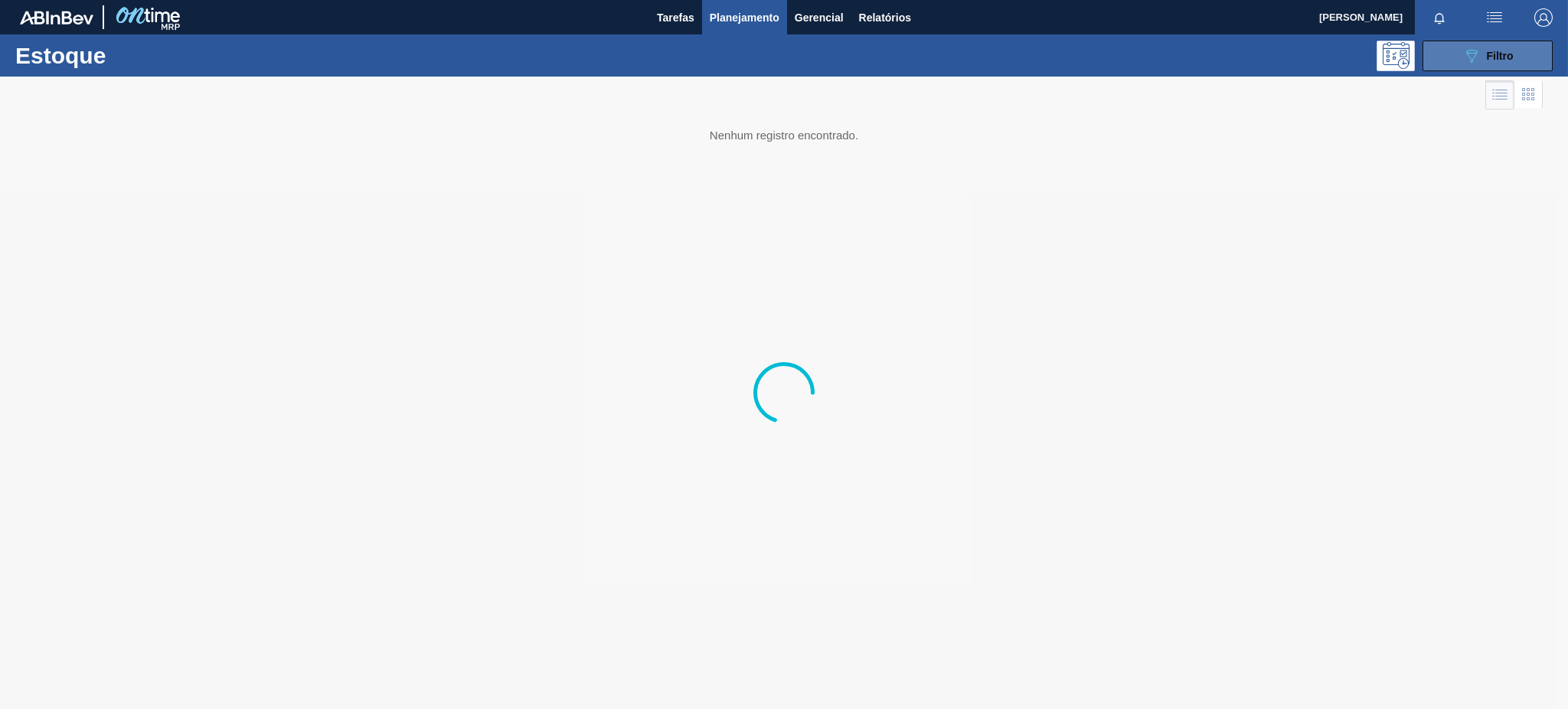
click at [1444, 54] on button "089F7B8B-B2A5-4AFE-B5C0-19BA573D28AC Filtro" at bounding box center [1488, 56] width 130 height 31
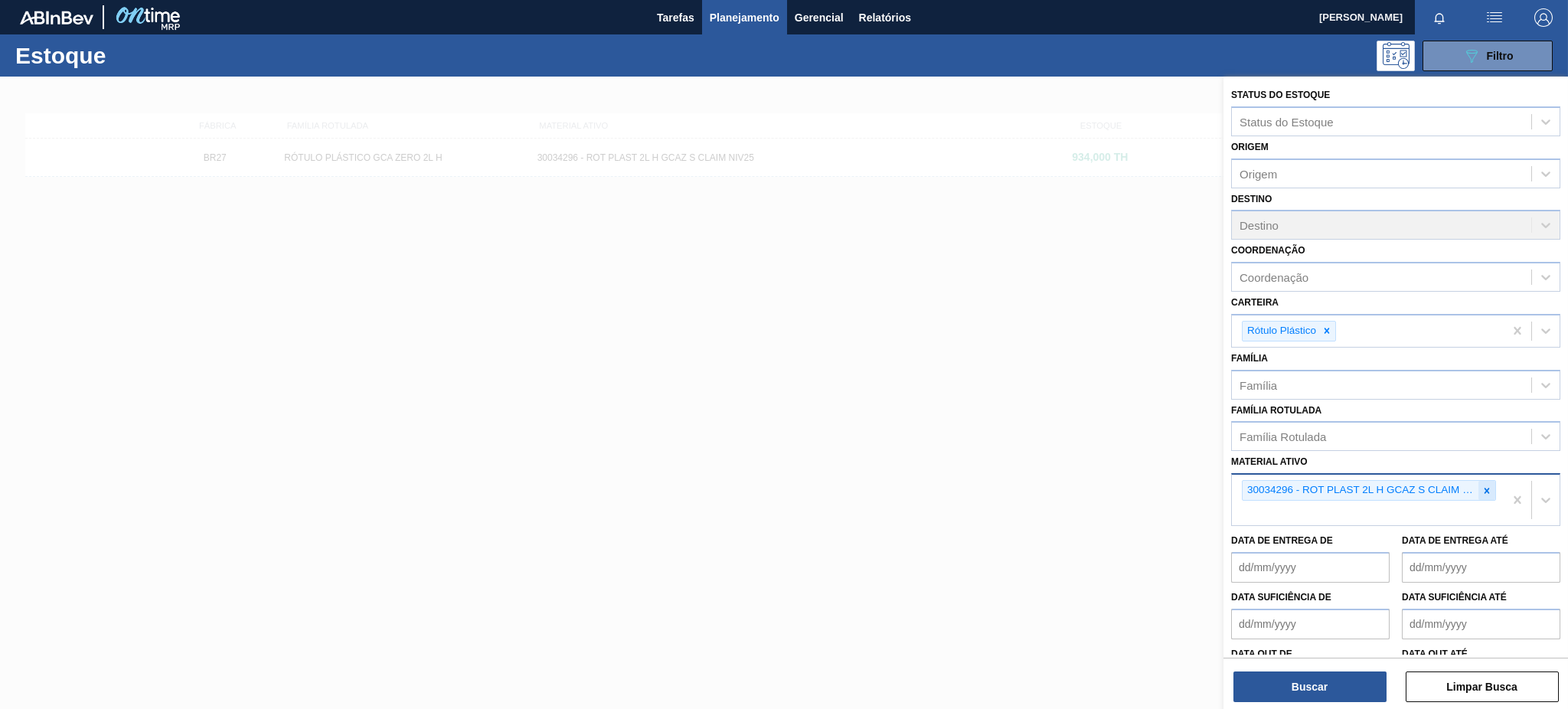
click at [1482, 486] on icon at bounding box center [1487, 491] width 10 height 10
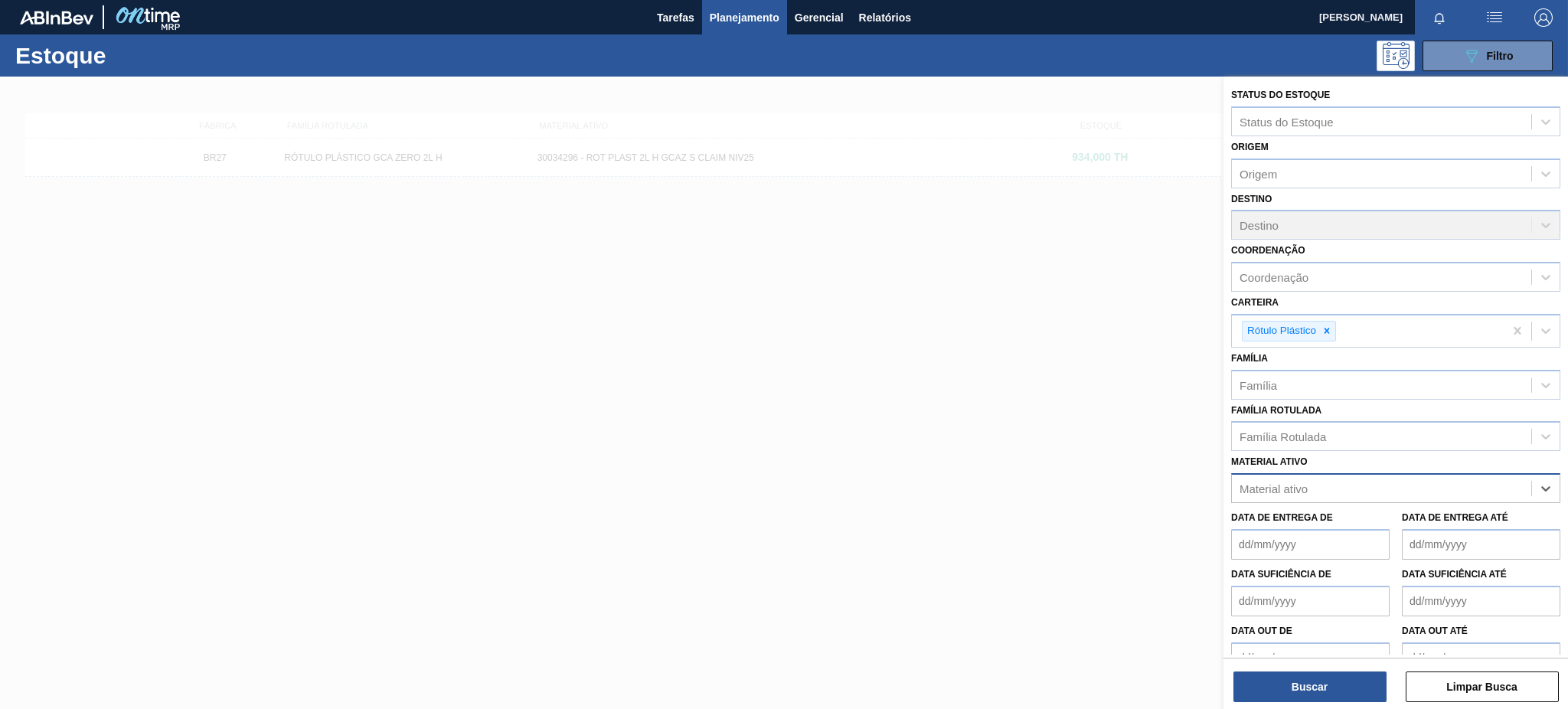
paste ativo "30030381"
type ativo "30030381"
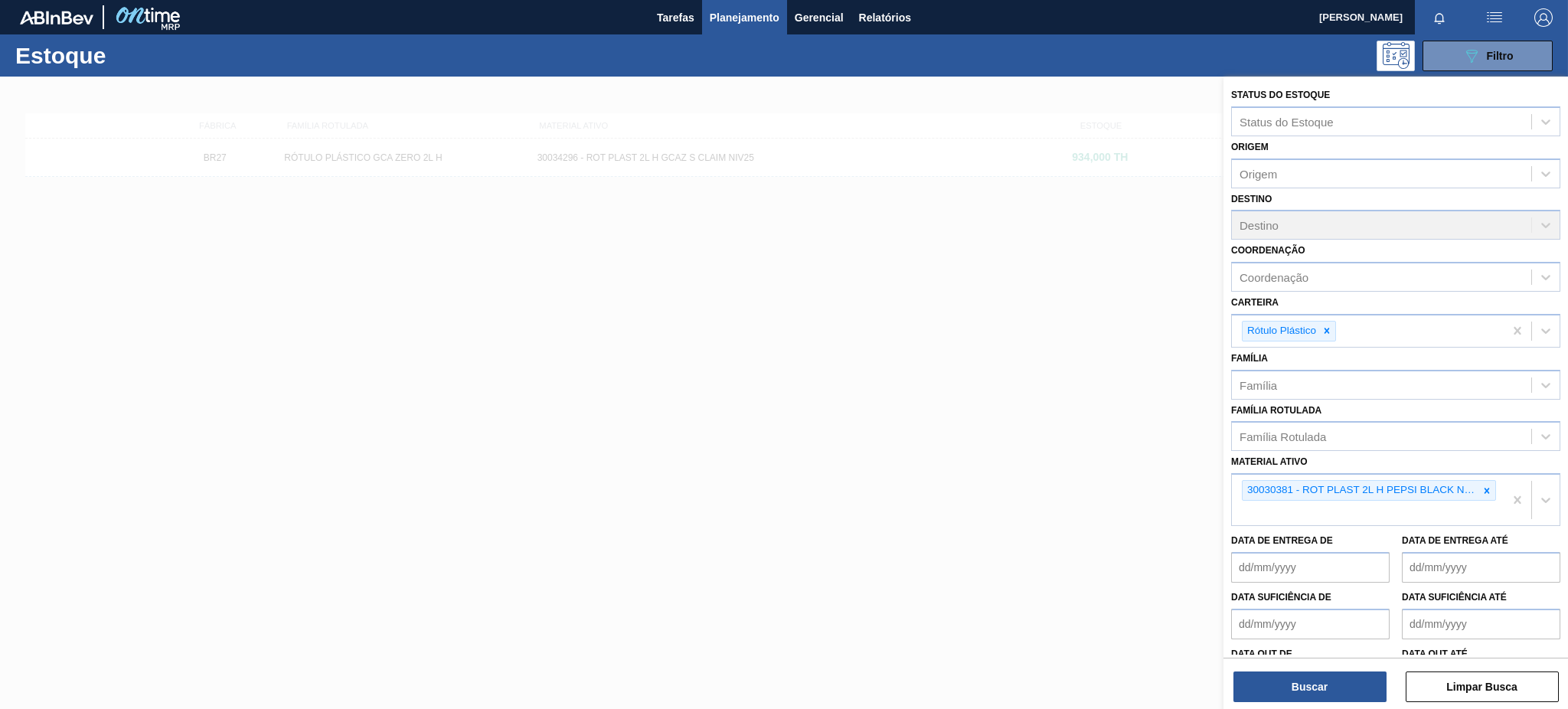
click at [1369, 708] on div "Status do Estoque Status do Estoque Origem Origem Destino Destino Coordenação C…" at bounding box center [1396, 394] width 345 height 636
click at [1358, 694] on button "Buscar" at bounding box center [1310, 688] width 153 height 31
